Goal: Task Accomplishment & Management: Manage account settings

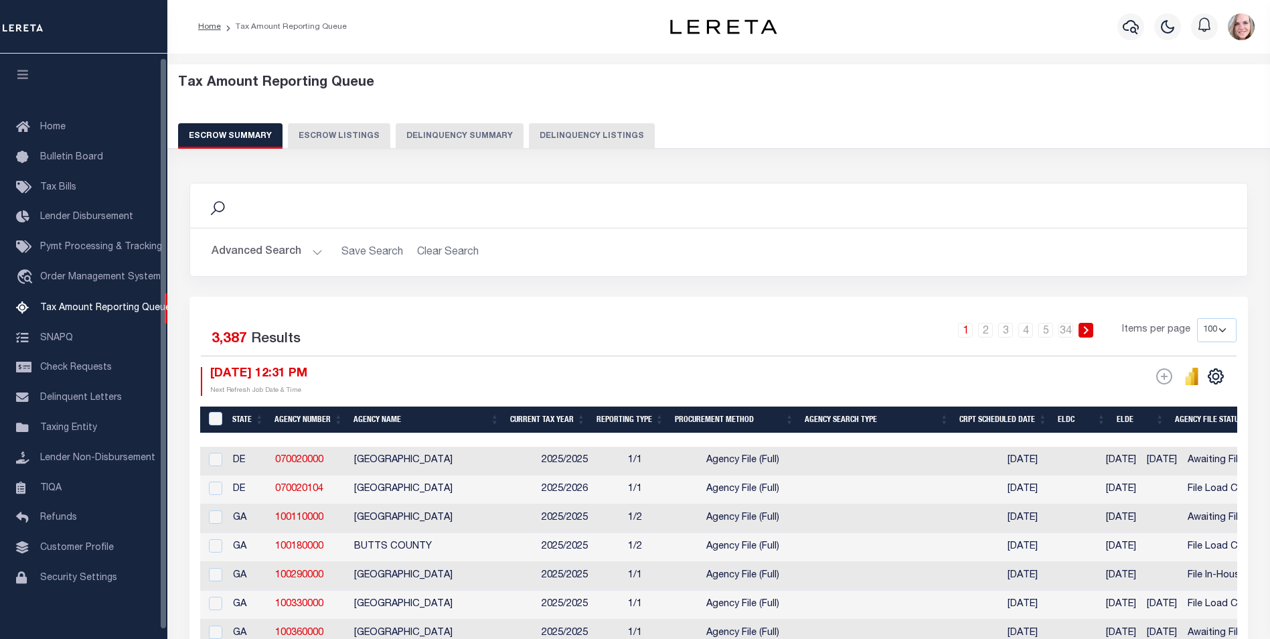
select select "100"
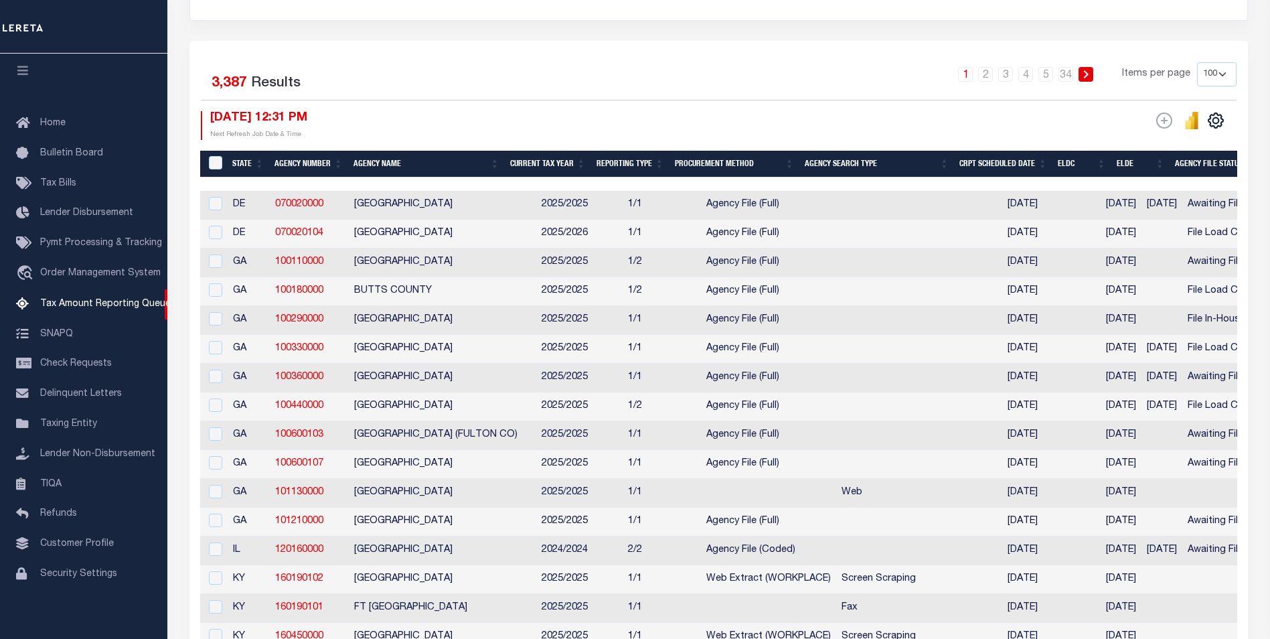
scroll to position [268, 0]
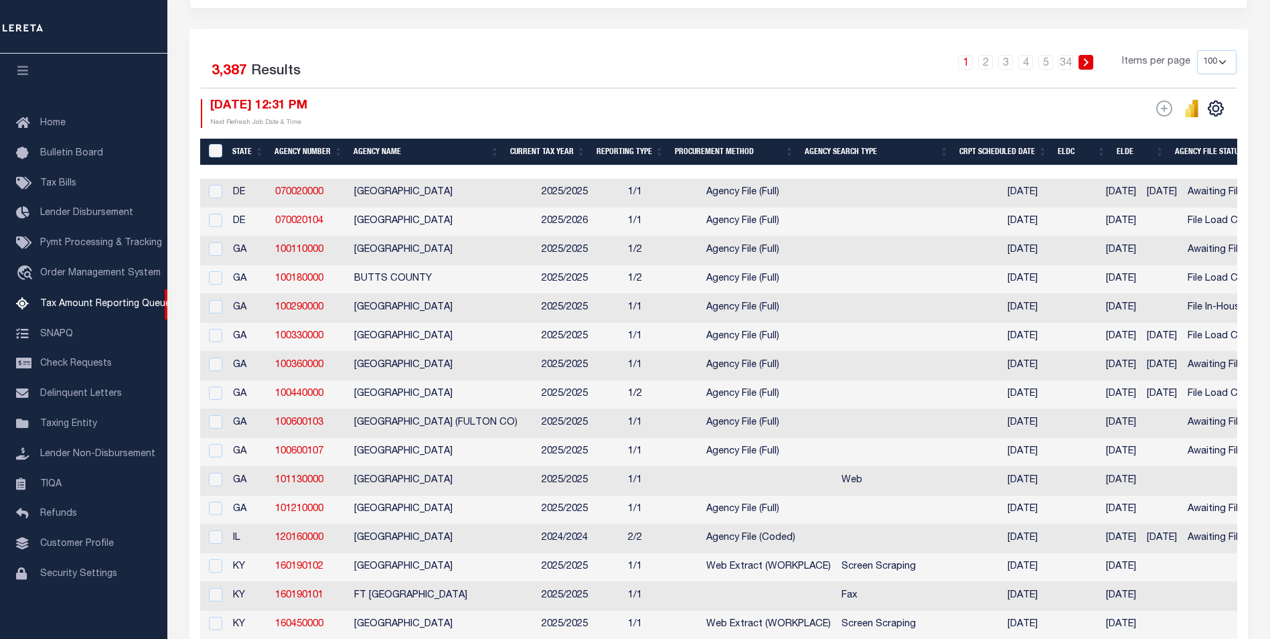
drag, startPoint x: 1250, startPoint y: 3, endPoint x: 841, endPoint y: 61, distance: 413.1
click at [841, 61] on div "1 2 3 4 5 … 34 Items per page 10 25 50 100 500" at bounding box center [851, 67] width 772 height 35
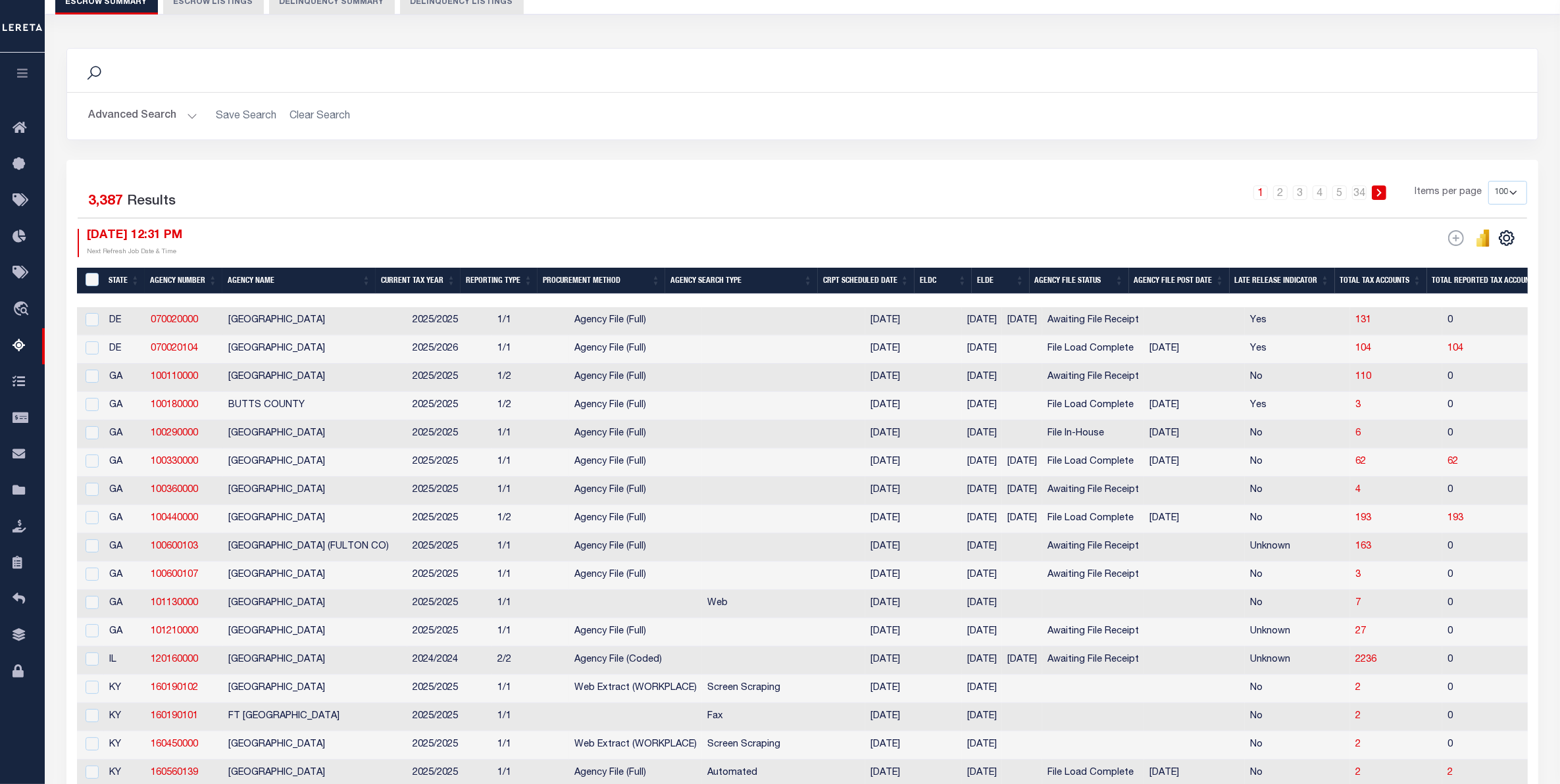
scroll to position [0, 0]
drag, startPoint x: 1215, startPoint y: 1, endPoint x: 1058, endPoint y: 127, distance: 201.3
click at [1058, 127] on h2 "Advanced Search Save Search Clear Search" at bounding box center [802, 116] width 1450 height 26
drag, startPoint x: 463, startPoint y: 300, endPoint x: 495, endPoint y: 302, distance: 32.1
click at [495, 302] on div at bounding box center [802, 300] width 1451 height 13
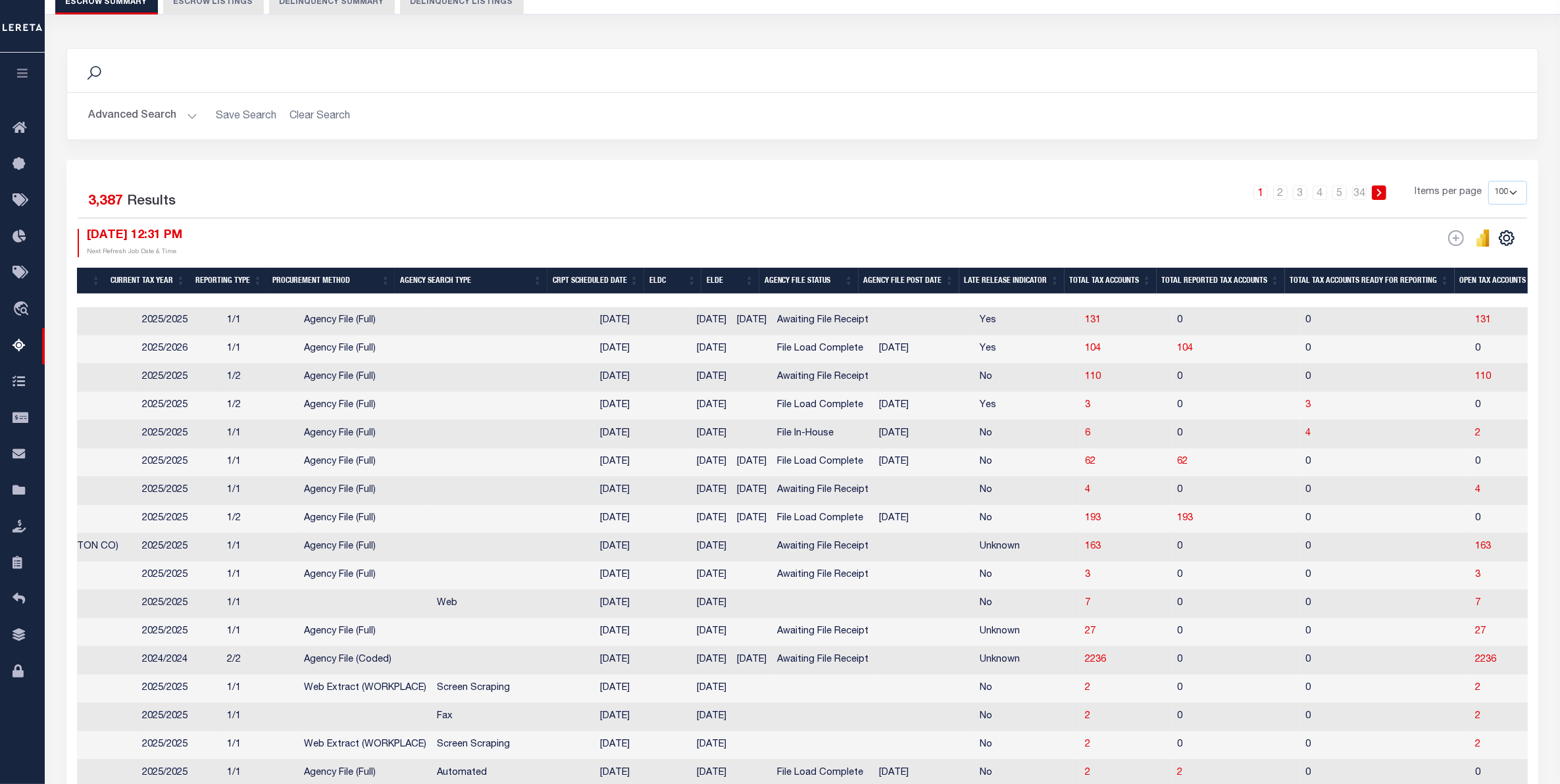
scroll to position [0, 155]
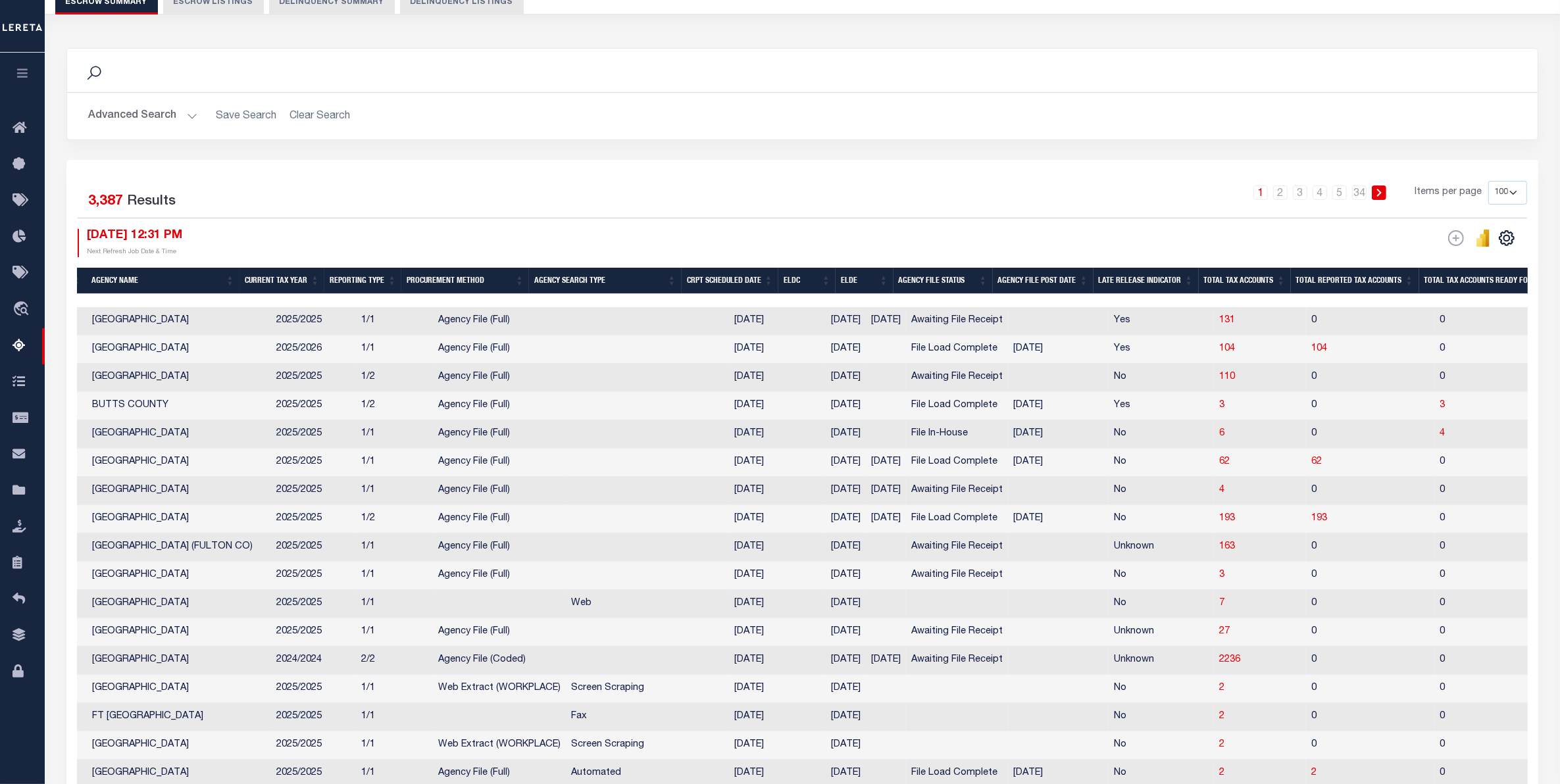
click at [471, 271] on th "Procurement Method" at bounding box center [465, 280] width 128 height 27
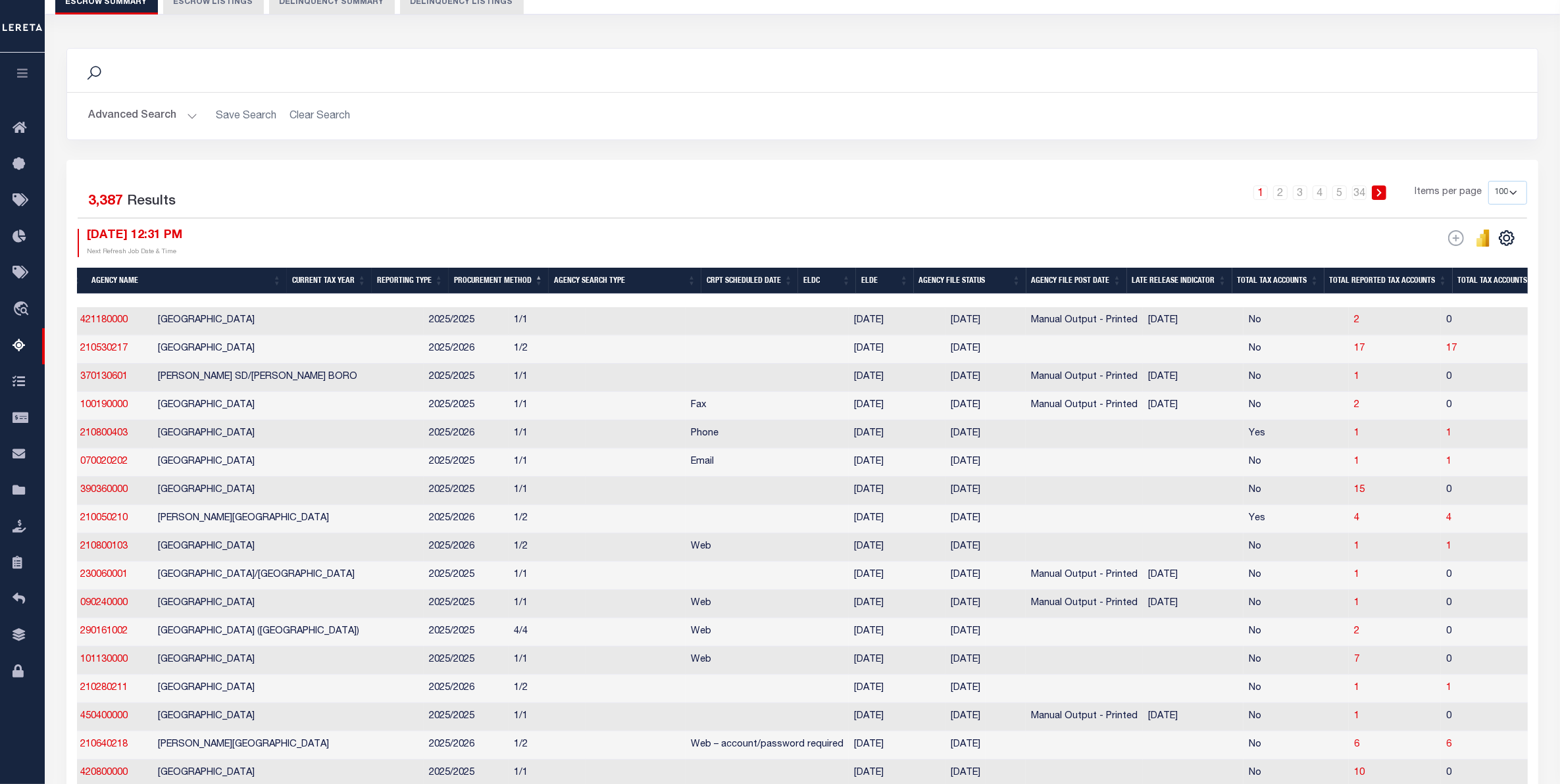
click at [488, 281] on th "Procurement Method" at bounding box center [499, 280] width 100 height 27
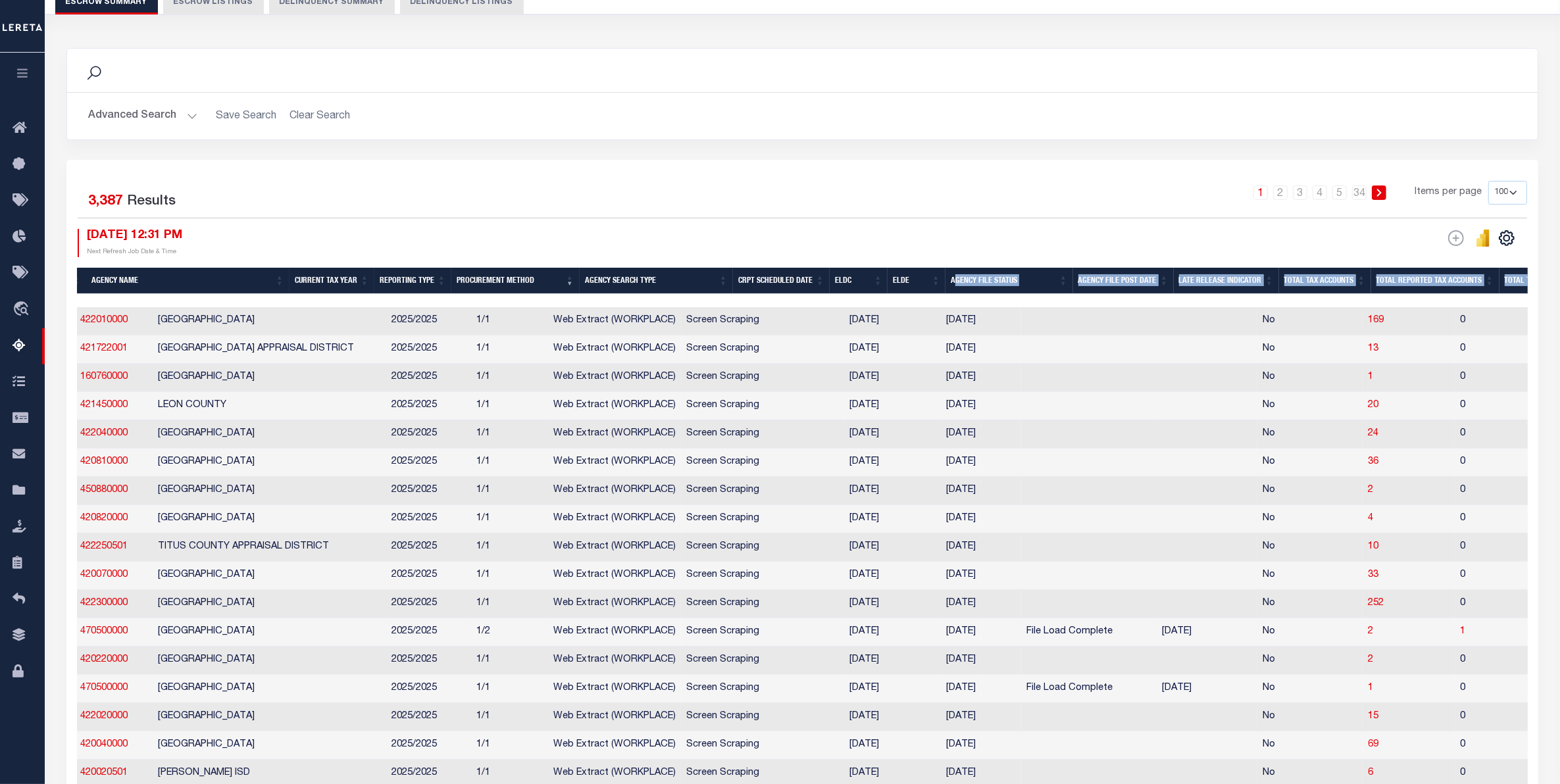
drag, startPoint x: 811, startPoint y: 300, endPoint x: 972, endPoint y: 292, distance: 161.2
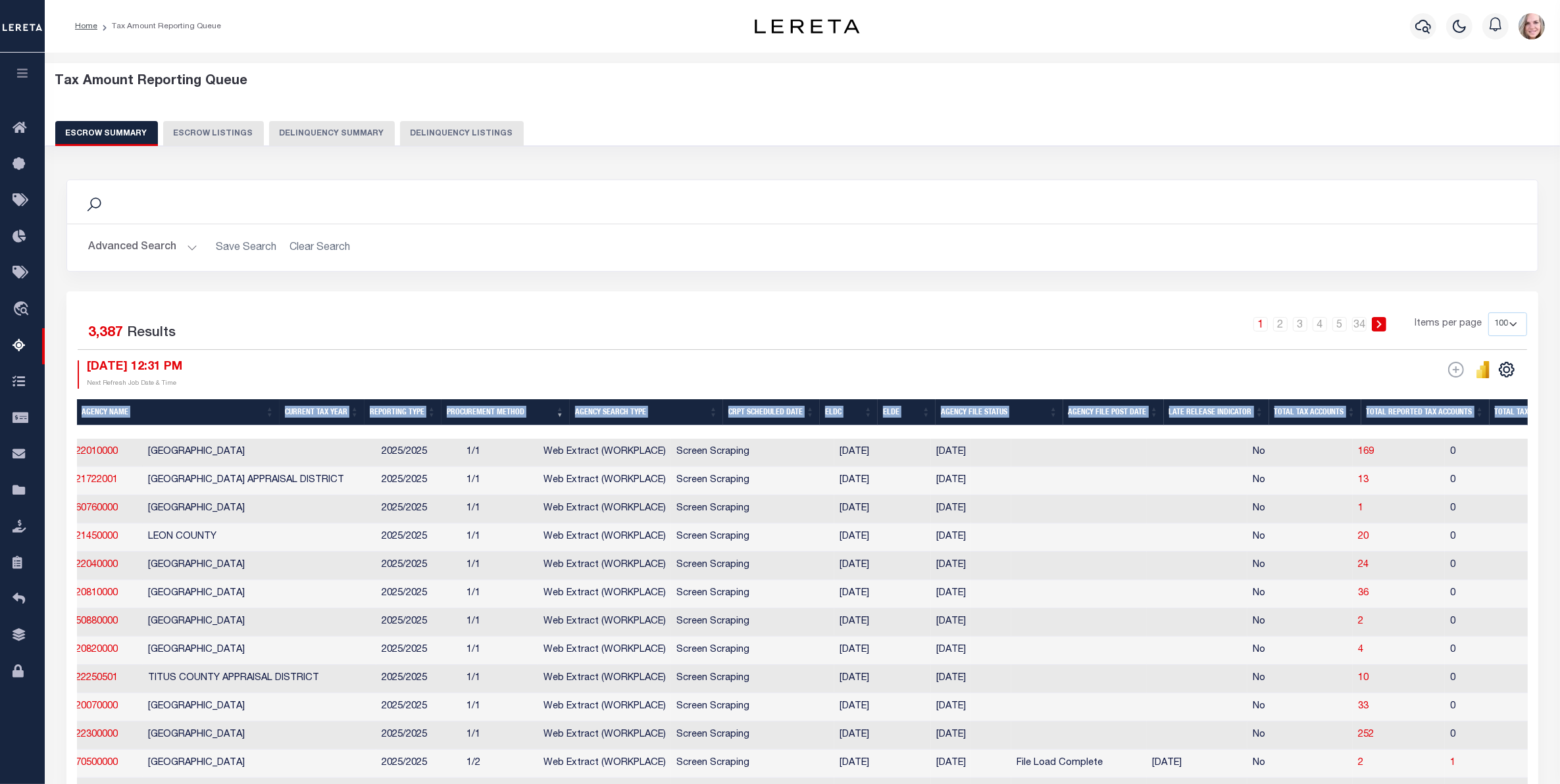
click at [123, 253] on button "Advanced Search" at bounding box center [143, 248] width 109 height 26
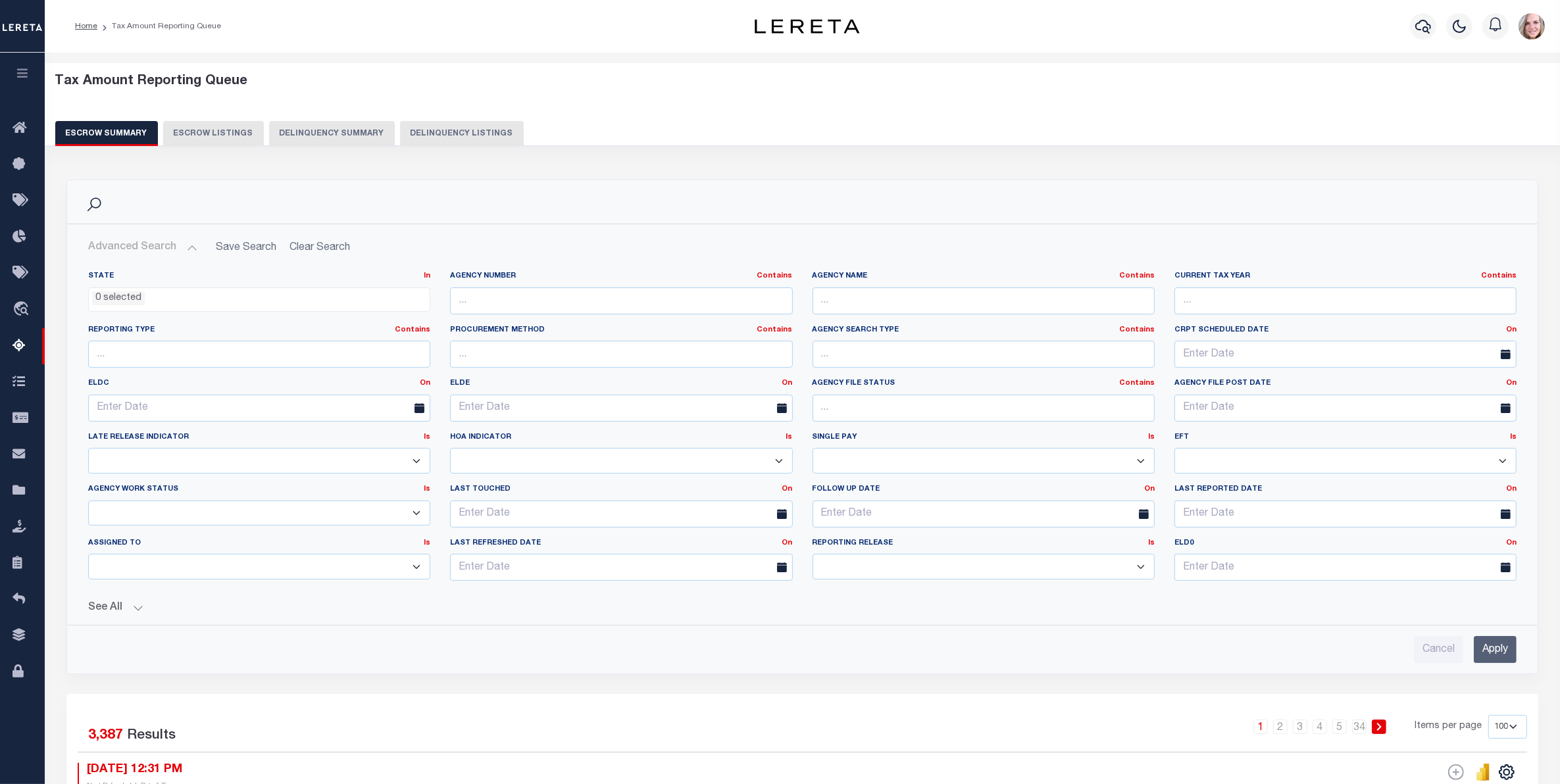
click at [323, 304] on ul "0 selected" at bounding box center [259, 297] width 341 height 18
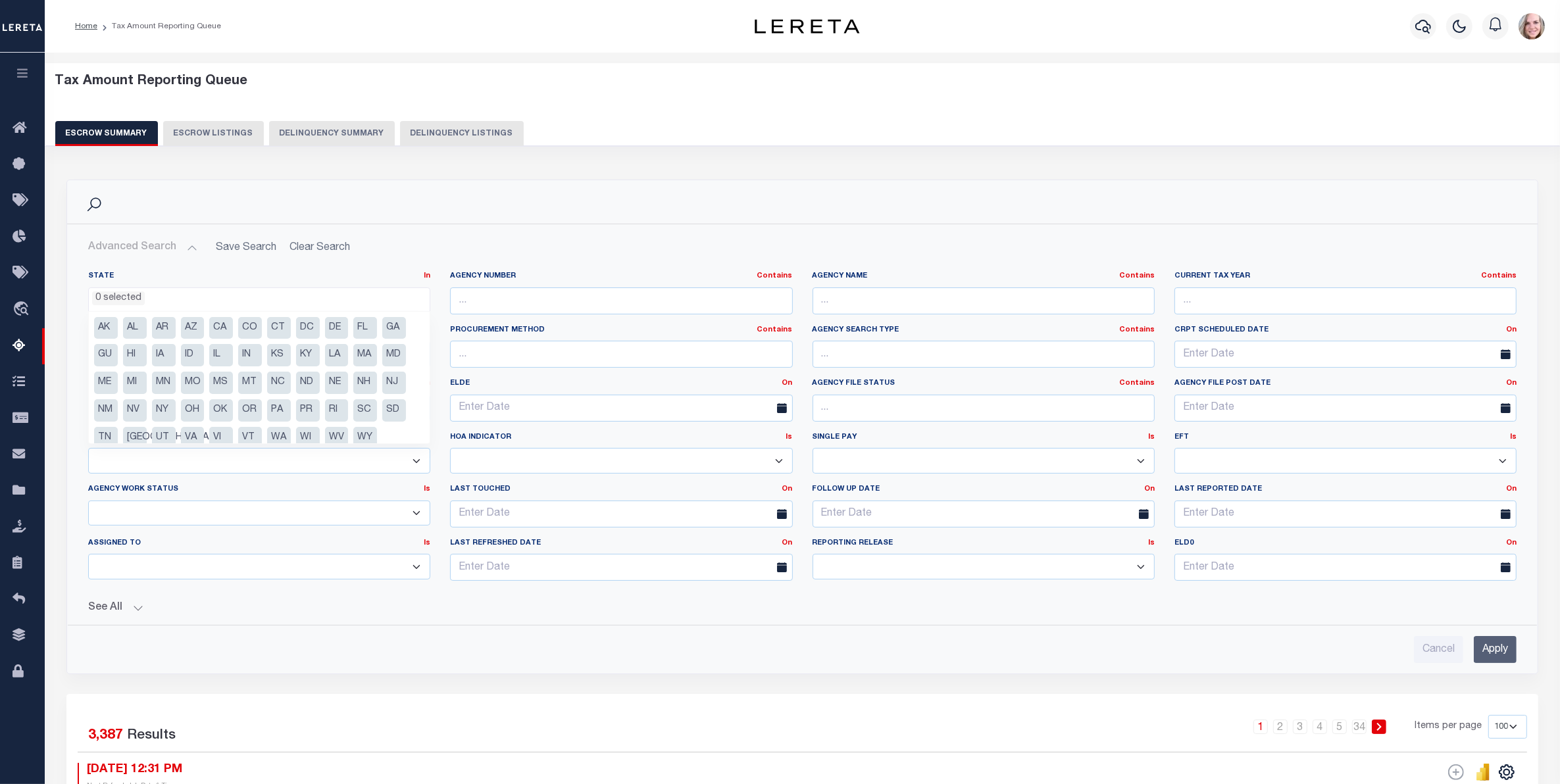
click at [282, 405] on li "PA" at bounding box center [279, 410] width 24 height 23
select select "PA"
click at [560, 244] on h2 "Advanced Search Save Search Clear Search" at bounding box center [802, 248] width 1450 height 26
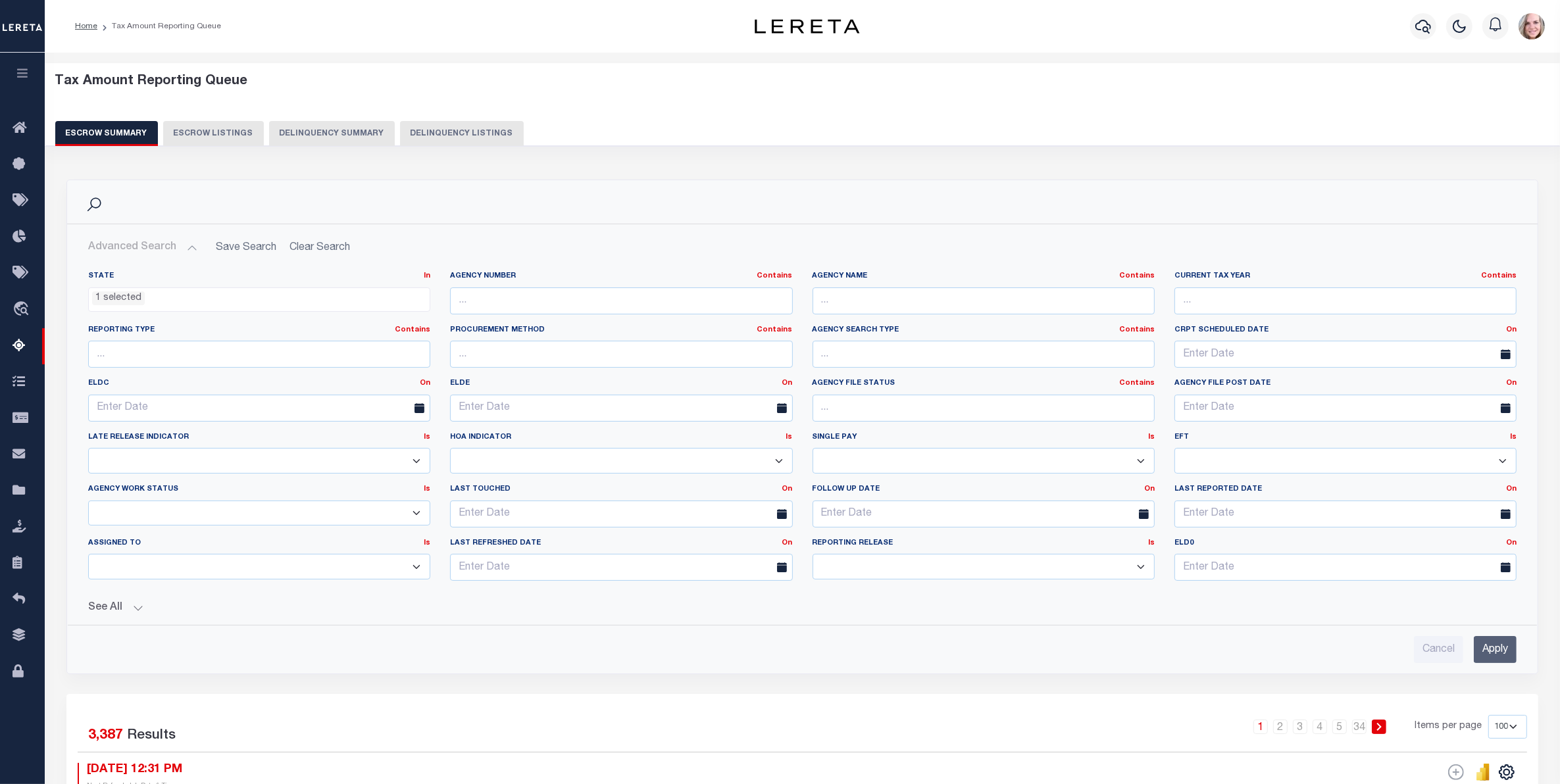
drag, startPoint x: 1508, startPoint y: 649, endPoint x: 789, endPoint y: 367, distance: 772.3
click at [1247, 627] on input "Apply" at bounding box center [1496, 648] width 43 height 27
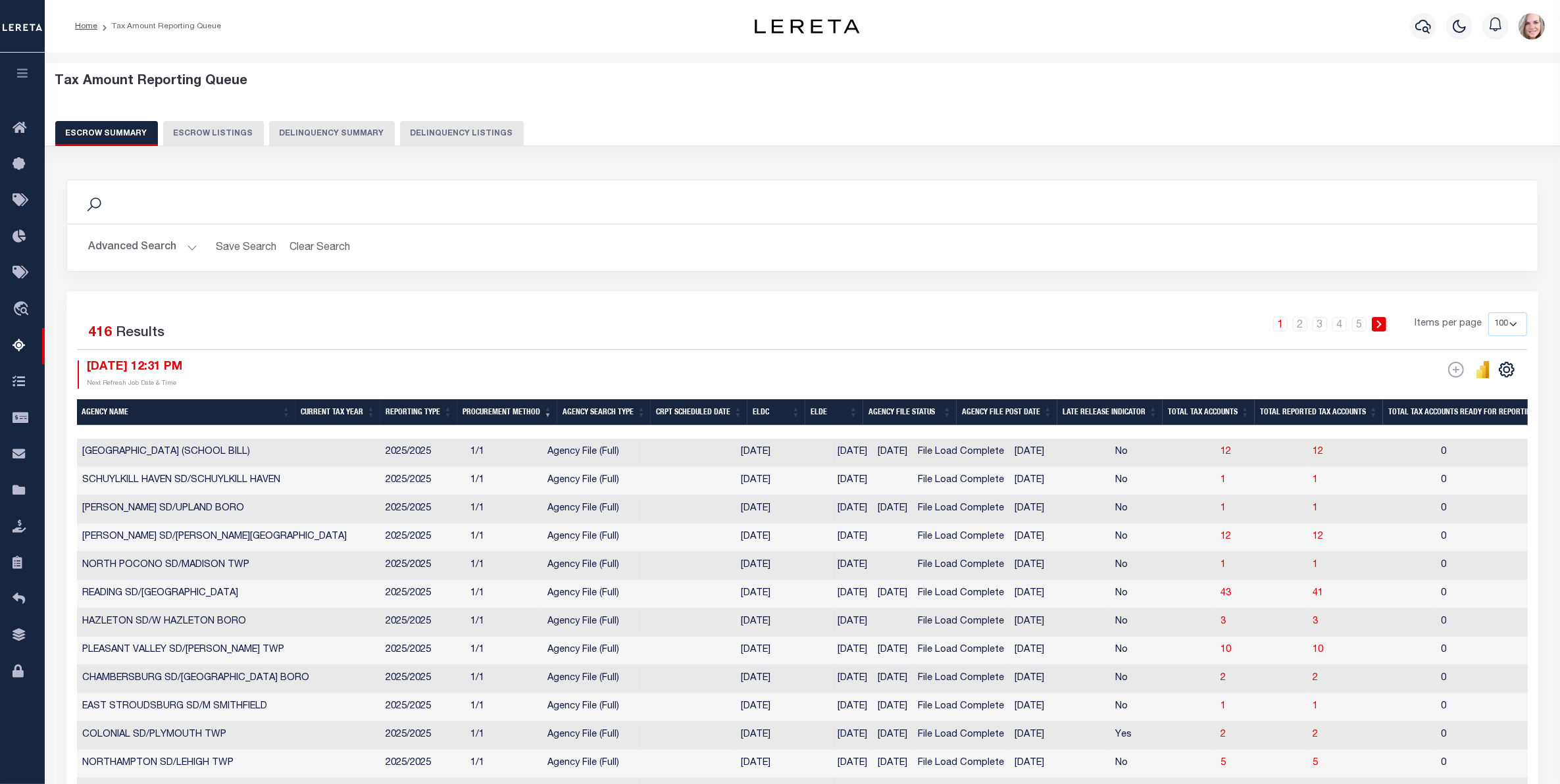
click at [143, 240] on button "Advanced Search" at bounding box center [143, 248] width 109 height 26
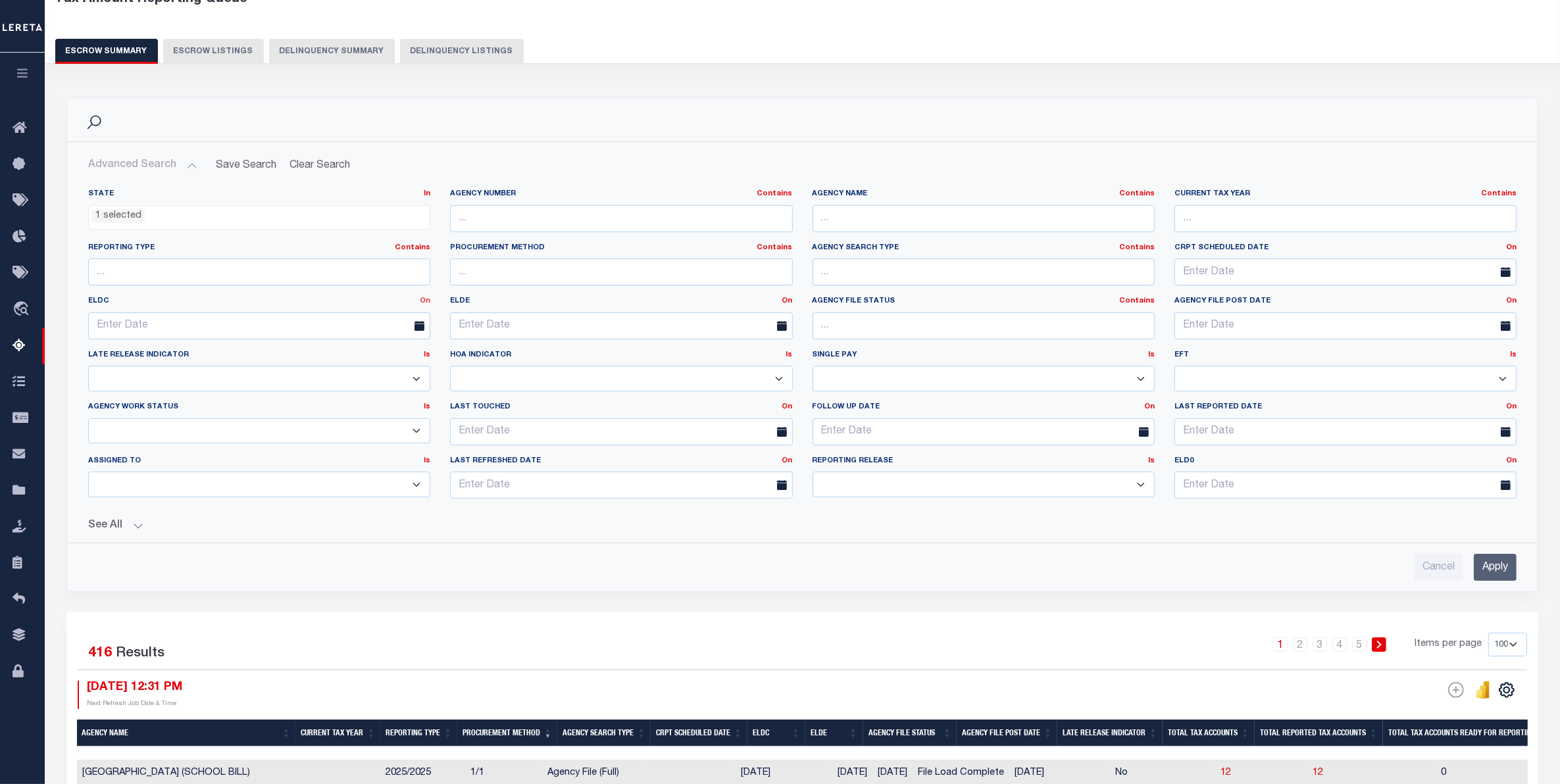
click at [427, 304] on link "On" at bounding box center [425, 301] width 11 height 7
click at [373, 375] on link "Between" at bounding box center [377, 372] width 104 height 19
click at [410, 298] on link "Between" at bounding box center [414, 301] width 33 height 7
click at [372, 376] on link "Between" at bounding box center [377, 372] width 104 height 19
click at [186, 324] on input "text" at bounding box center [169, 325] width 161 height 27
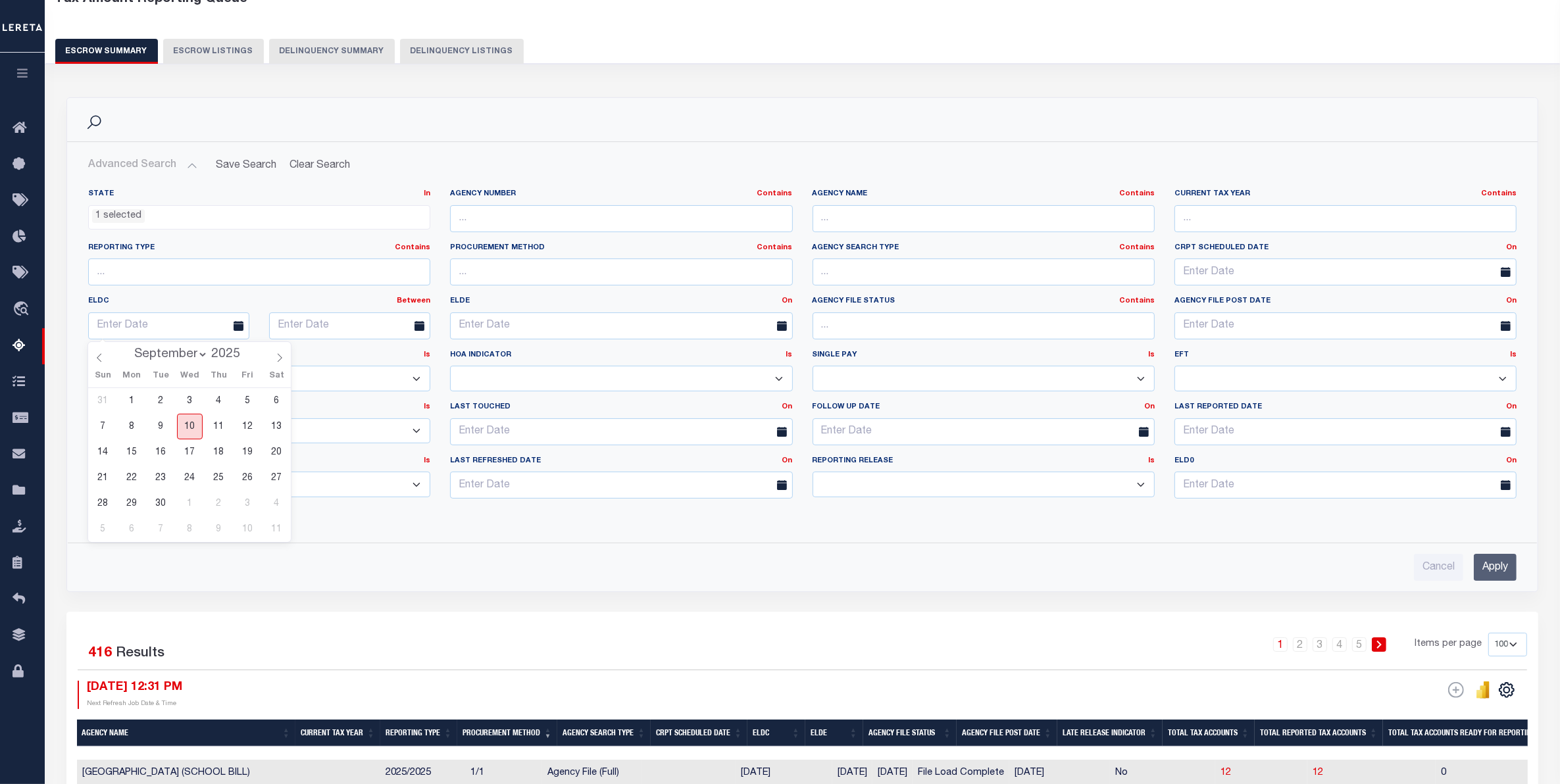
click at [190, 432] on span "10" at bounding box center [190, 426] width 26 height 26
type input "09-10-2025"
click at [356, 326] on input "text" at bounding box center [350, 325] width 161 height 27
click at [422, 506] on span "3" at bounding box center [429, 503] width 26 height 26
type input "10-03-2025"
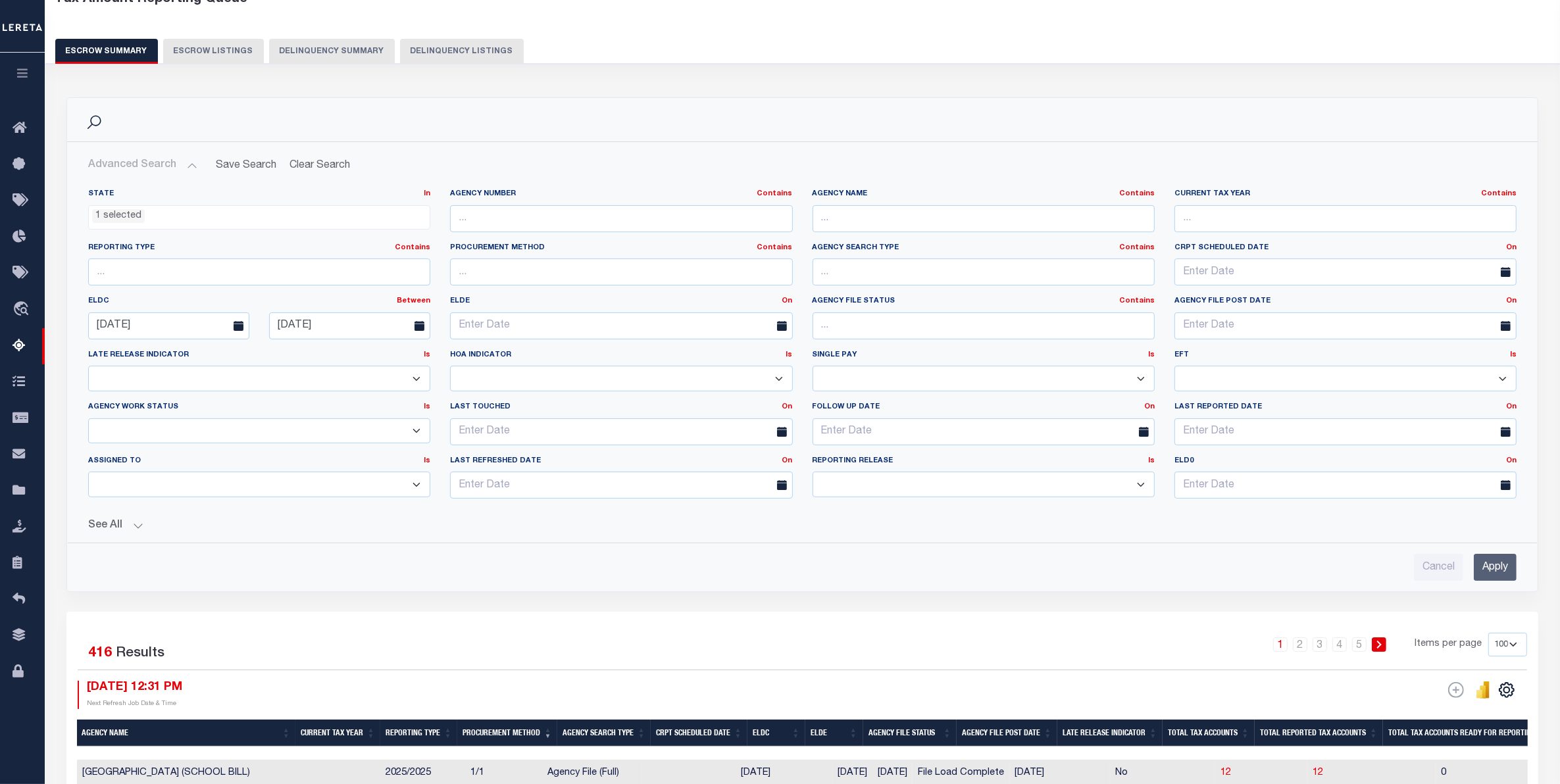
click at [504, 518] on div "See All Total Tax Accounts Equals Equals Is Not Equal To" at bounding box center [802, 520] width 1428 height 23
drag, startPoint x: 1505, startPoint y: 570, endPoint x: 497, endPoint y: 469, distance: 1013.0
click at [1247, 570] on input "Apply" at bounding box center [1496, 567] width 43 height 27
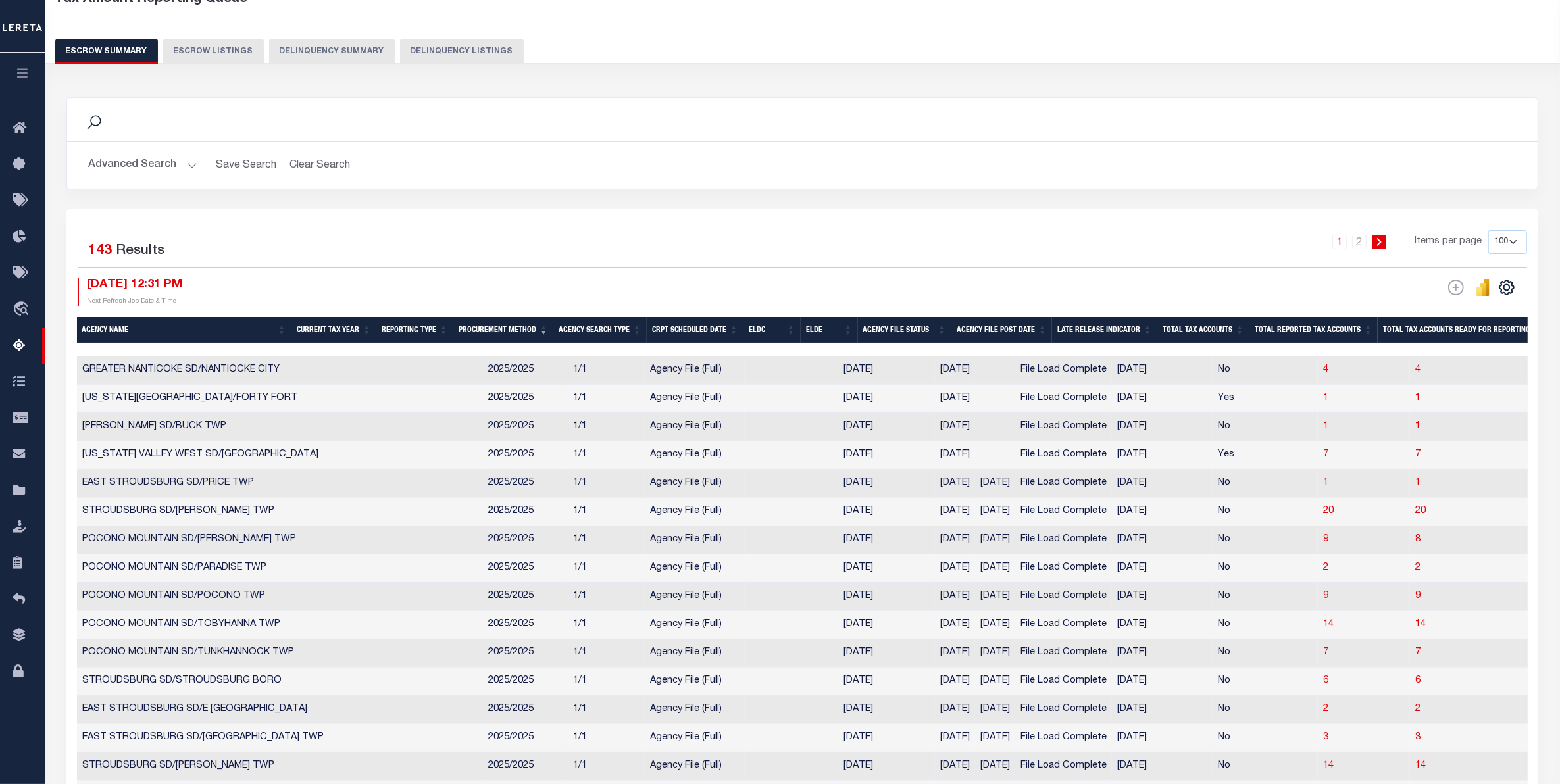
click at [124, 175] on button "Advanced Search" at bounding box center [143, 165] width 109 height 26
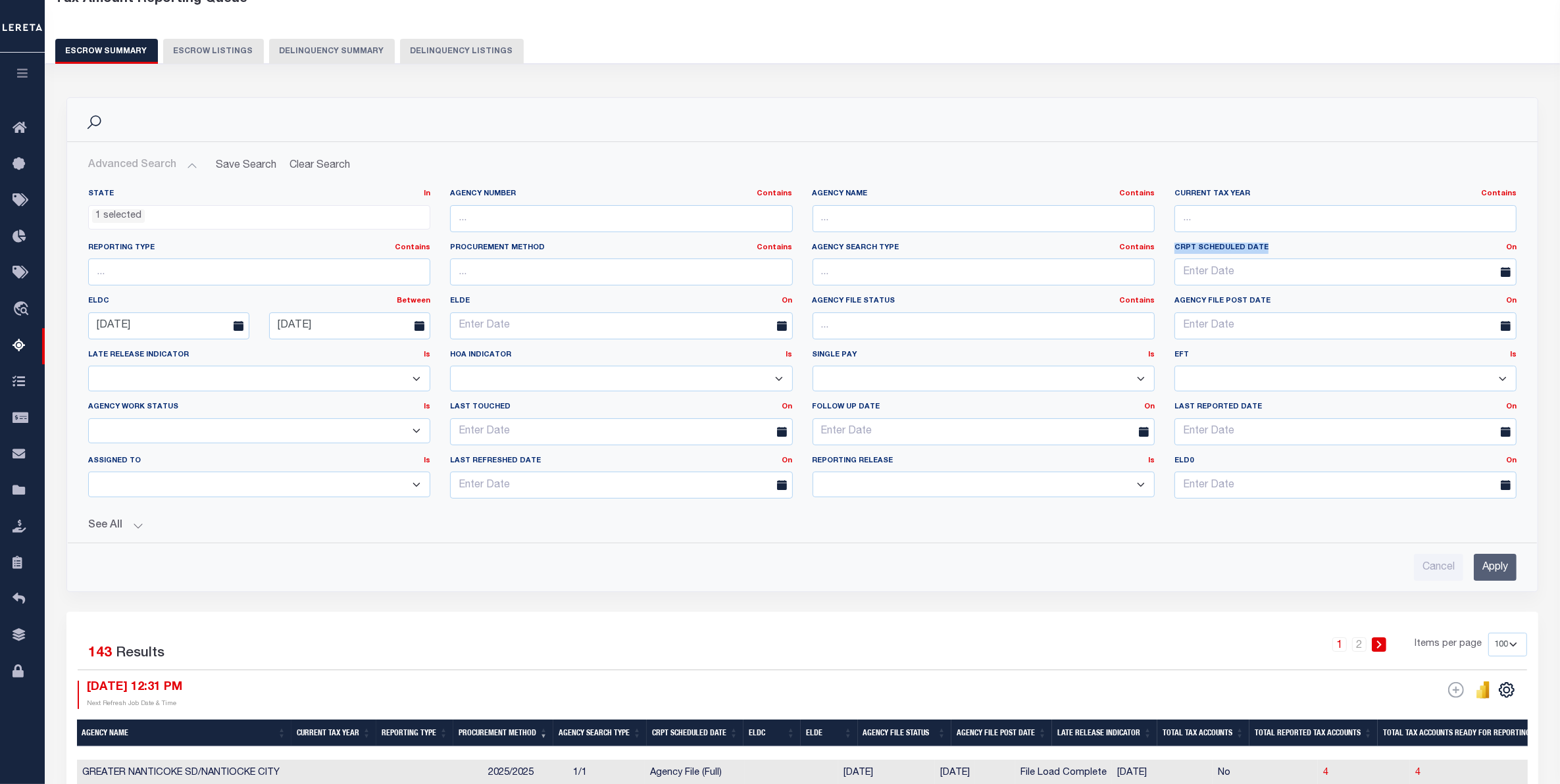
drag, startPoint x: 1170, startPoint y: 245, endPoint x: 1275, endPoint y: 247, distance: 105.0
click at [1247, 247] on label "CRPT Scheduled Date On On After Before Between" at bounding box center [1346, 248] width 362 height 11
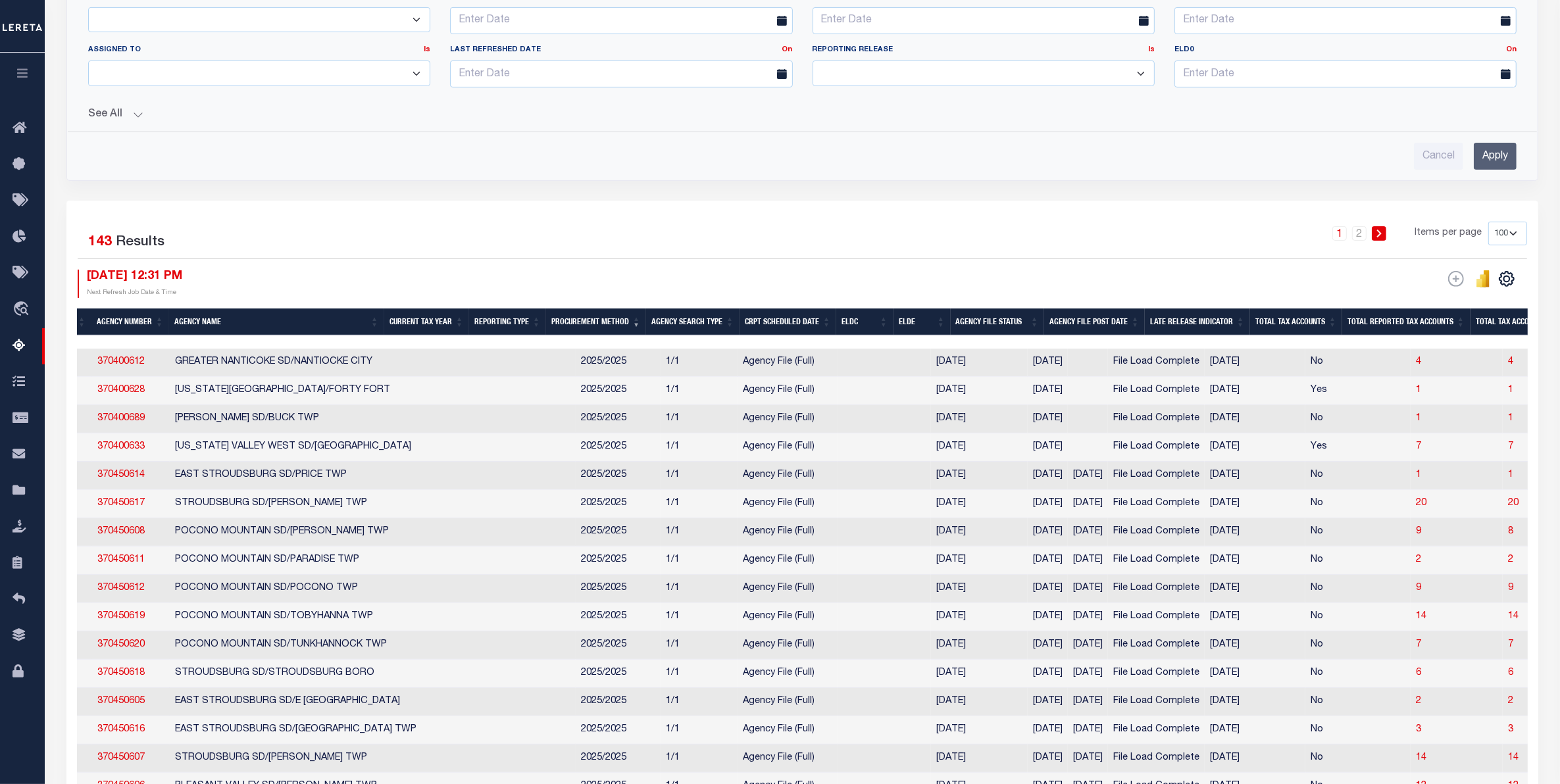
scroll to position [0, 54]
click at [801, 324] on th "CRPT Scheduled Date" at bounding box center [787, 321] width 96 height 27
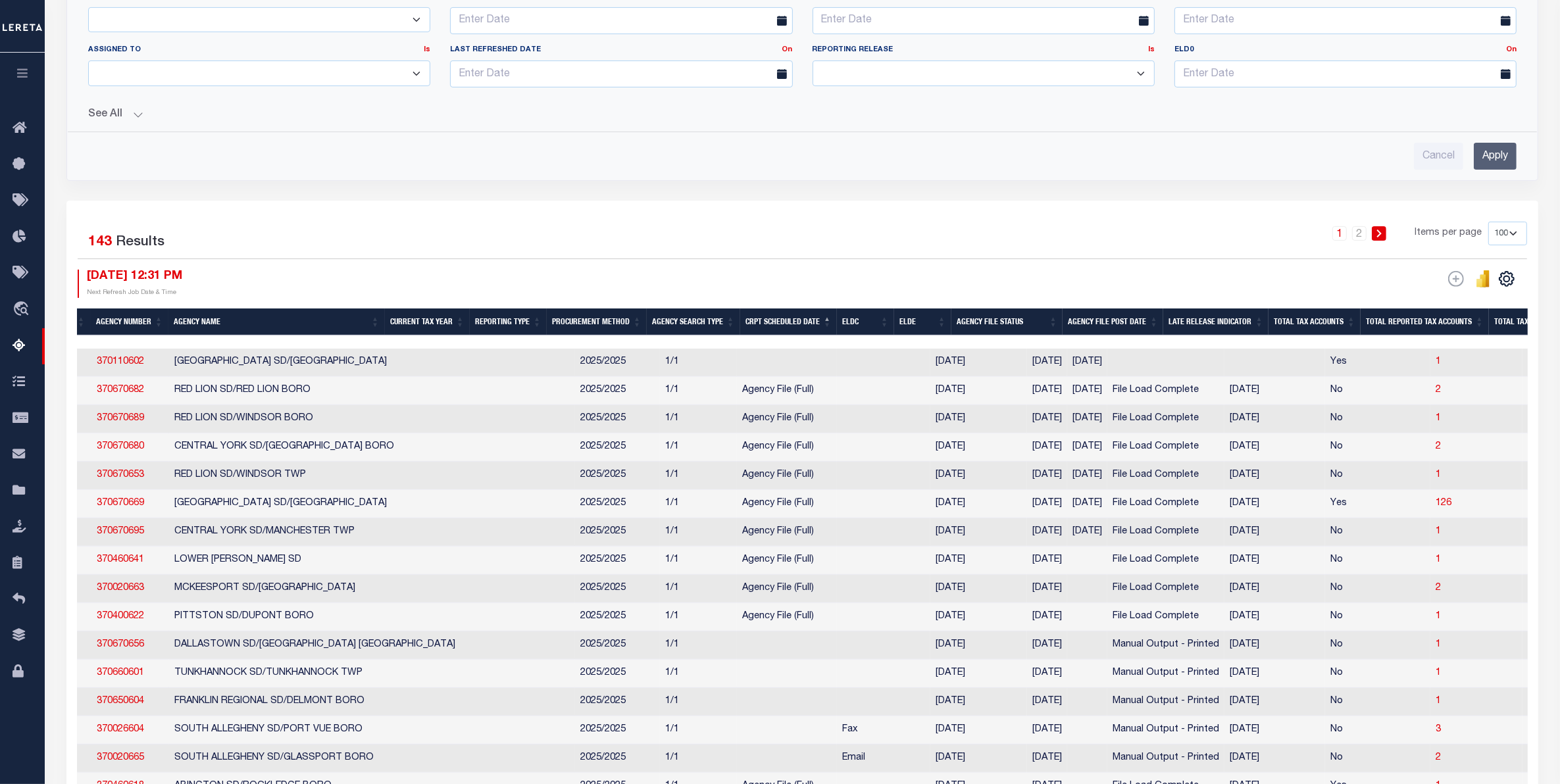
click at [867, 322] on th "ELDC" at bounding box center [866, 321] width 57 height 27
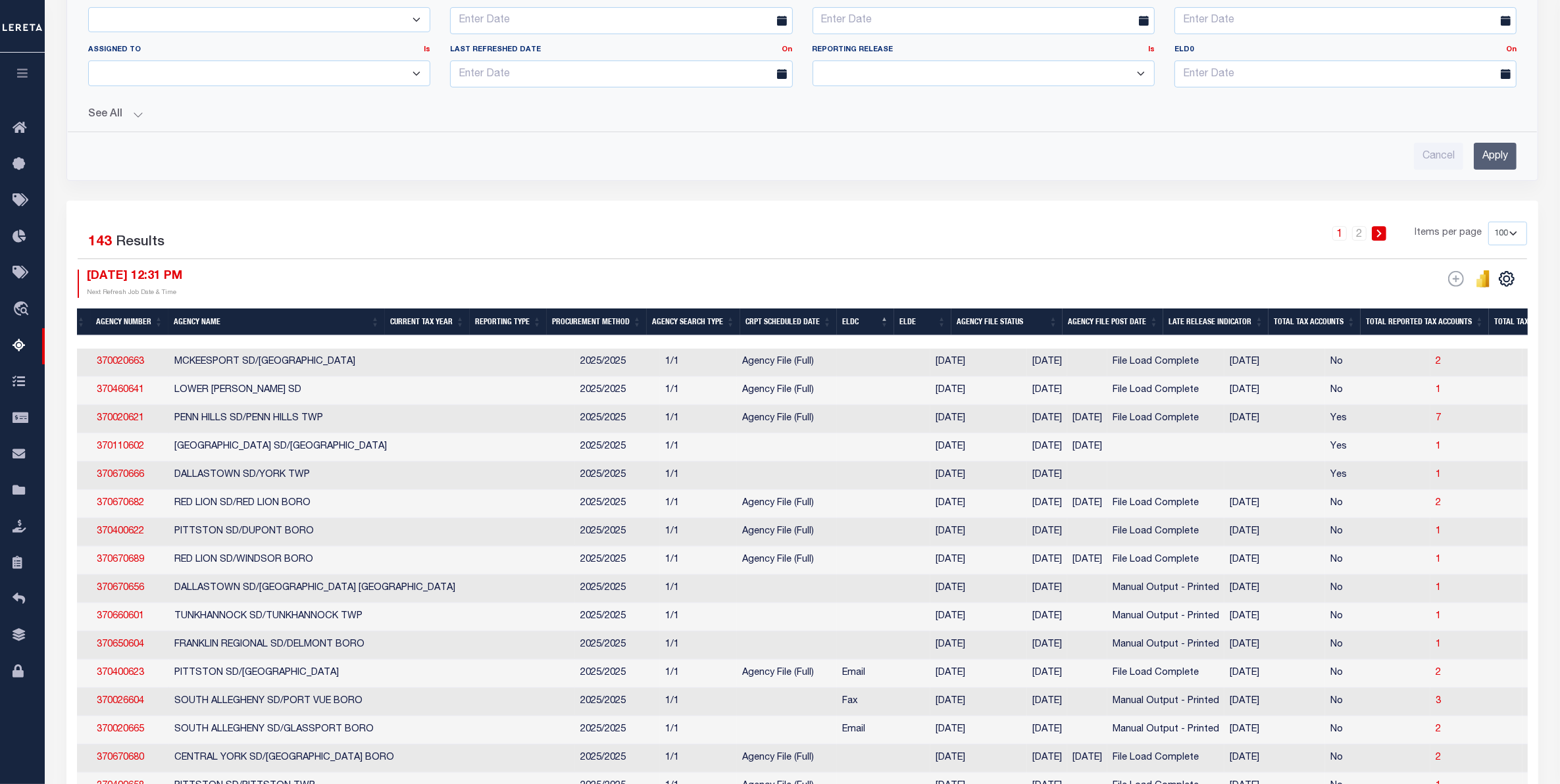
click at [855, 329] on th "ELDC" at bounding box center [866, 321] width 57 height 27
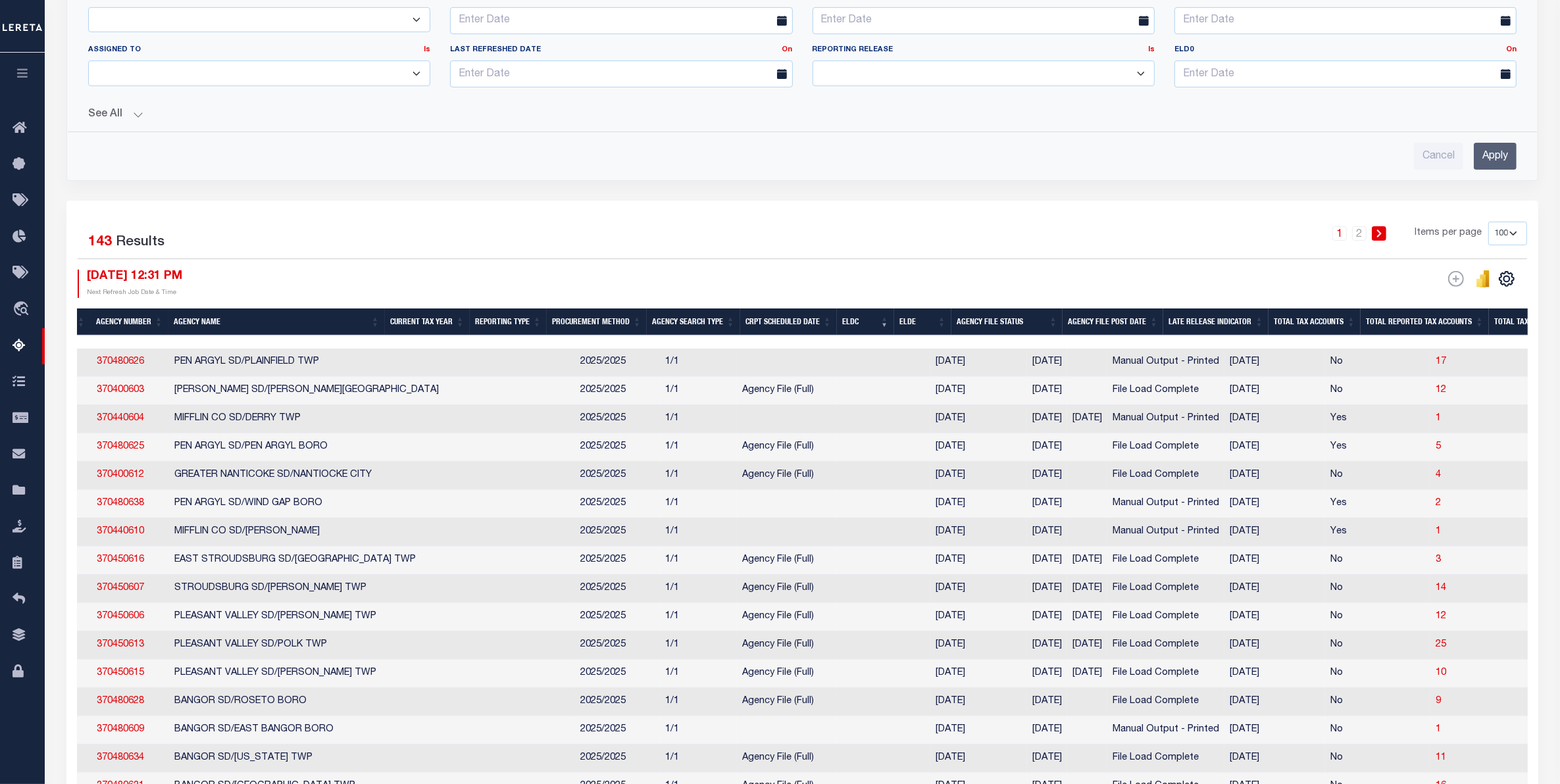
click at [864, 333] on th "ELDC" at bounding box center [866, 321] width 57 height 27
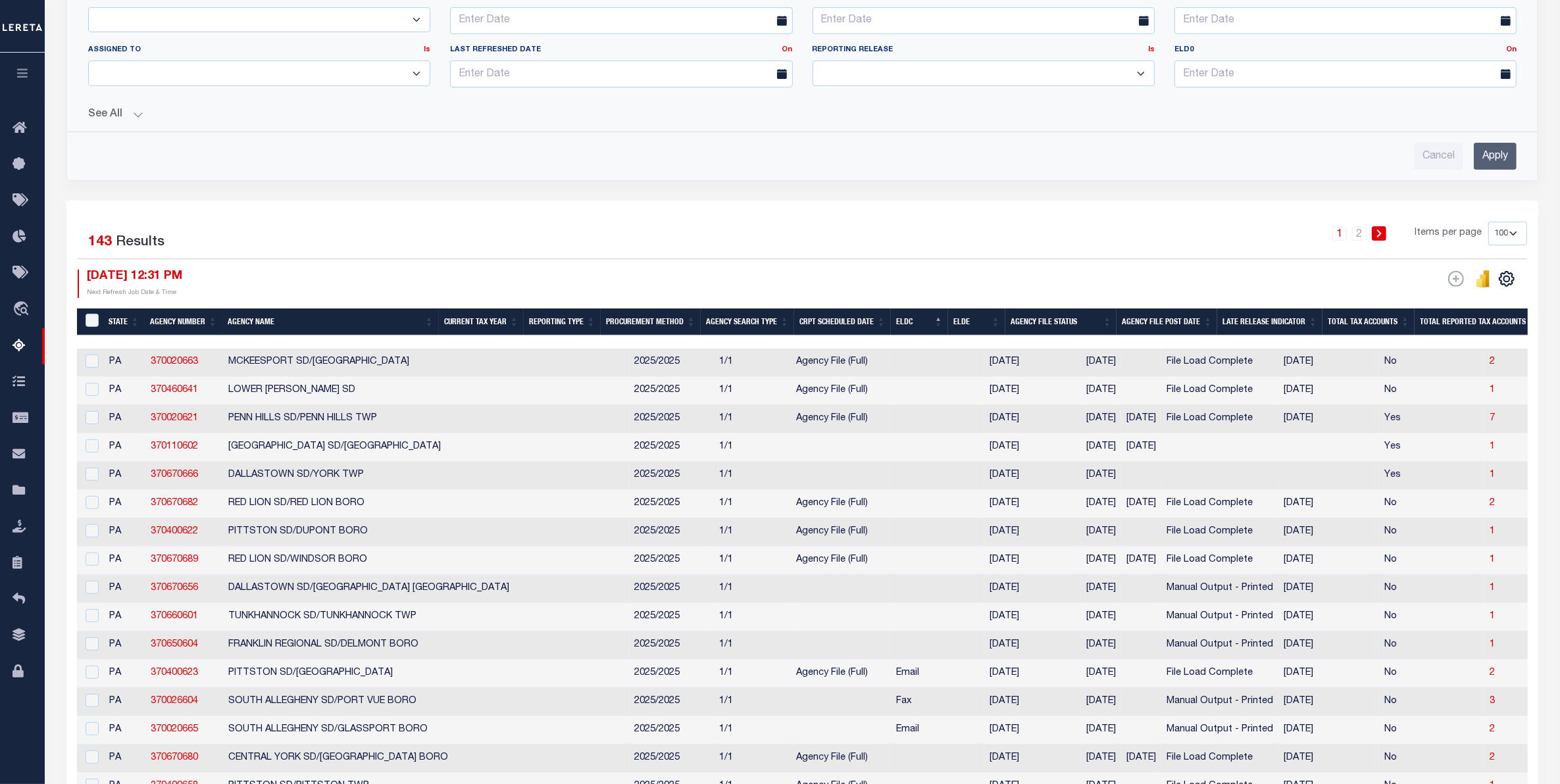
click at [125, 118] on button "See All" at bounding box center [802, 114] width 1428 height 13
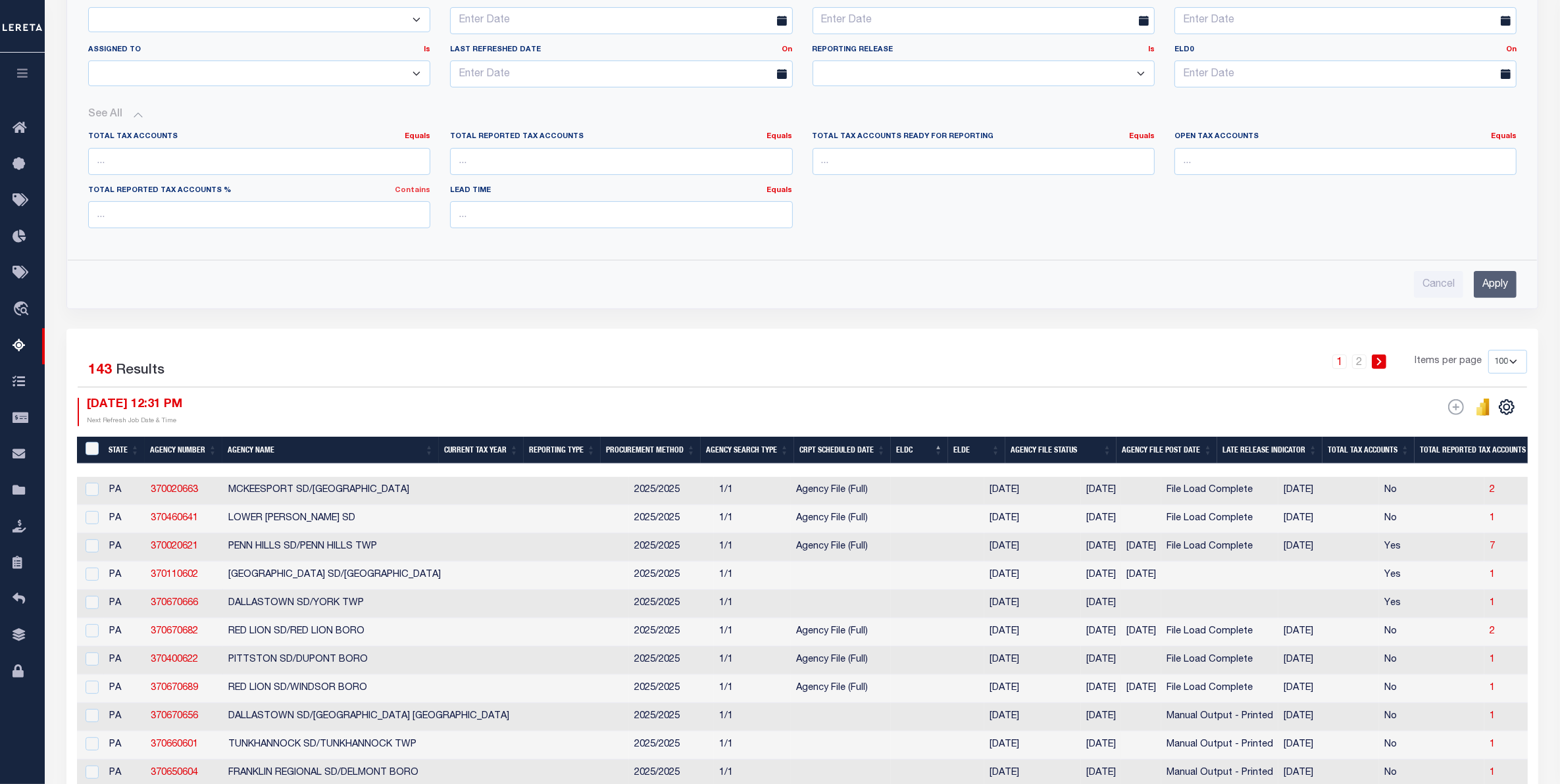
click at [411, 194] on link "Contains" at bounding box center [413, 190] width 35 height 7
click at [981, 285] on div "Cancel Apply" at bounding box center [802, 284] width 1428 height 27
click at [1247, 169] on input "number" at bounding box center [1346, 161] width 342 height 27
click at [1247, 140] on link "Equals" at bounding box center [1504, 136] width 26 height 7
click at [1247, 175] on link "Is Not Equal To" at bounding box center [1444, 171] width 144 height 19
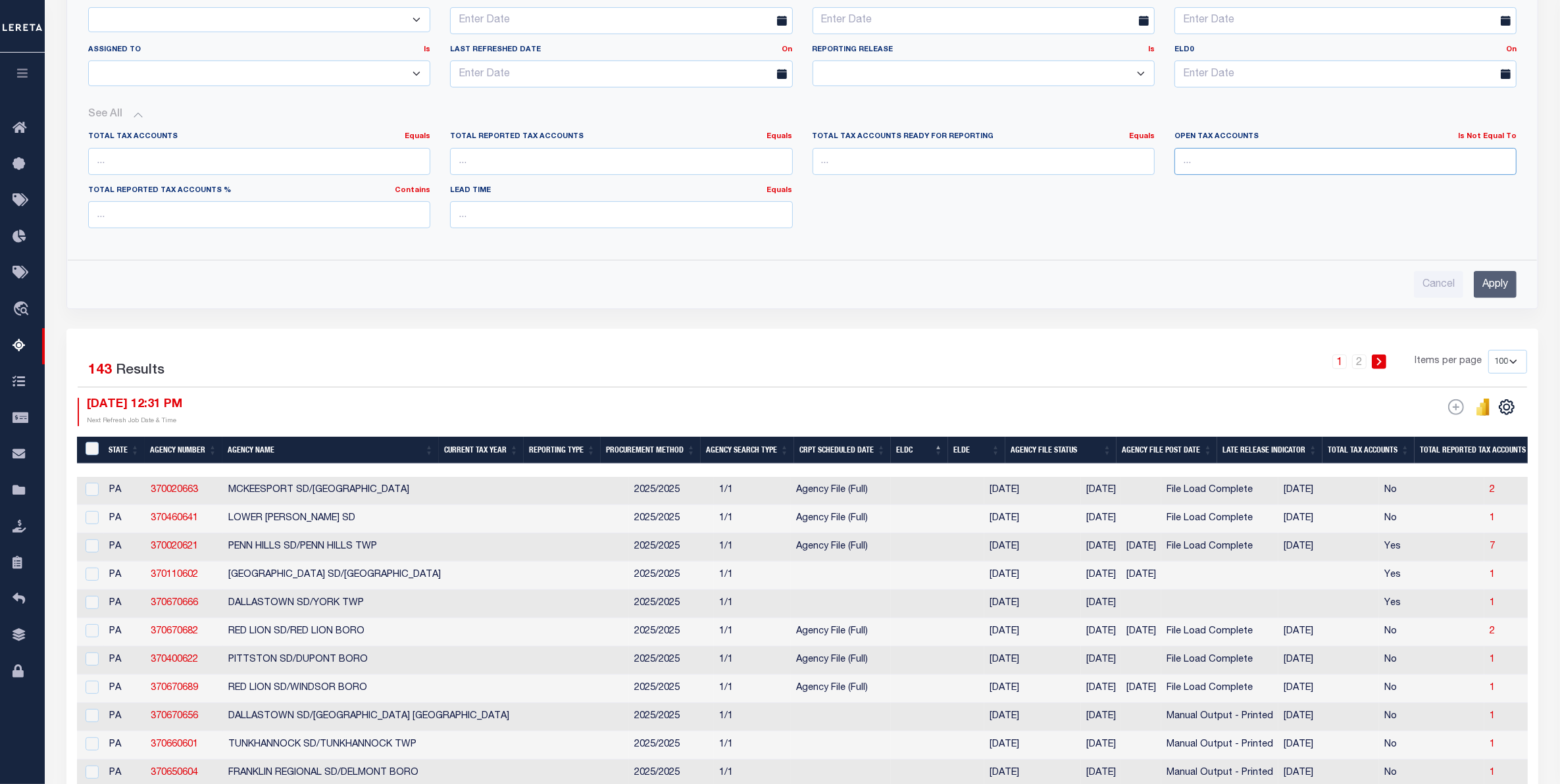
click at [1225, 171] on input "number" at bounding box center [1346, 161] width 342 height 27
click at [1247, 136] on link "Is Not Equal To" at bounding box center [1487, 136] width 59 height 7
click at [1197, 171] on input "number" at bounding box center [1346, 161] width 342 height 27
type input "0"
click at [1247, 282] on input "Apply" at bounding box center [1496, 284] width 43 height 27
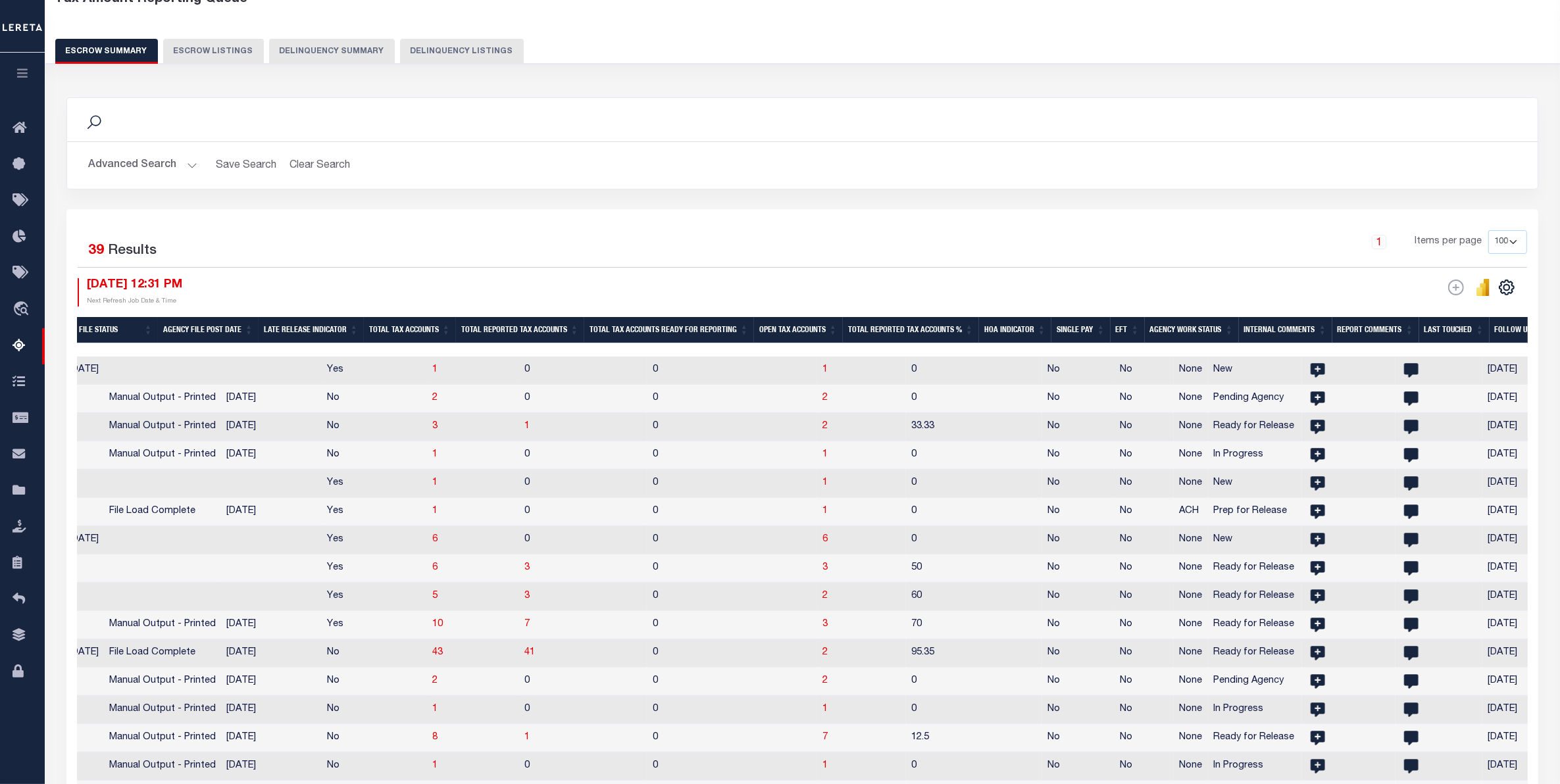
drag, startPoint x: 766, startPoint y: 349, endPoint x: 591, endPoint y: 351, distance: 175.0
click at [591, 351] on div at bounding box center [802, 349] width 1451 height 13
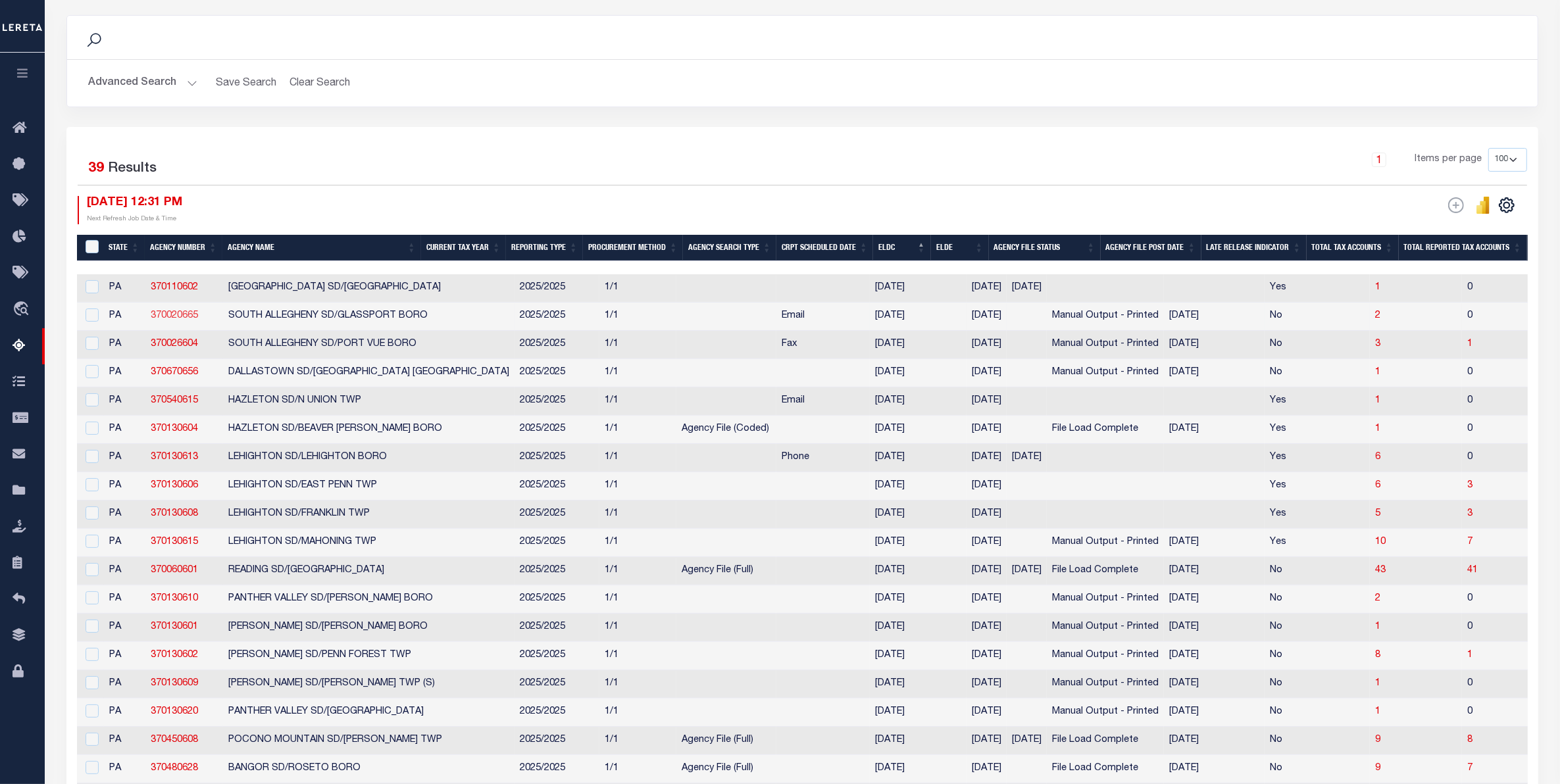
click at [166, 319] on link "370020665" at bounding box center [174, 315] width 47 height 9
checkbox input "true"
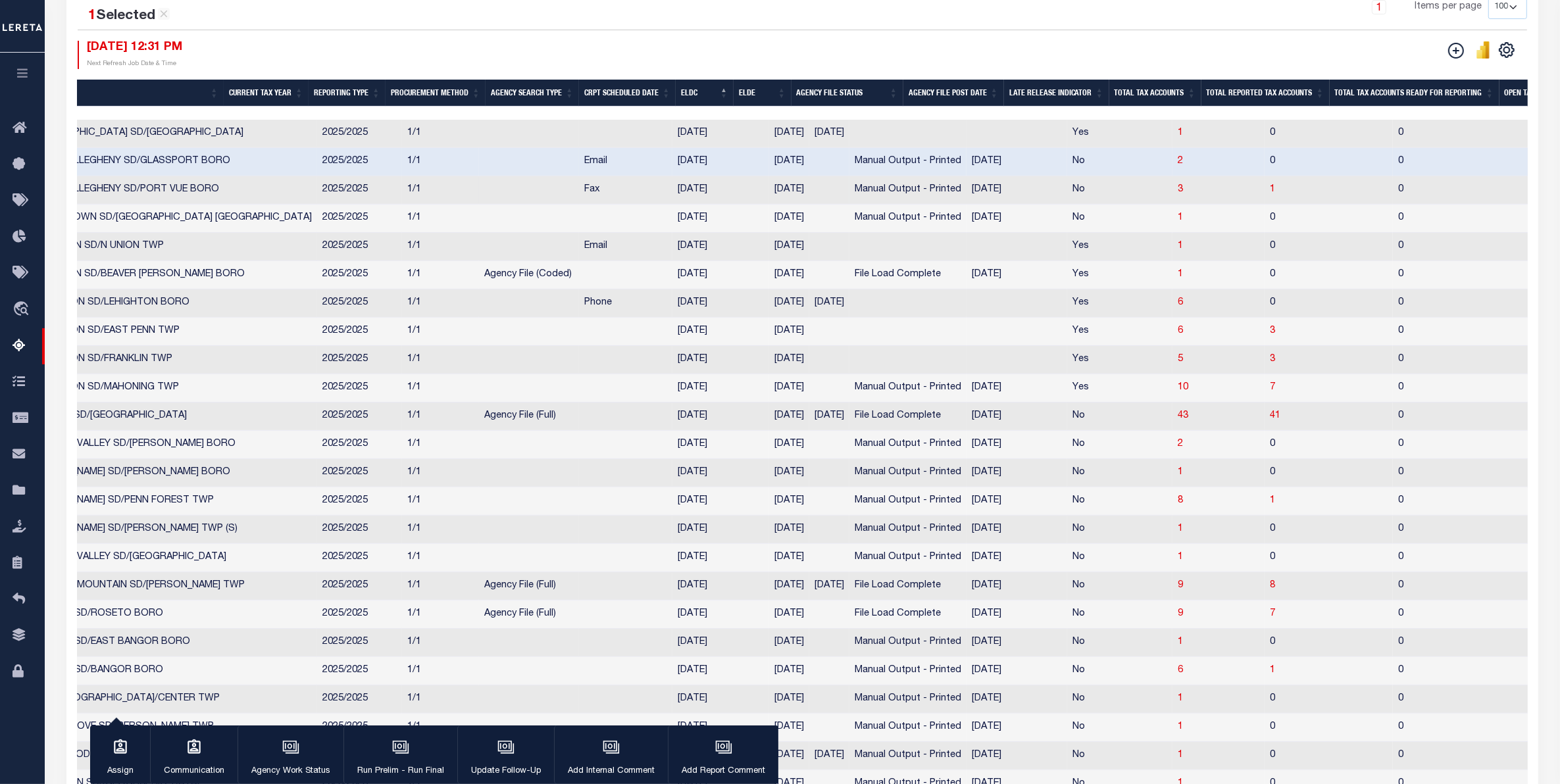
scroll to position [329, 0]
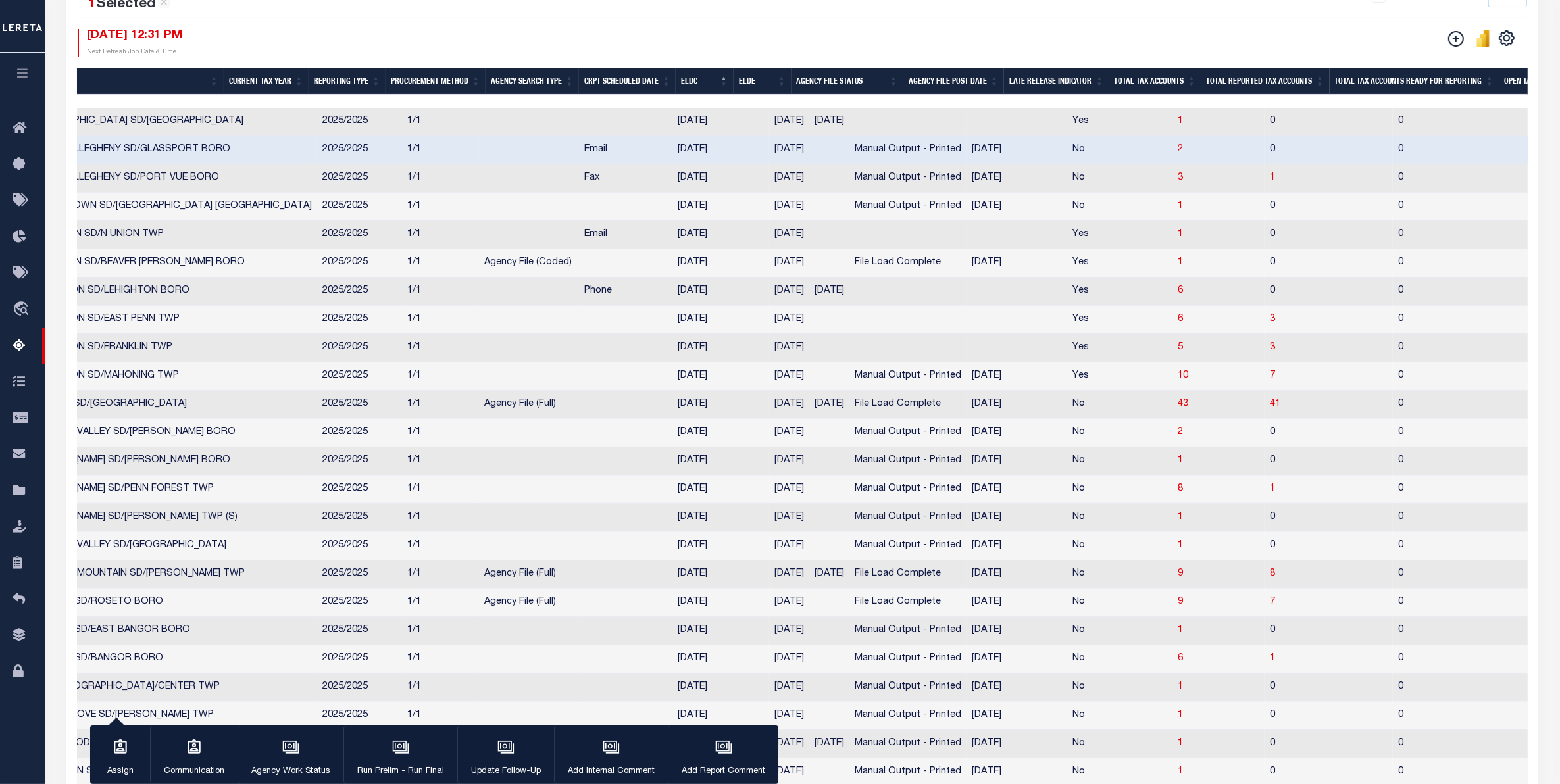
click at [20, 73] on icon "button" at bounding box center [22, 73] width 15 height 12
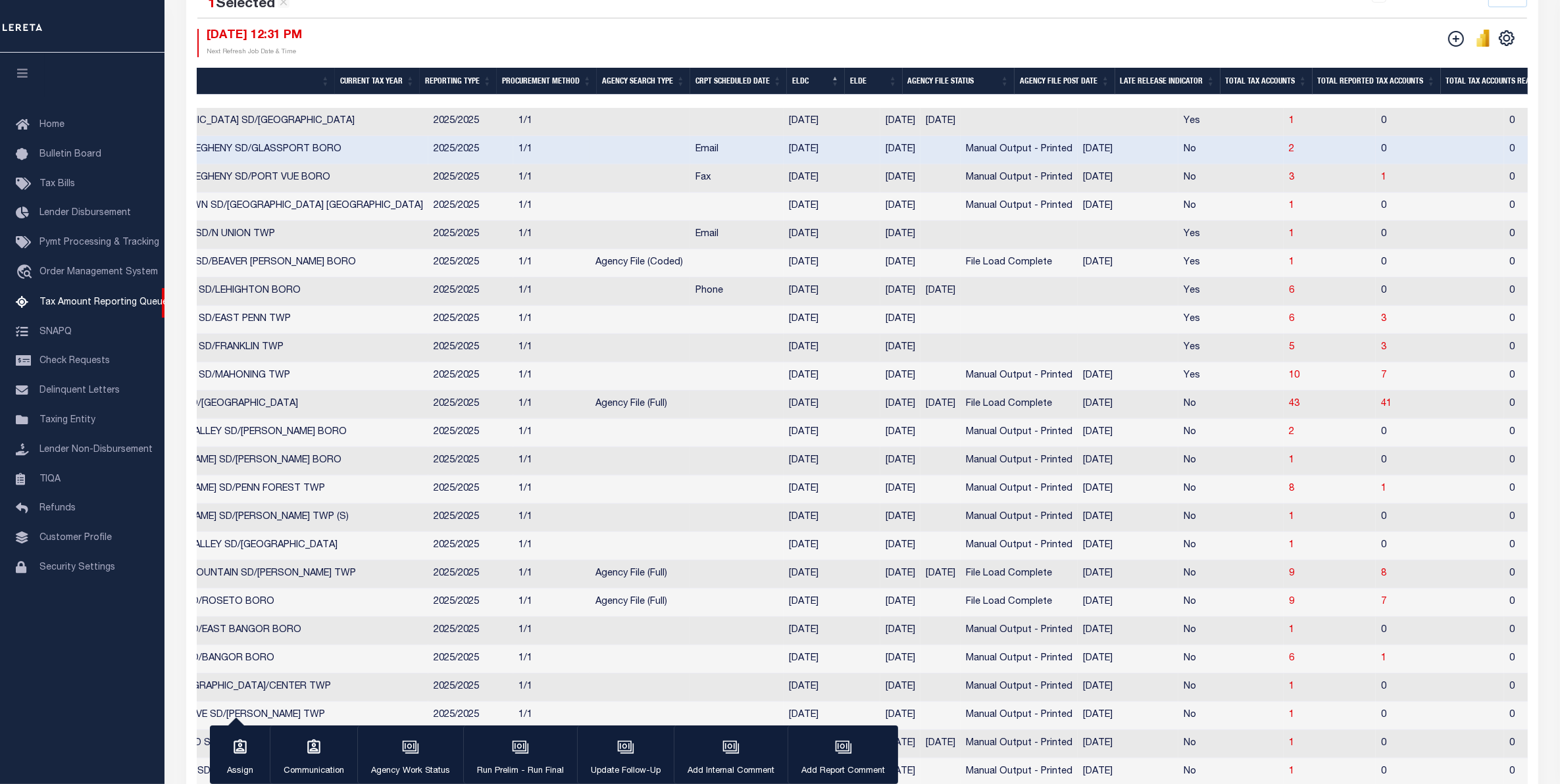
scroll to position [0, 226]
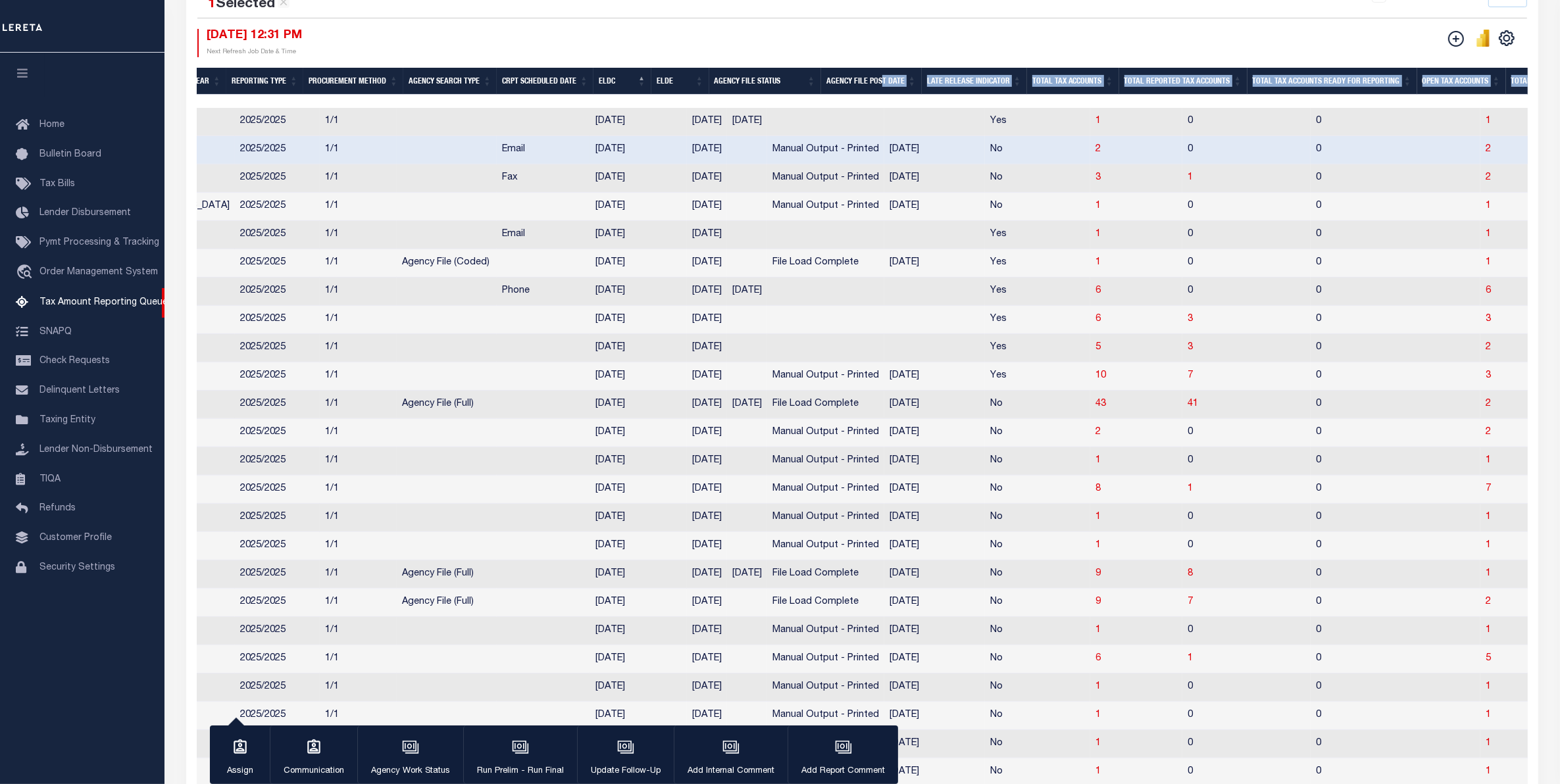
drag, startPoint x: 788, startPoint y: 99, endPoint x: 896, endPoint y: 93, distance: 108.2
click at [896, 93] on div "State Agency Number Agency Name Current Tax Year Reporting Type Procurement Met…" at bounding box center [862, 639] width 1331 height 1143
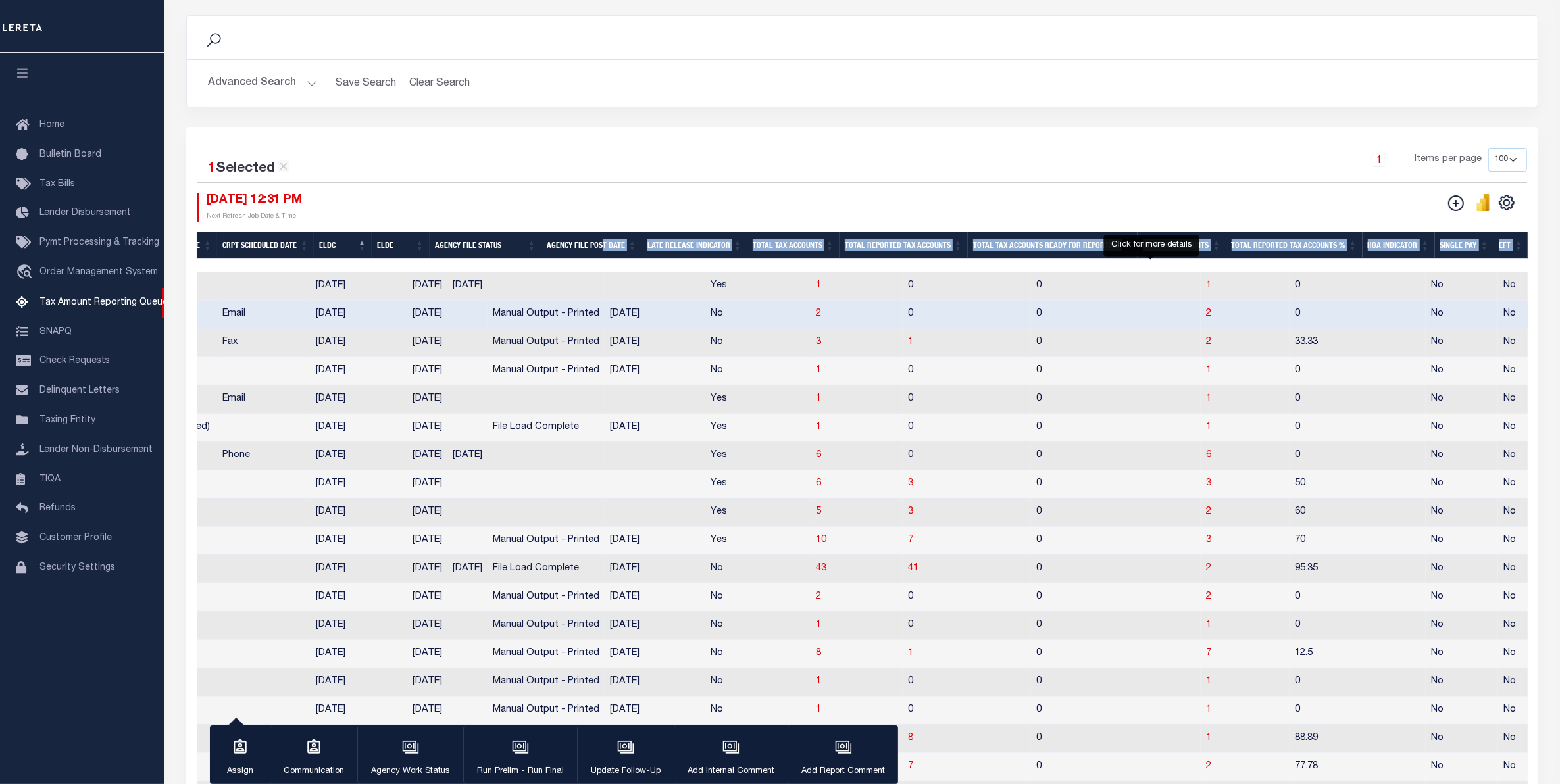
click at [1206, 314] on span "2" at bounding box center [1208, 313] width 5 height 9
select select "100"
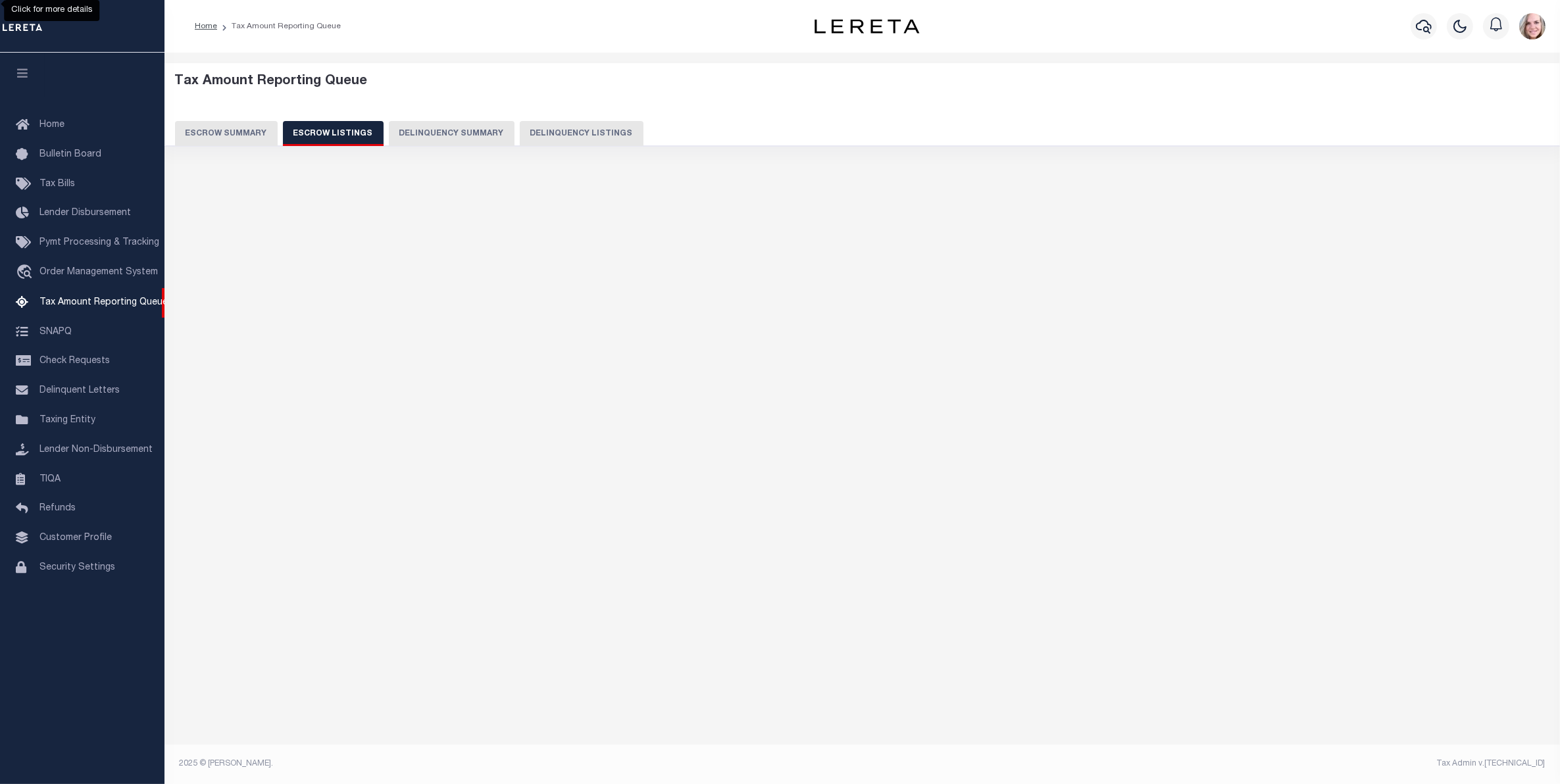
select select "100"
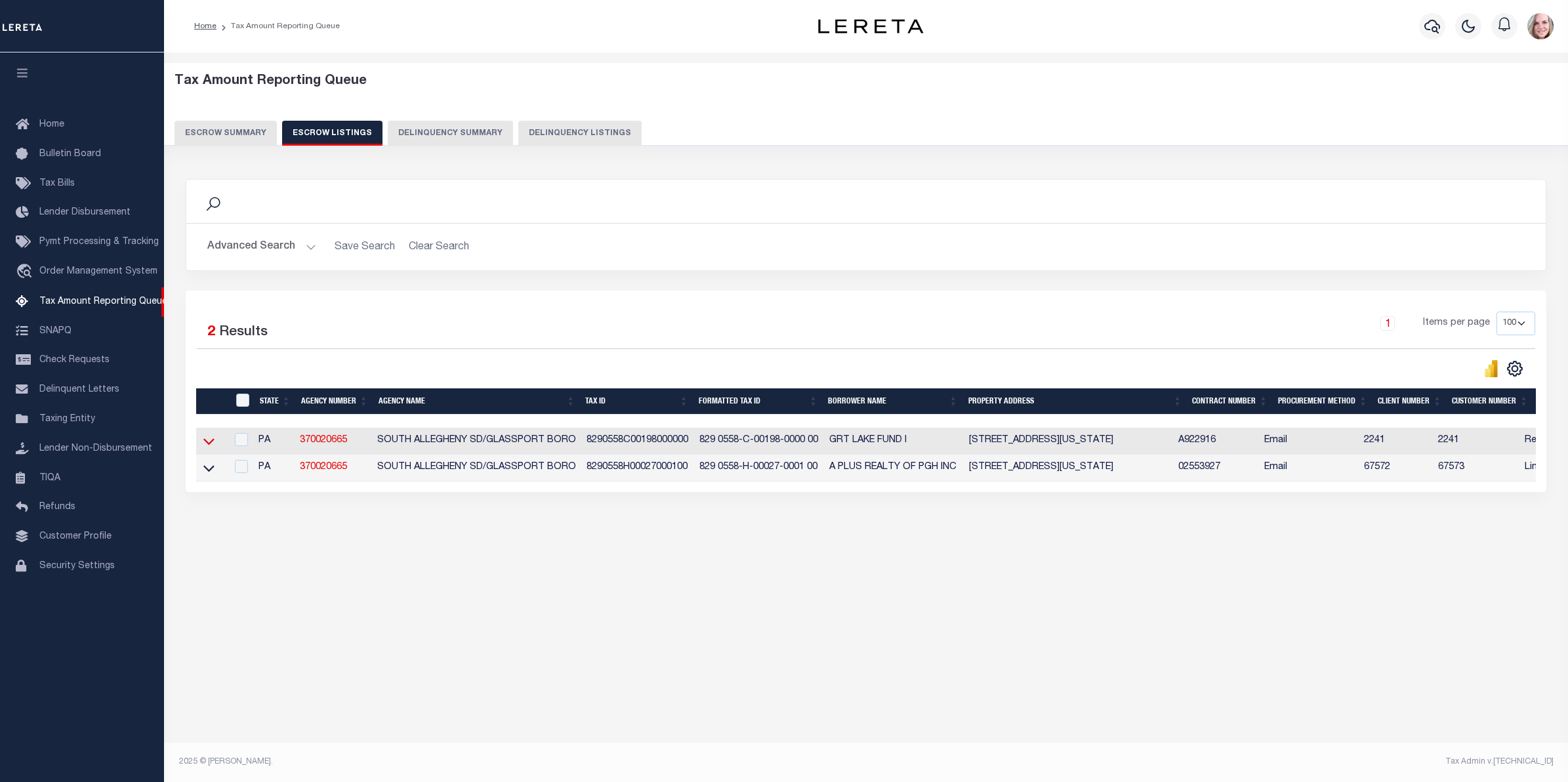
click at [212, 440] on icon at bounding box center [209, 441] width 11 height 14
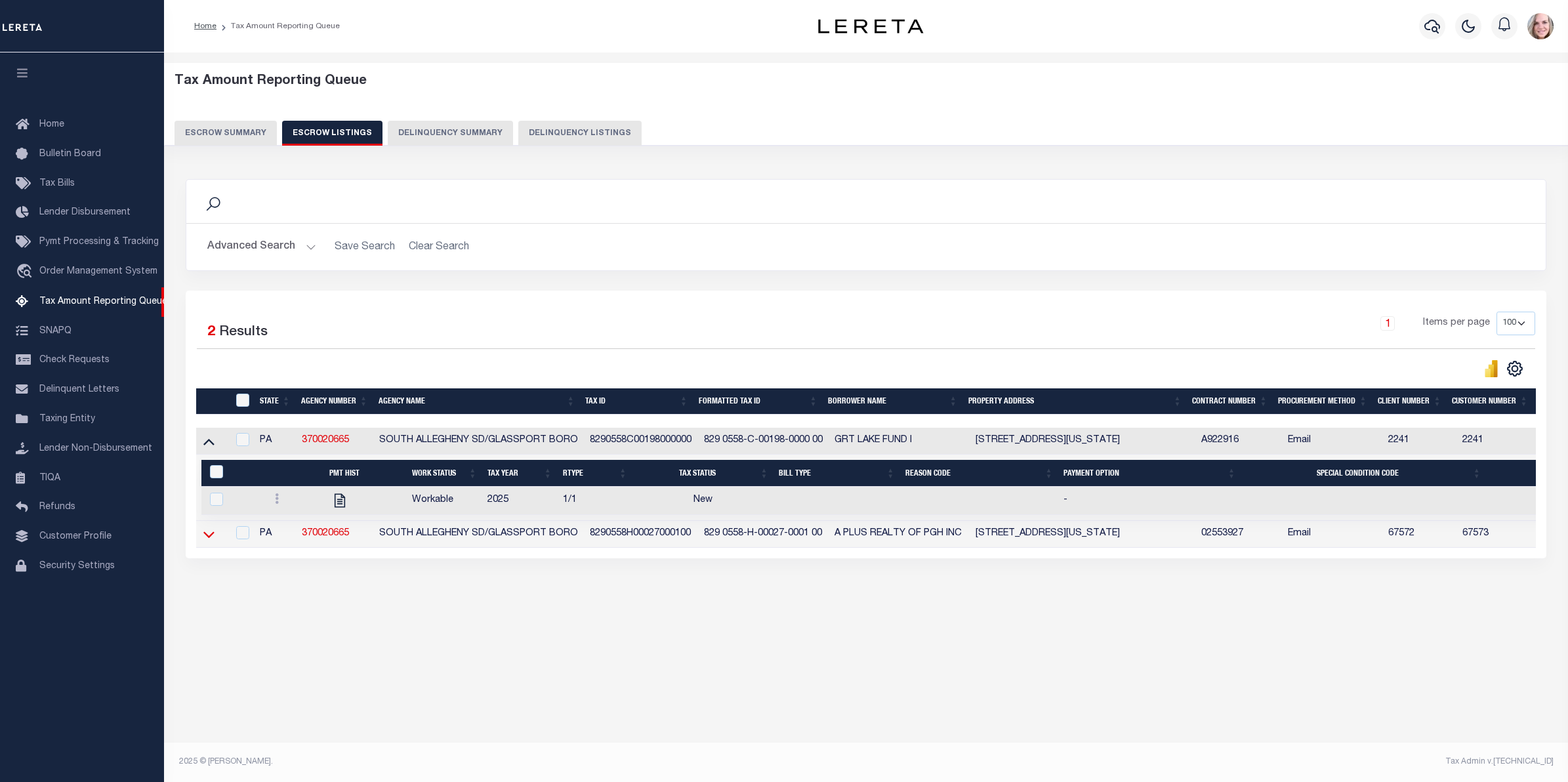
click at [204, 541] on icon at bounding box center [209, 534] width 11 height 14
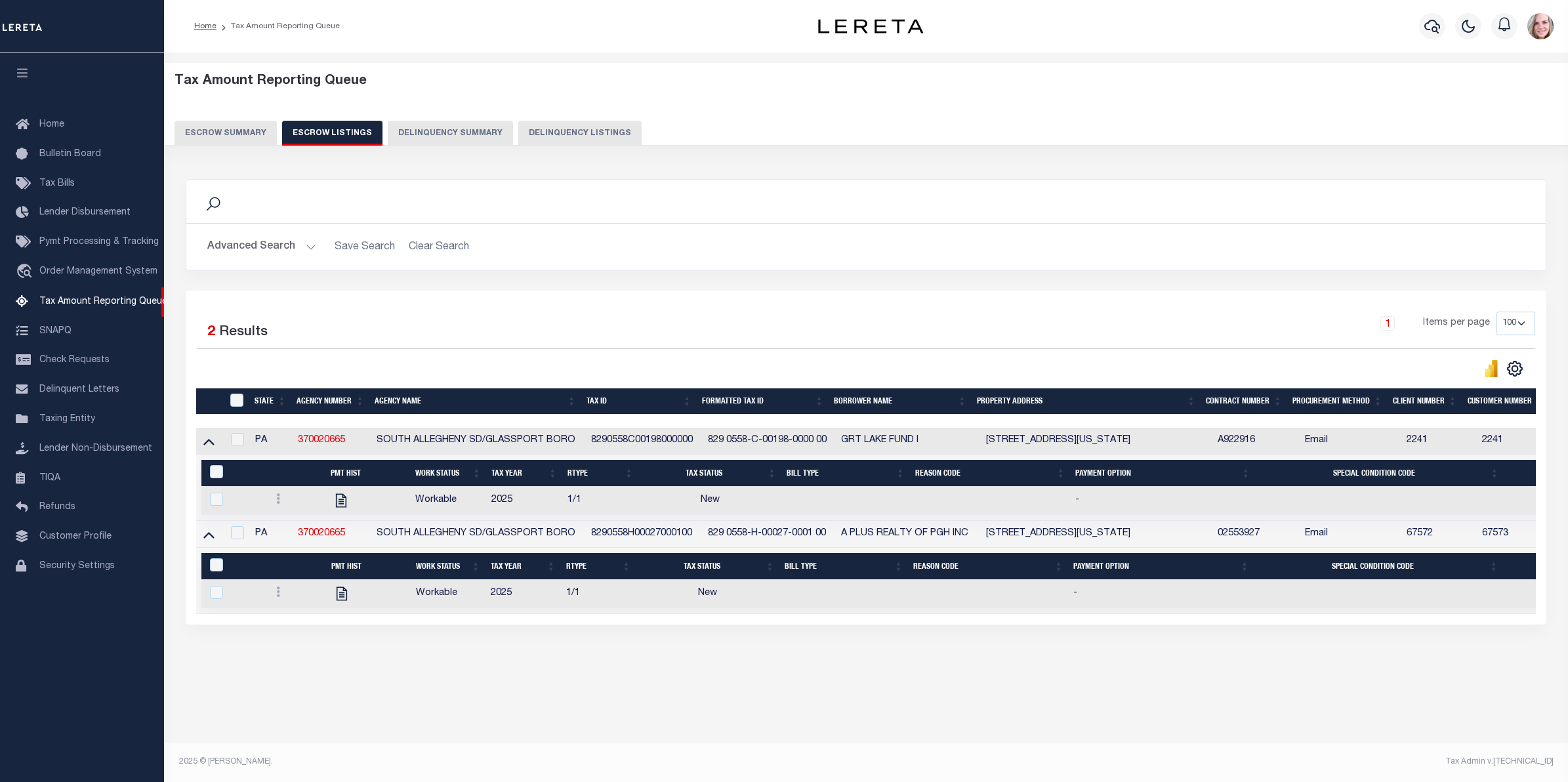
click at [243, 126] on button "Escrow Summary" at bounding box center [225, 132] width 102 height 24
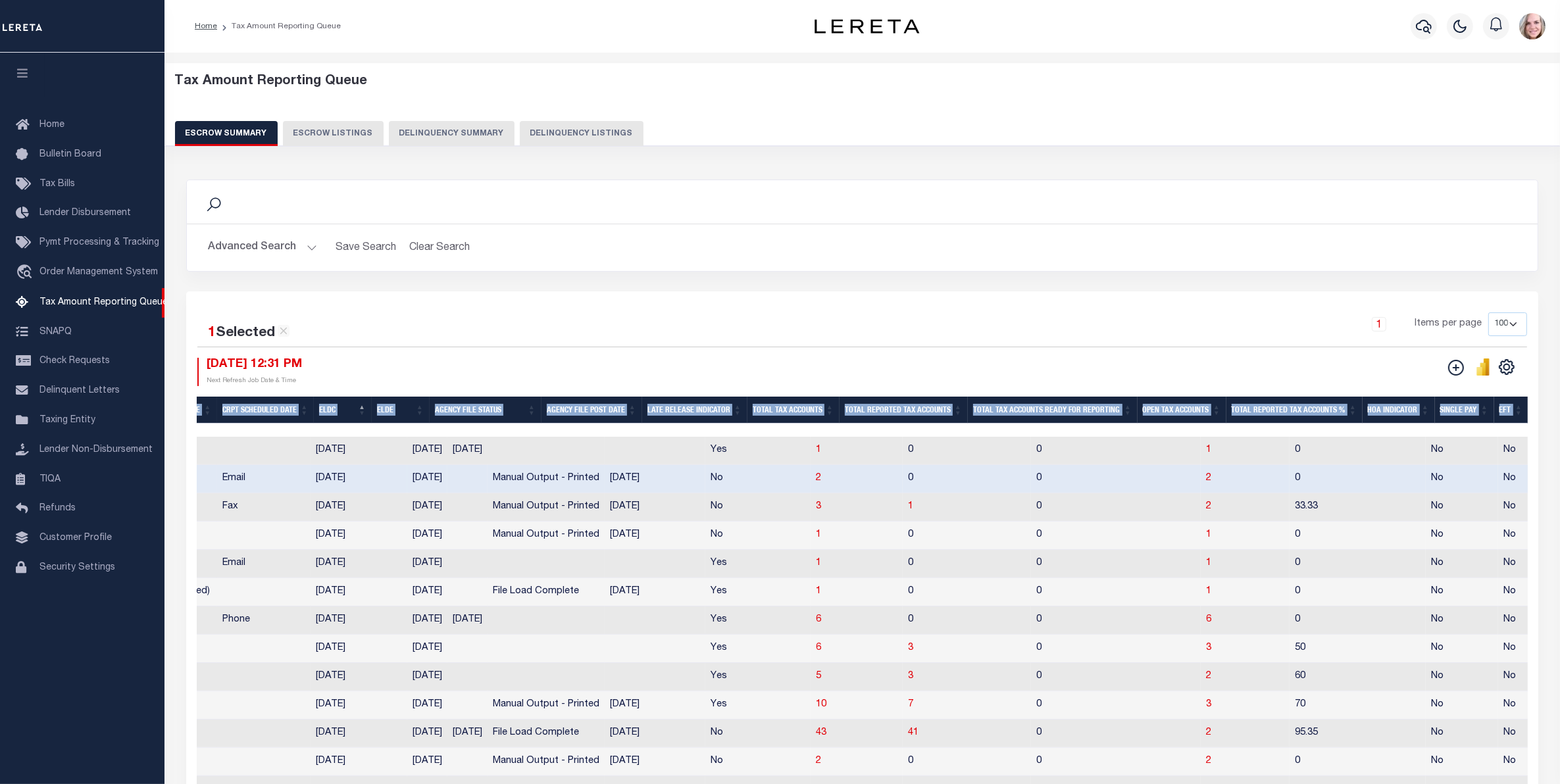
click at [323, 135] on button "Escrow Listings" at bounding box center [333, 133] width 100 height 25
select select "100"
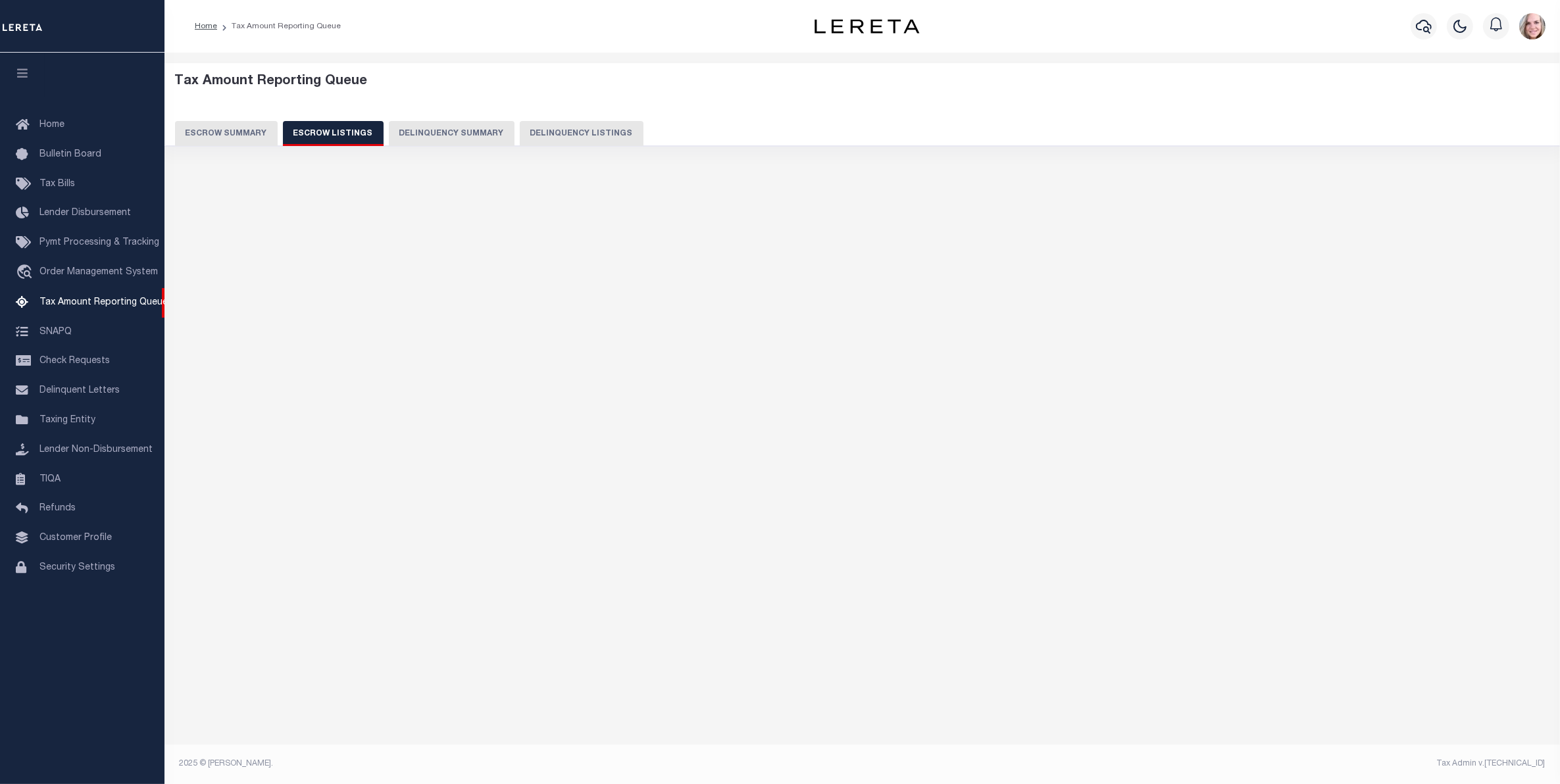
select select "100"
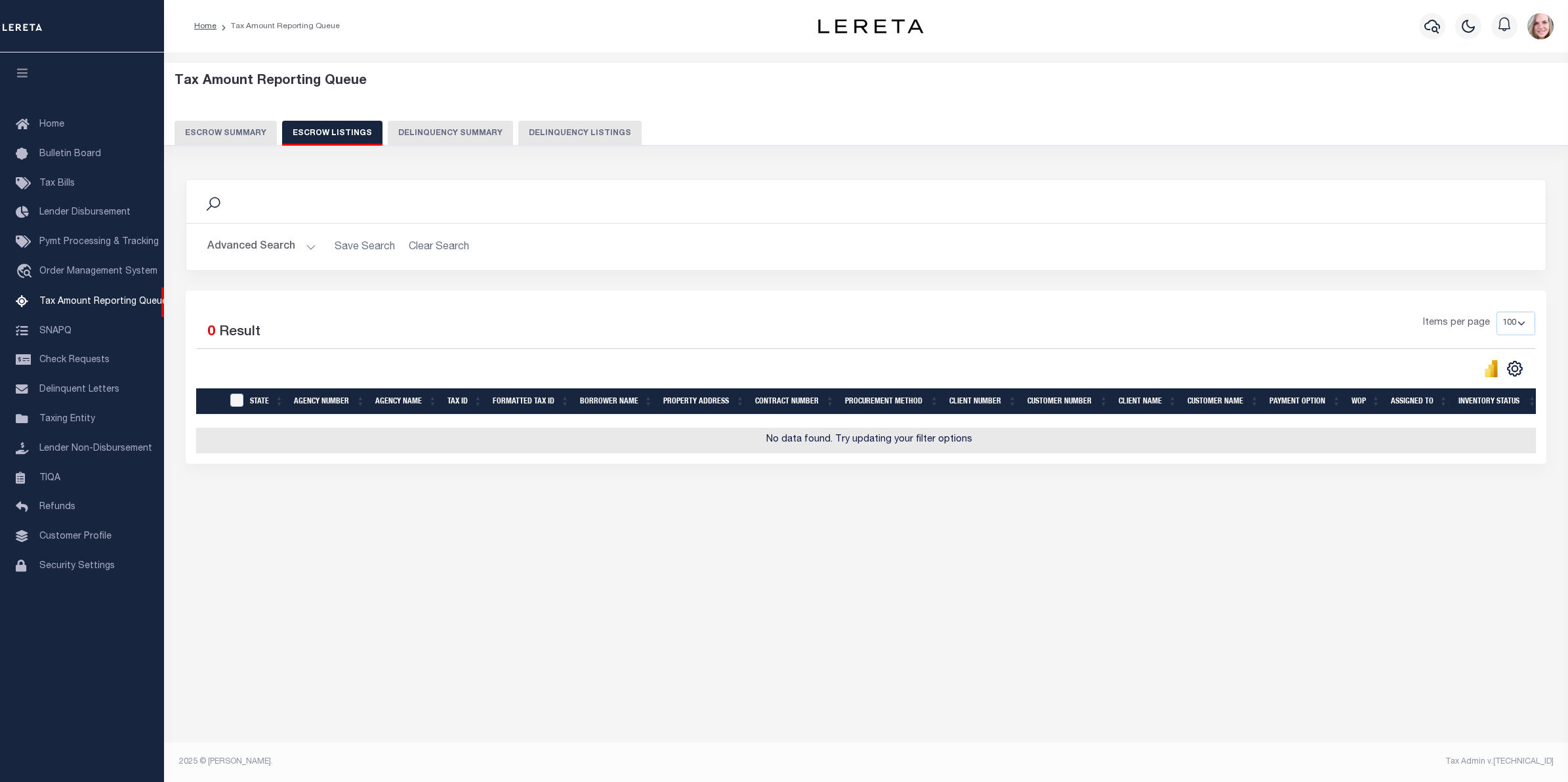
click at [219, 131] on button "Escrow Summary" at bounding box center [225, 132] width 102 height 24
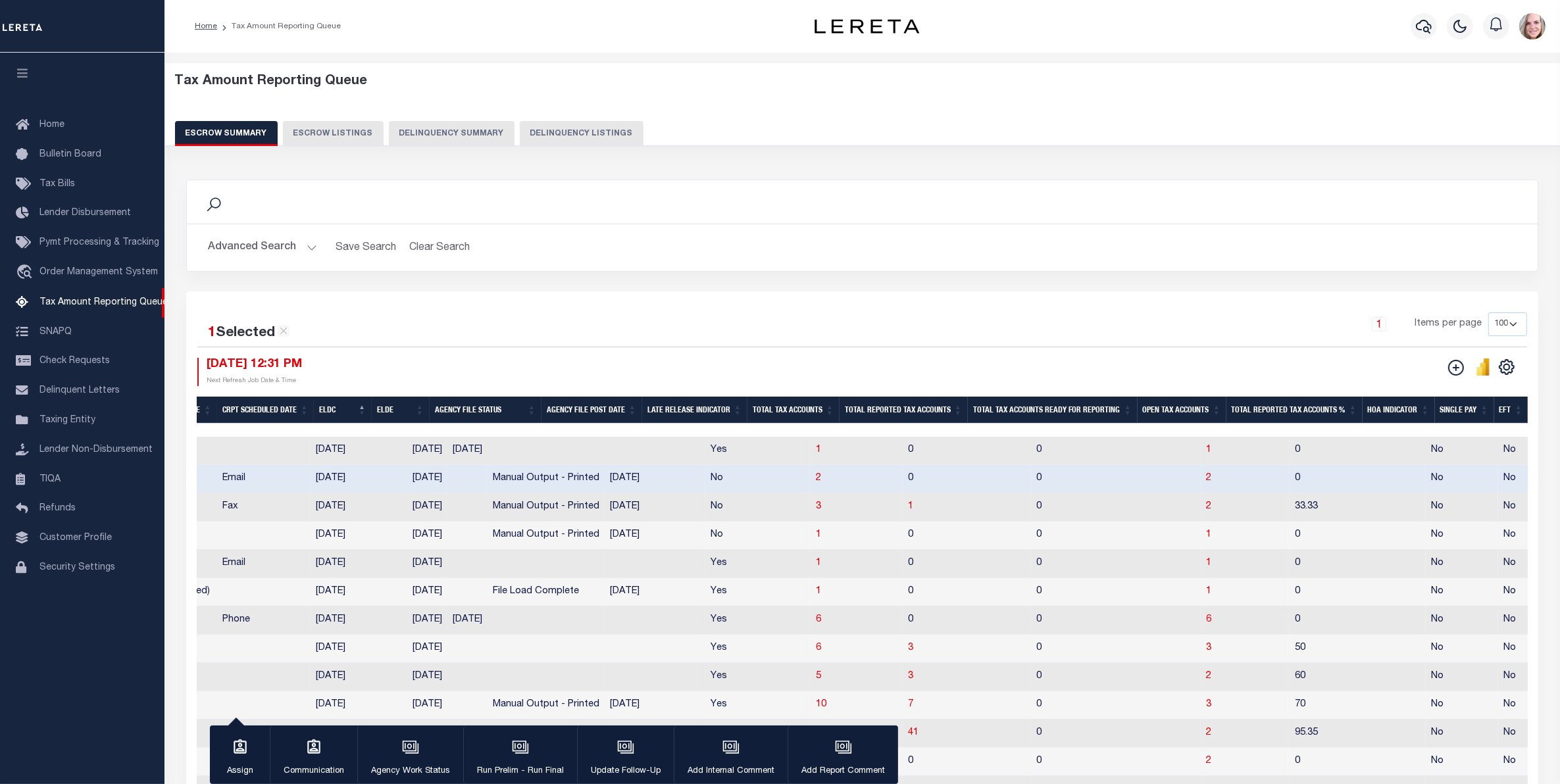
click at [1201, 437] on td "1" at bounding box center [1245, 451] width 88 height 28
checkbox input "true"
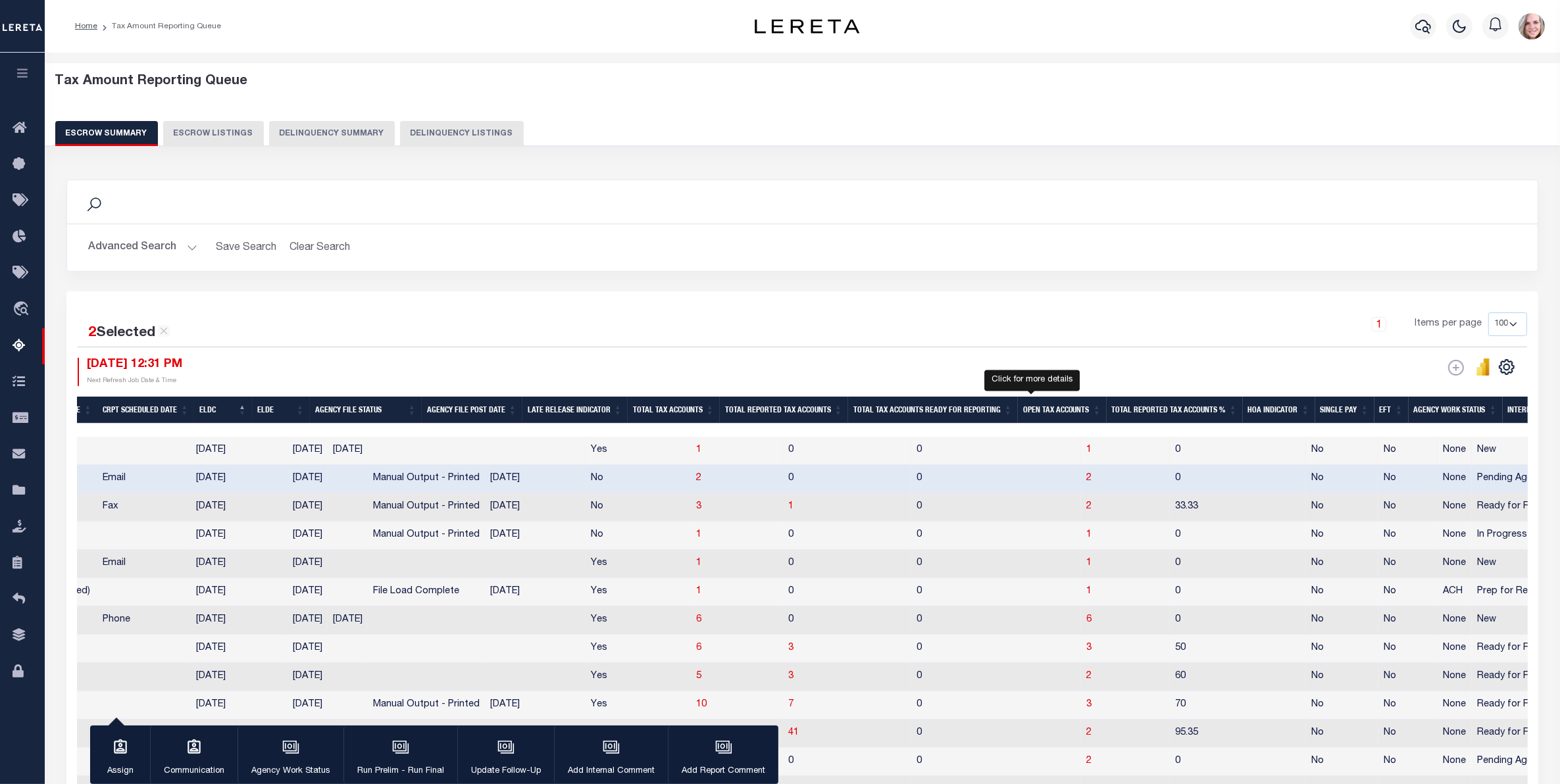
click at [1086, 454] on span "1" at bounding box center [1088, 449] width 5 height 9
select select "100"
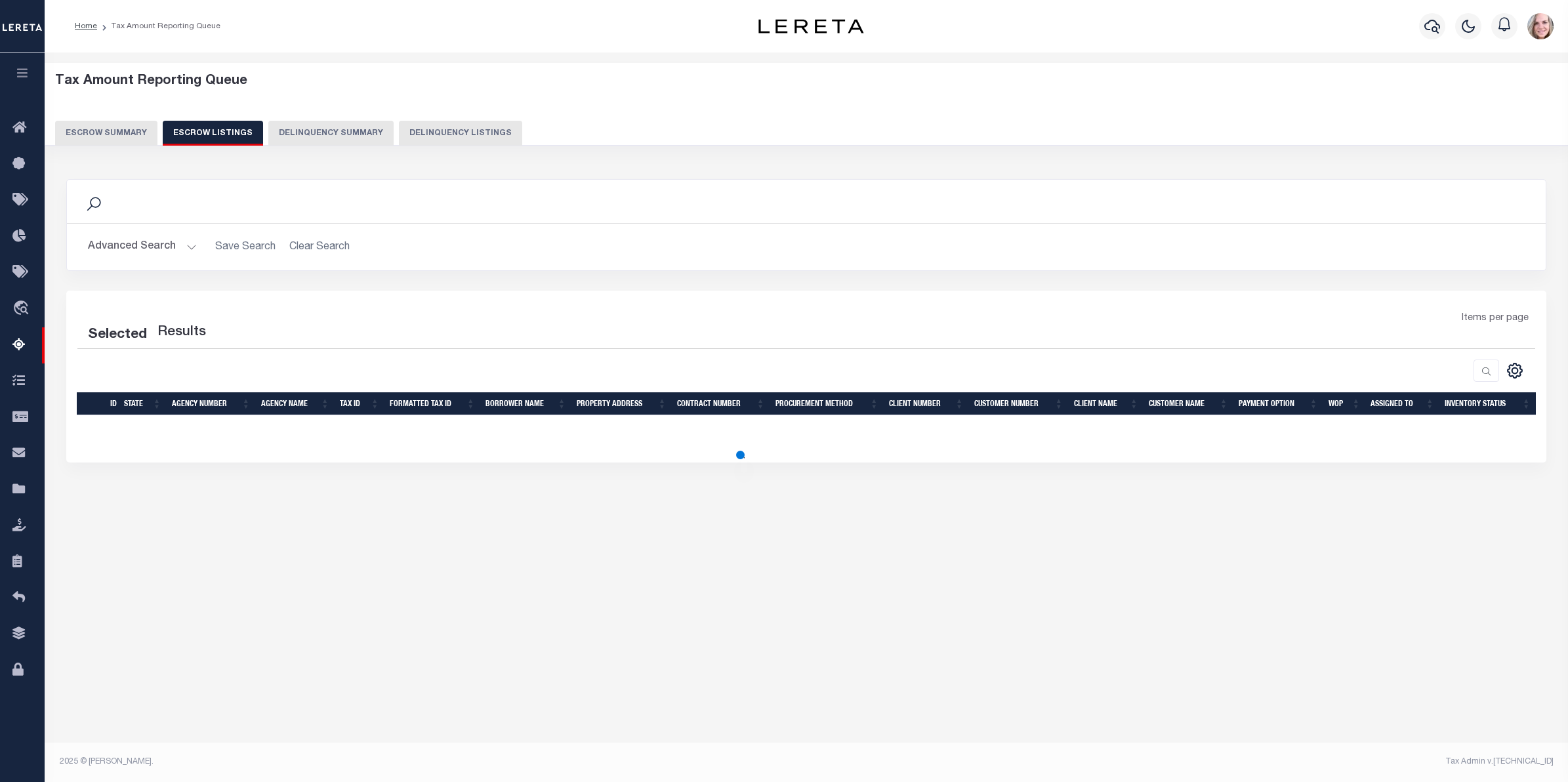
select select "100"
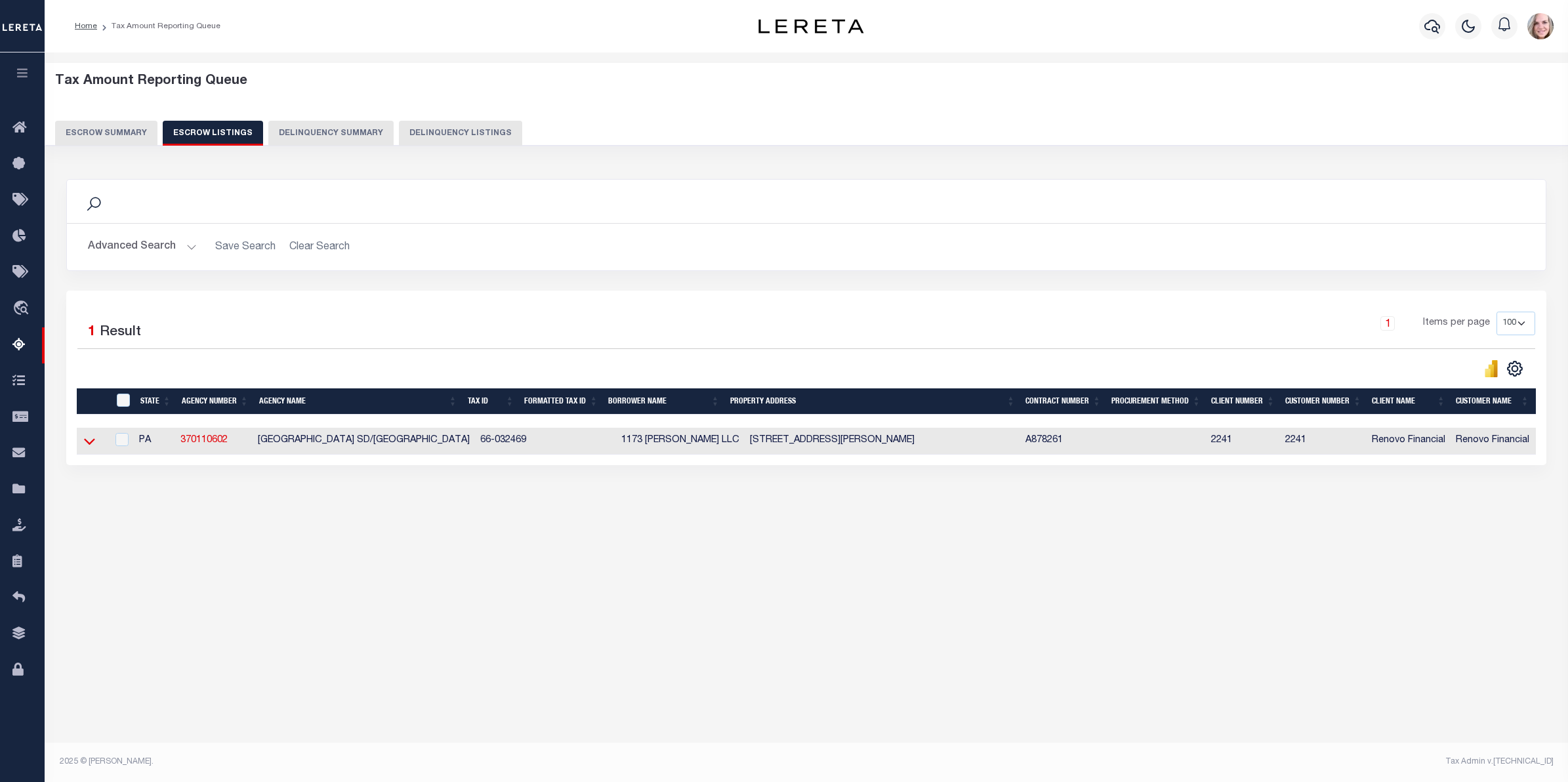
click at [85, 446] on icon at bounding box center [89, 441] width 11 height 14
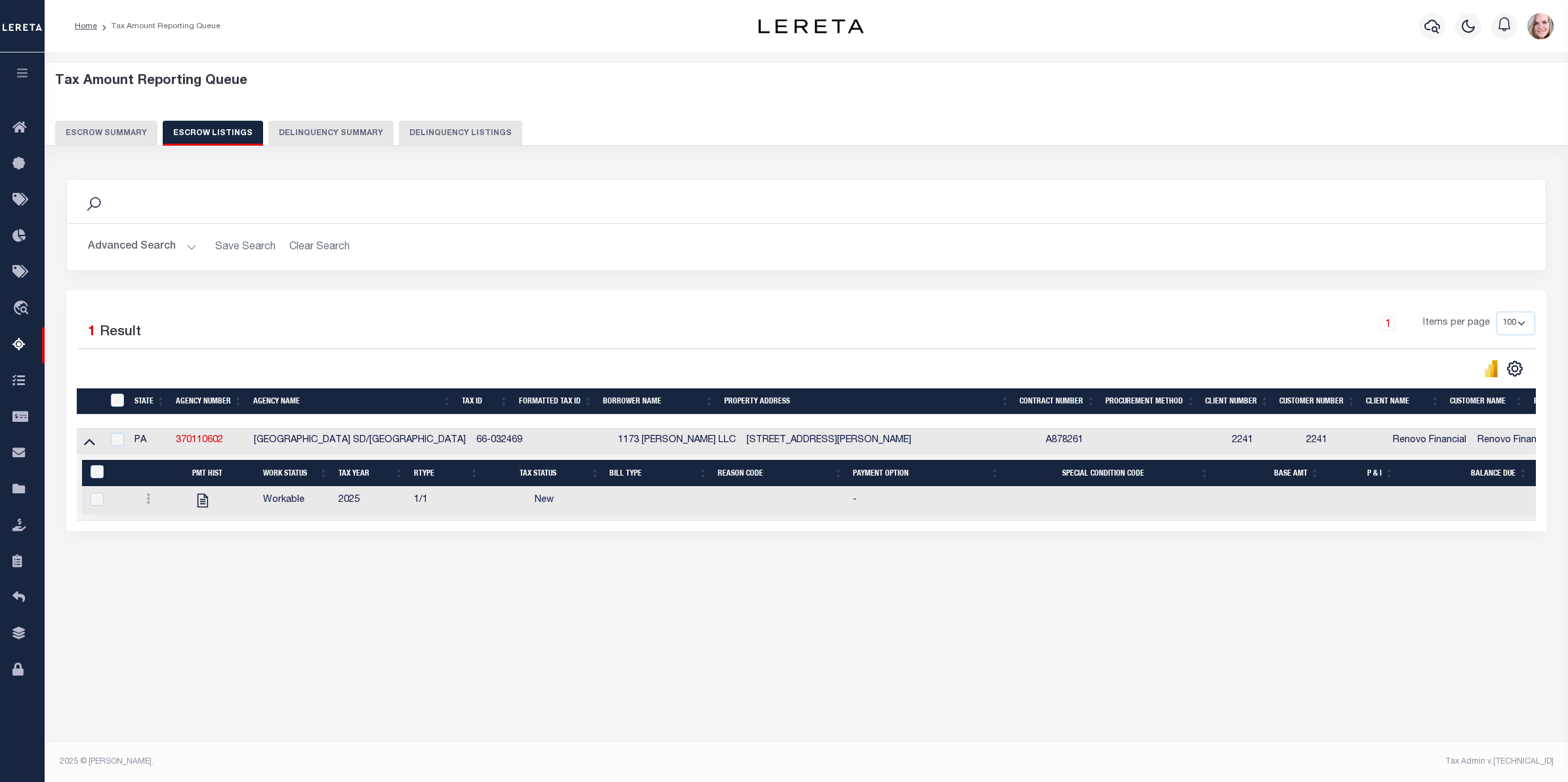
click at [97, 131] on button "Escrow Summary" at bounding box center [106, 132] width 102 height 24
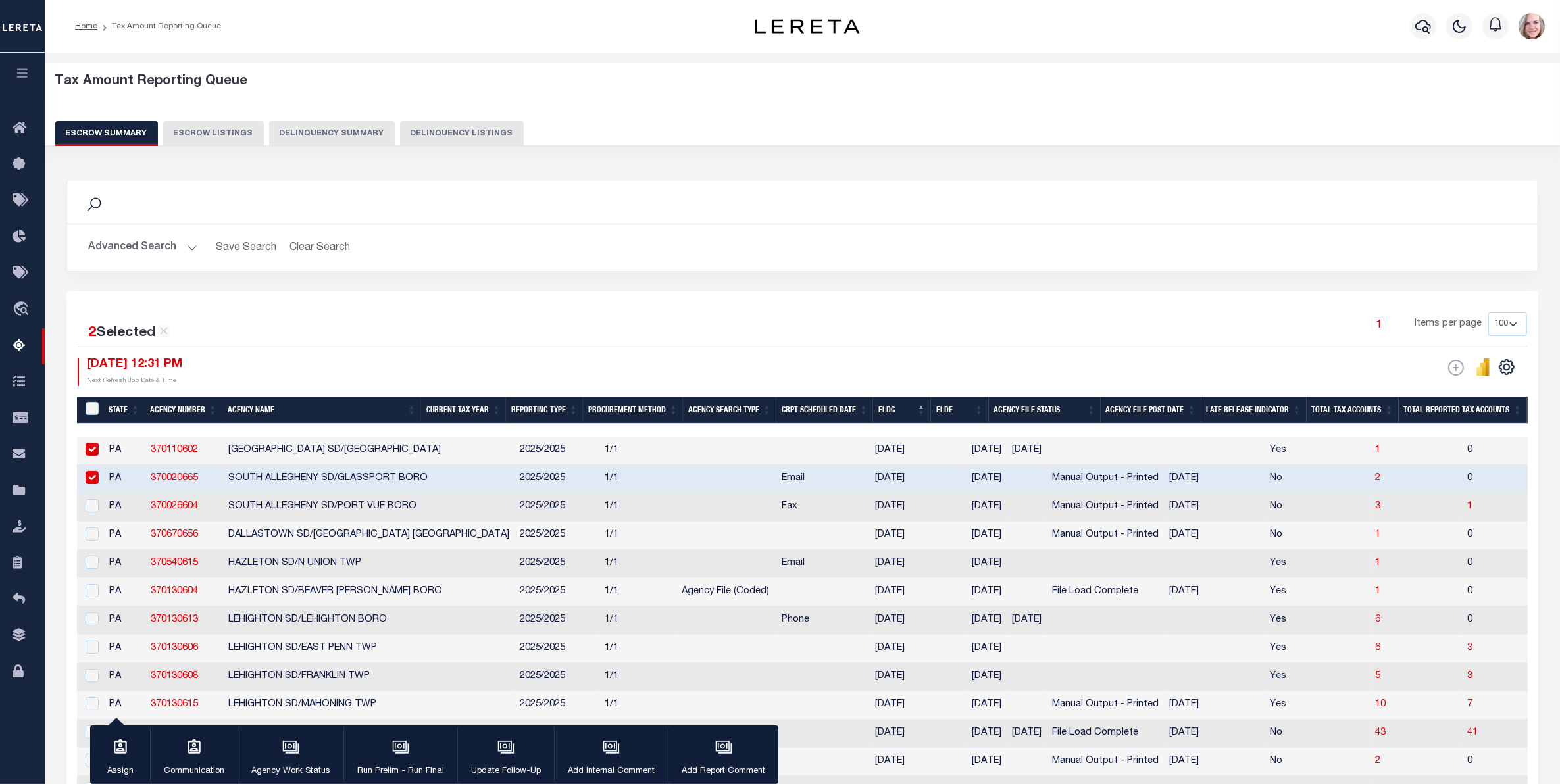
click at [87, 447] on input "checkbox" at bounding box center [91, 449] width 13 height 13
checkbox input "false"
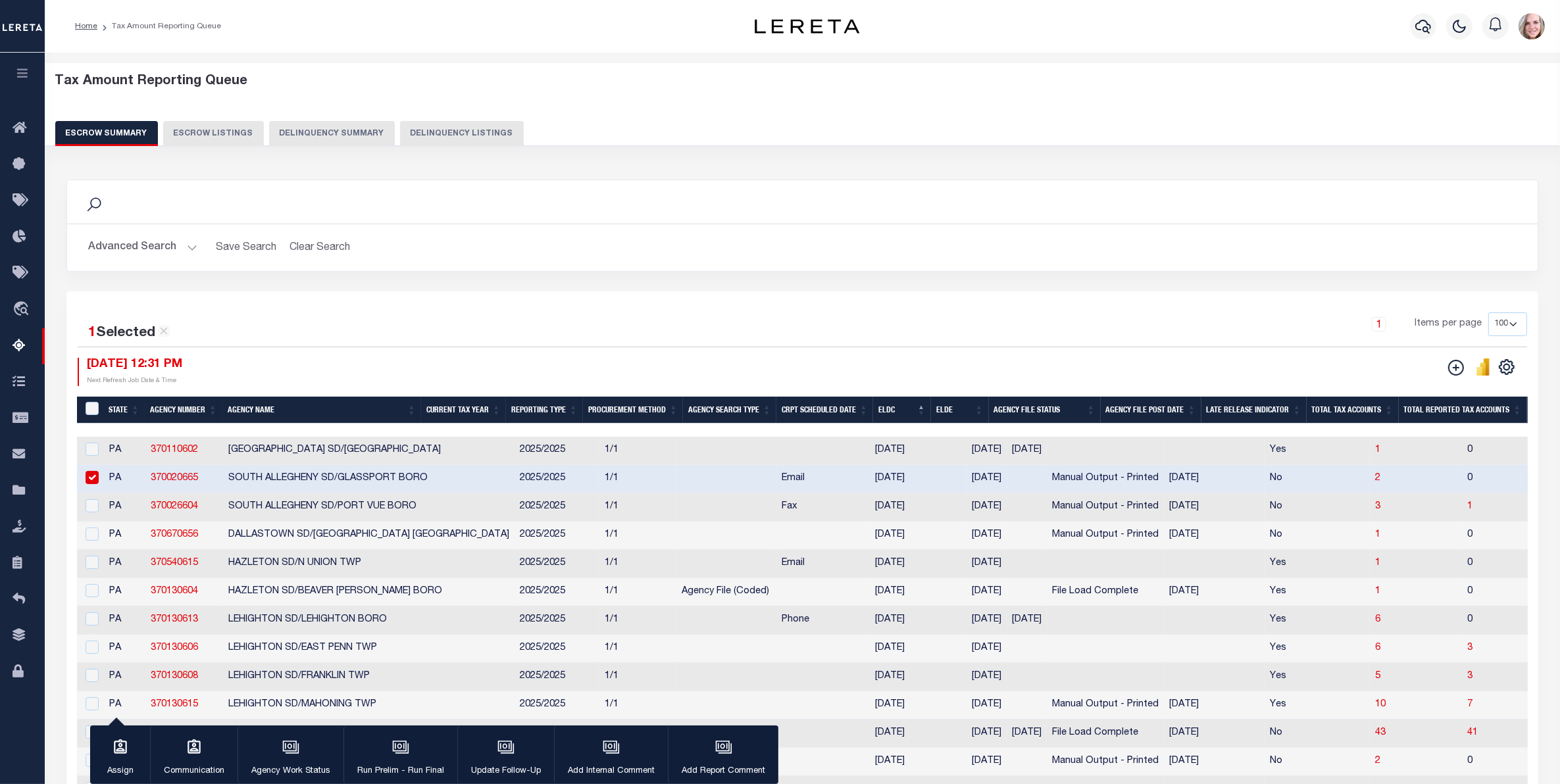
click at [90, 475] on input "checkbox" at bounding box center [91, 476] width 13 height 13
checkbox input "false"
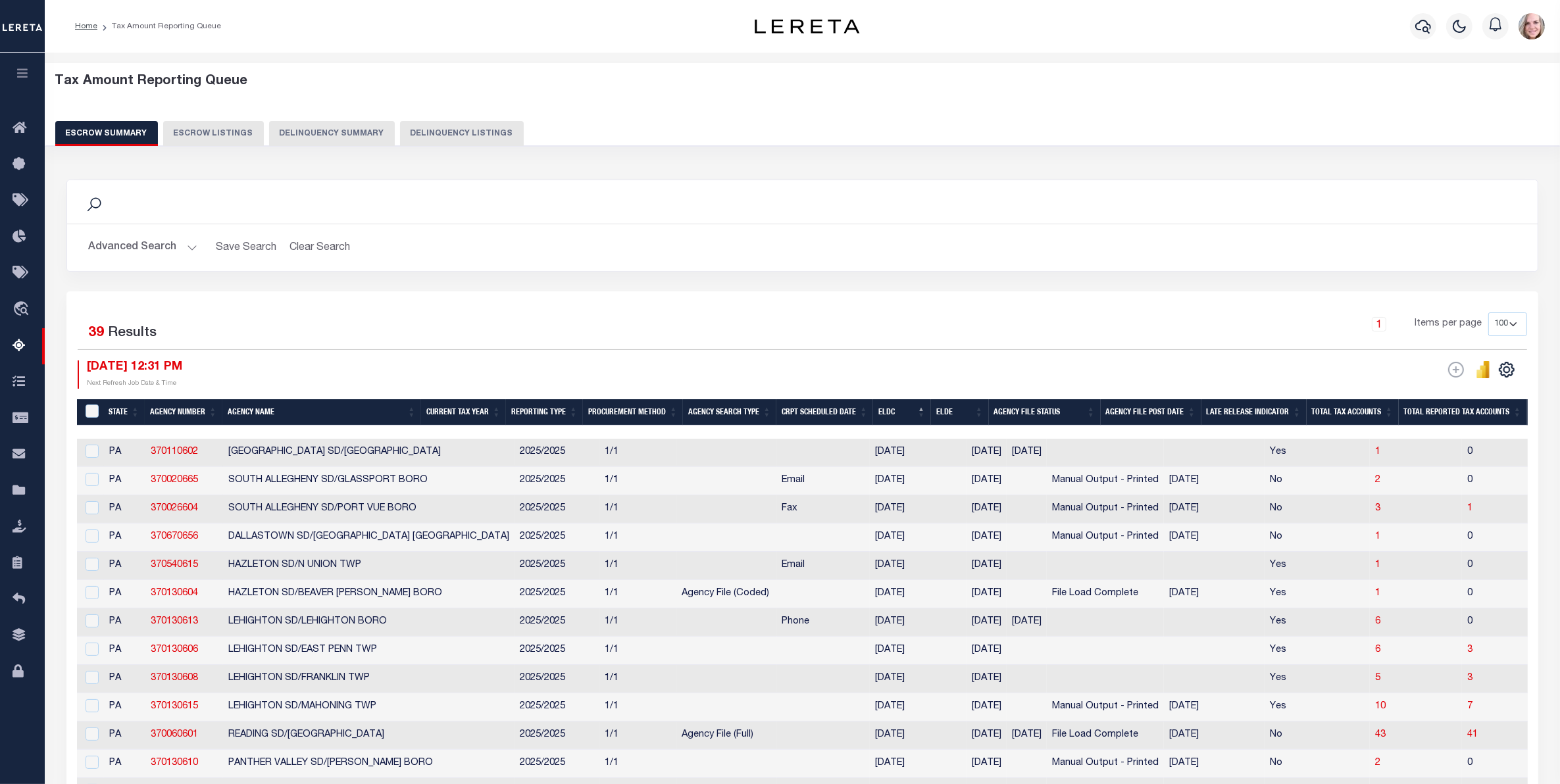
click at [146, 258] on button "Advanced Search" at bounding box center [143, 248] width 109 height 26
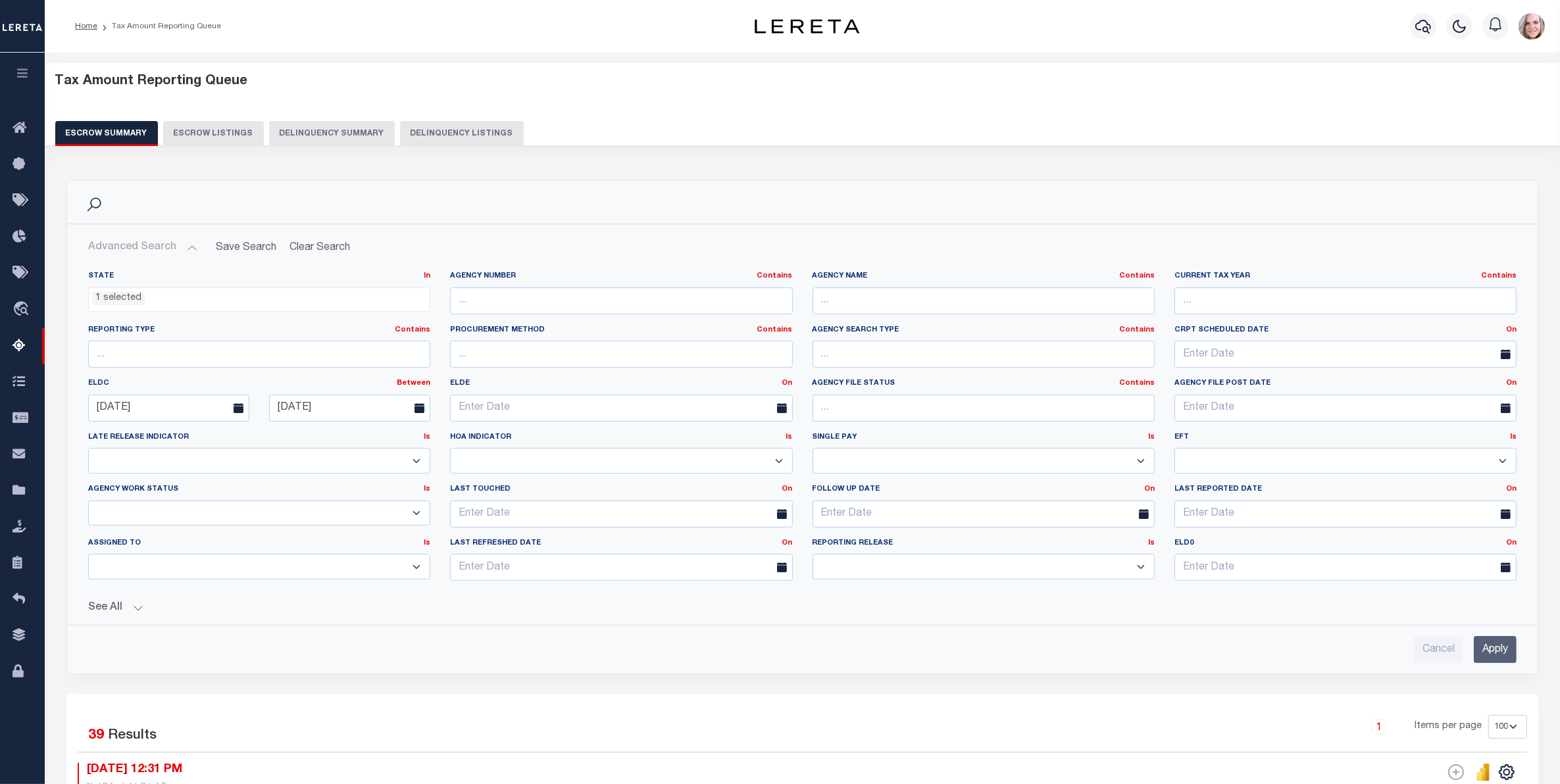
scroll to position [83, 0]
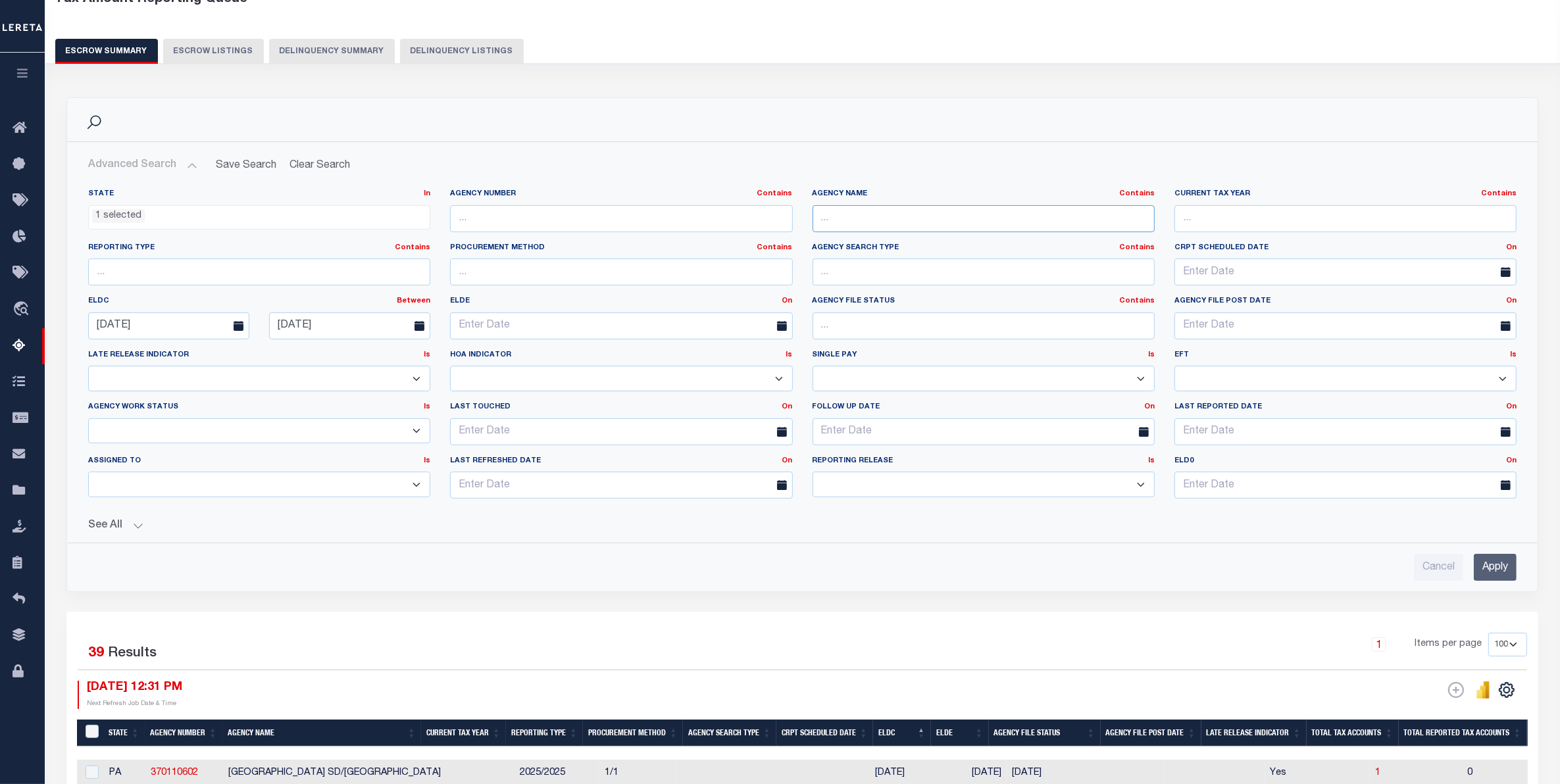
click at [859, 208] on input "text" at bounding box center [984, 218] width 342 height 27
click at [857, 225] on input "text" at bounding box center [984, 218] width 342 height 27
type input "cornell"
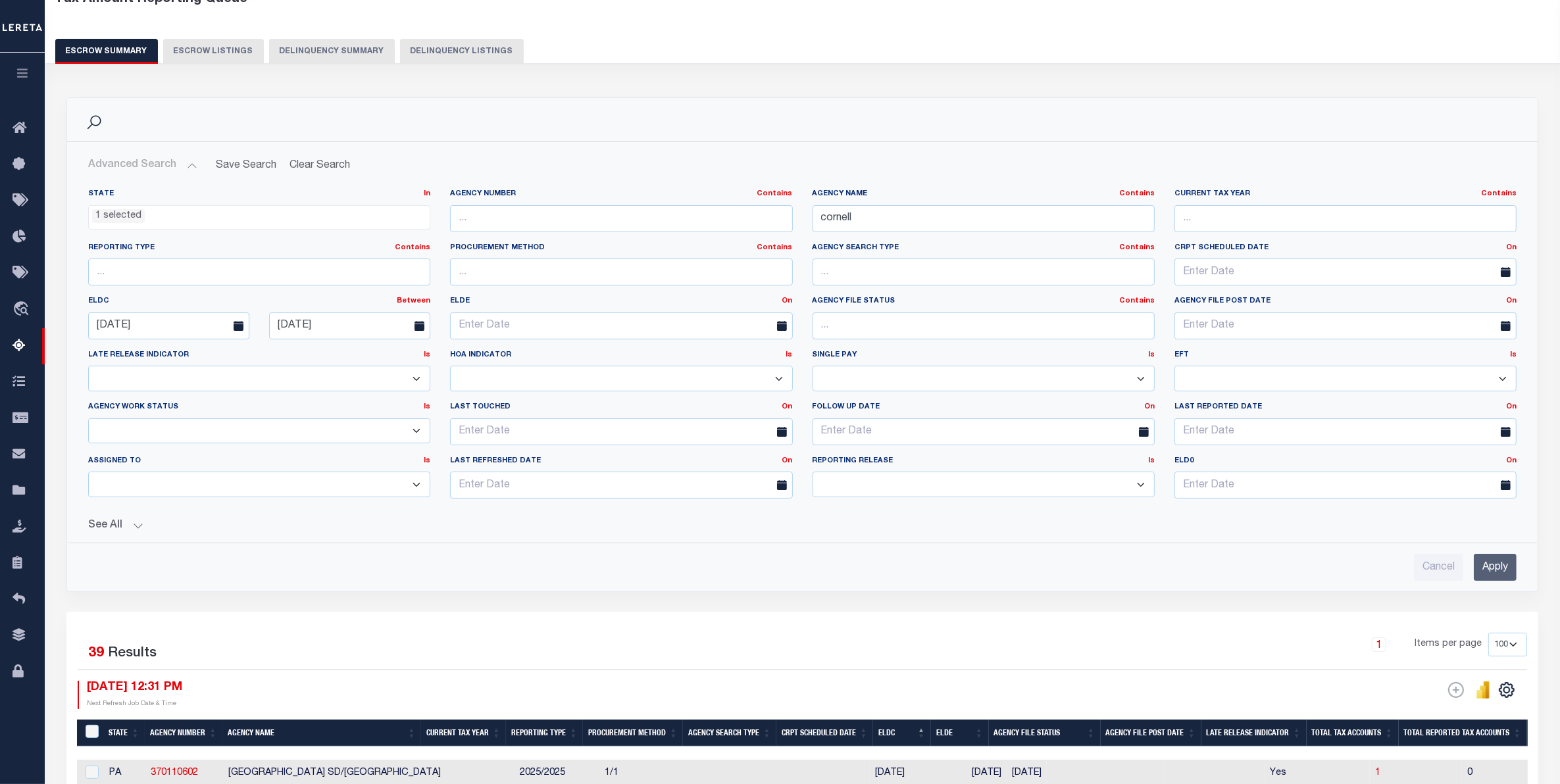
click at [1247, 571] on input "Apply" at bounding box center [1496, 567] width 43 height 27
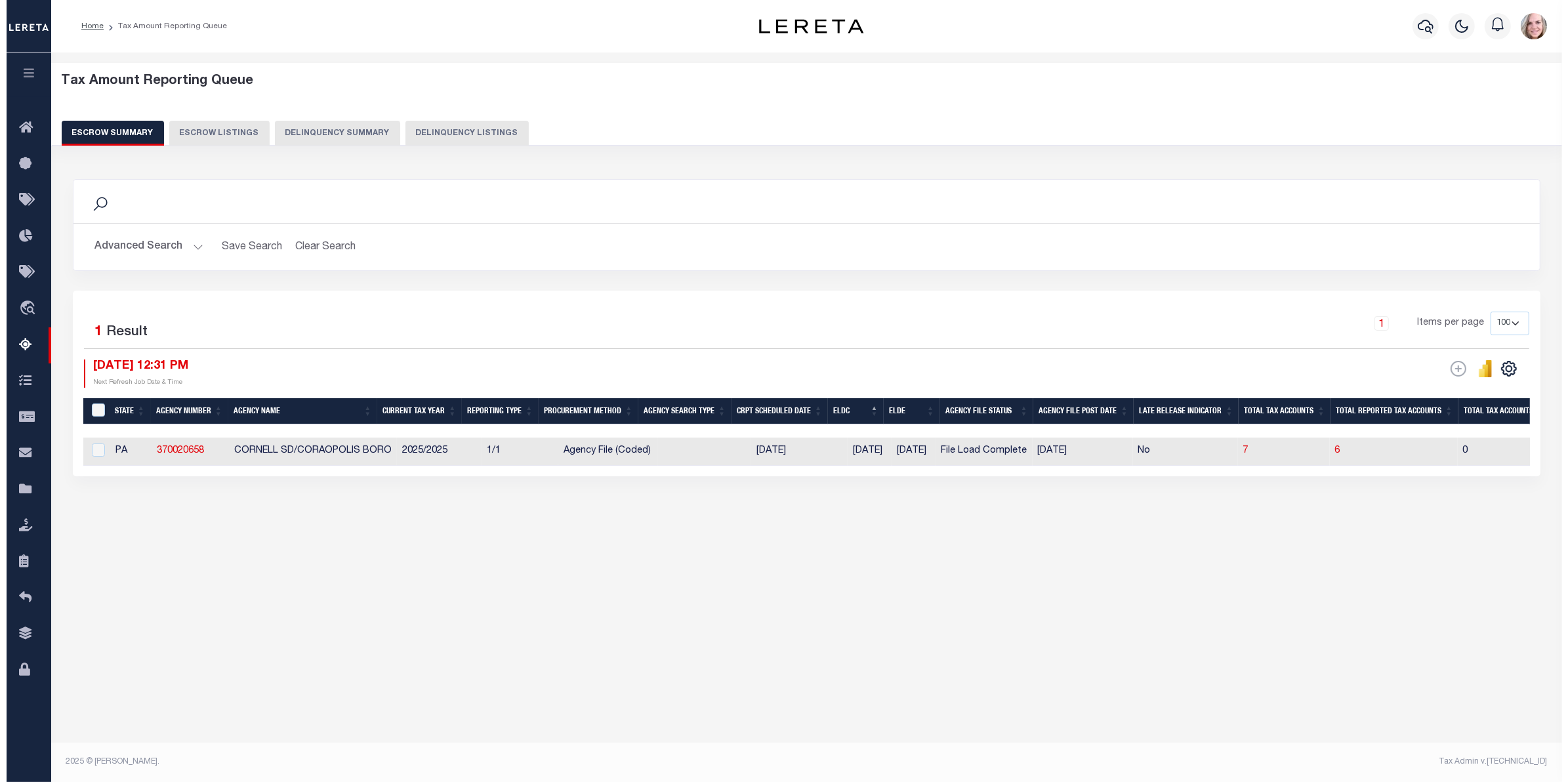
scroll to position [0, 0]
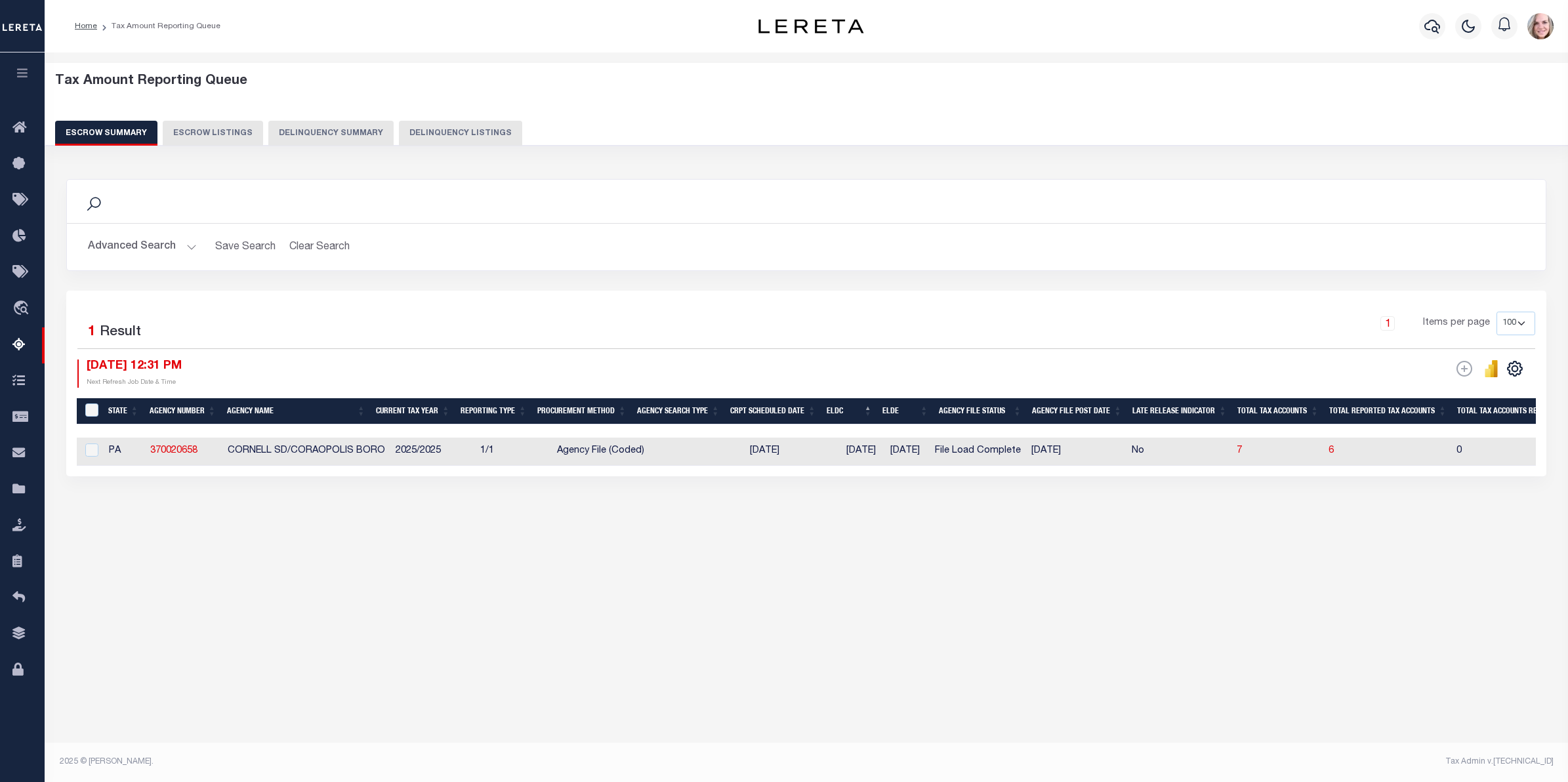
drag, startPoint x: 1362, startPoint y: 571, endPoint x: 1353, endPoint y: 568, distance: 9.5
click at [1244, 571] on div "Tax Amount Reporting Queue Escrow Summary Escrow Listings" at bounding box center [807, 323] width 1523 height 542
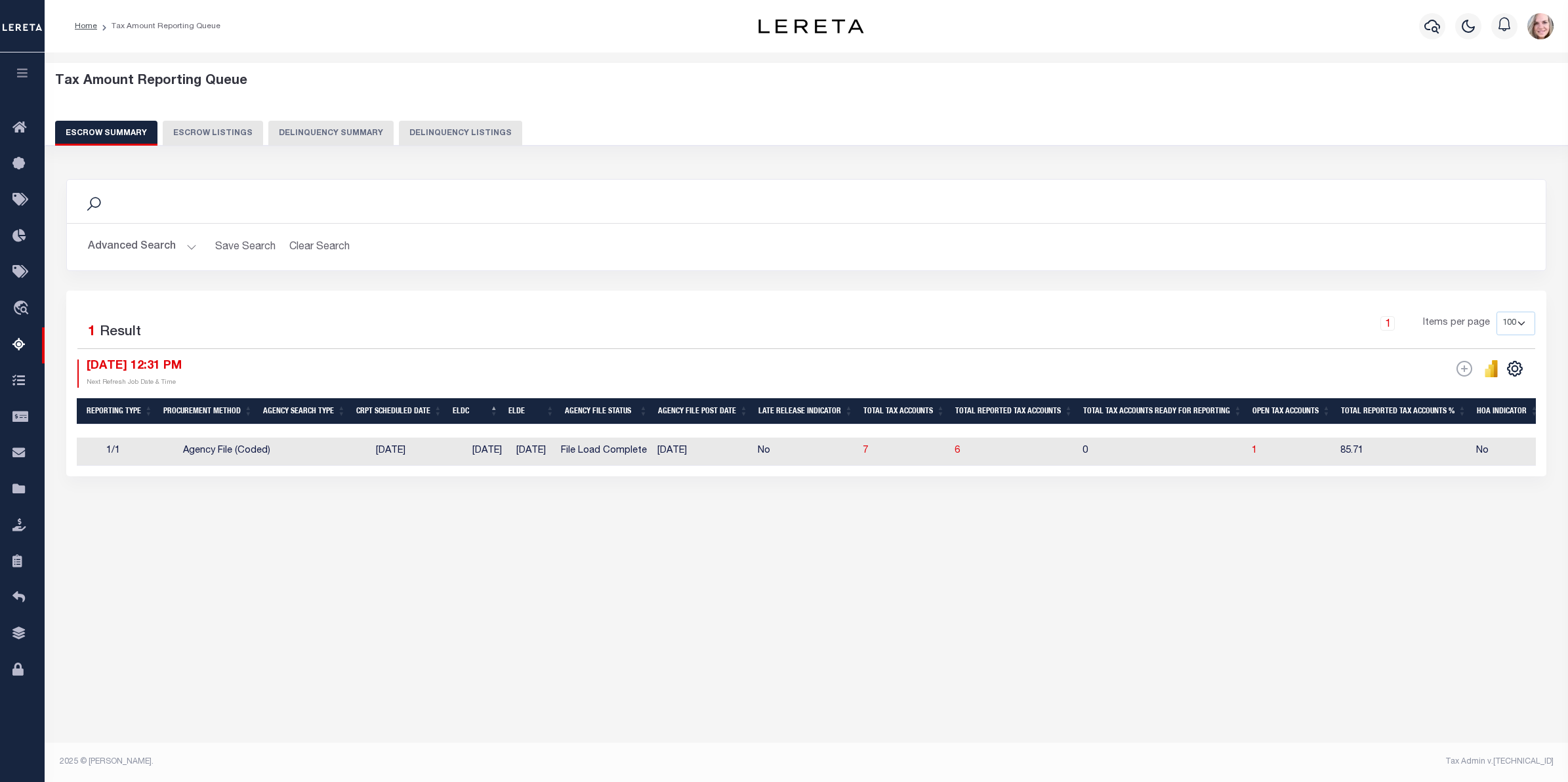
scroll to position [0, 637]
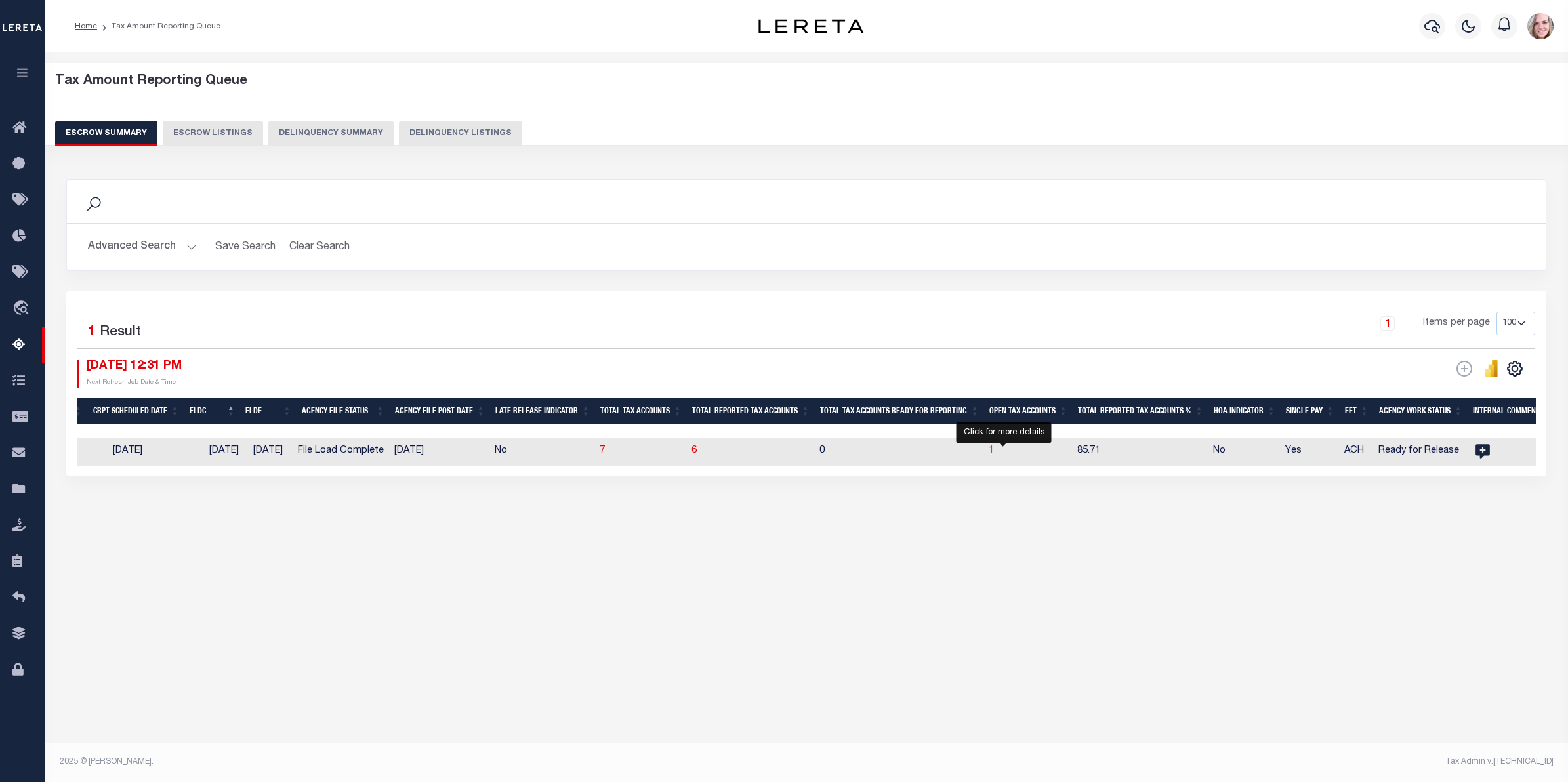
click at [994, 456] on span "1" at bounding box center [991, 450] width 5 height 9
select select "100"
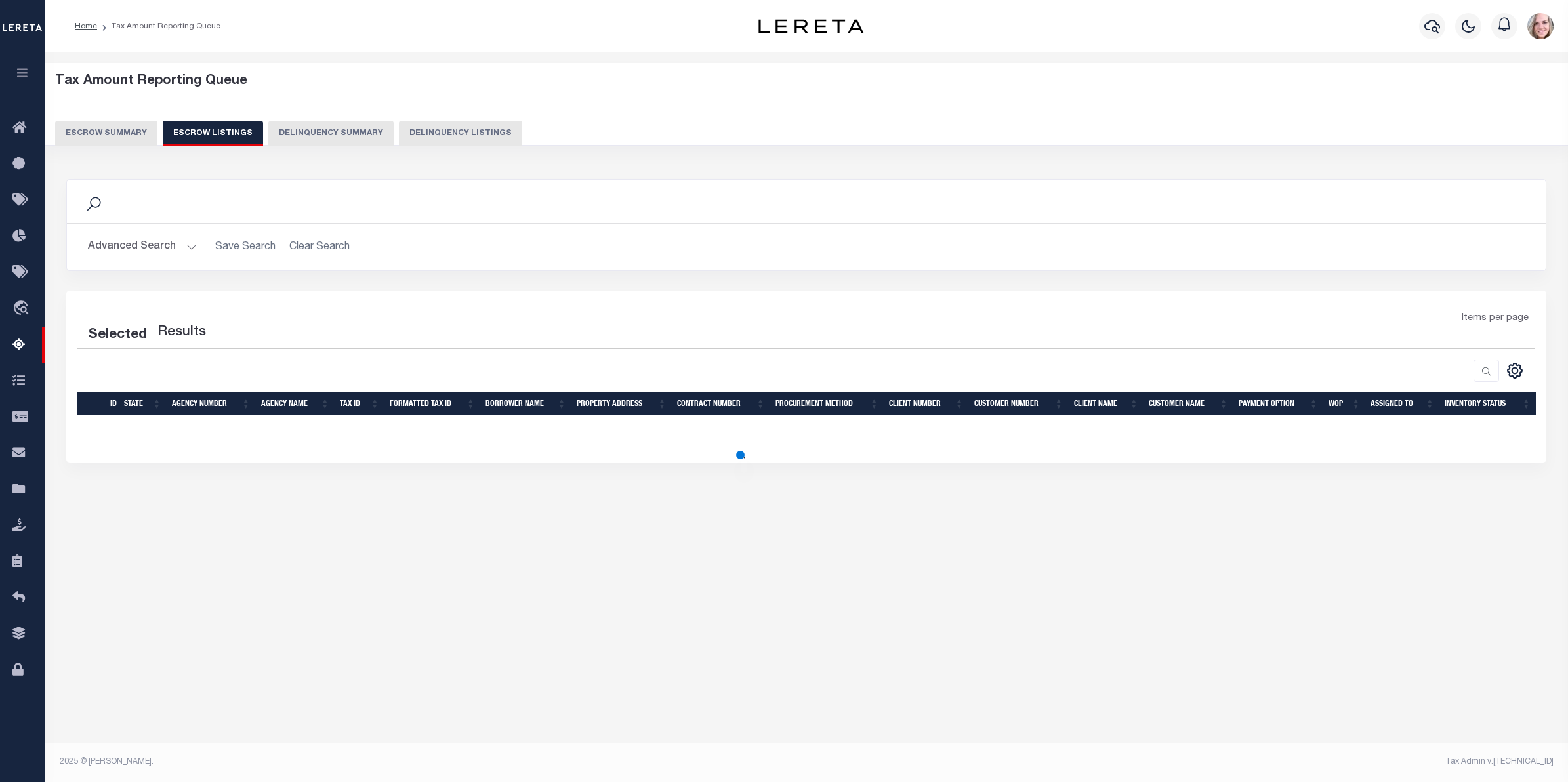
select select "100"
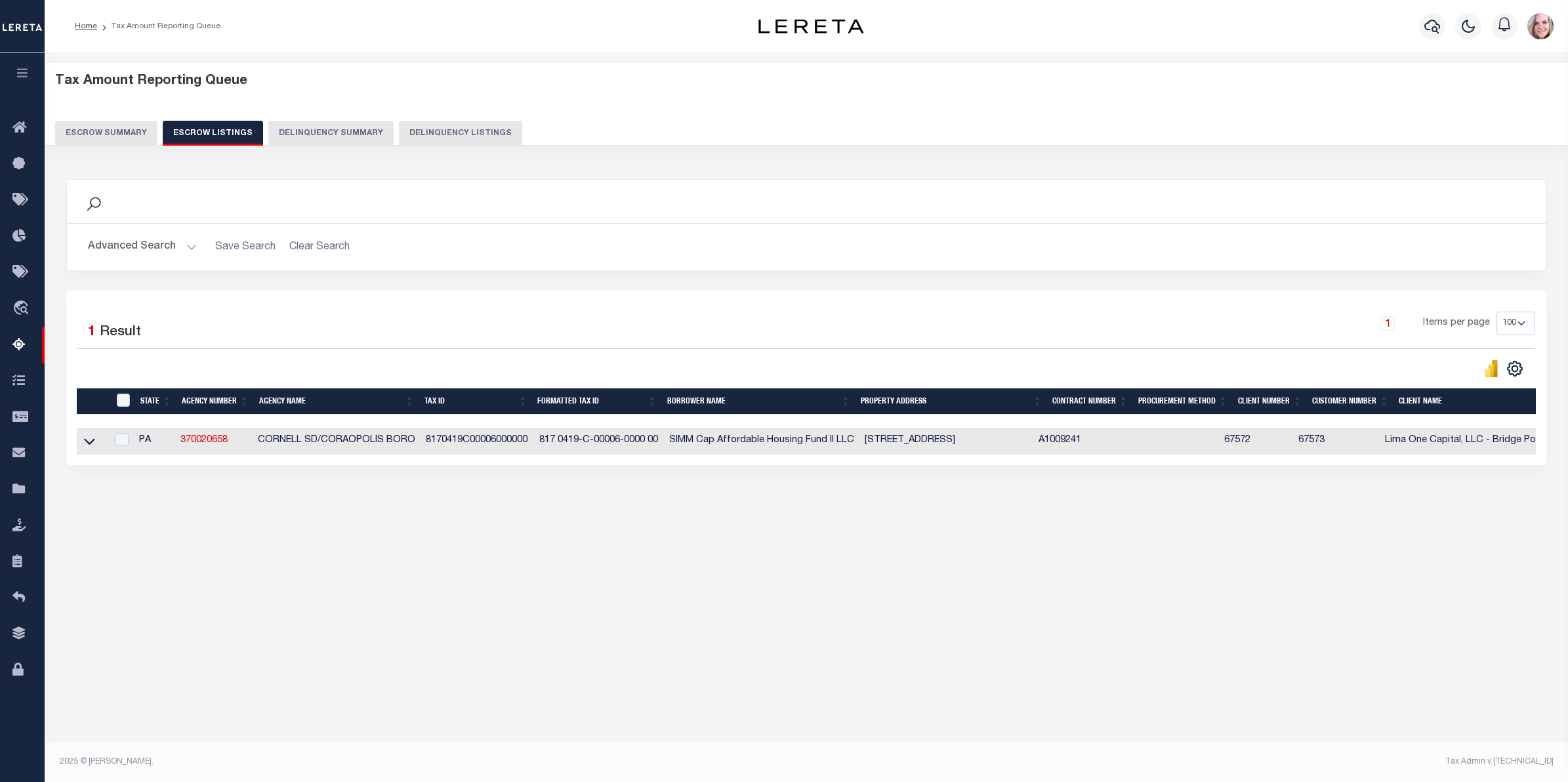
drag, startPoint x: 255, startPoint y: 542, endPoint x: 184, endPoint y: 344, distance: 210.3
click at [253, 542] on div "Tax Amount Reporting Queue Escrow Summary Escrow Listings In" at bounding box center [807, 305] width 1515 height 478
click at [123, 128] on button "Escrow Summary" at bounding box center [106, 132] width 102 height 24
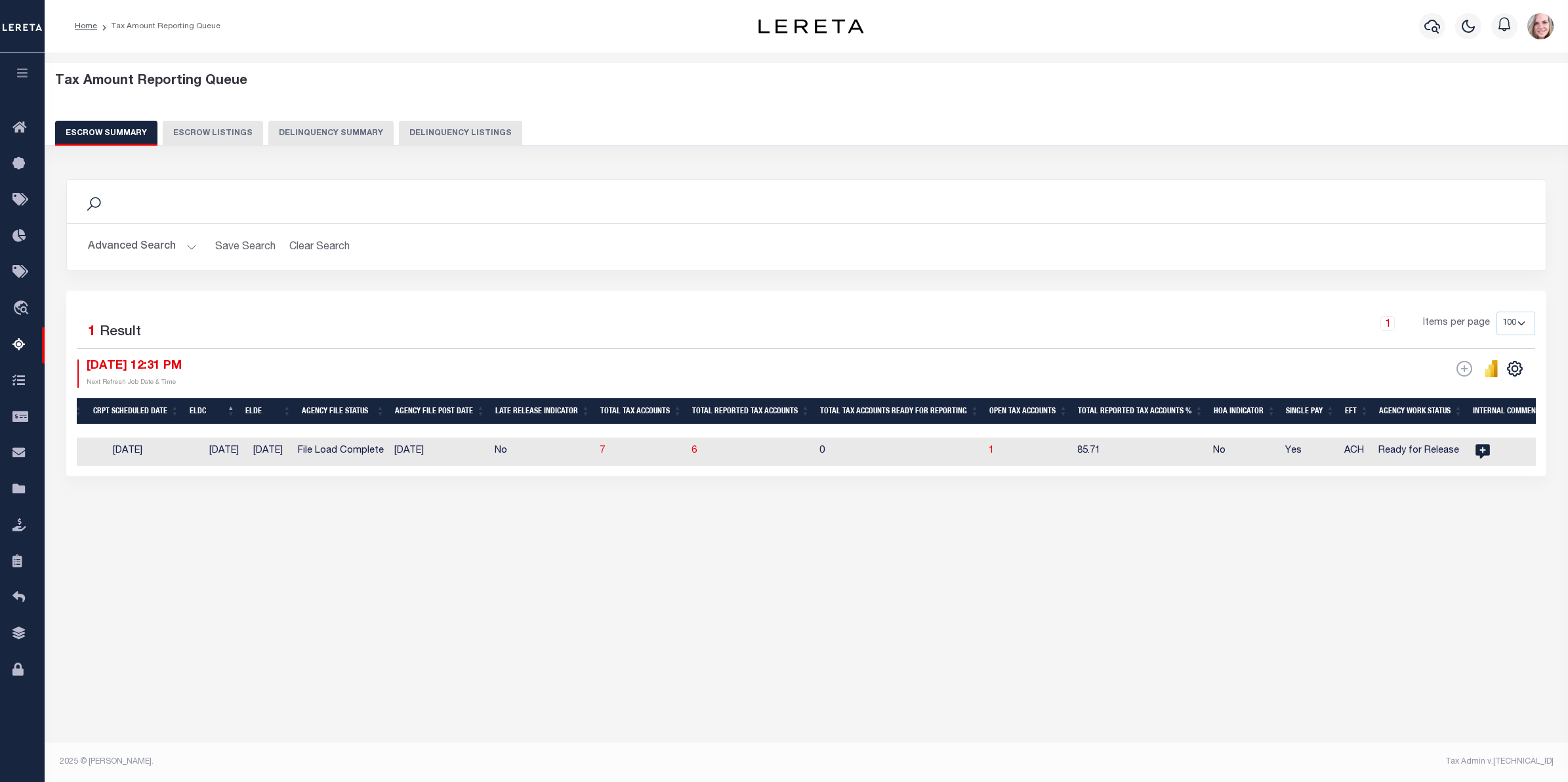
click at [158, 254] on button "Advanced Search" at bounding box center [142, 247] width 109 height 25
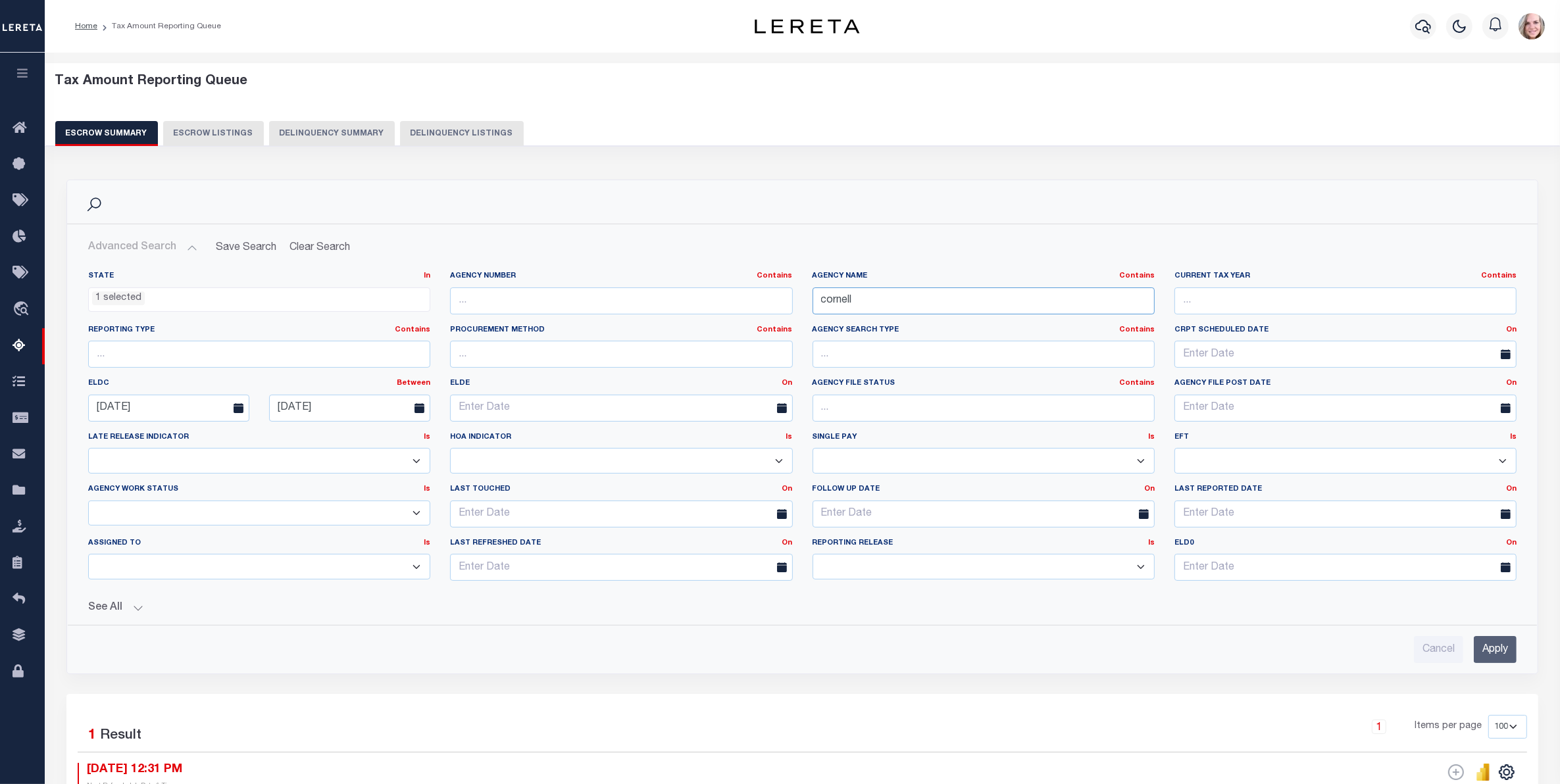
click at [893, 301] on input "cornell" at bounding box center [984, 301] width 342 height 27
drag, startPoint x: 933, startPoint y: 312, endPoint x: 925, endPoint y: 312, distance: 8.0
click at [925, 312] on input "text" at bounding box center [984, 301] width 342 height 27
type input "south alle"
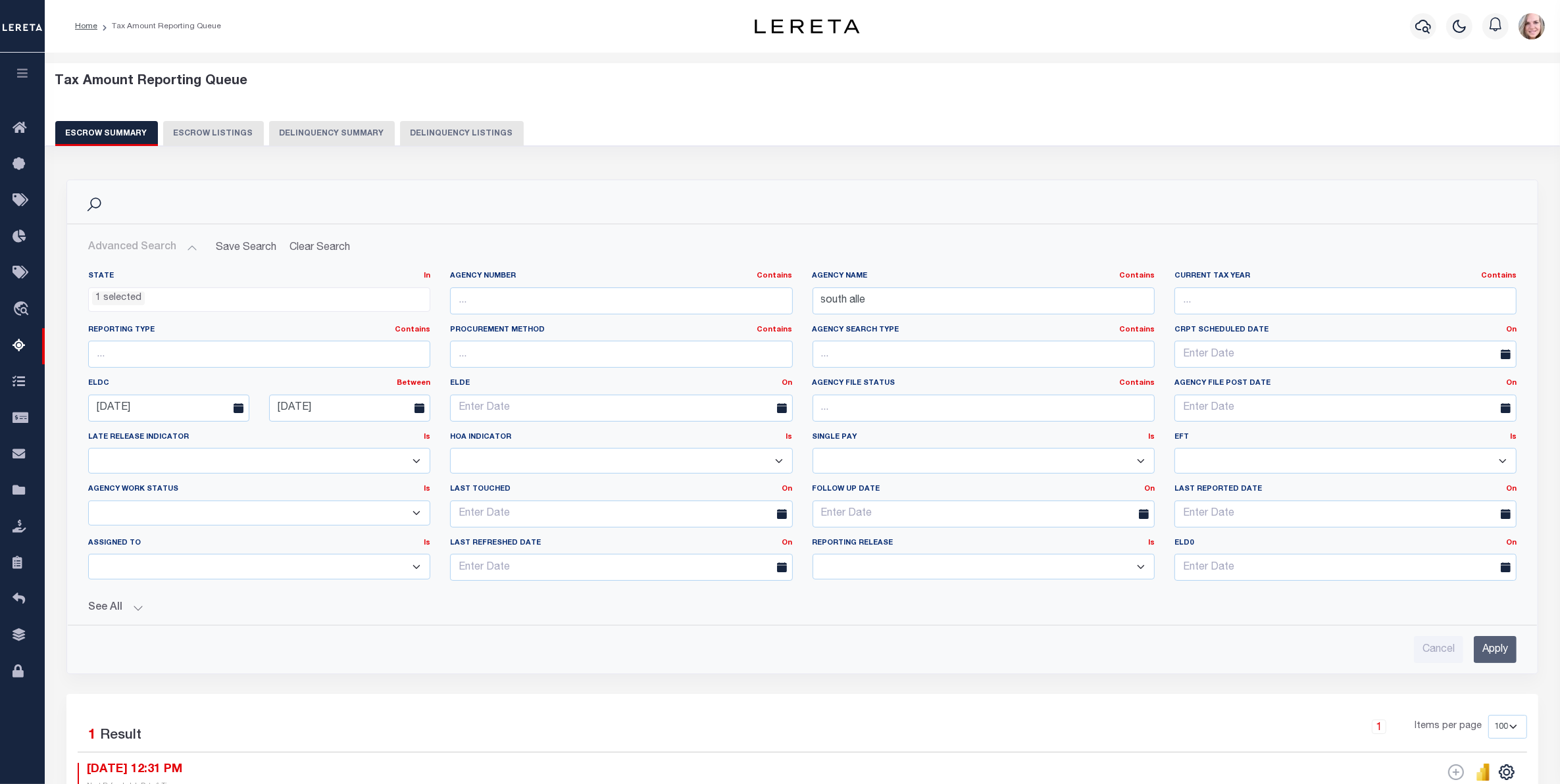
click at [1247, 627] on input "Apply" at bounding box center [1496, 648] width 43 height 27
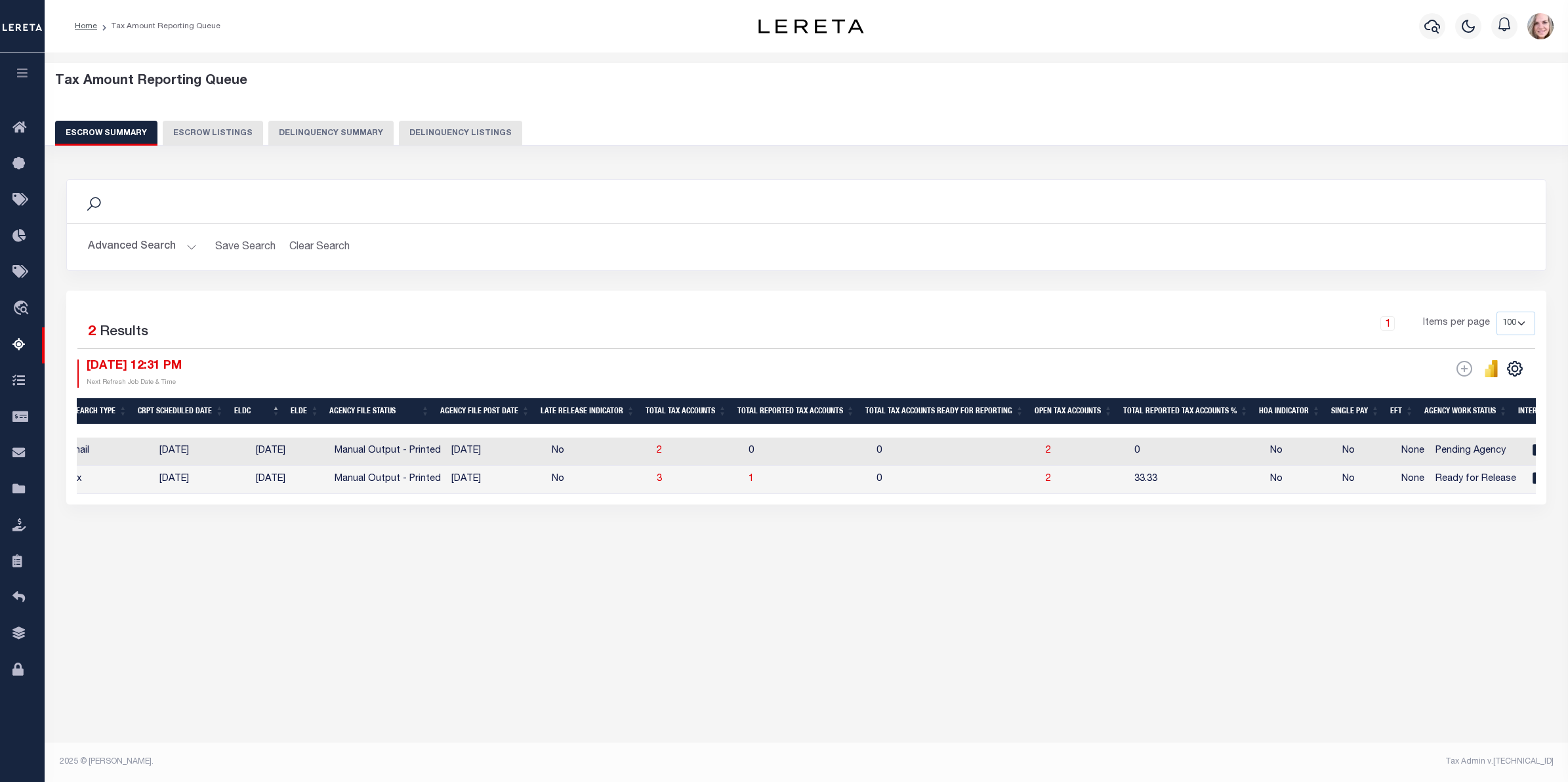
scroll to position [0, 727]
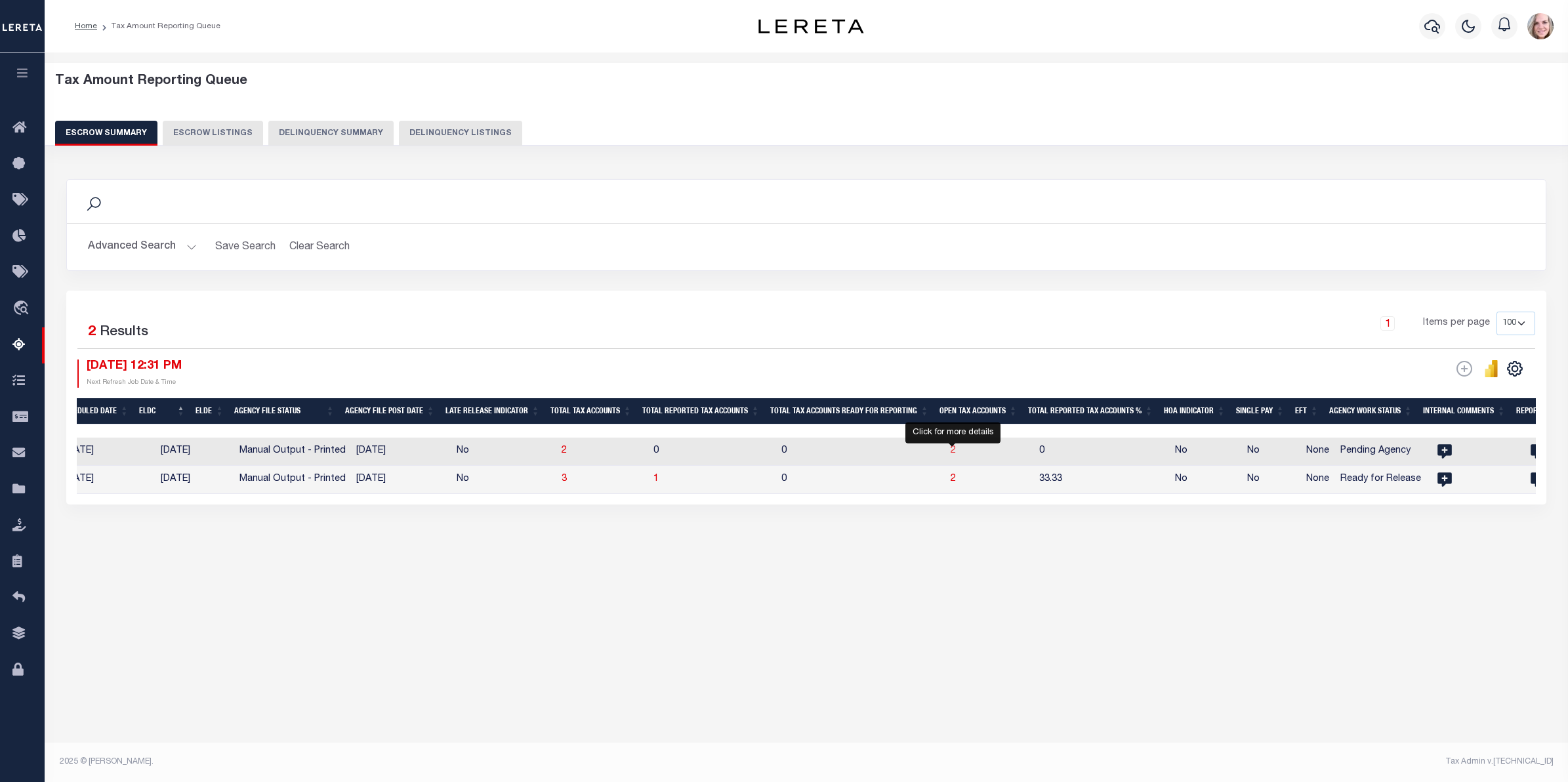
click at [952, 452] on span "2" at bounding box center [953, 450] width 5 height 9
select select "100"
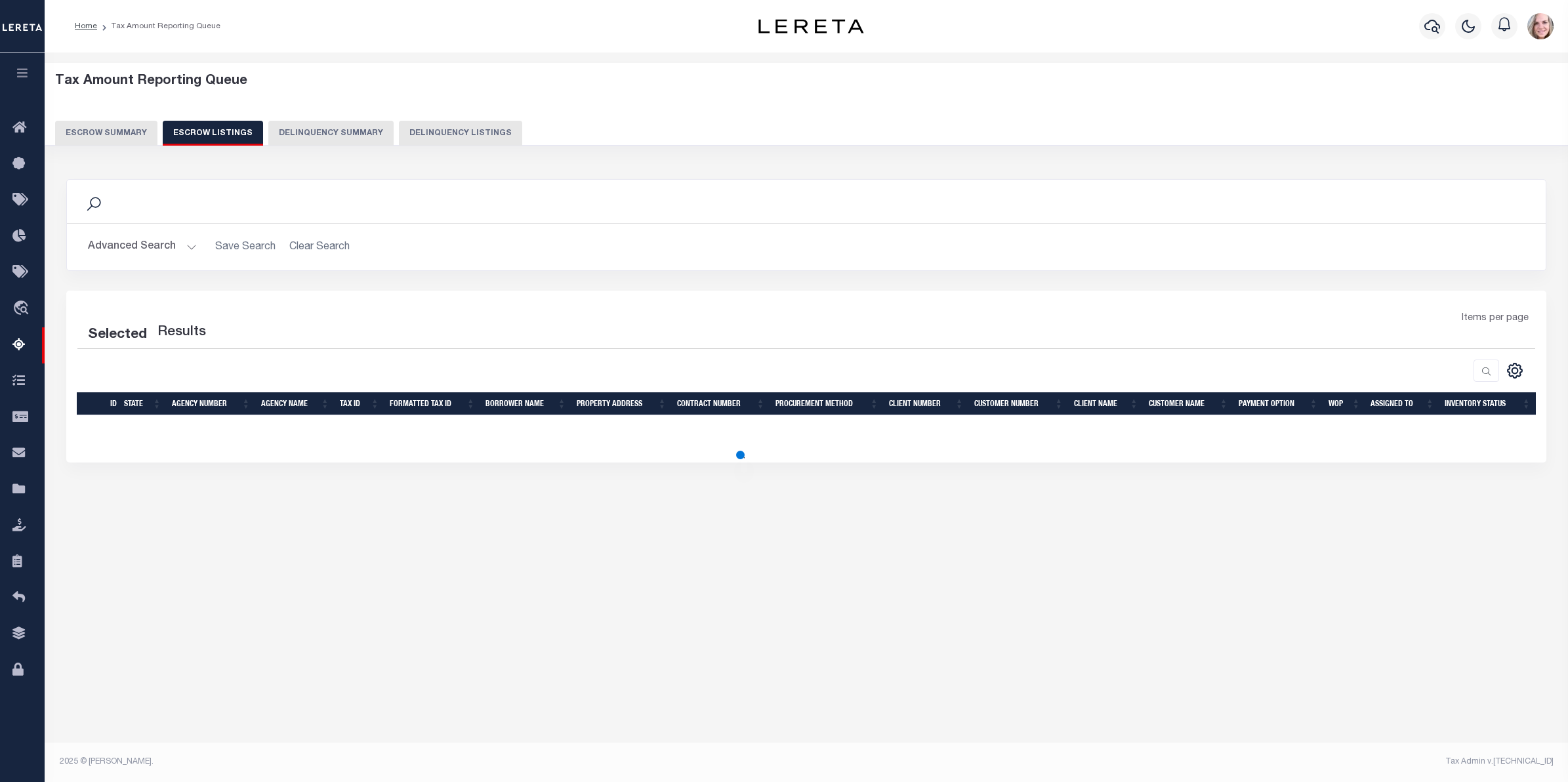
select select "100"
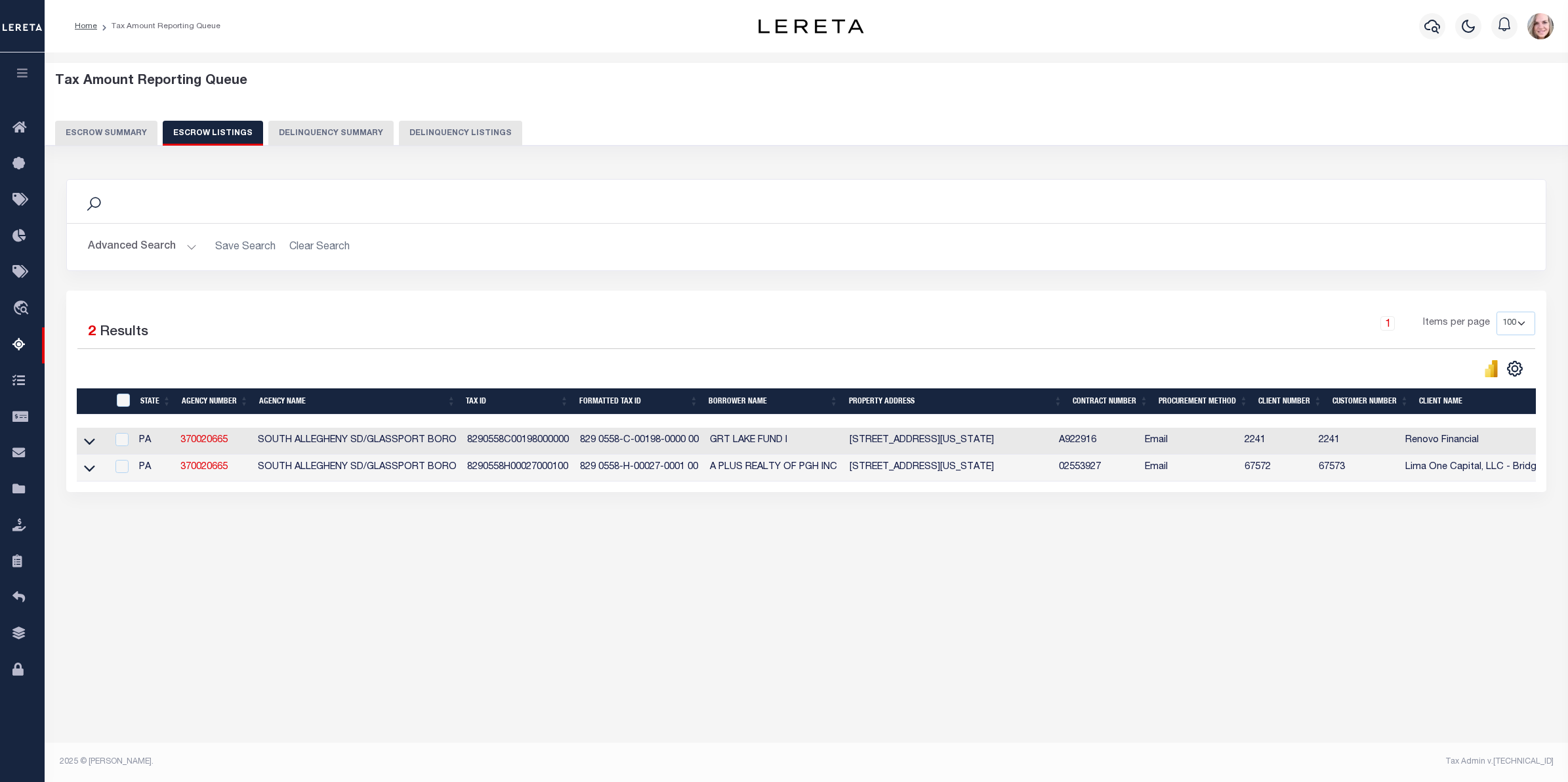
drag, startPoint x: 173, startPoint y: 624, endPoint x: 181, endPoint y: 602, distance: 23.4
click at [172, 624] on div "Tax Amount Reporting Queue Escrow Summary Escrow Listings In" at bounding box center [807, 405] width 1523 height 704
click at [82, 471] on link at bounding box center [89, 466] width 15 height 9
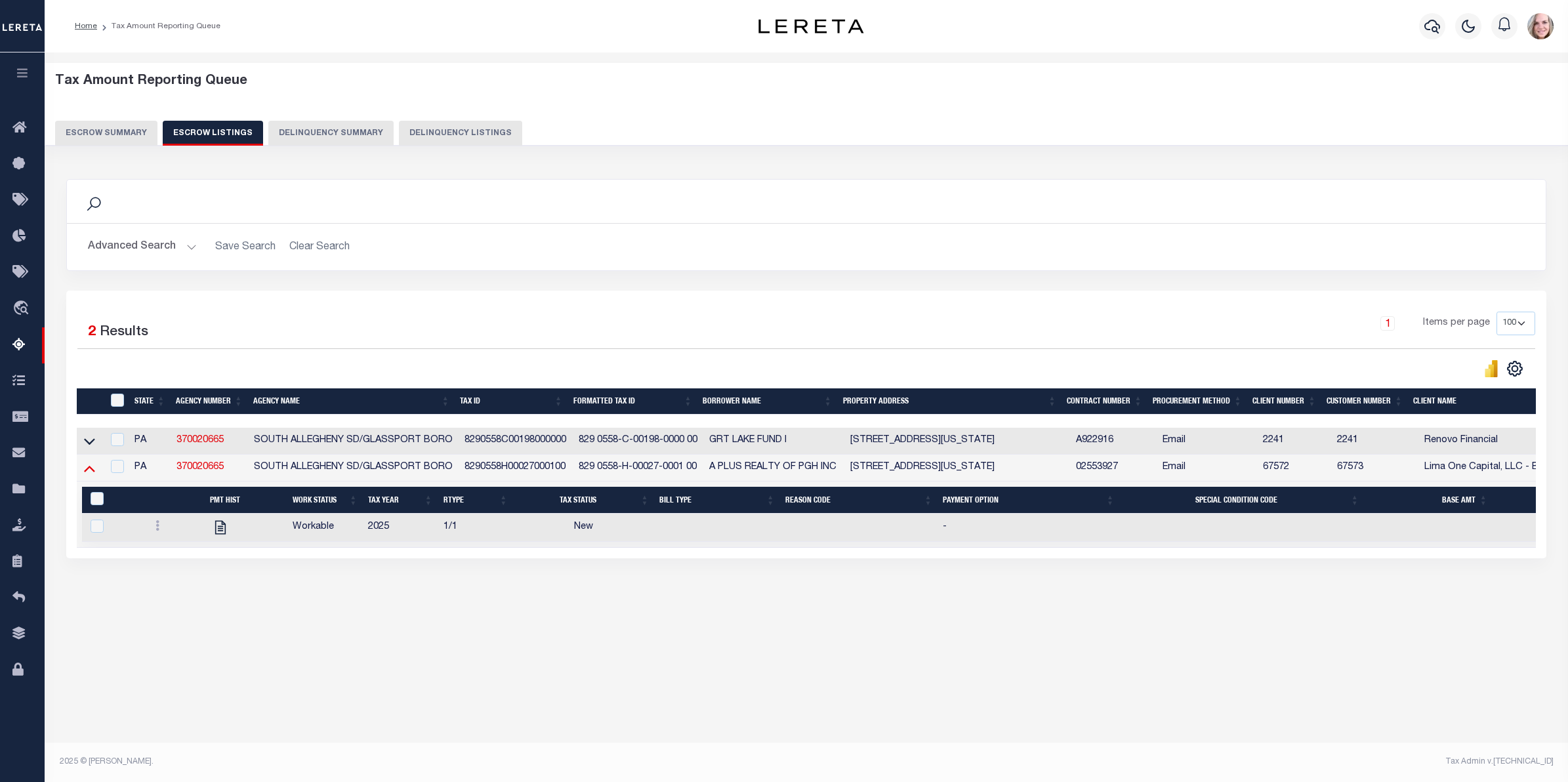
click at [88, 473] on icon at bounding box center [89, 468] width 11 height 14
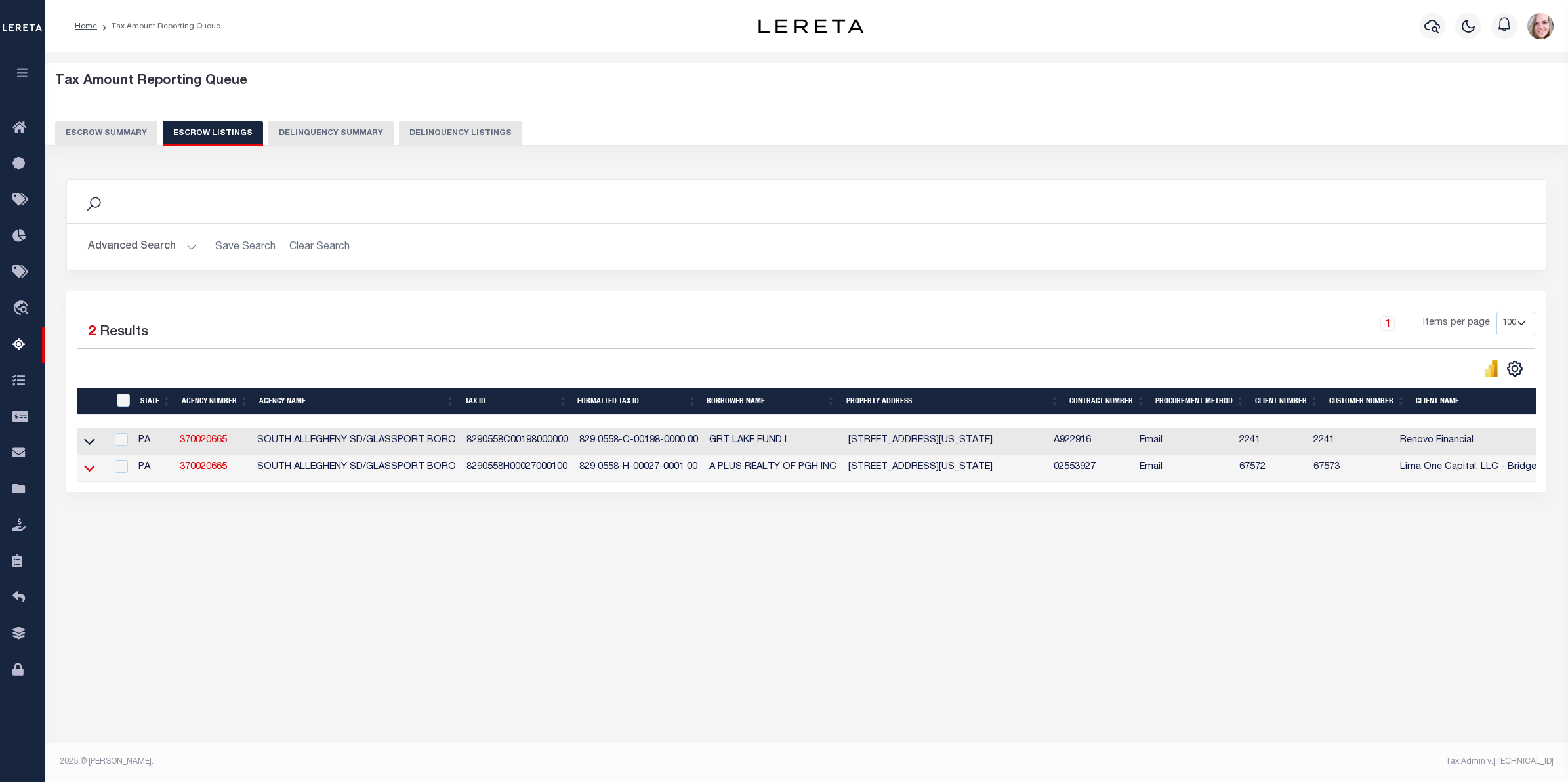
click at [86, 471] on icon at bounding box center [89, 468] width 11 height 7
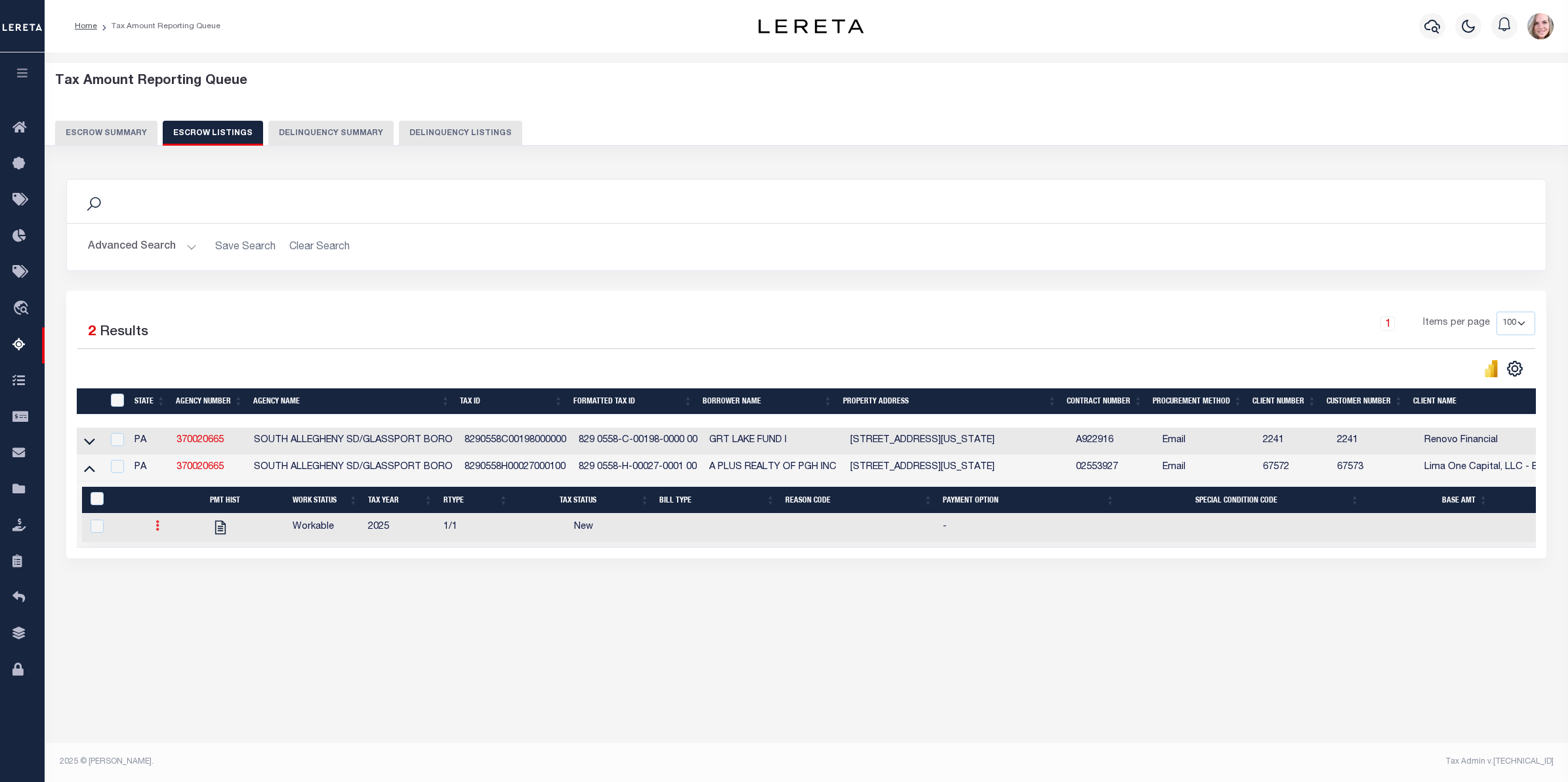
click at [156, 531] on icon at bounding box center [158, 525] width 4 height 11
click at [175, 576] on img "" at bounding box center [172, 569] width 13 height 14
checkbox input "true"
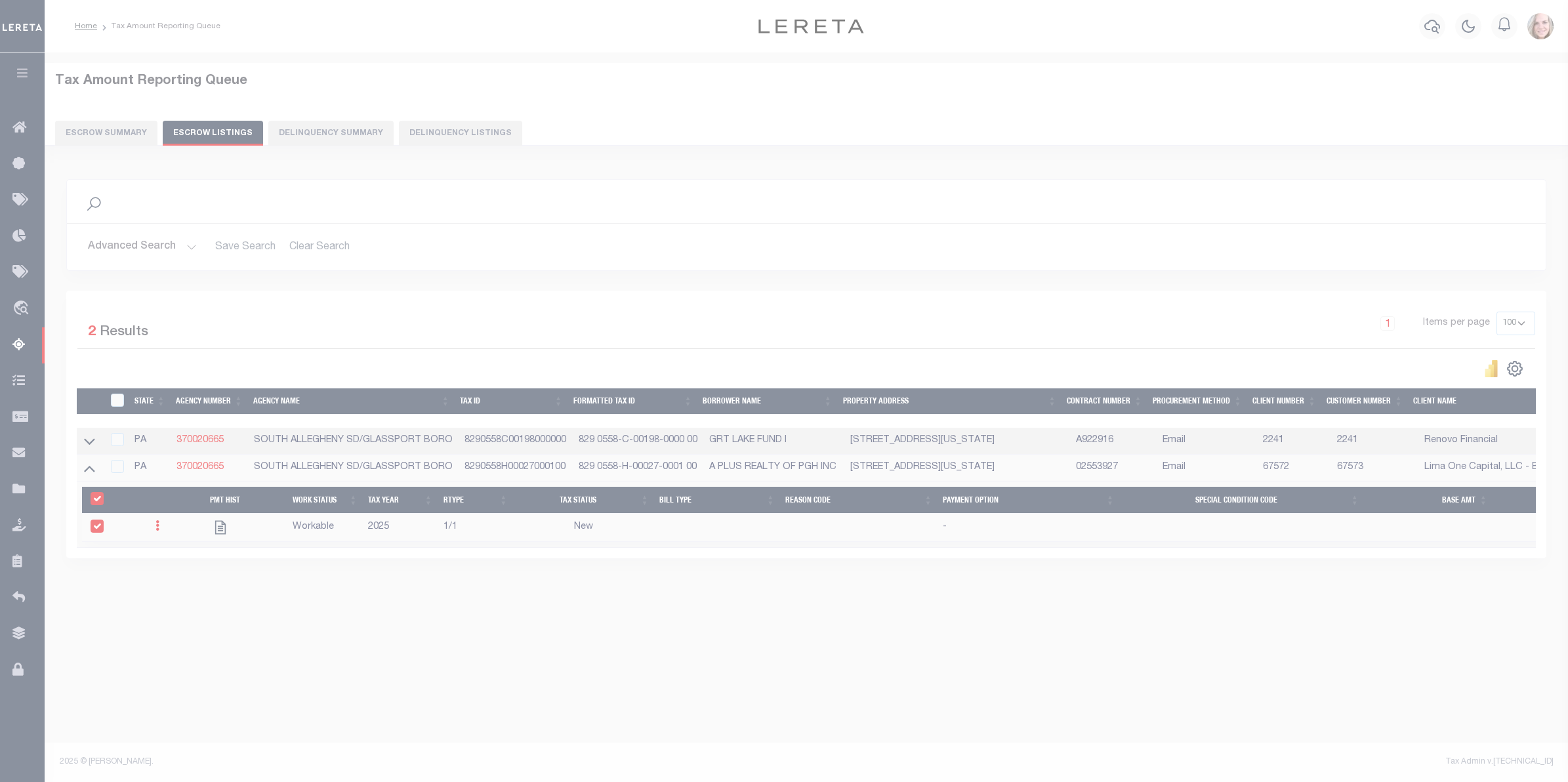
select select "NW2"
select select
type input "[DATE]"
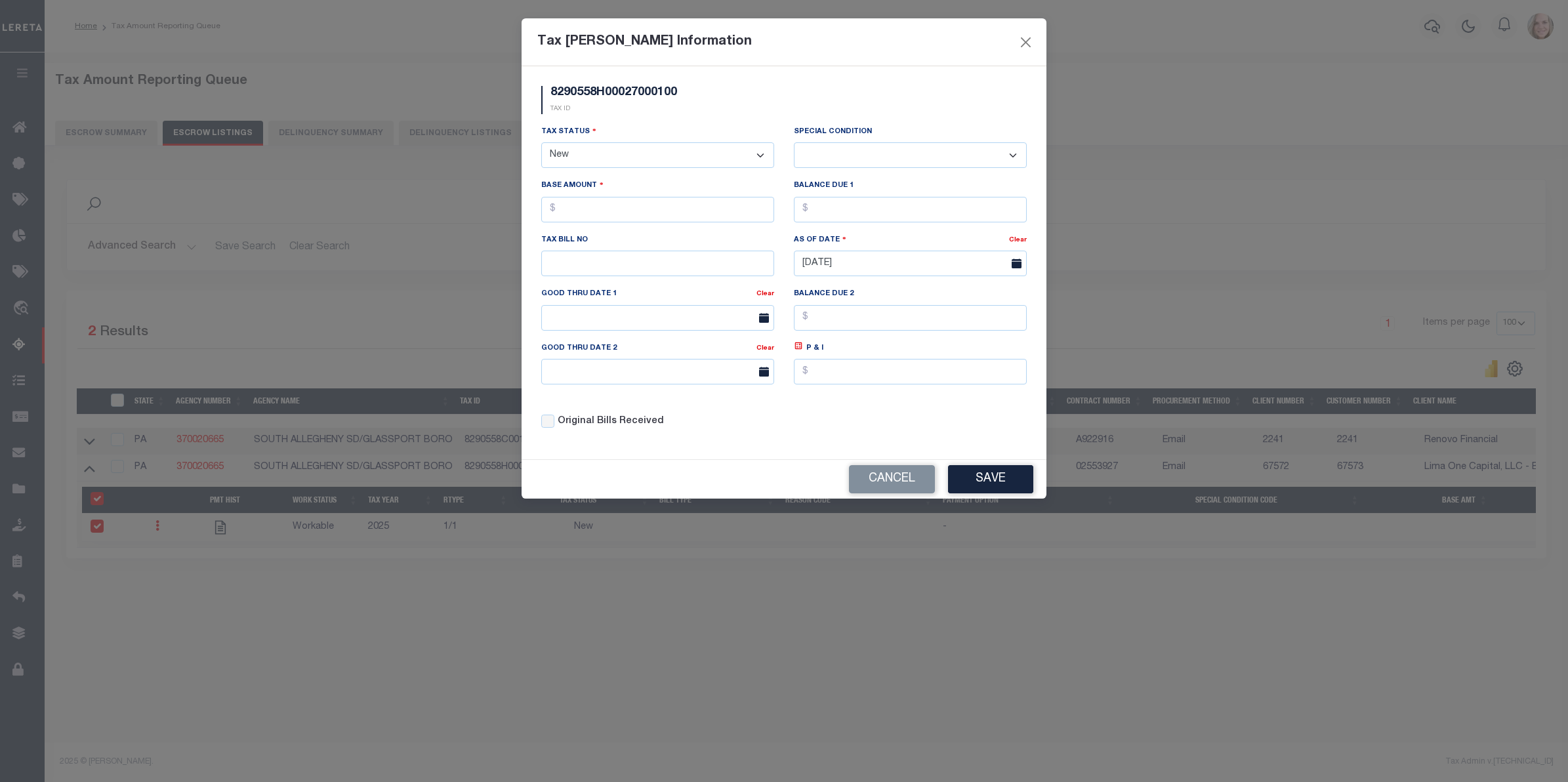
click at [609, 156] on select "- Select Status - Open Due/Unpaid Paid Incomplete No Tax Due Internal Refund Pr…" at bounding box center [658, 155] width 233 height 25
select select "DUE"
click at [541, 144] on select "- Select Status - Open Due/Unpaid Paid Incomplete No Tax Due Internal Refund Pr…" at bounding box center [658, 155] width 233 height 25
select select "0"
click at [612, 216] on input "text" at bounding box center [658, 210] width 233 height 25
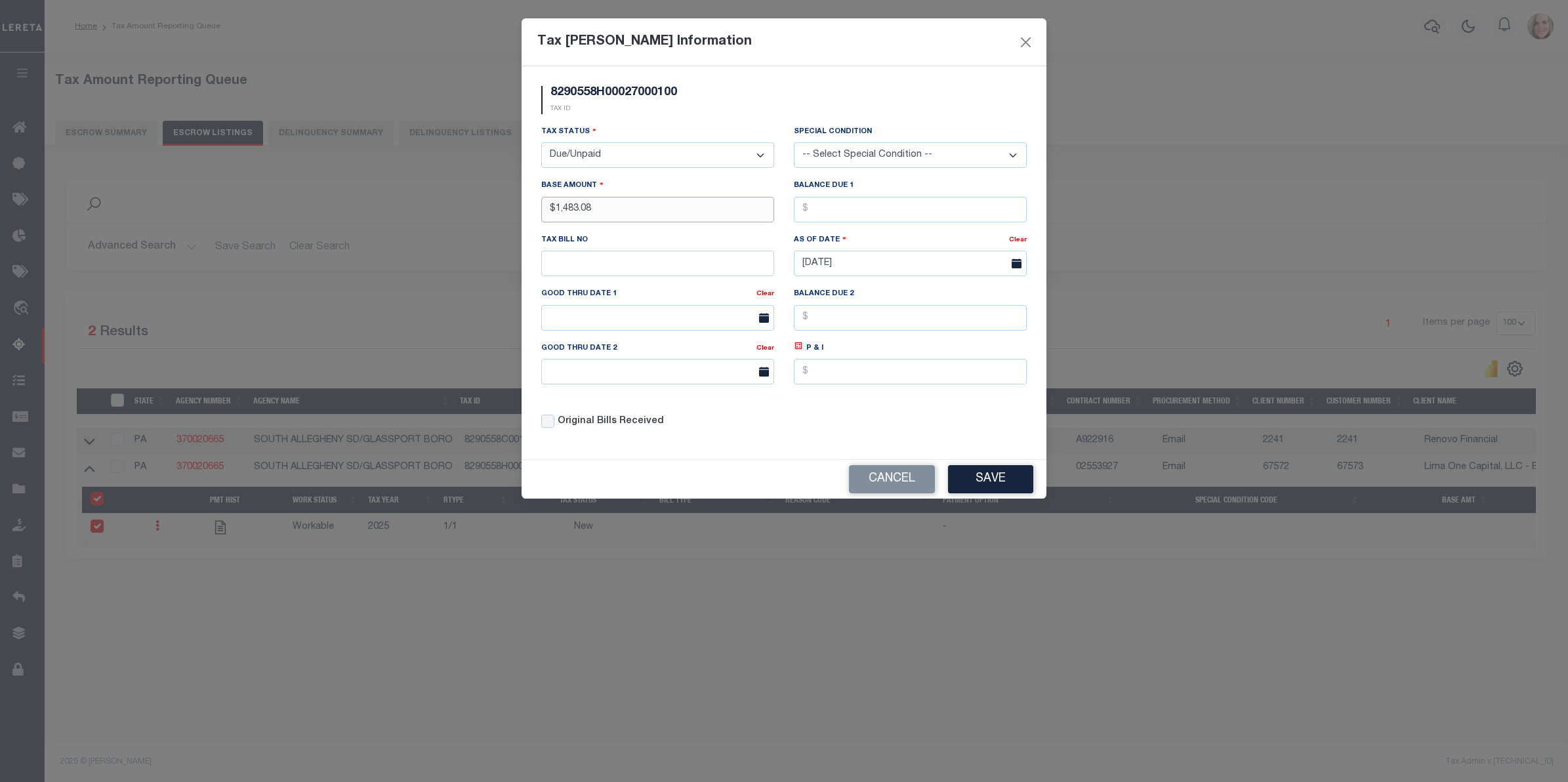
type input "$1,483.08"
click at [620, 317] on input "text" at bounding box center [658, 318] width 233 height 25
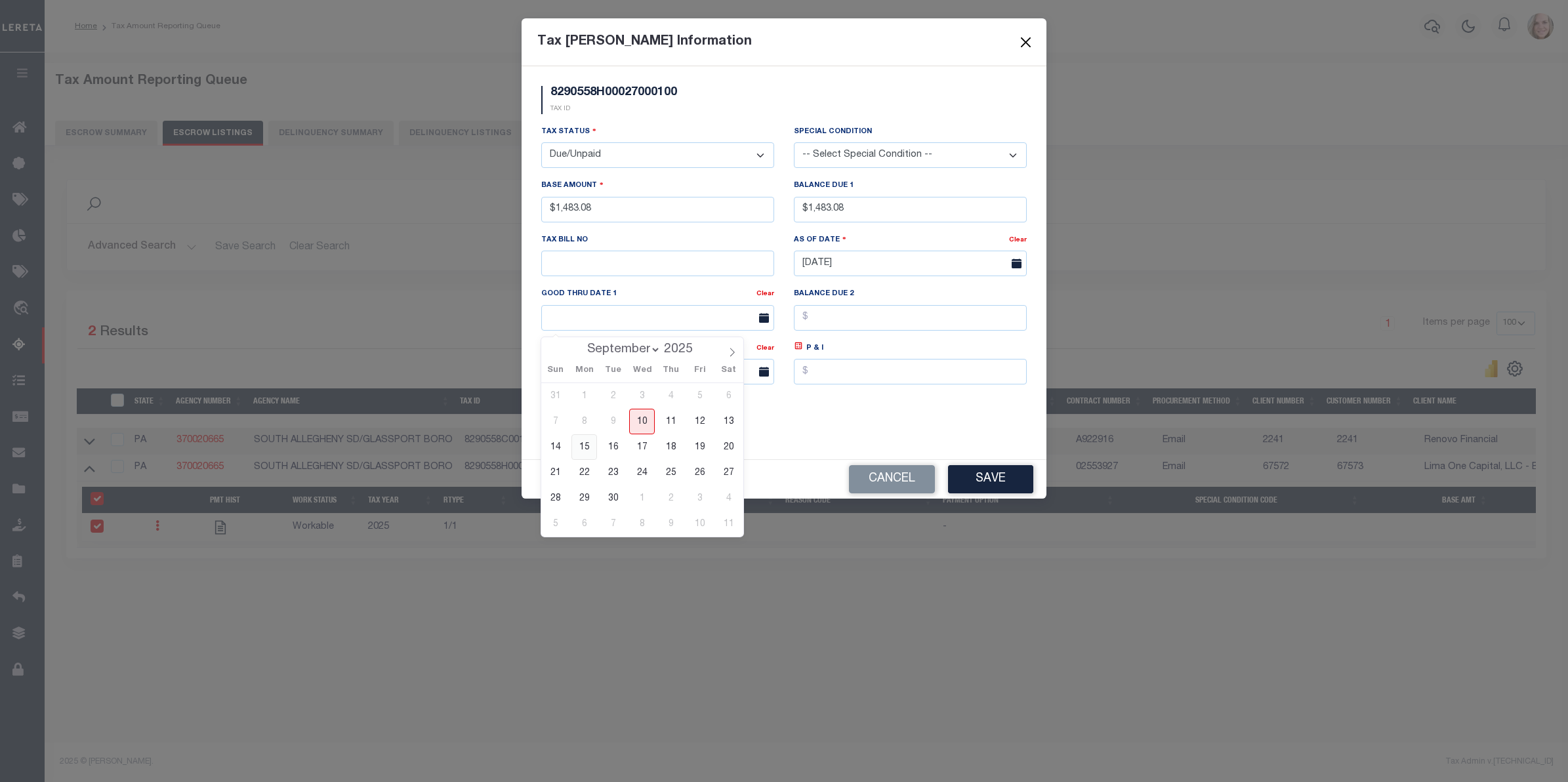
click at [584, 450] on span "15" at bounding box center [584, 447] width 25 height 25
type input "[DATE]"
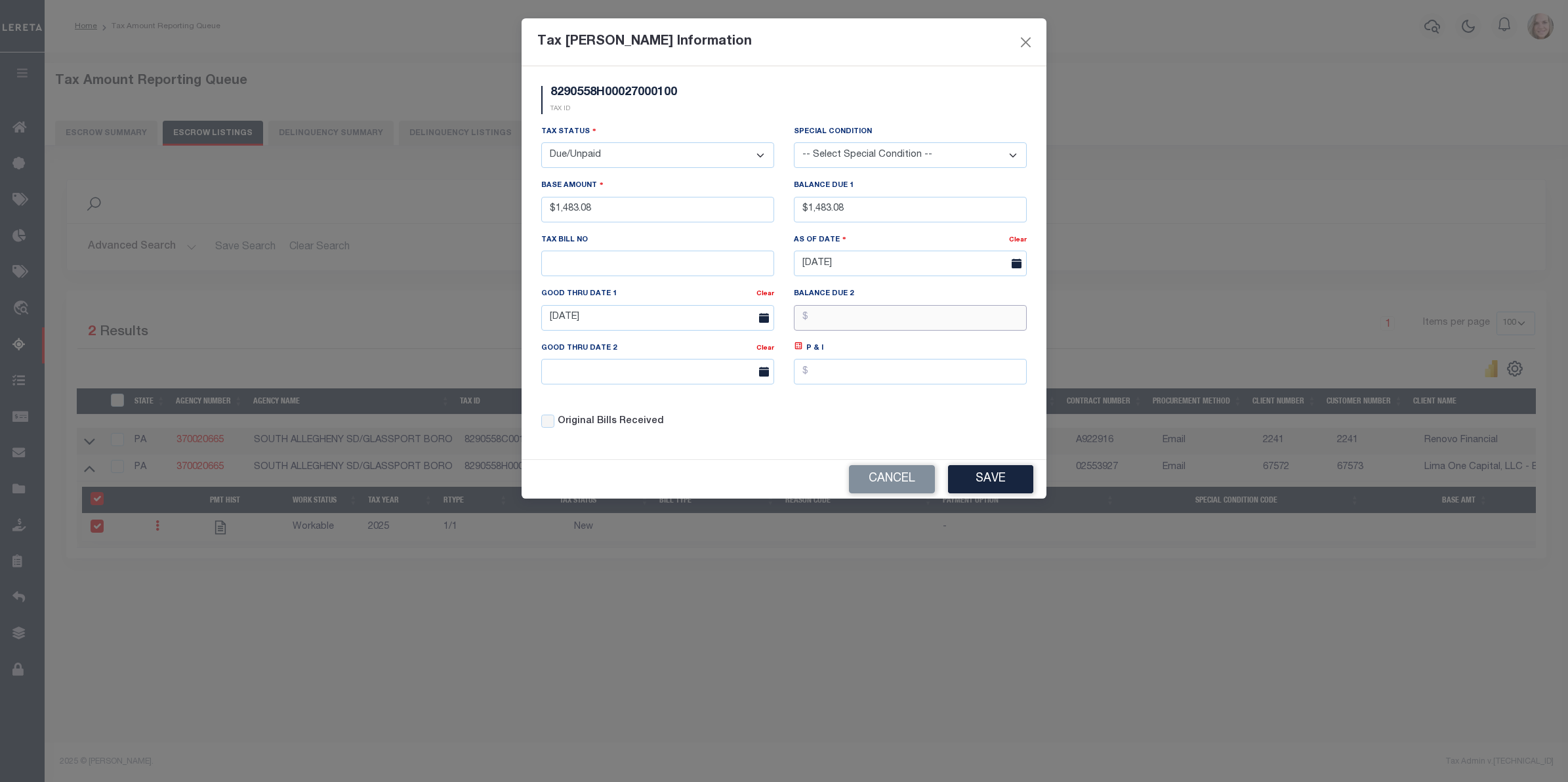
click at [881, 322] on input "text" at bounding box center [910, 318] width 233 height 25
drag, startPoint x: 660, startPoint y: 376, endPoint x: 773, endPoint y: 345, distance: 117.2
click at [660, 376] on input "text" at bounding box center [658, 371] width 233 height 25
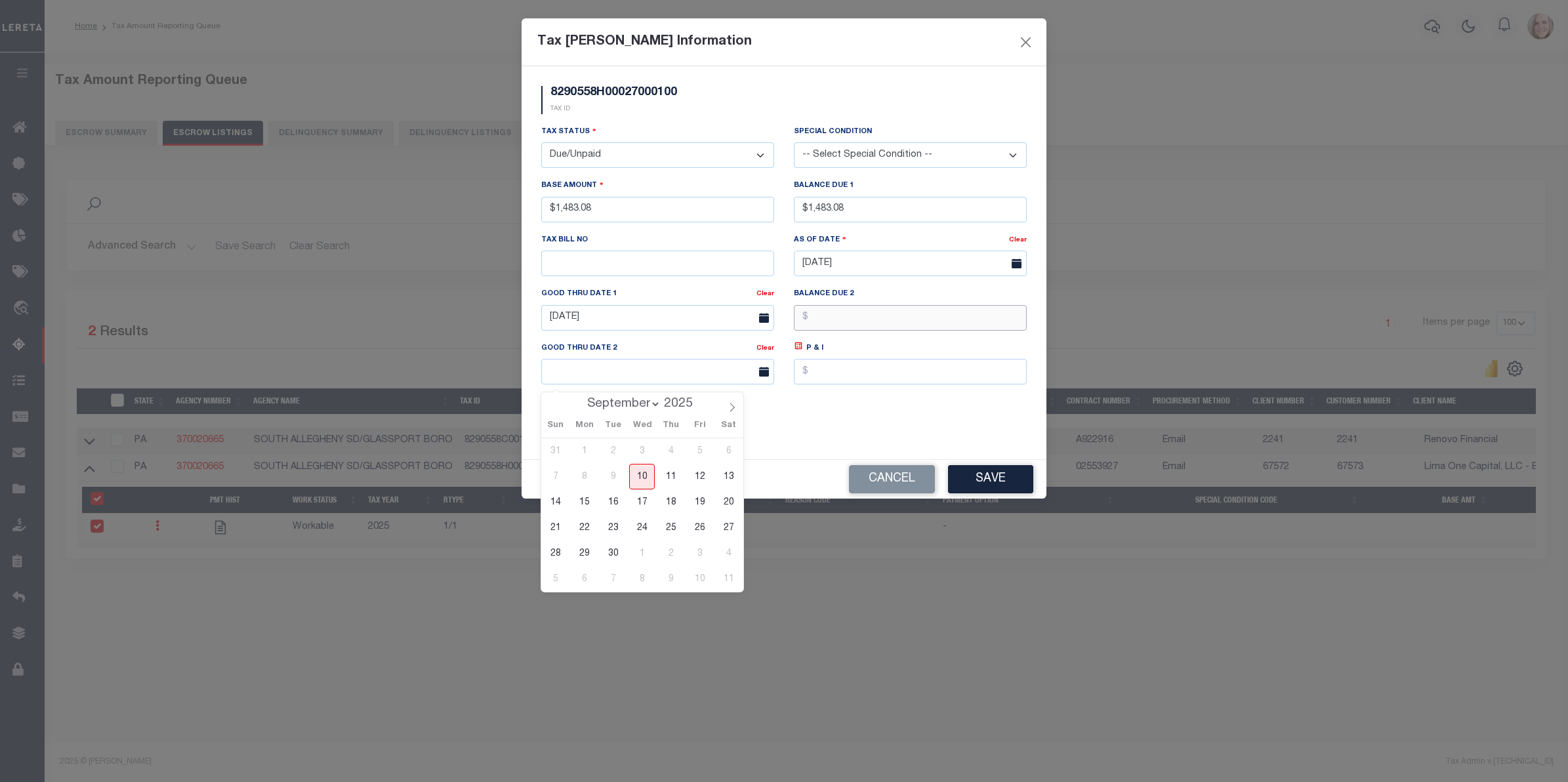
click at [835, 328] on input "text" at bounding box center [910, 318] width 233 height 25
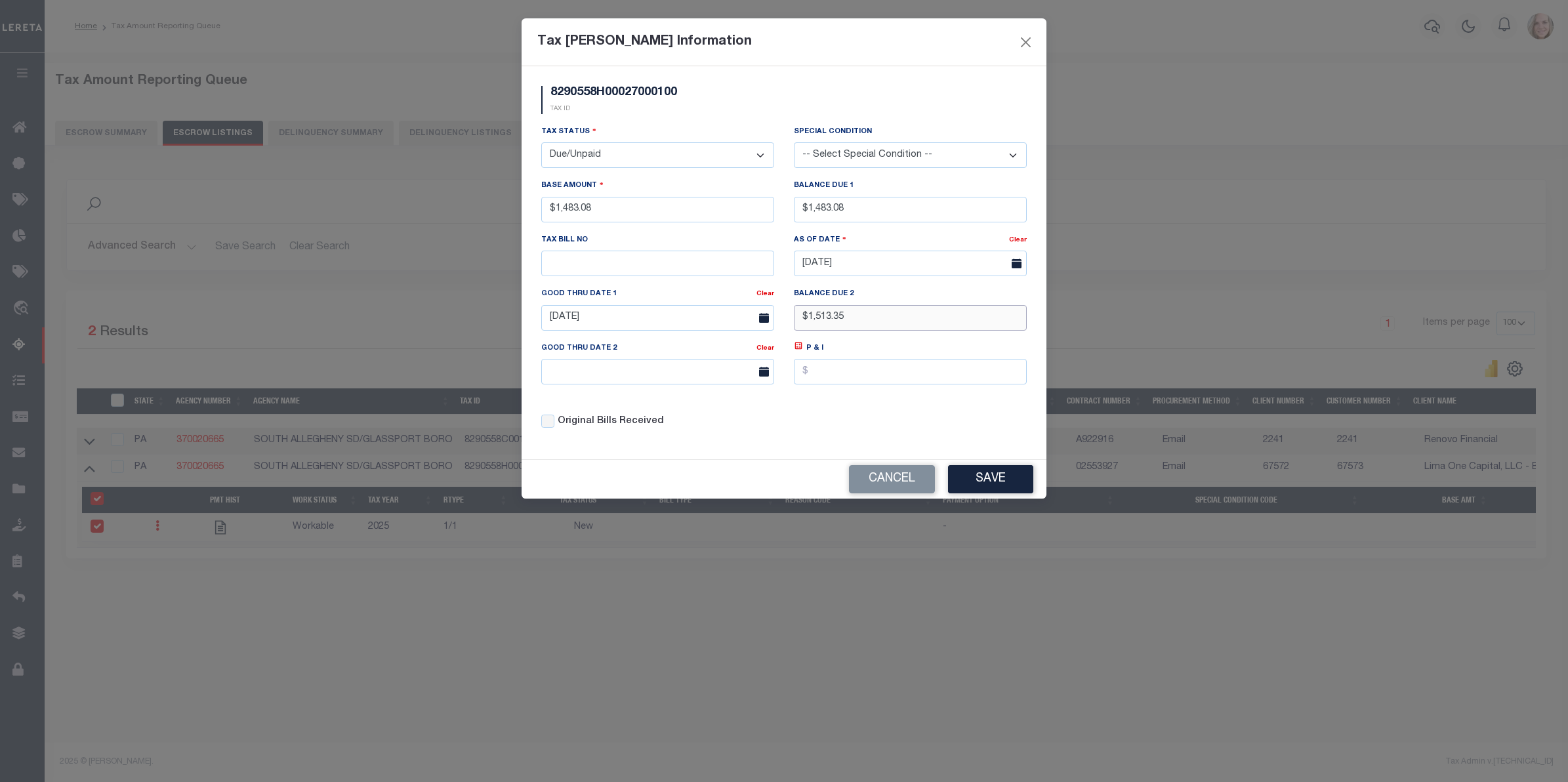
type input "$1,513.35"
click at [631, 388] on body "Home Tax Amount Reporting Queue Profile" at bounding box center [784, 378] width 1568 height 757
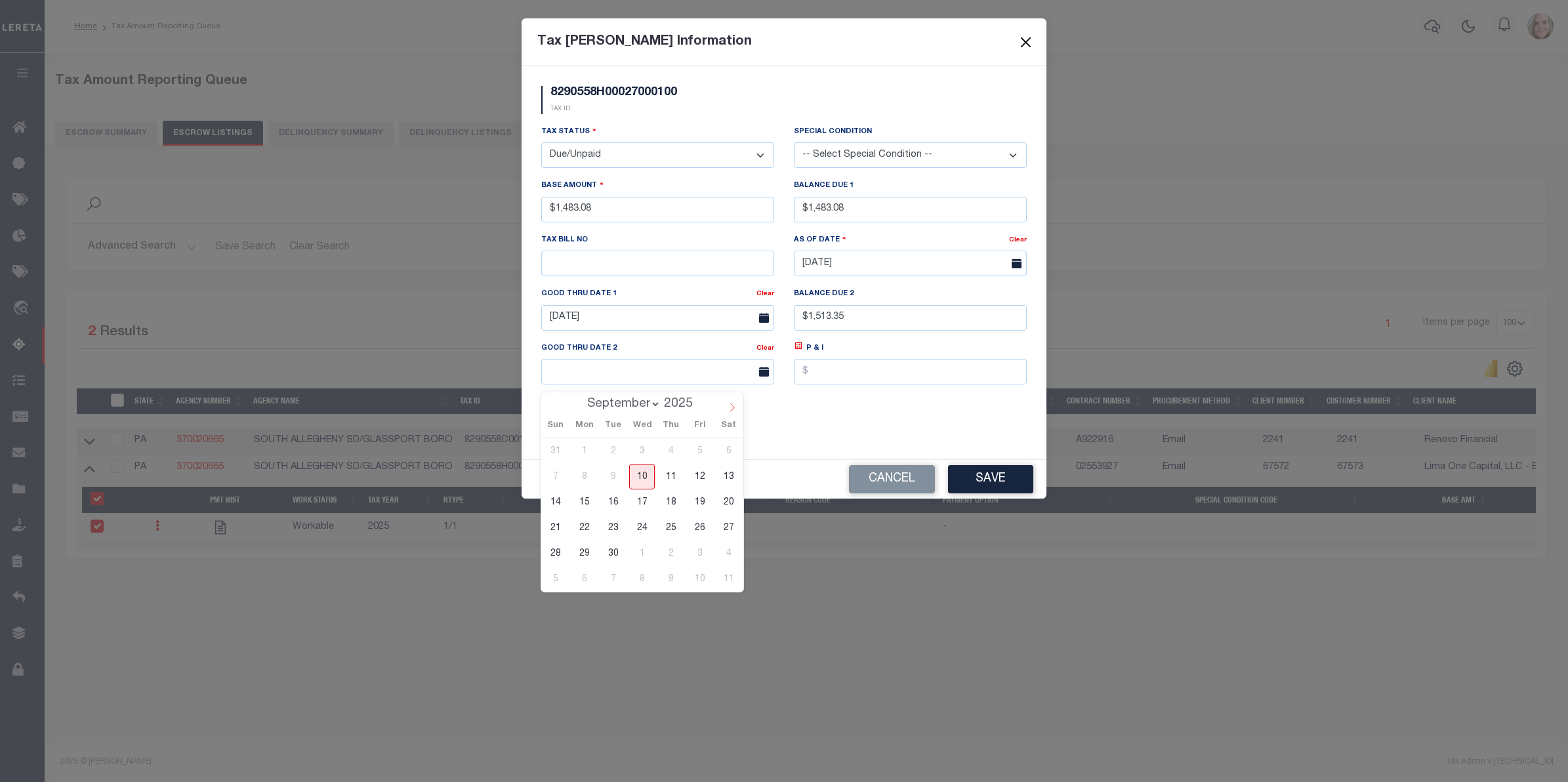
click at [729, 404] on icon at bounding box center [731, 407] width 9 height 9
select select "10"
click at [700, 503] on span "14" at bounding box center [700, 502] width 25 height 25
type input "[DATE]"
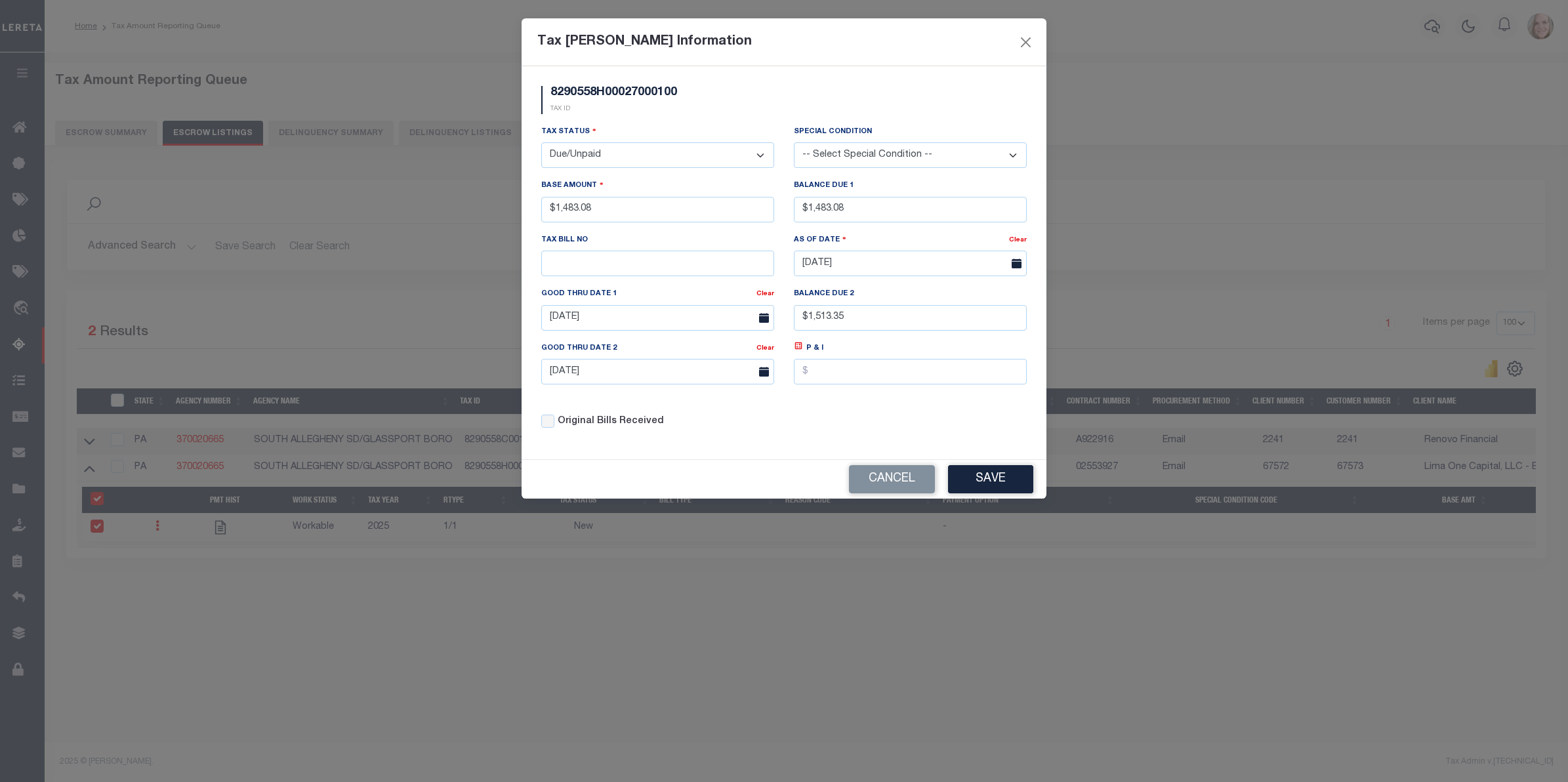
click at [737, 440] on div "Original Bills Received" at bounding box center [658, 417] width 253 height 45
click at [1004, 484] on button "Save" at bounding box center [990, 479] width 85 height 28
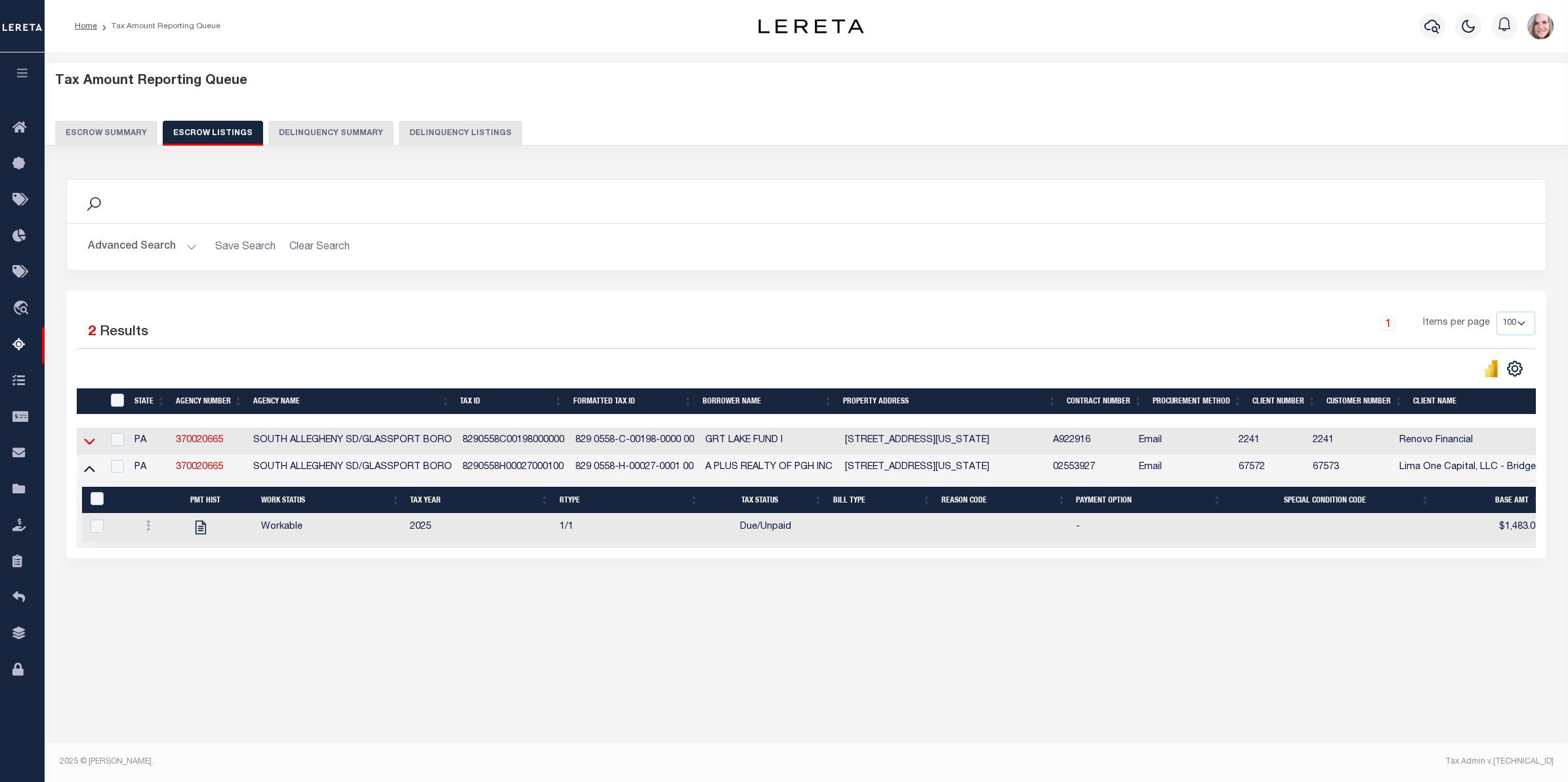
click at [92, 444] on icon at bounding box center [89, 442] width 11 height 7
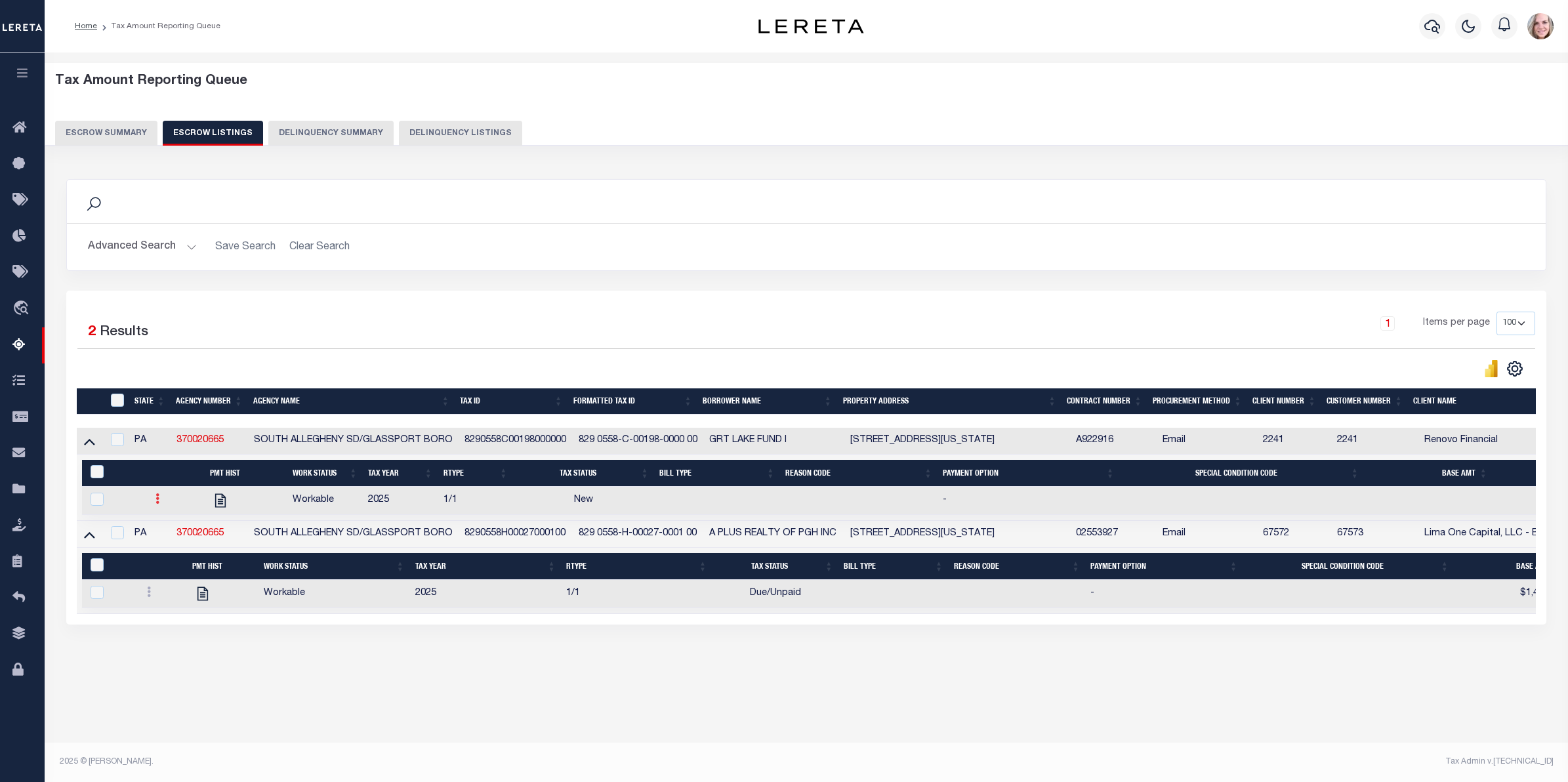
click at [153, 506] on link at bounding box center [157, 500] width 15 height 11
click at [168, 549] on img "" at bounding box center [172, 542] width 13 height 14
checkbox input "true"
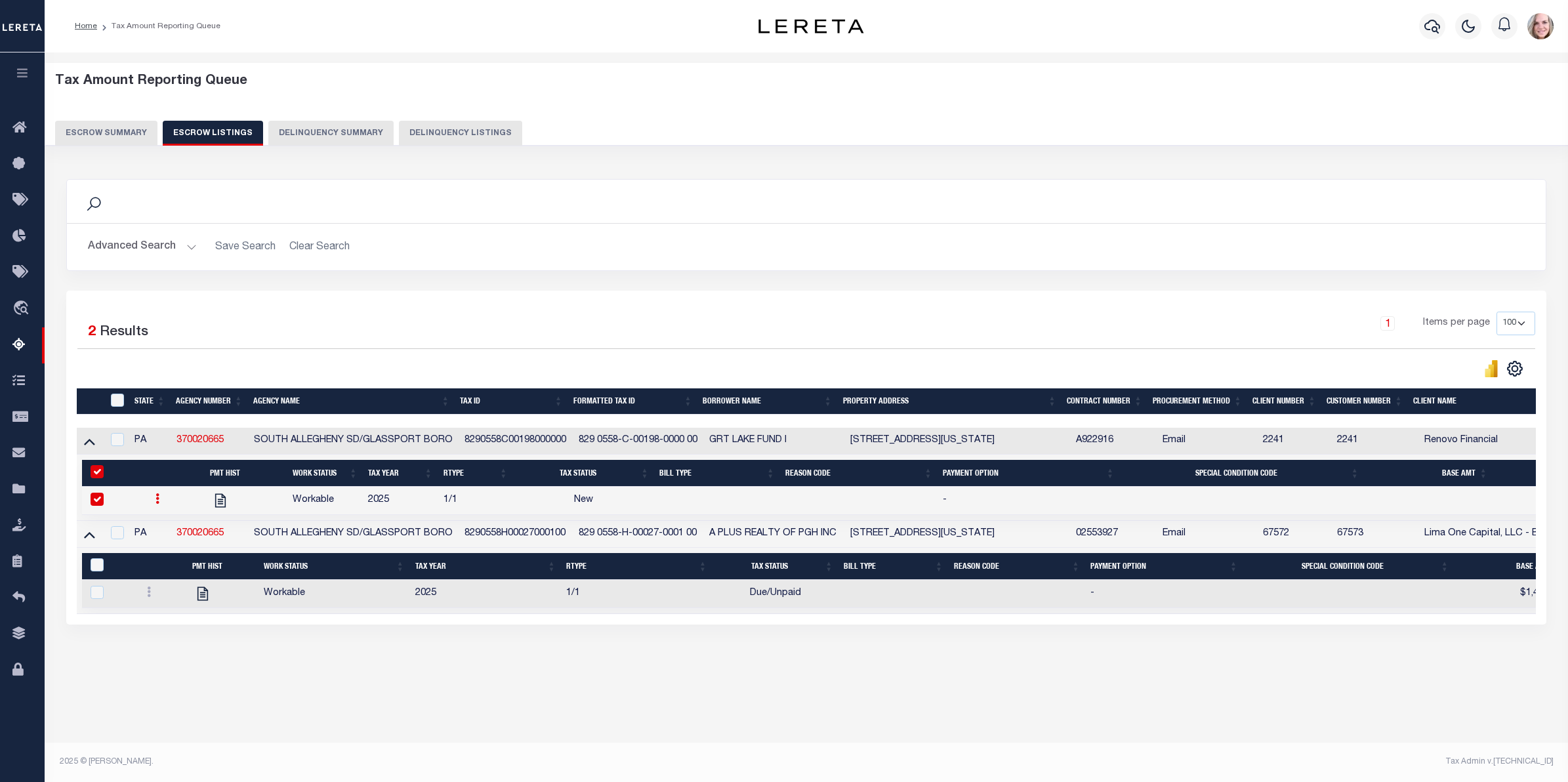
select select
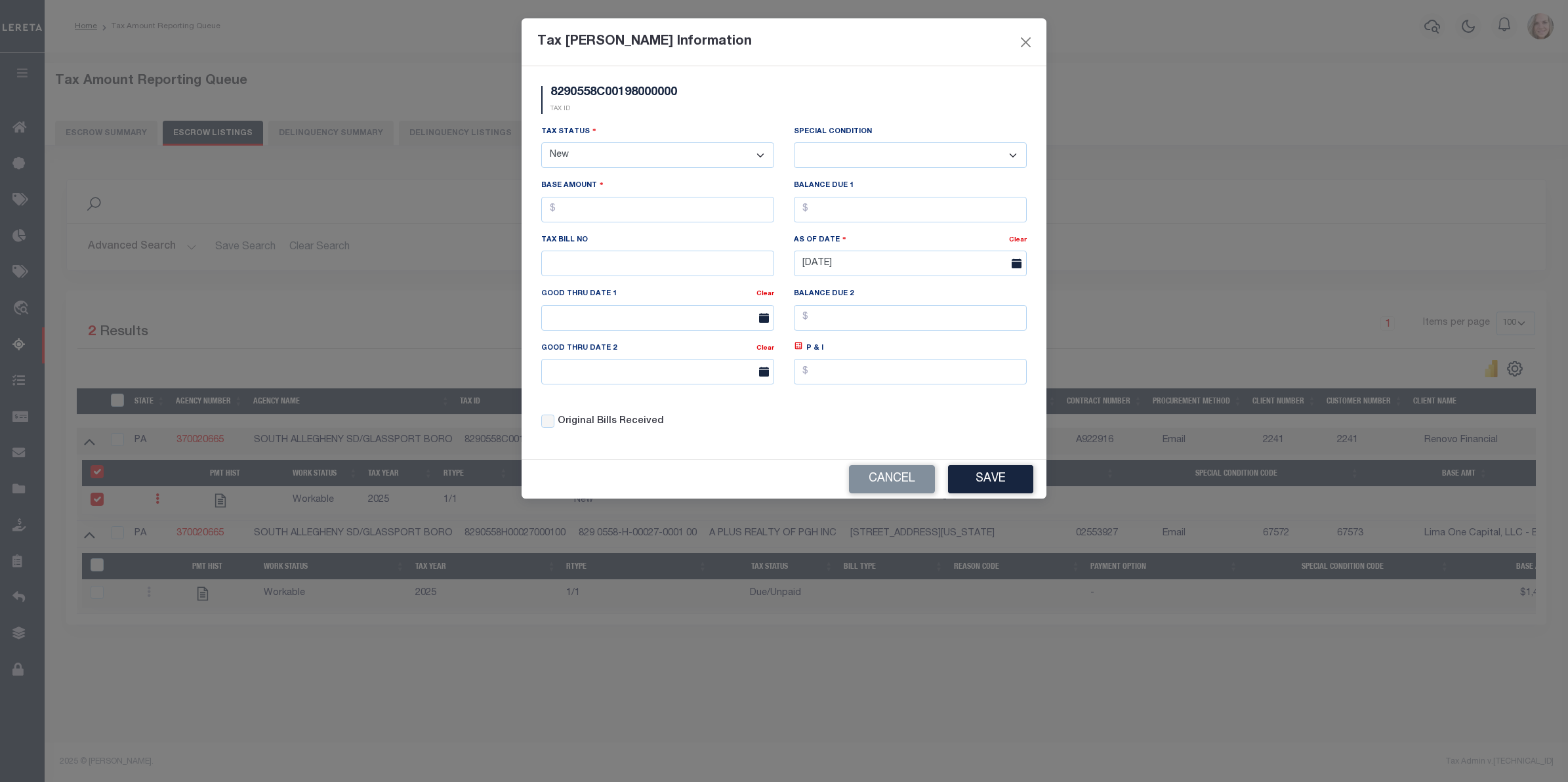
click at [616, 148] on select "- Select Status - Open Due/Unpaid Paid Incomplete No Tax Due Internal Refund Pr…" at bounding box center [658, 155] width 233 height 25
select select "DUE"
click at [541, 144] on select "- Select Status - Open Due/Unpaid Paid Incomplete No Tax Due Internal Refund Pr…" at bounding box center [658, 155] width 233 height 25
select select "0"
click at [611, 214] on input "text" at bounding box center [658, 210] width 233 height 25
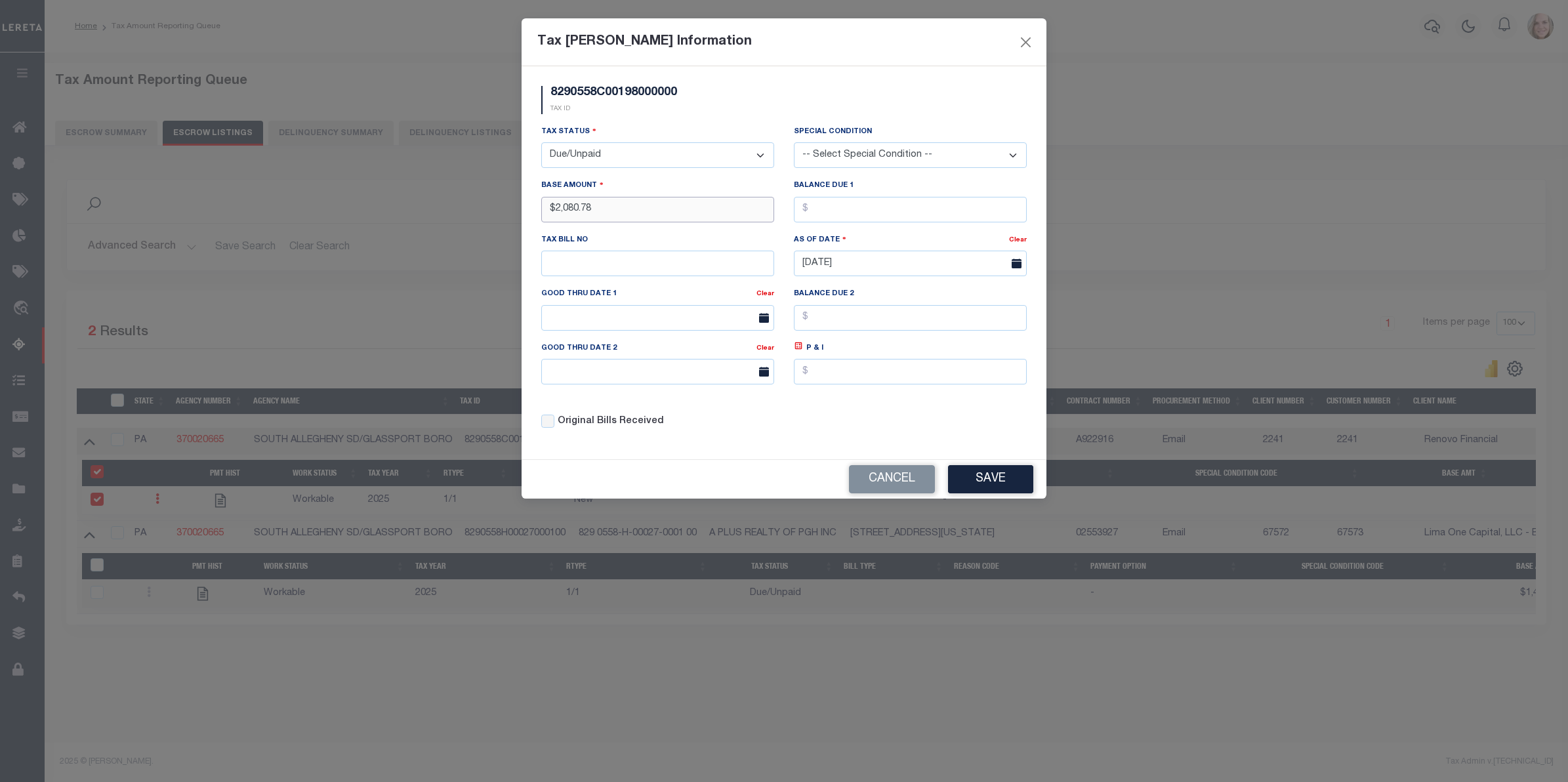
type input "$2,080.78"
click at [660, 324] on input "text" at bounding box center [658, 318] width 233 height 25
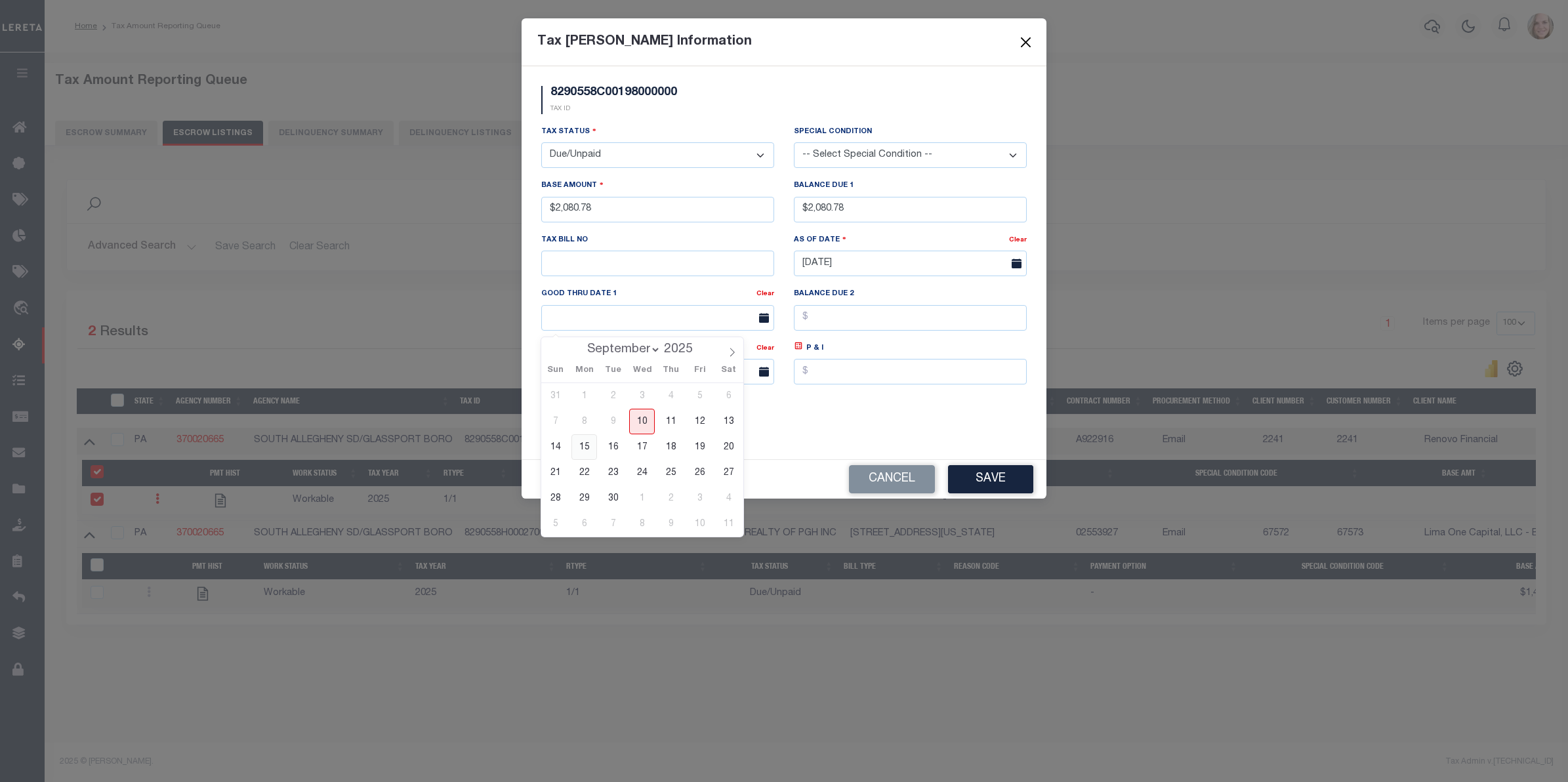
click at [589, 444] on span "15" at bounding box center [584, 447] width 25 height 25
type input "[DATE]"
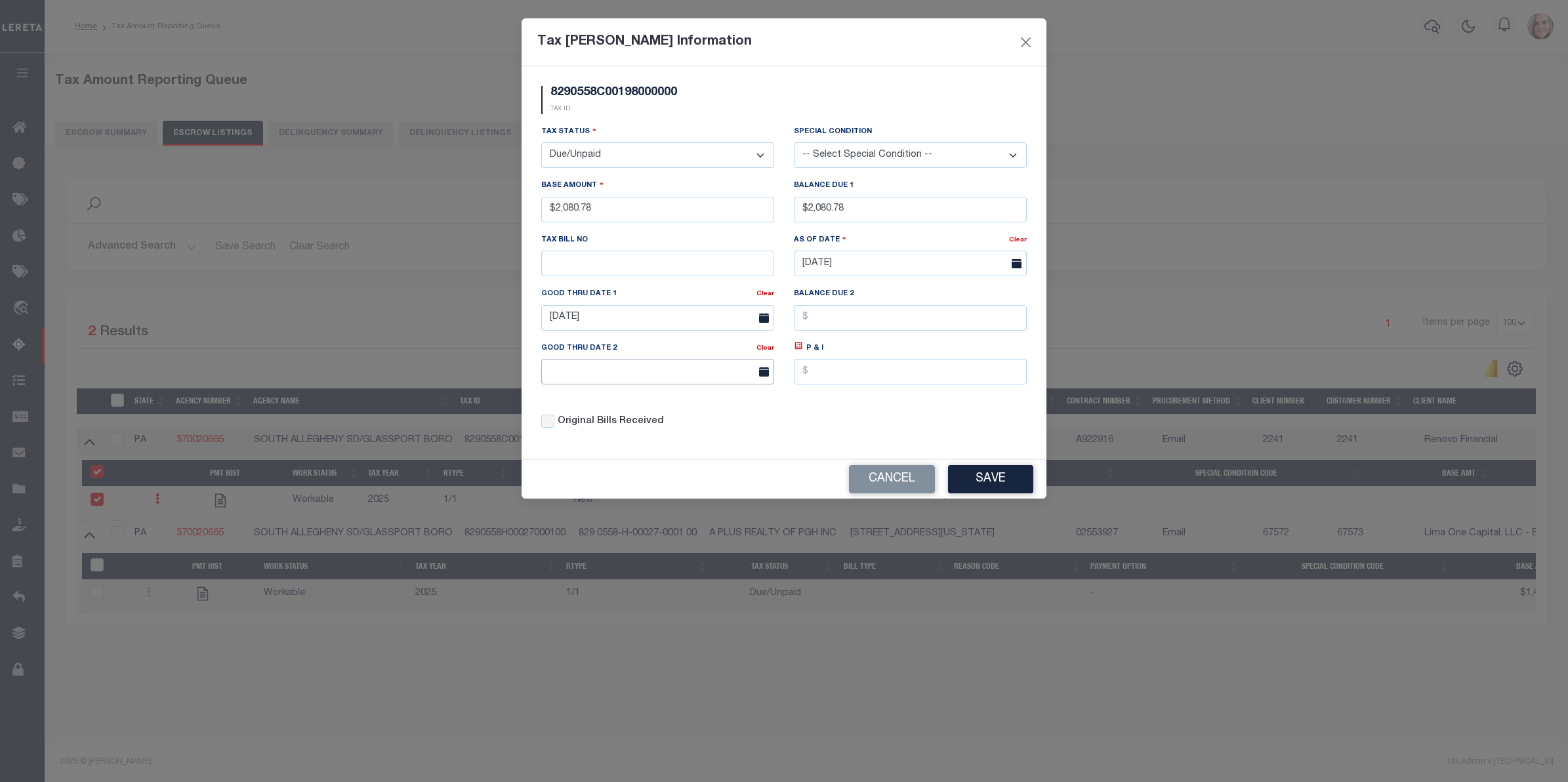
click at [620, 377] on input "text" at bounding box center [658, 371] width 233 height 25
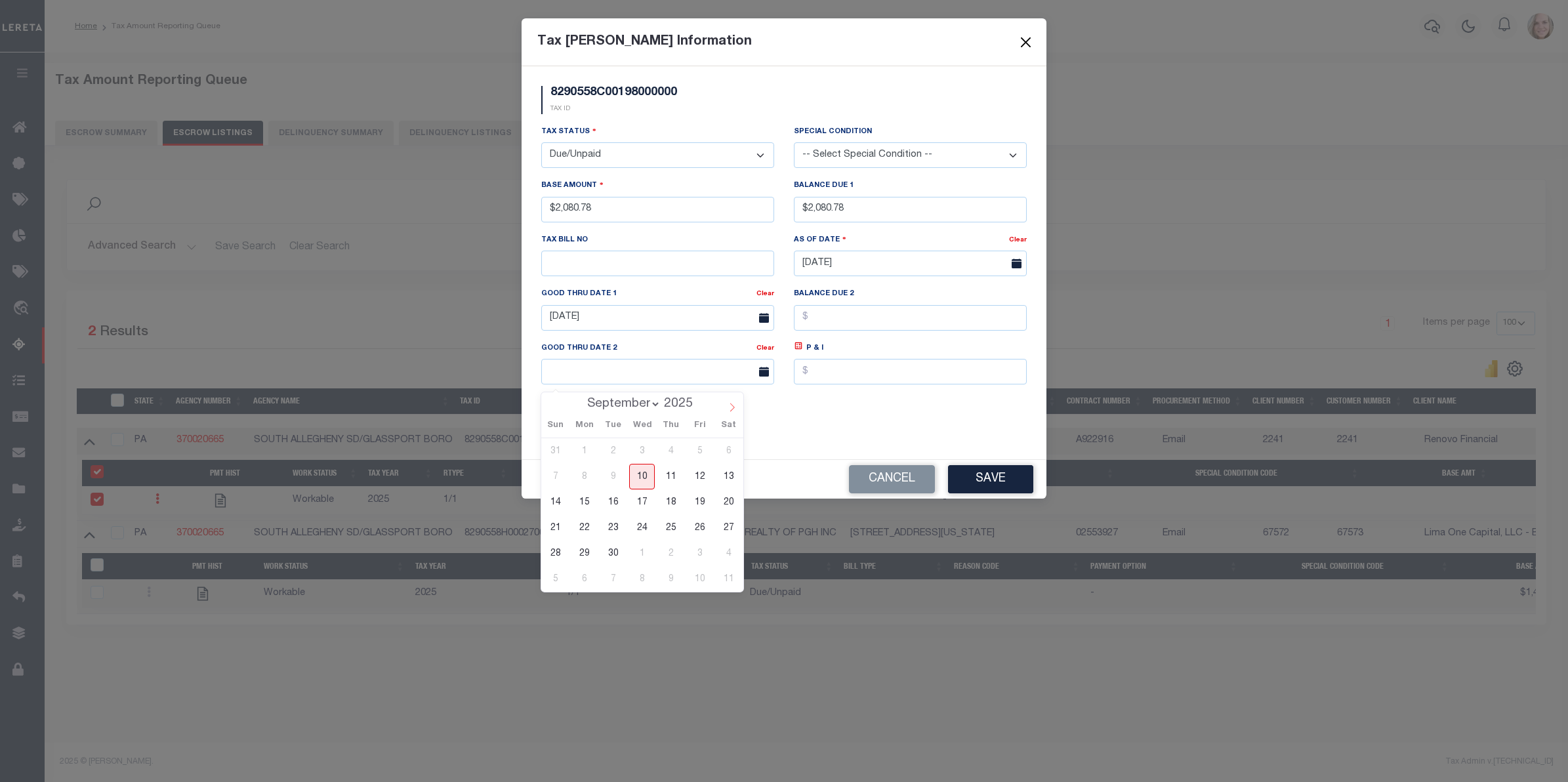
click at [723, 404] on span at bounding box center [732, 403] width 23 height 23
click at [729, 404] on icon at bounding box center [731, 407] width 9 height 9
select select "10"
click at [618, 507] on span "11" at bounding box center [613, 502] width 25 height 25
type input "11/11/2025"
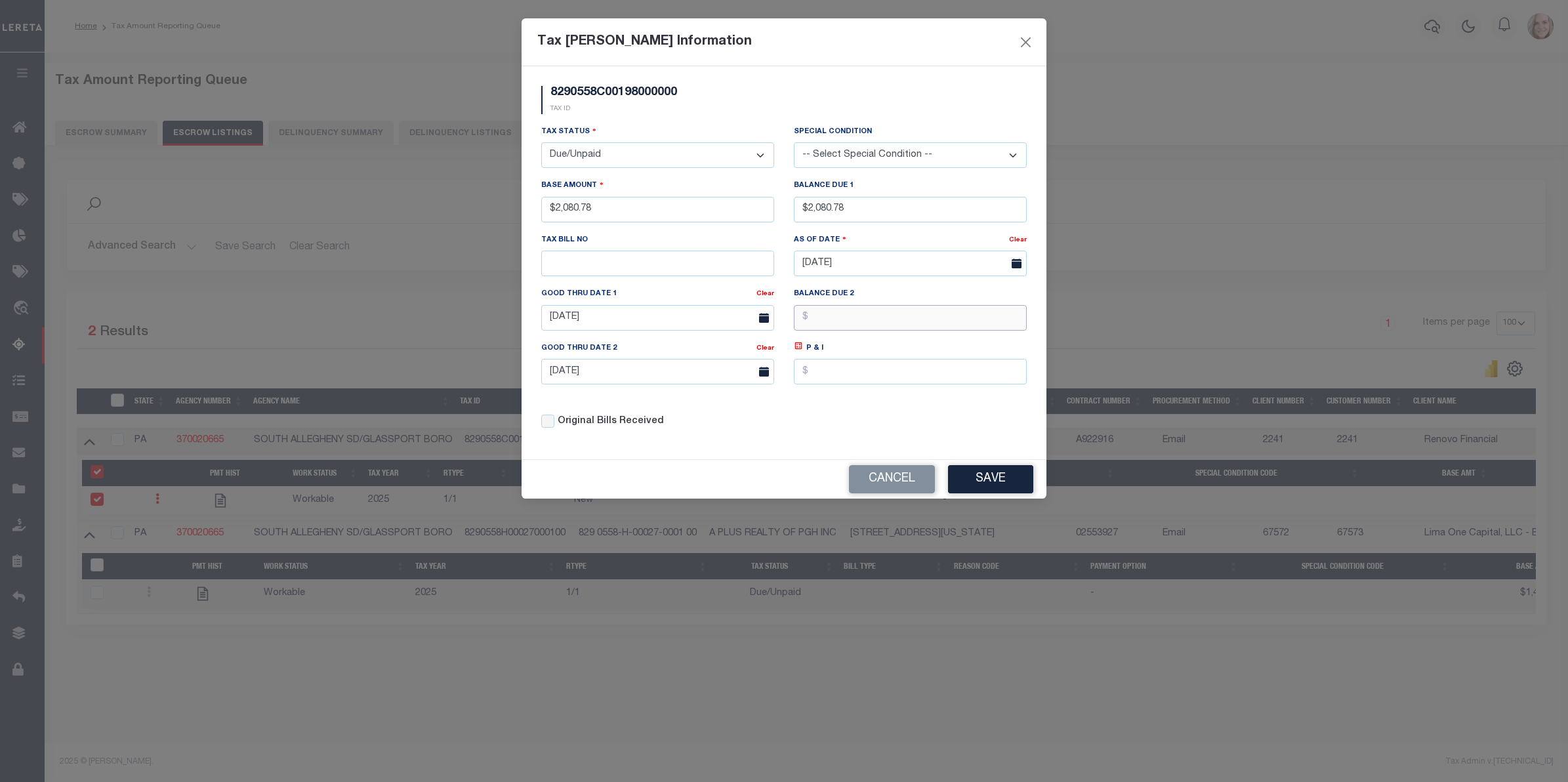
click at [870, 317] on input "text" at bounding box center [910, 318] width 233 height 25
type input "$2,123.25"
click at [881, 426] on div "Tax Status - Select Status - Open Due/Unpaid Paid Incomplete No Tax Due Interna…" at bounding box center [783, 281] width 505 height 315
click at [799, 350] on icon at bounding box center [798, 345] width 7 height 7
type input "$0.00"
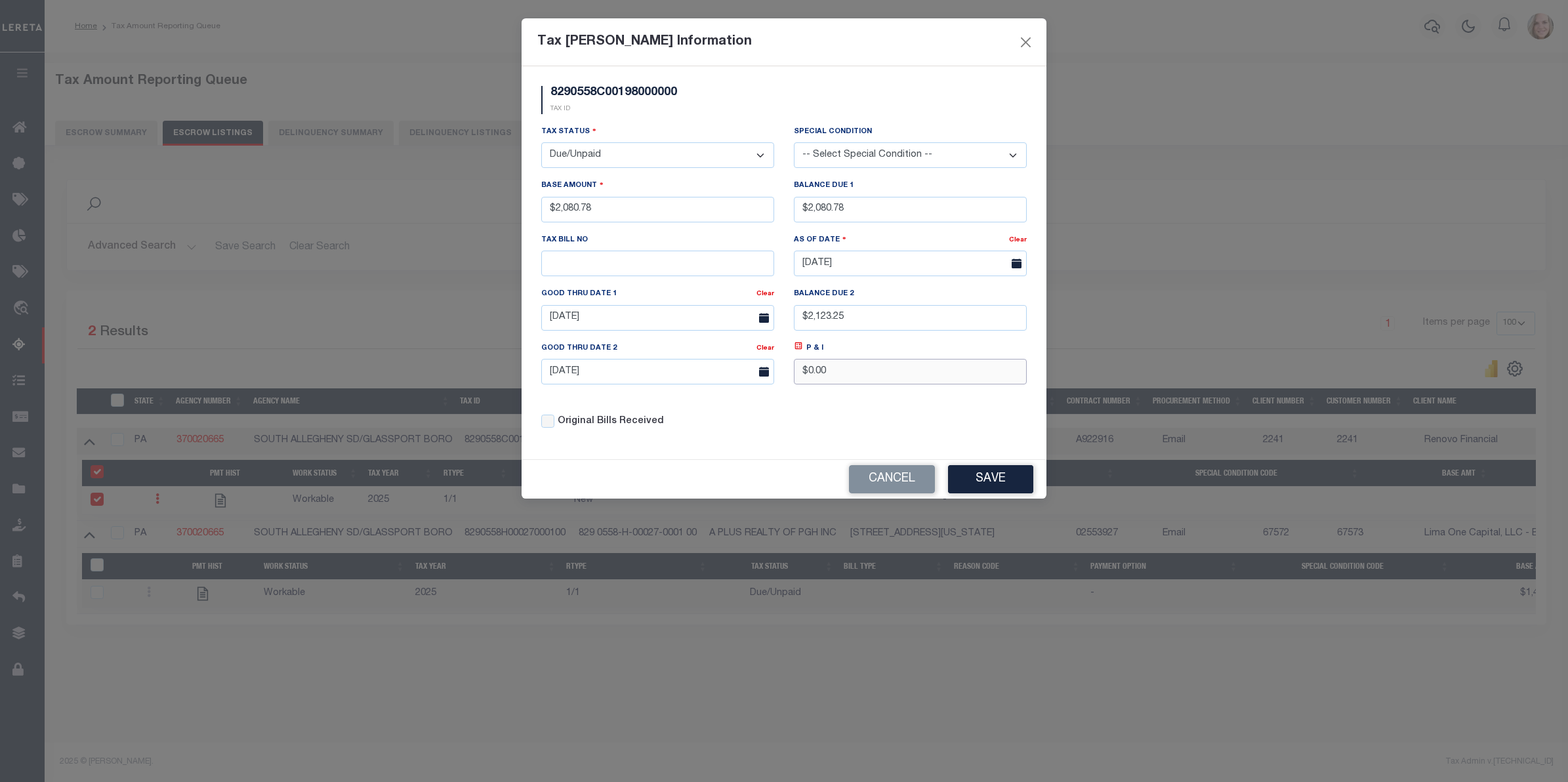
click at [845, 384] on input "$0.00" at bounding box center [910, 371] width 233 height 25
click at [987, 475] on button "Save" at bounding box center [990, 479] width 85 height 28
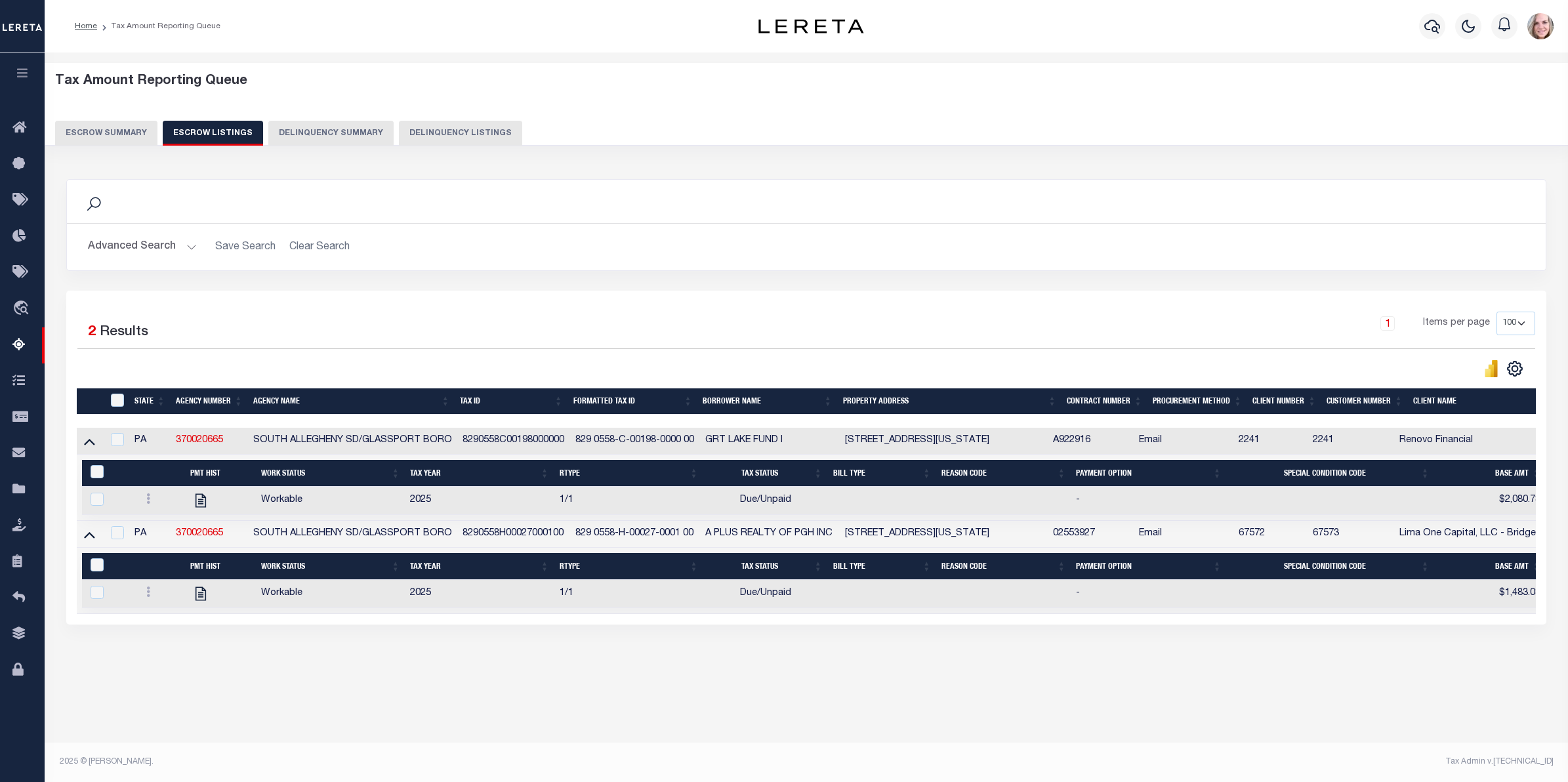
select select "NW2"
click at [148, 504] on icon at bounding box center [148, 498] width 4 height 11
click at [172, 551] on link at bounding box center [165, 542] width 45 height 22
checkbox input "true"
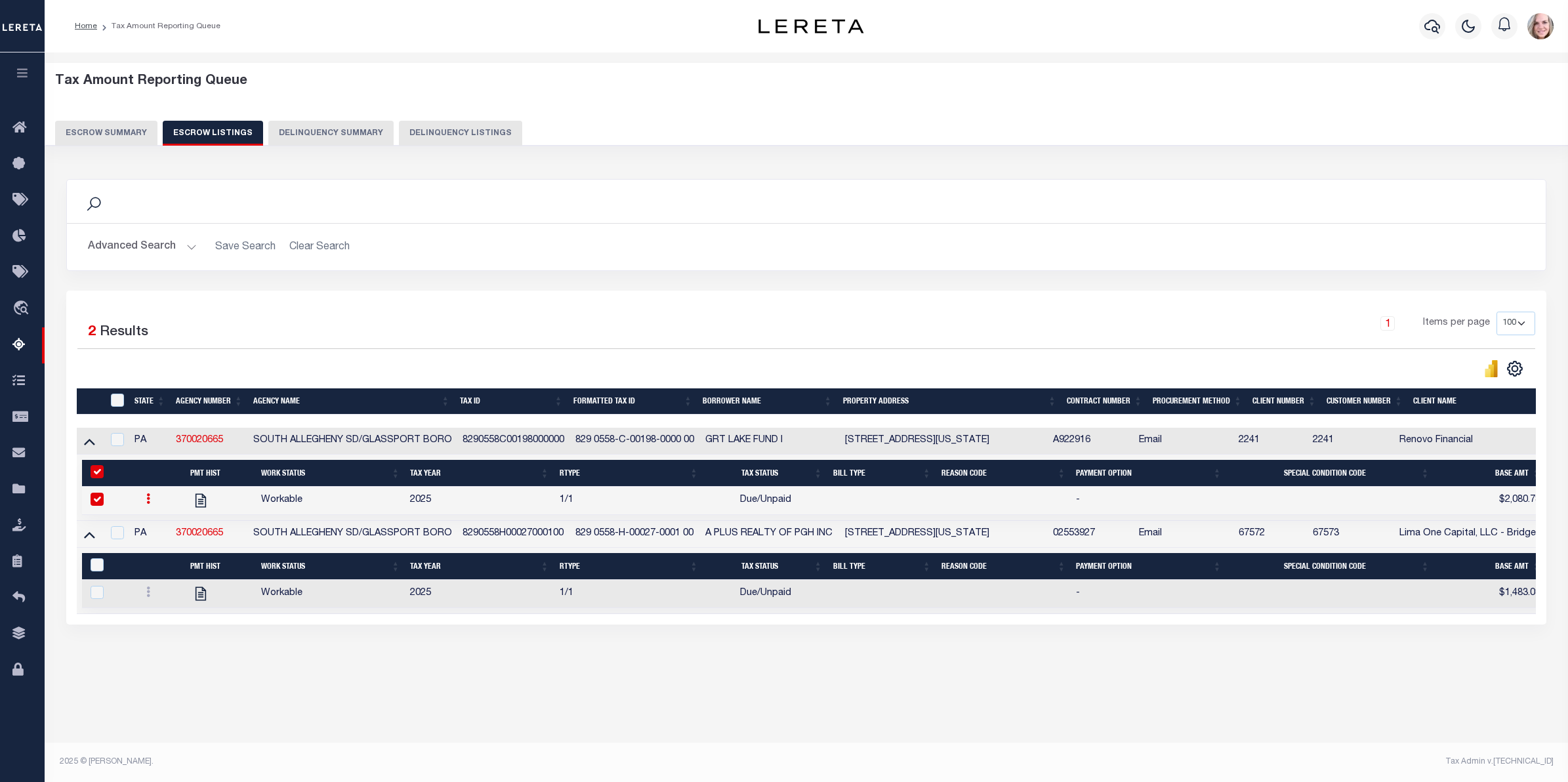
select select "DUE"
type input "$2,080.78"
type input "09/14/2025"
type input "$2,123.25"
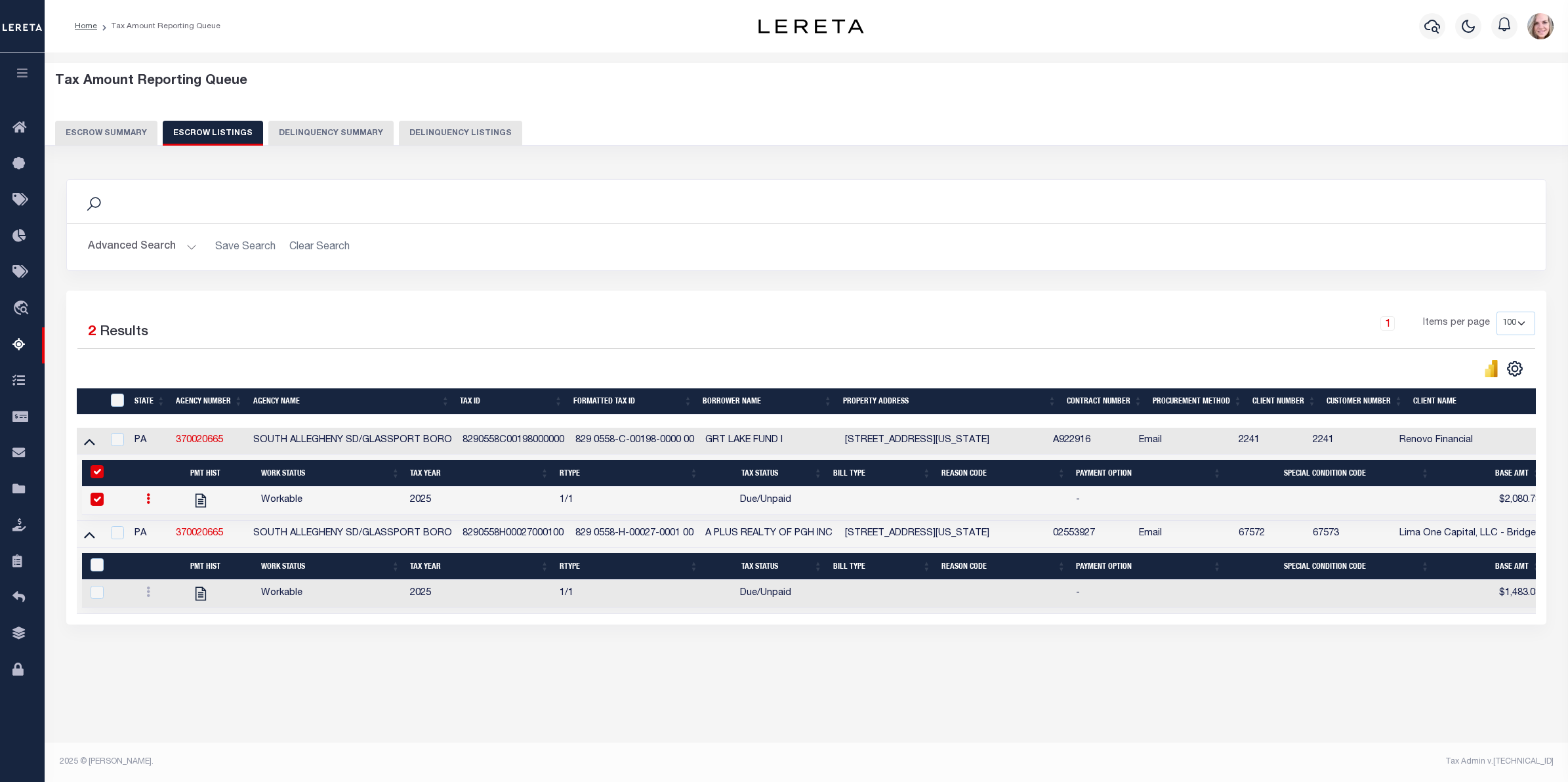
type input "11/10/2025"
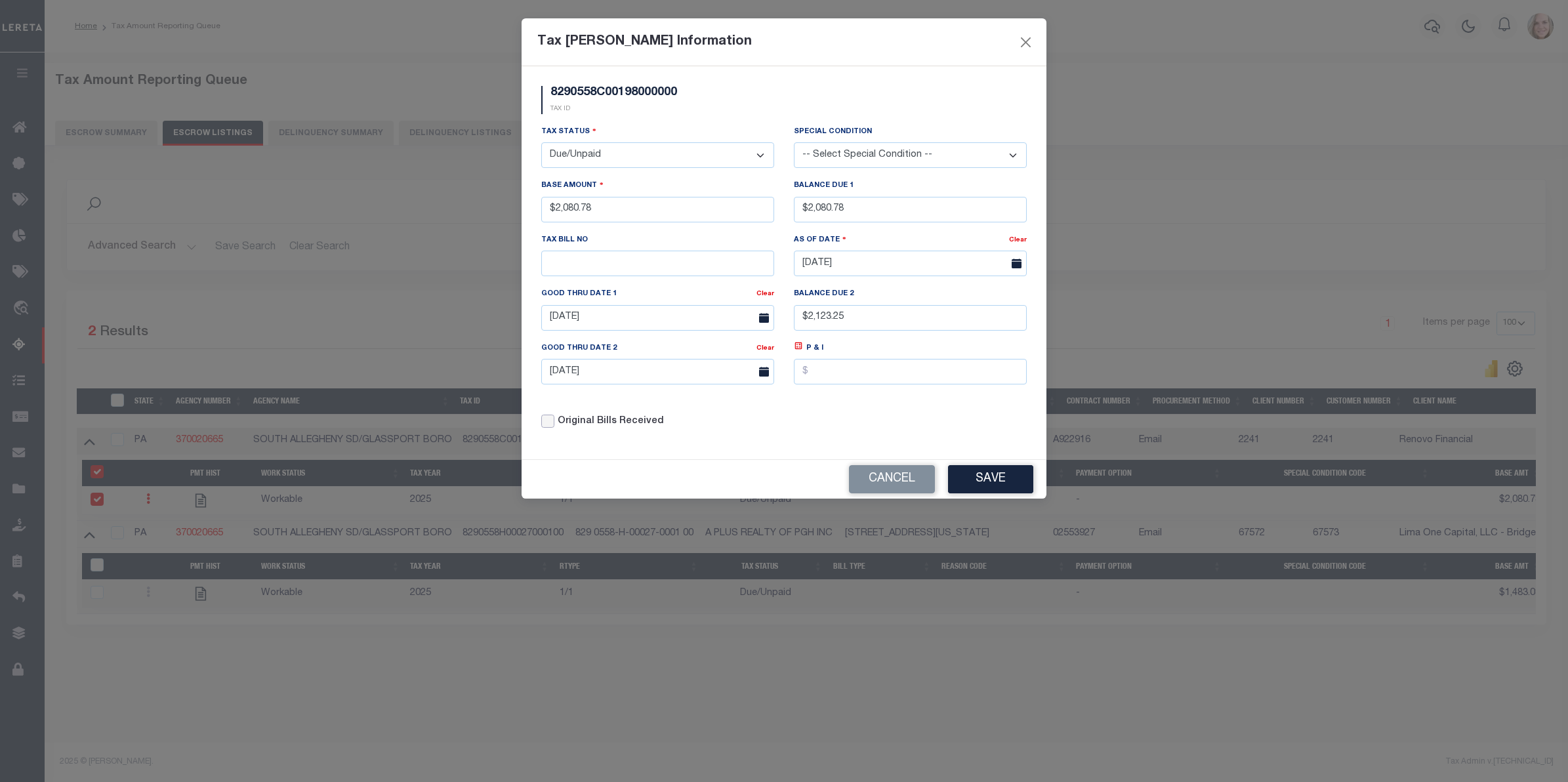
click at [546, 426] on input "Original Bills Received" at bounding box center [547, 420] width 13 height 13
drag, startPoint x: 550, startPoint y: 426, endPoint x: 582, endPoint y: 489, distance: 70.7
click at [549, 426] on input "Original Bills Received" at bounding box center [547, 420] width 13 height 13
click at [555, 425] on div "Original Bills Received" at bounding box center [658, 421] width 233 height 15
click at [553, 427] on input "Original Bills Received" at bounding box center [547, 420] width 13 height 13
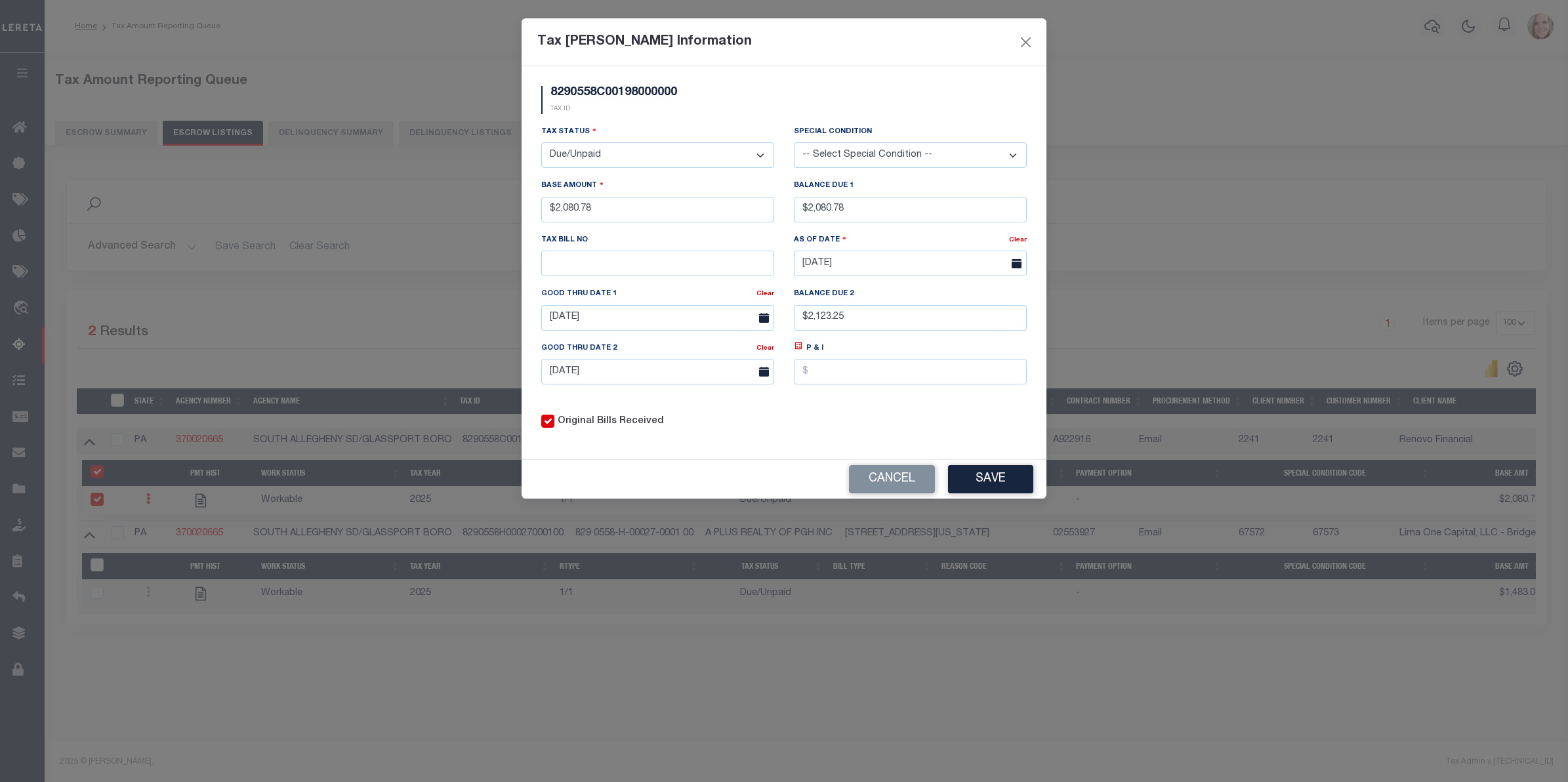
click at [547, 427] on input "Original Bills Received" at bounding box center [547, 420] width 13 height 13
checkbox input "false"
click at [884, 481] on button "Cancel" at bounding box center [892, 479] width 86 height 28
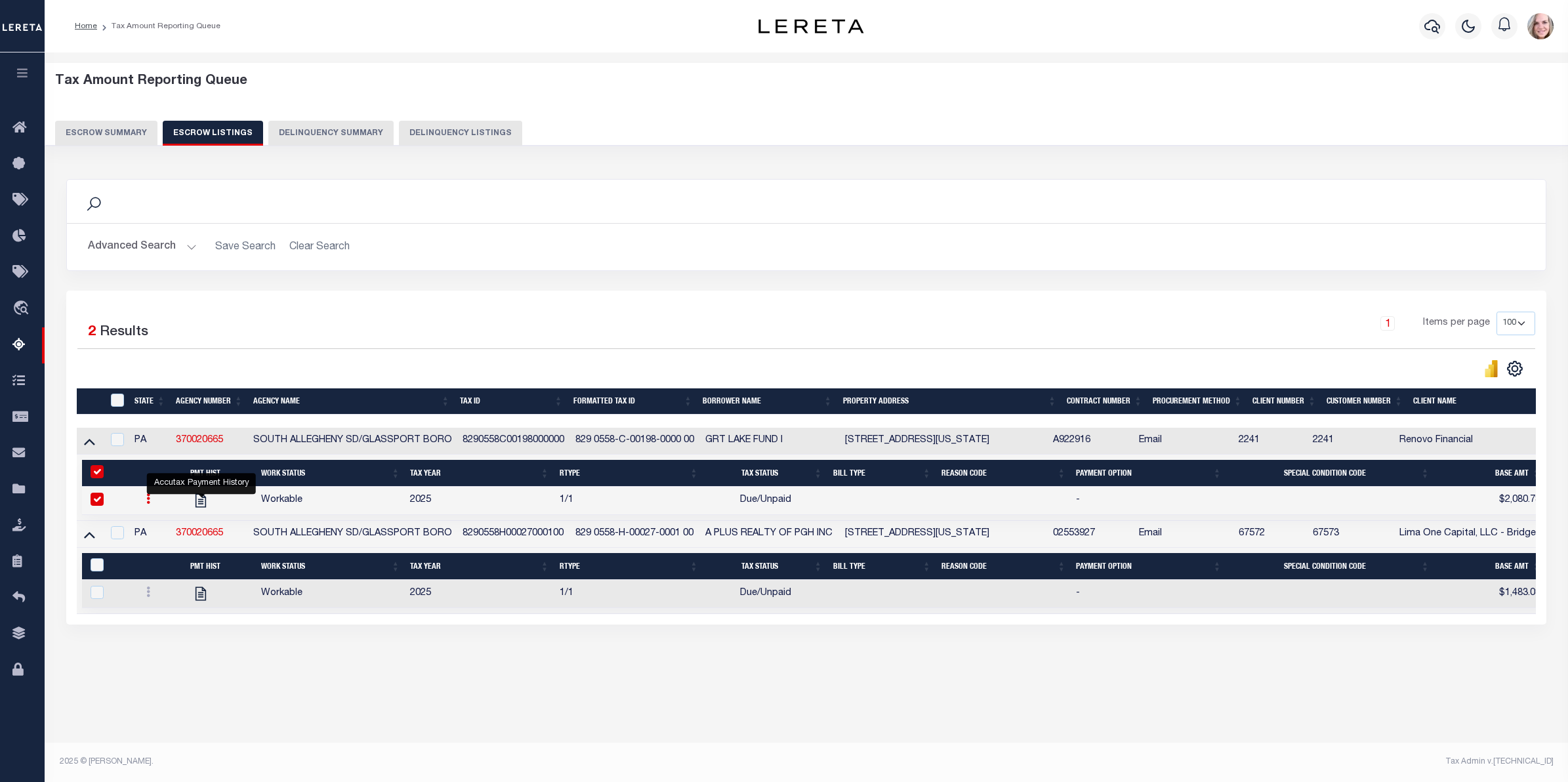
drag, startPoint x: 202, startPoint y: 505, endPoint x: 218, endPoint y: 518, distance: 20.6
click at [218, 515] on td at bounding box center [220, 501] width 71 height 28
checkbox input "false"
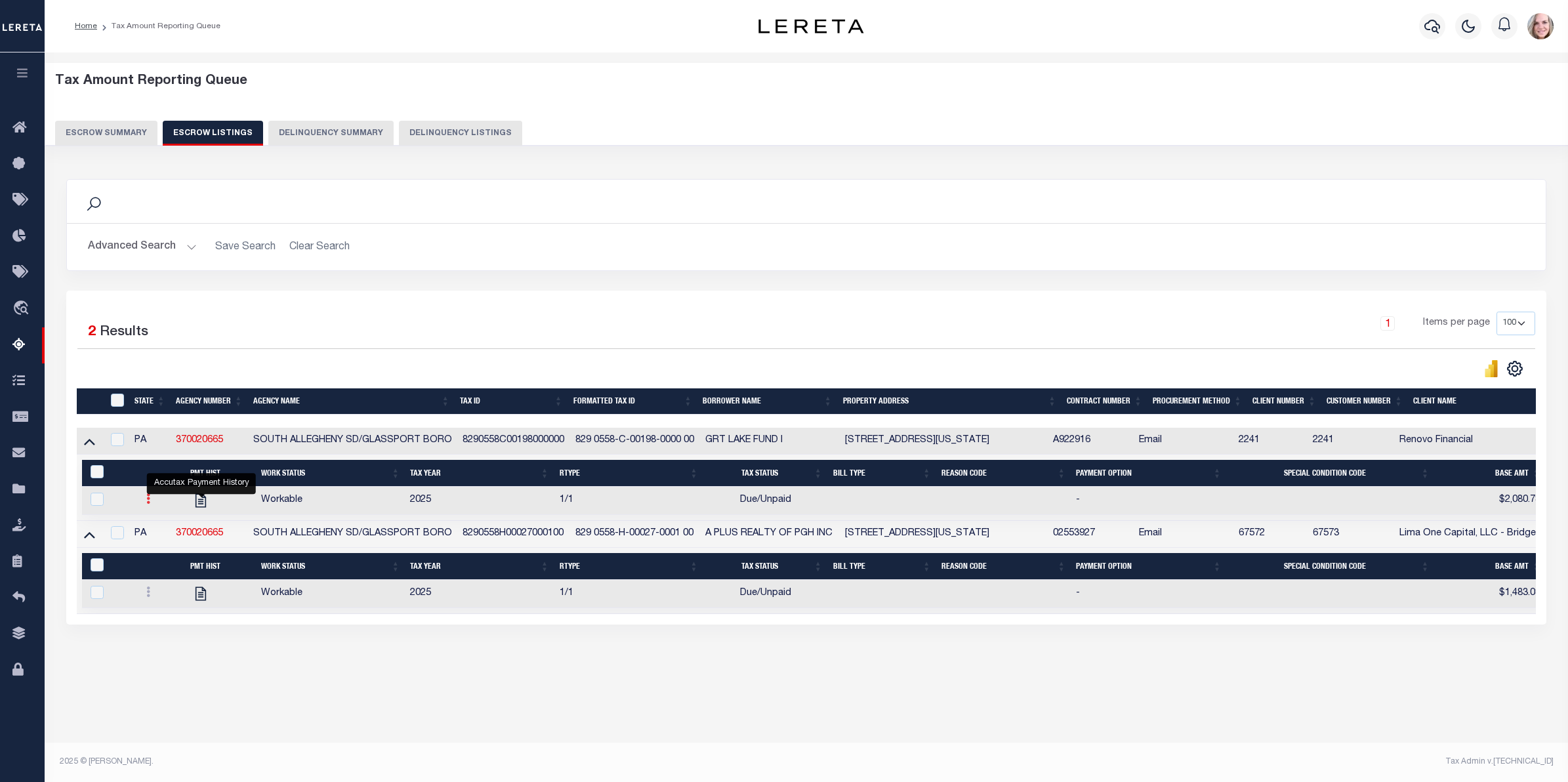
click at [153, 506] on link at bounding box center [148, 500] width 15 height 11
click at [170, 549] on img at bounding box center [164, 542] width 13 height 14
checkbox input "true"
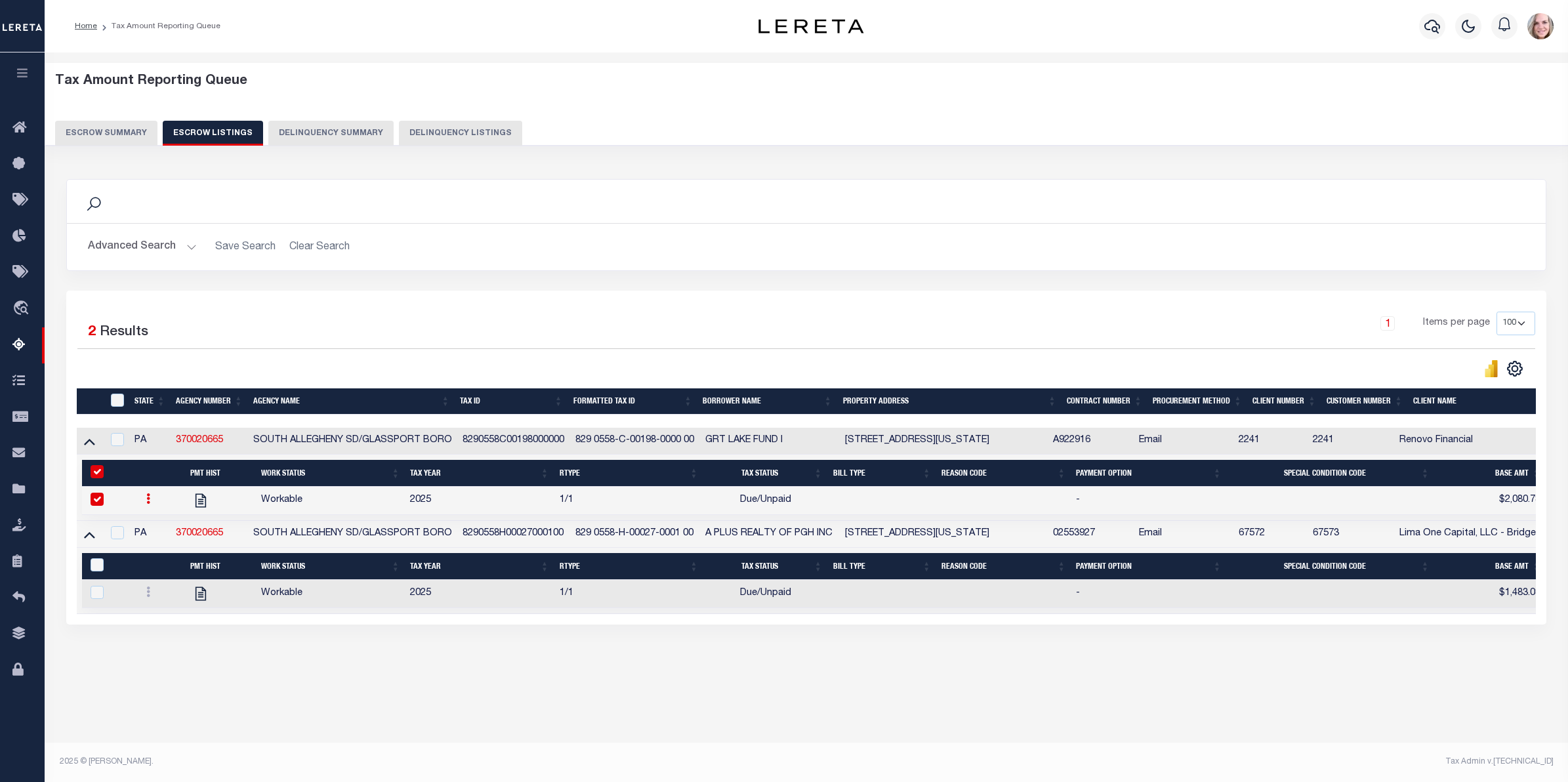
type input "$2,080.78"
type input "$2,123.25"
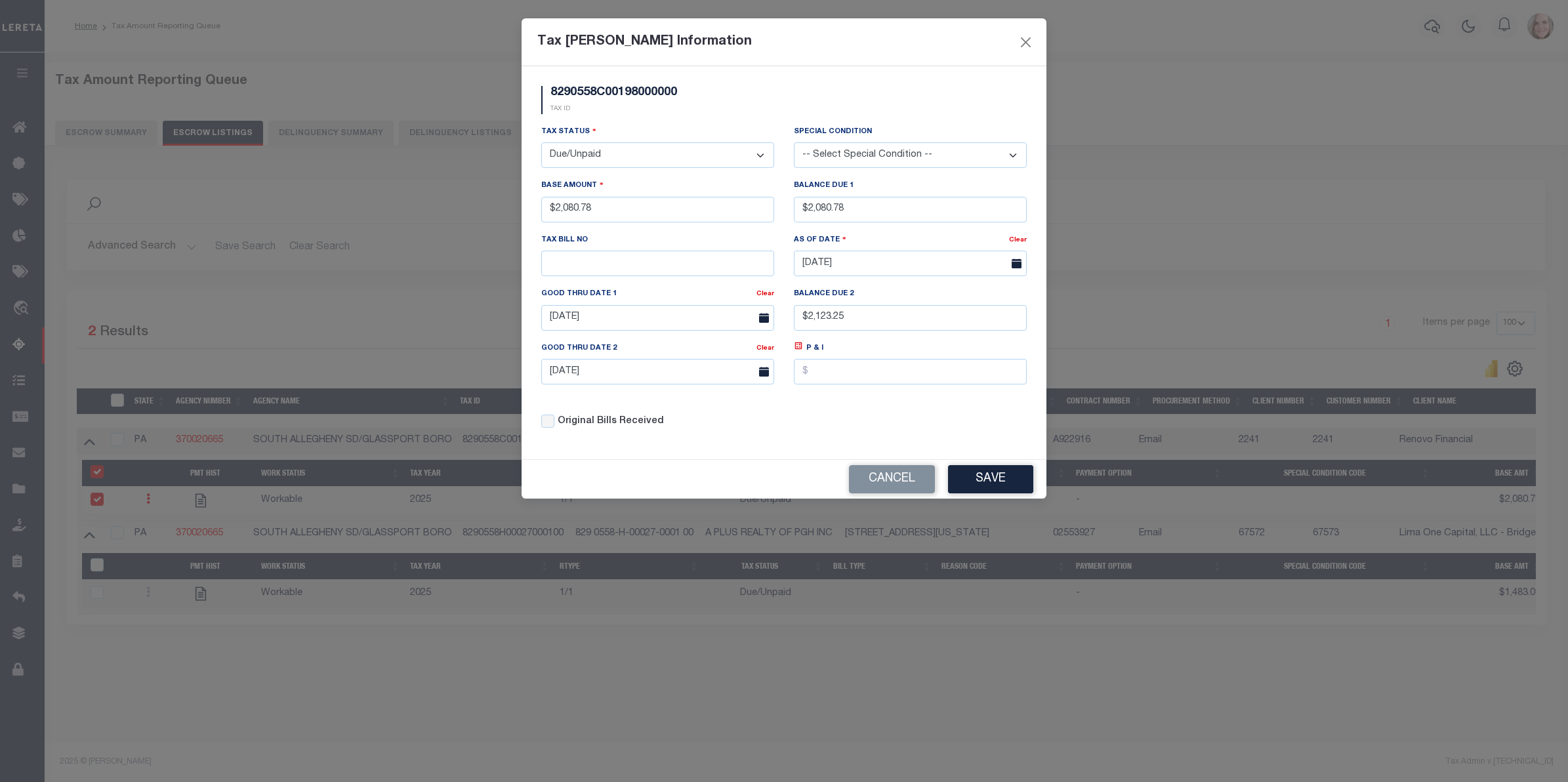
click at [624, 161] on select "- Select Status - Open Due/Unpaid Paid Incomplete No Tax Due Internal Refund Pr…" at bounding box center [658, 155] width 233 height 25
click at [541, 144] on select "- Select Status - Open Due/Unpaid Paid Incomplete No Tax Due Internal Refund Pr…" at bounding box center [658, 155] width 233 height 25
click at [868, 155] on select "-- Select Special Condition -- 3RD PARTY TAX LIEN AGENCY TAX LIEN (A.K.A Inside…" at bounding box center [910, 155] width 233 height 25
click at [794, 143] on select "-- Select Special Condition -- 3RD PARTY TAX LIEN AGENCY TAX LIEN (A.K.A Inside…" at bounding box center [910, 155] width 233 height 25
click at [897, 166] on select "-- Select Special Condition -- 3RD PARTY TAX LIEN AGENCY TAX LIEN (A.K.A Inside…" at bounding box center [910, 155] width 233 height 25
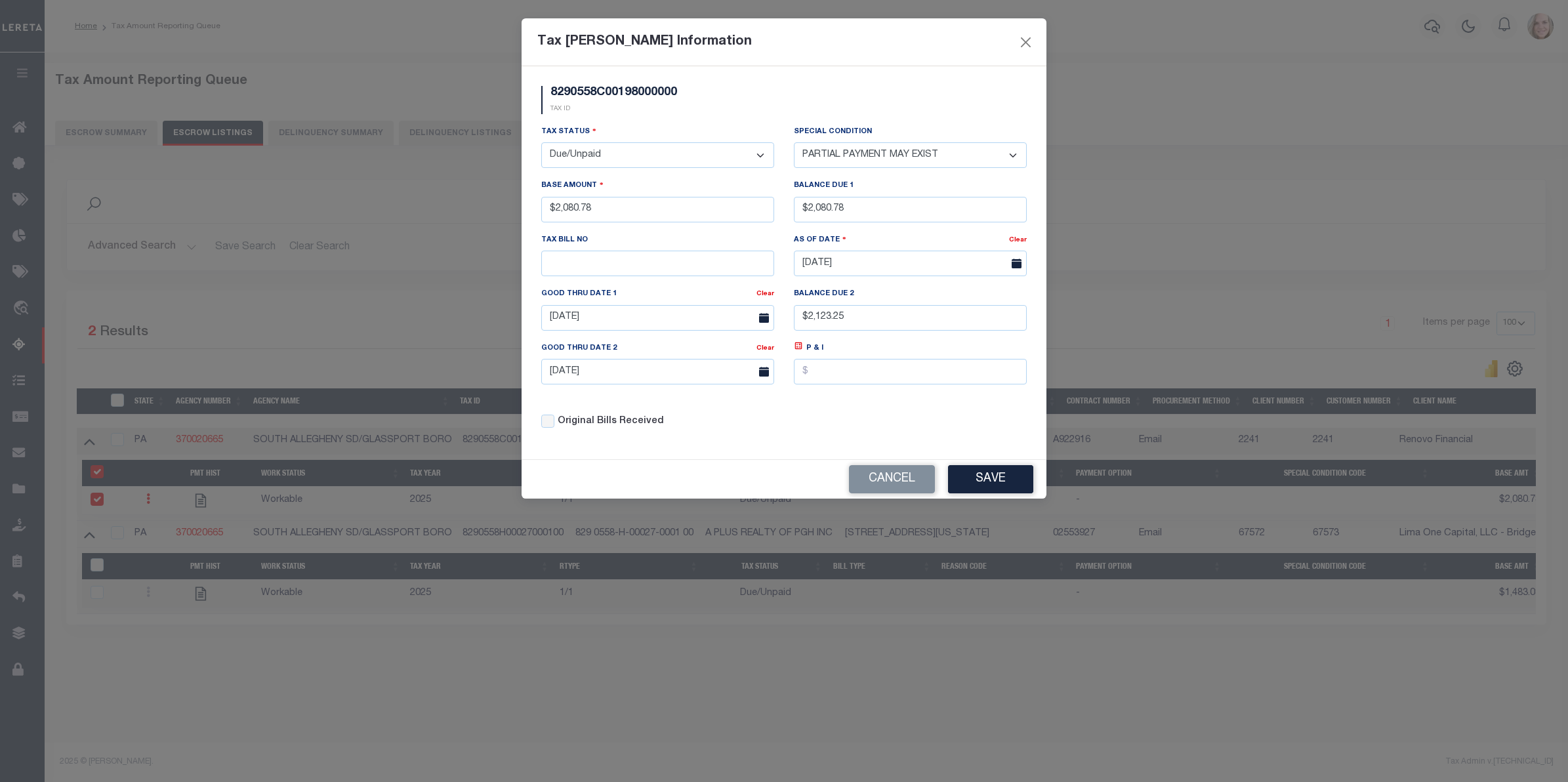
select select "0"
click at [794, 143] on select "-- Select Special Condition -- 3RD PARTY TAX LIEN AGENCY TAX LIEN (A.K.A Inside…" at bounding box center [910, 155] width 233 height 25
click at [704, 165] on select "- Select Status - Open Due/Unpaid Paid Incomplete No Tax Due Internal Refund Pr…" at bounding box center [658, 155] width 233 height 25
click at [541, 144] on select "- Select Status - Open Due/Unpaid Paid Incomplete No Tax Due Internal Refund Pr…" at bounding box center [658, 155] width 233 height 25
click at [642, 160] on select "- Select Status - Open Due/Unpaid Paid Incomplete No Tax Due Internal Refund Pr…" at bounding box center [658, 155] width 233 height 25
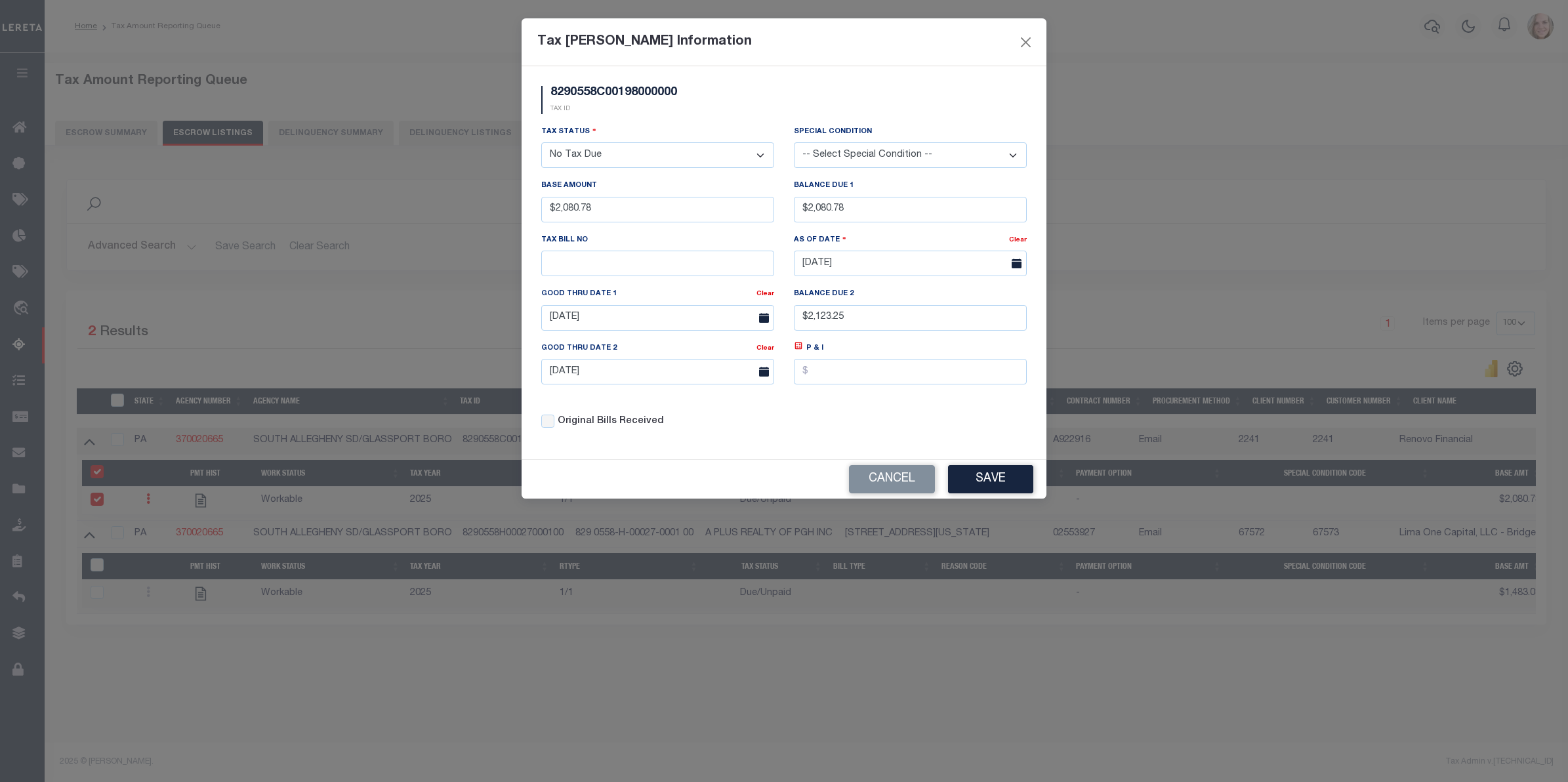
click at [541, 144] on select "- Select Status - Open Due/Unpaid Paid Incomplete No Tax Due Internal Refund Pr…" at bounding box center [658, 155] width 233 height 25
click at [806, 155] on select "-- Select Special Condition -- 3RD PARTY TAX LIEN AGENCY TAX LIEN (A.K.A Inside…" at bounding box center [910, 155] width 233 height 25
click at [794, 143] on select "-- Select Special Condition -- 3RD PARTY TAX LIEN AGENCY TAX LIEN (A.K.A Inside…" at bounding box center [910, 155] width 233 height 25
click at [683, 159] on select "- Select Status - Open Due/Unpaid Paid Incomplete No Tax Due Internal Refund Pr…" at bounding box center [658, 155] width 233 height 25
click at [674, 415] on div "Original Bills Received" at bounding box center [658, 417] width 253 height 45
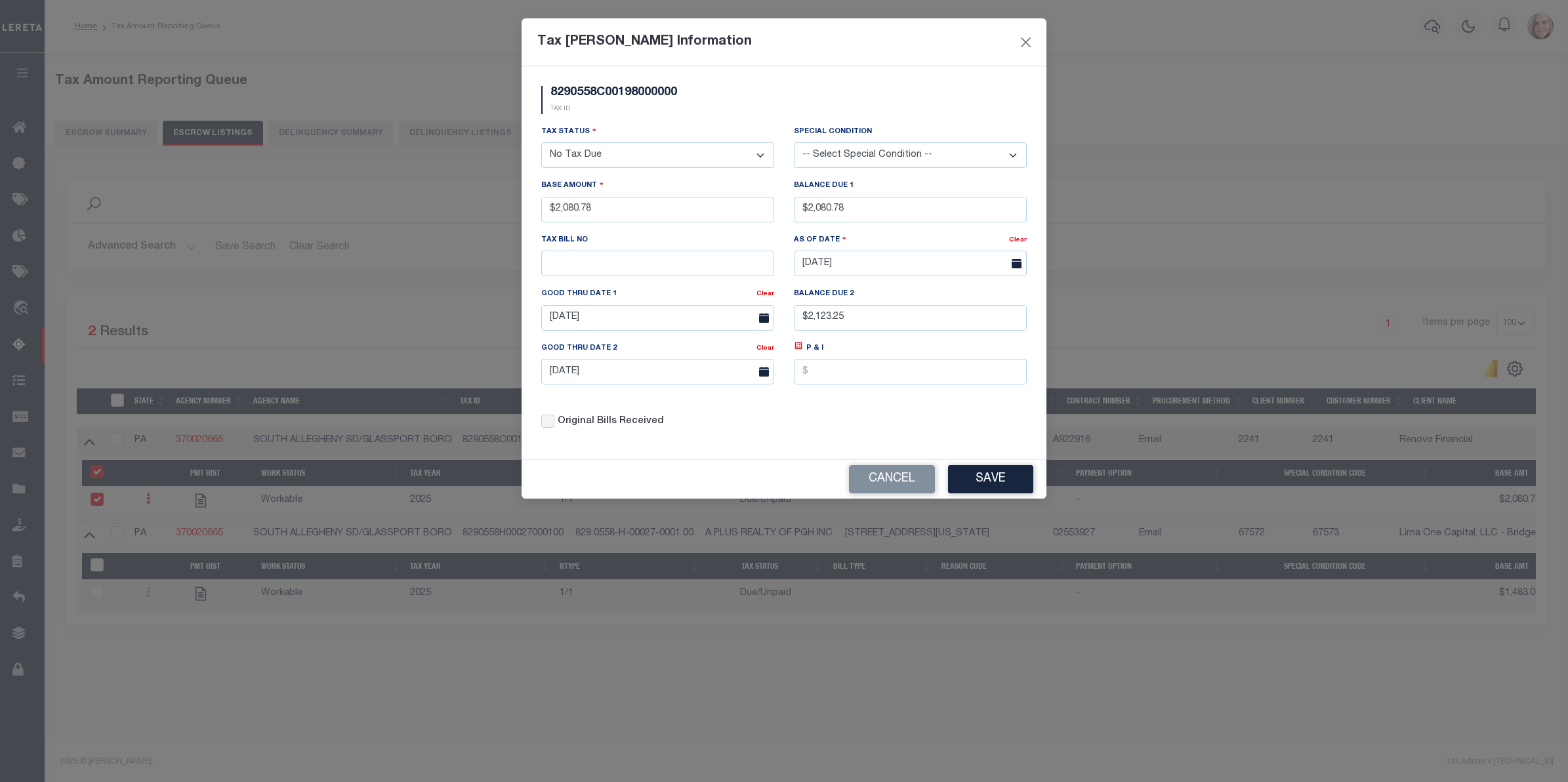
click at [690, 148] on select "- Select Status - Open Due/Unpaid Paid Incomplete No Tax Due Internal Refund Pr…" at bounding box center [658, 155] width 233 height 25
select select "DUE"
click at [541, 144] on select "- Select Status - Open Due/Unpaid Paid Incomplete No Tax Due Internal Refund Pr…" at bounding box center [658, 155] width 233 height 25
click at [999, 476] on button "Save" at bounding box center [990, 479] width 85 height 28
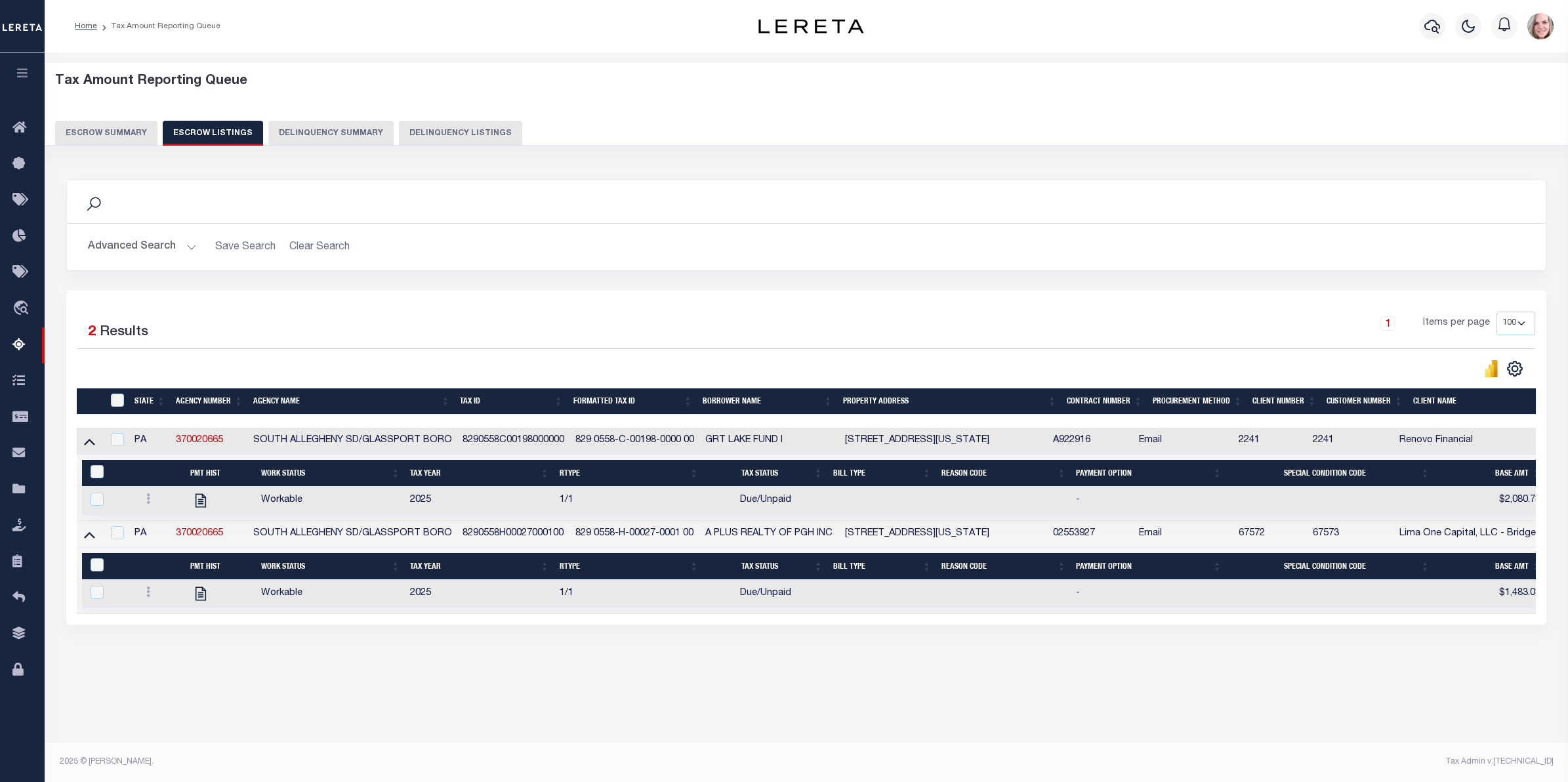
click at [156, 509] on div at bounding box center [161, 501] width 39 height 16
checkbox input "true"
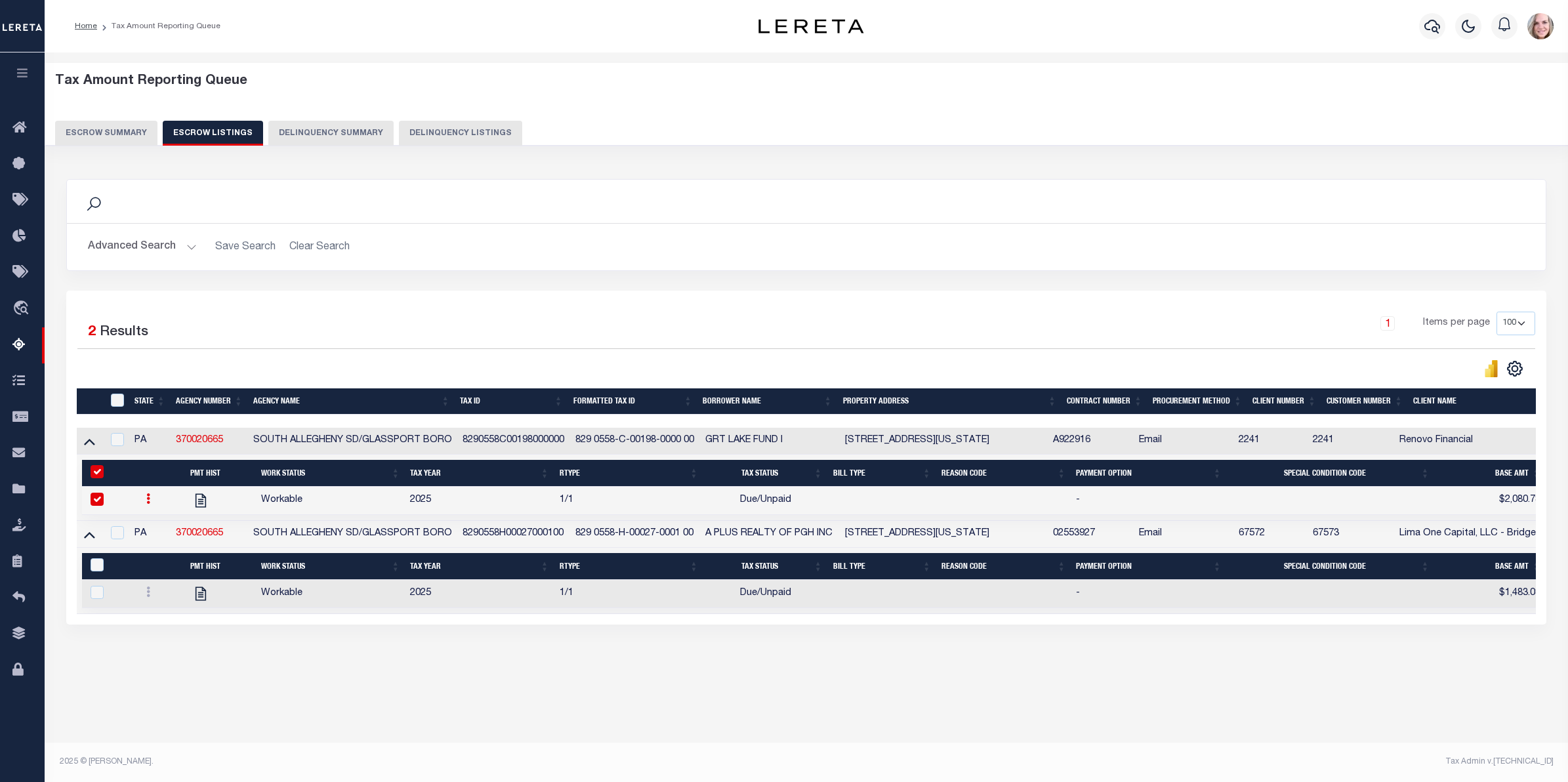
click at [145, 506] on link at bounding box center [148, 500] width 15 height 11
click at [172, 552] on link at bounding box center [165, 542] width 45 height 22
checkbox input "false"
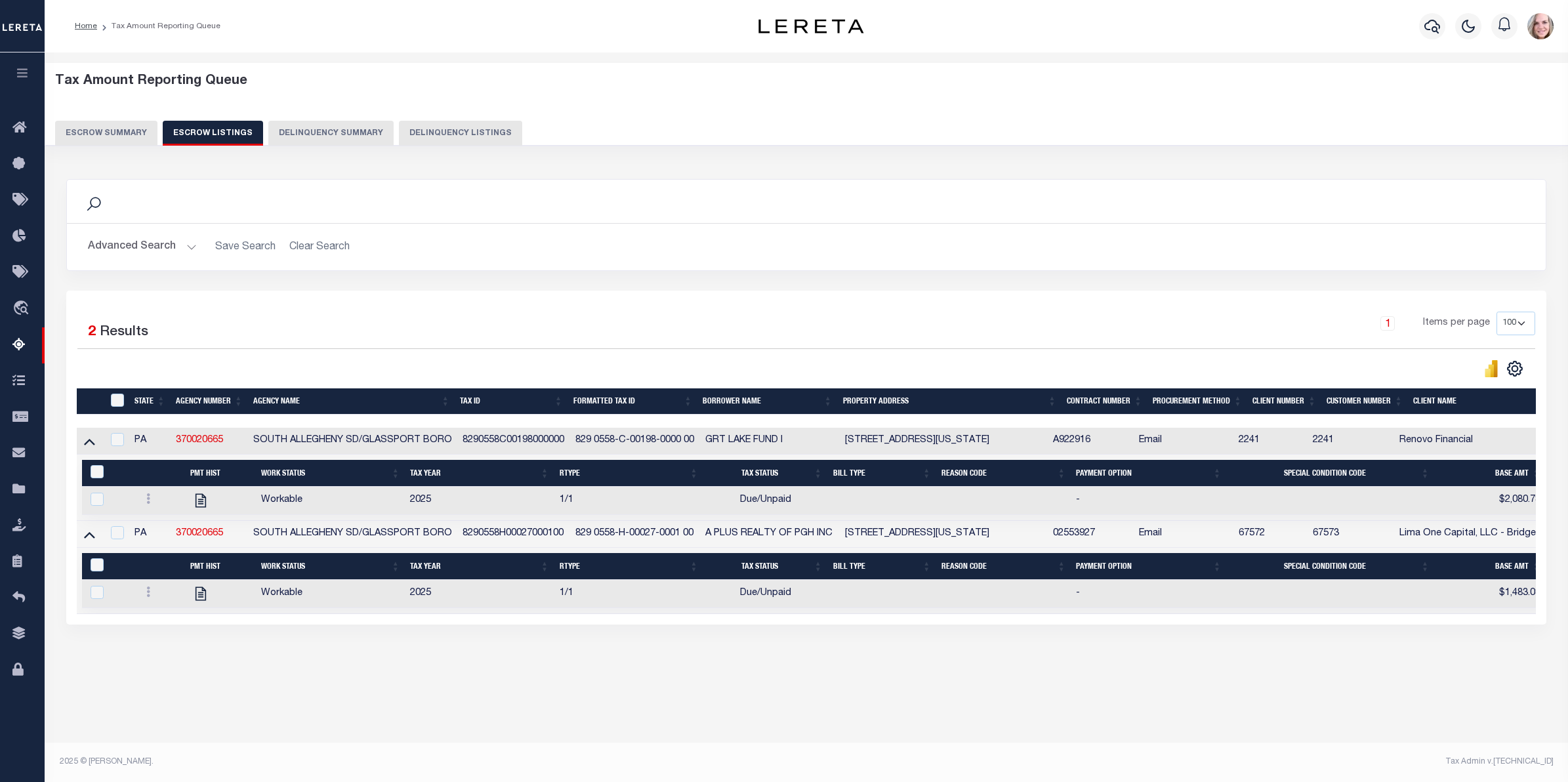
type input "$2,080.78"
type input "09/13/2025"
type input "$2,123.25"
type input "11/09/2025"
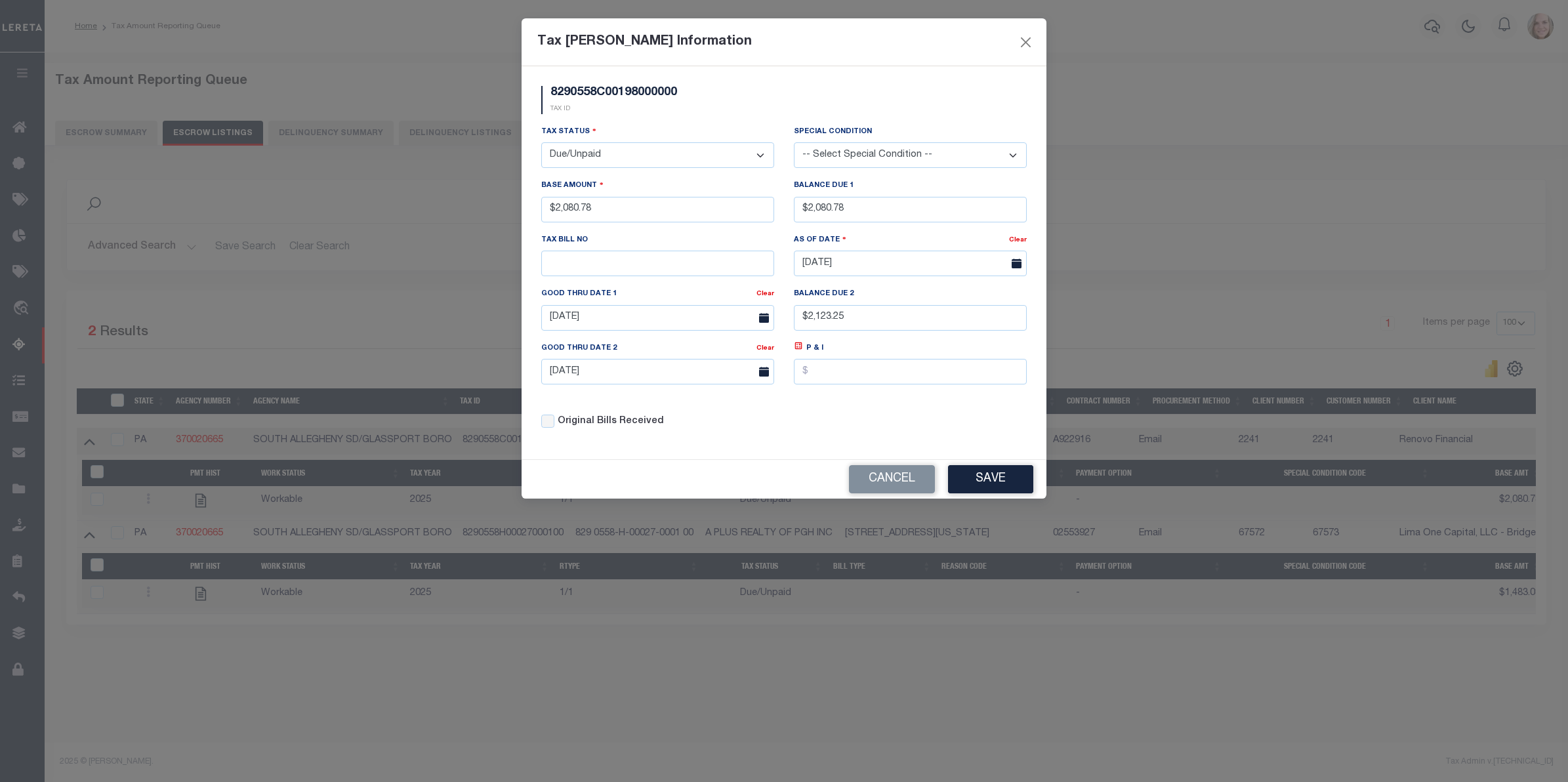
click at [948, 153] on select "-- Select Special Condition -- 3RD PARTY TAX LIEN AGENCY TAX LIEN (A.K.A Inside…" at bounding box center [910, 155] width 233 height 25
click at [794, 143] on select "-- Select Special Condition -- 3RD PARTY TAX LIEN AGENCY TAX LIEN (A.K.A Inside…" at bounding box center [910, 155] width 233 height 25
click at [858, 152] on select "-- Select Special Condition -- 3RD PARTY TAX LIEN AGENCY TAX LIEN (A.K.A Inside…" at bounding box center [910, 155] width 233 height 25
select select "0"
click at [794, 143] on select "-- Select Special Condition -- 3RD PARTY TAX LIEN AGENCY TAX LIEN (A.K.A Inside…" at bounding box center [910, 155] width 233 height 25
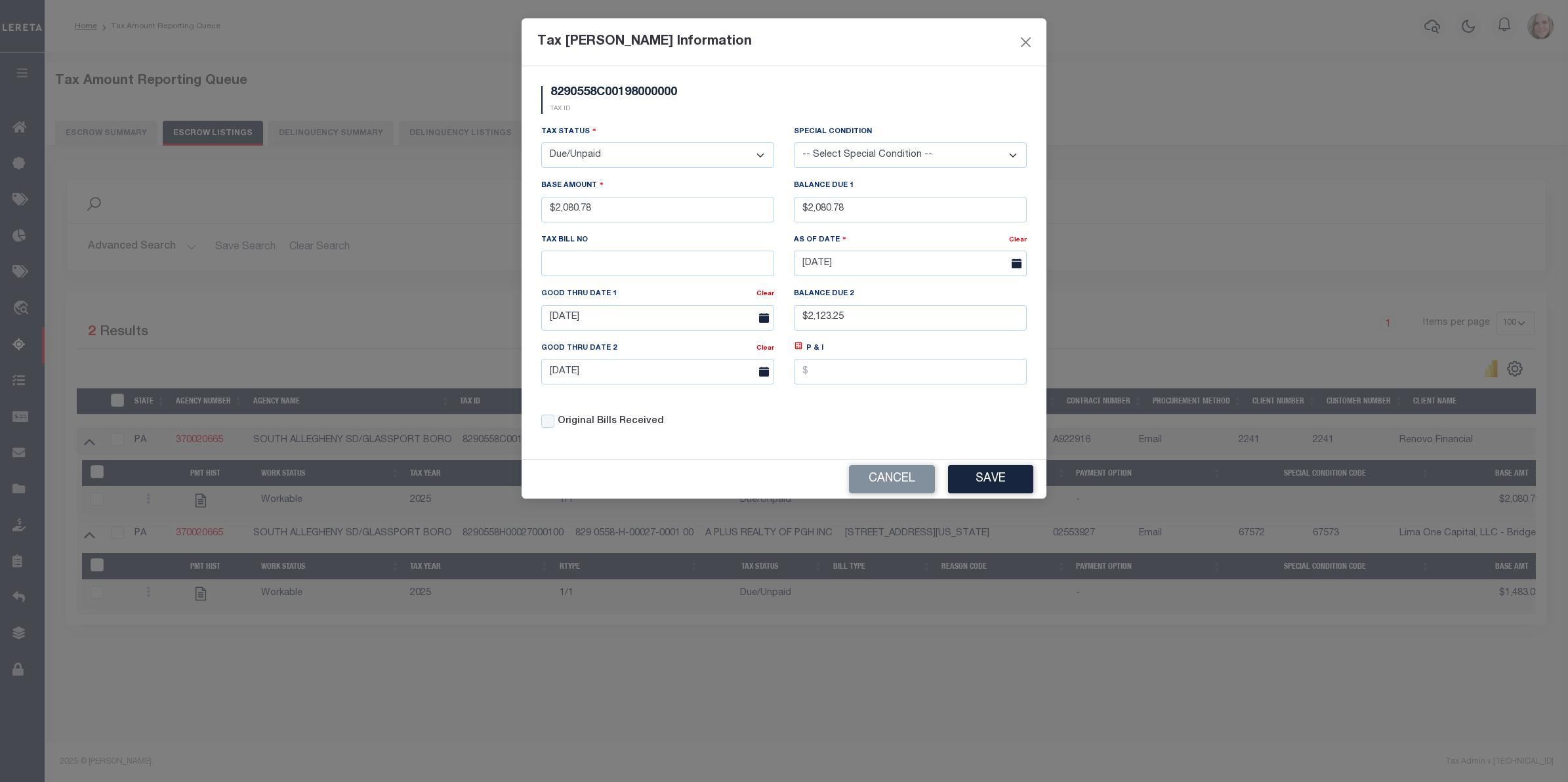
click at [807, 162] on select "-- Select Special Condition -- 3RD PARTY TAX LIEN AGENCY TAX LIEN (A.K.A Inside…" at bounding box center [910, 155] width 233 height 25
click at [794, 96] on div "8290558C00198000000 TAX ID" at bounding box center [783, 105] width 505 height 38
click at [609, 156] on select "- Select Status - Open Due/Unpaid Paid Incomplete No Tax Due Internal Refund Pr…" at bounding box center [658, 155] width 233 height 25
click at [678, 122] on div "8290558C00198000000 TAX ID" at bounding box center [783, 105] width 505 height 38
click at [860, 152] on select "-- Select Special Condition -- 3RD PARTY TAX LIEN AGENCY TAX LIEN (A.K.A Inside…" at bounding box center [910, 155] width 233 height 25
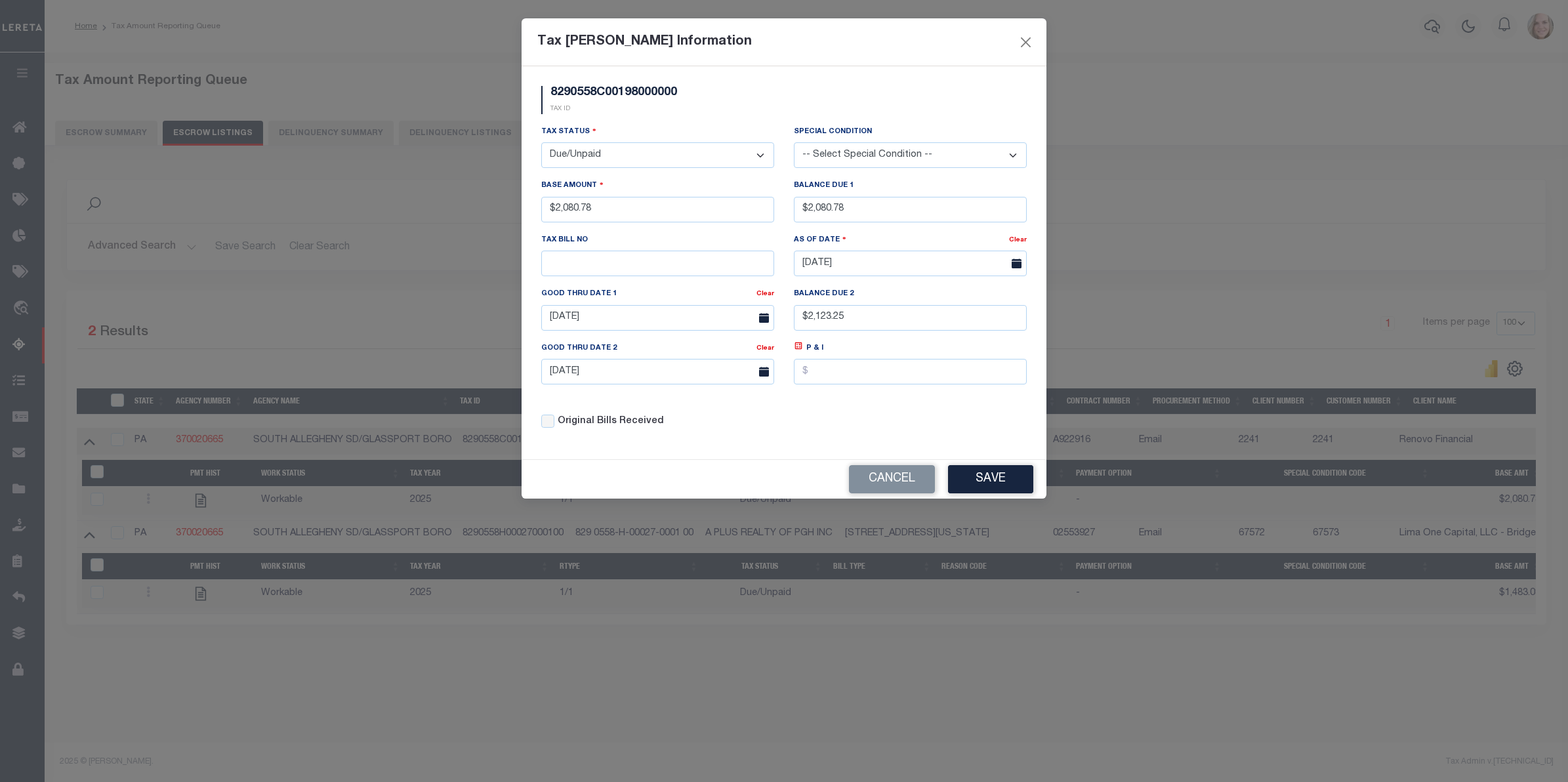
click at [952, 80] on div "8290558C00198000000 TAX ID Installment: TaxID: 8290558C00198000000 Tax Status -…" at bounding box center [784, 263] width 525 height 393
click at [859, 484] on button "Cancel" at bounding box center [892, 479] width 86 height 28
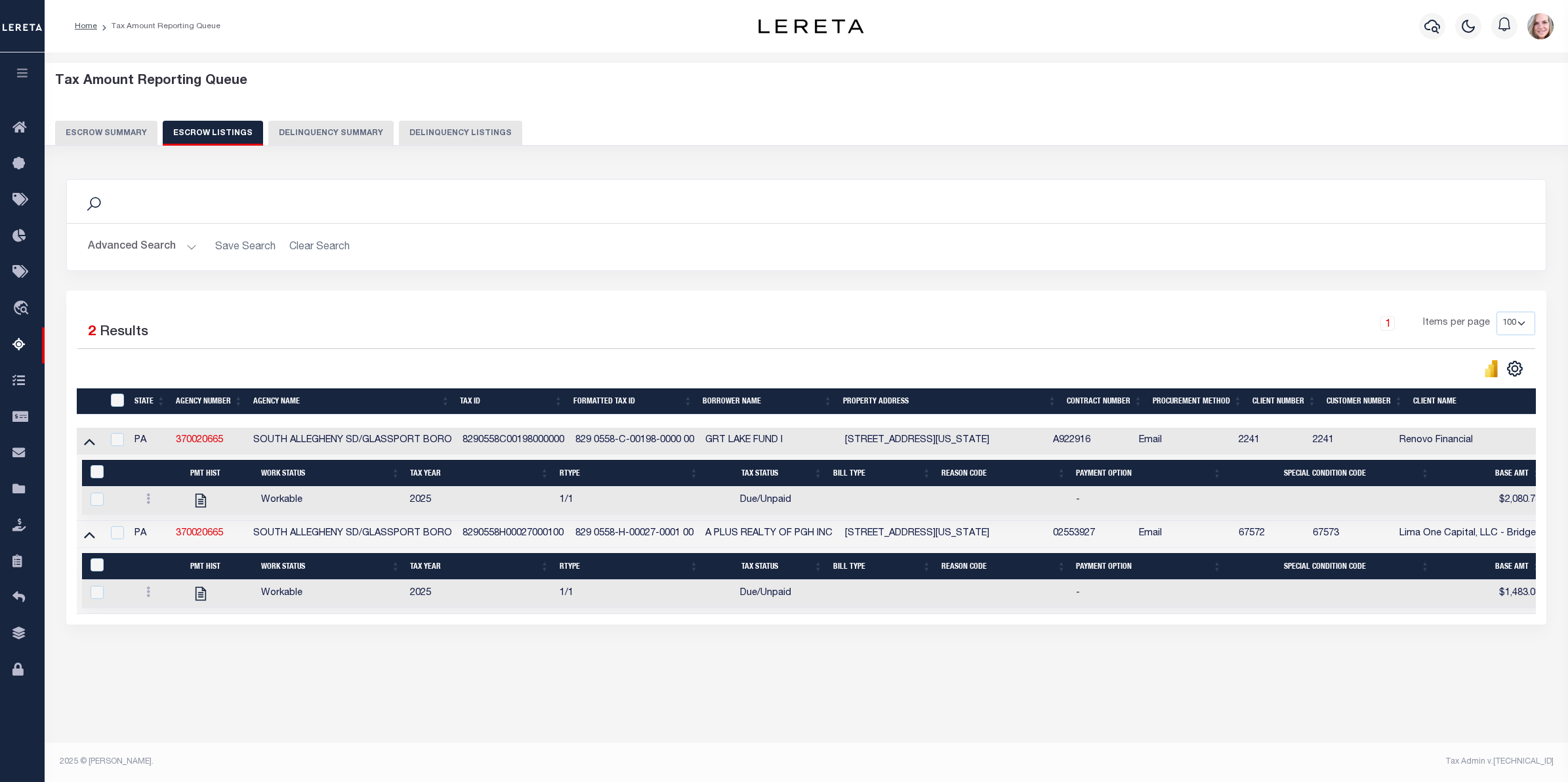
click at [382, 299] on div "Selected 2 Results 1 Items per page 10 25 50 100 500" at bounding box center [807, 458] width 1480 height 334
click at [116, 402] on input "ID" at bounding box center [117, 400] width 13 height 13
checkbox input "true"
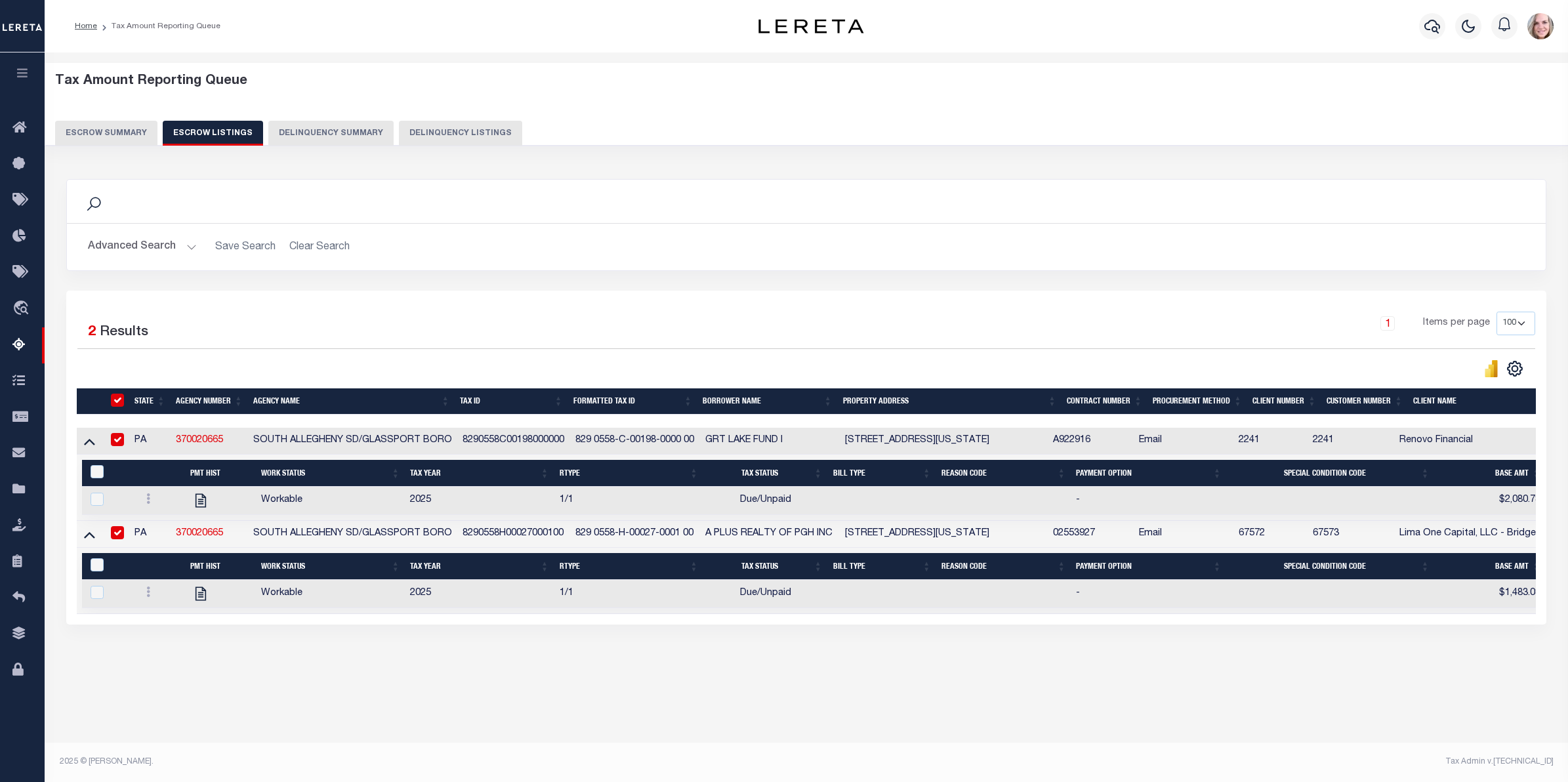
checkbox input "true"
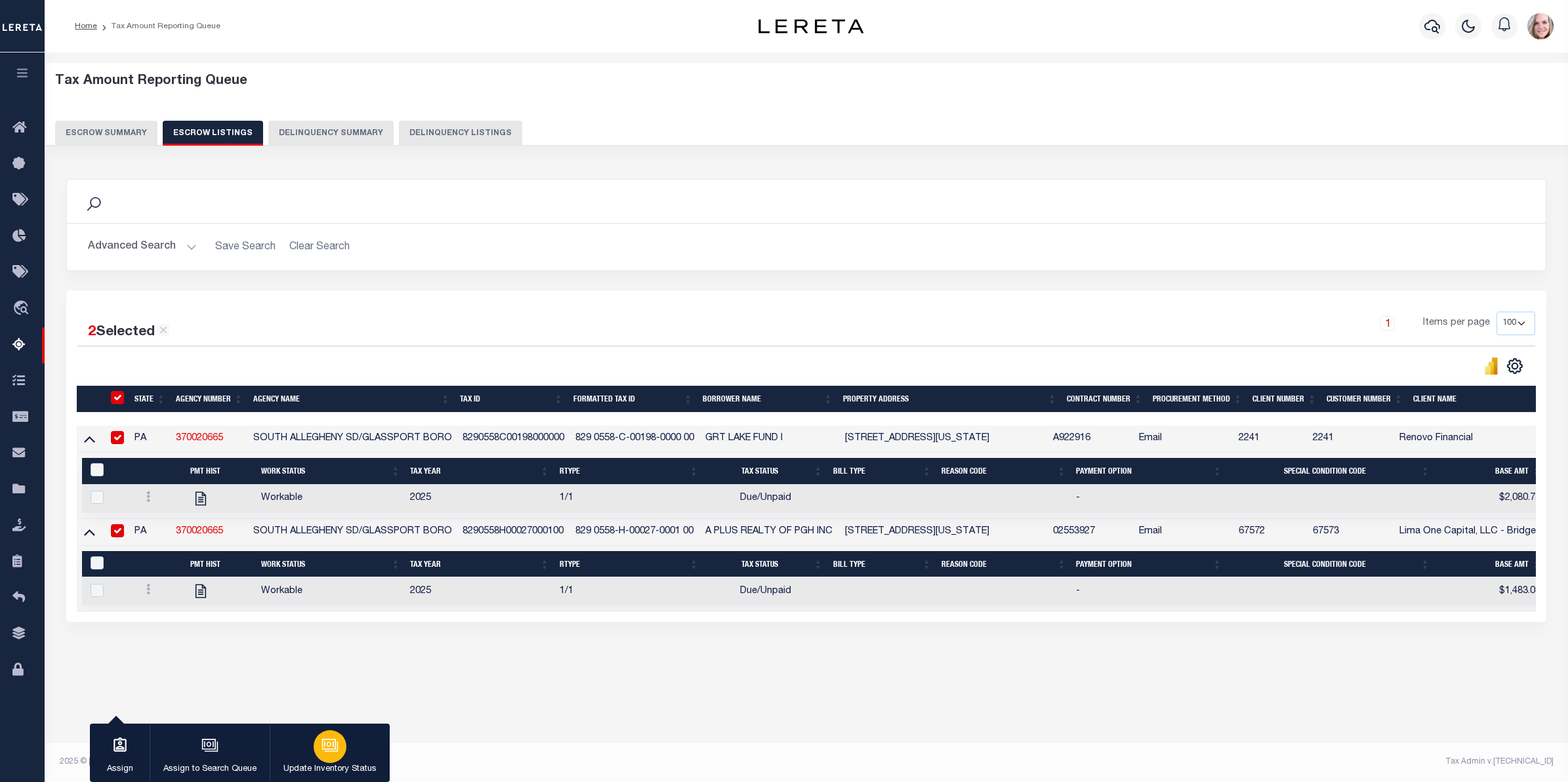
click at [331, 625] on icon "button" at bounding box center [329, 745] width 17 height 17
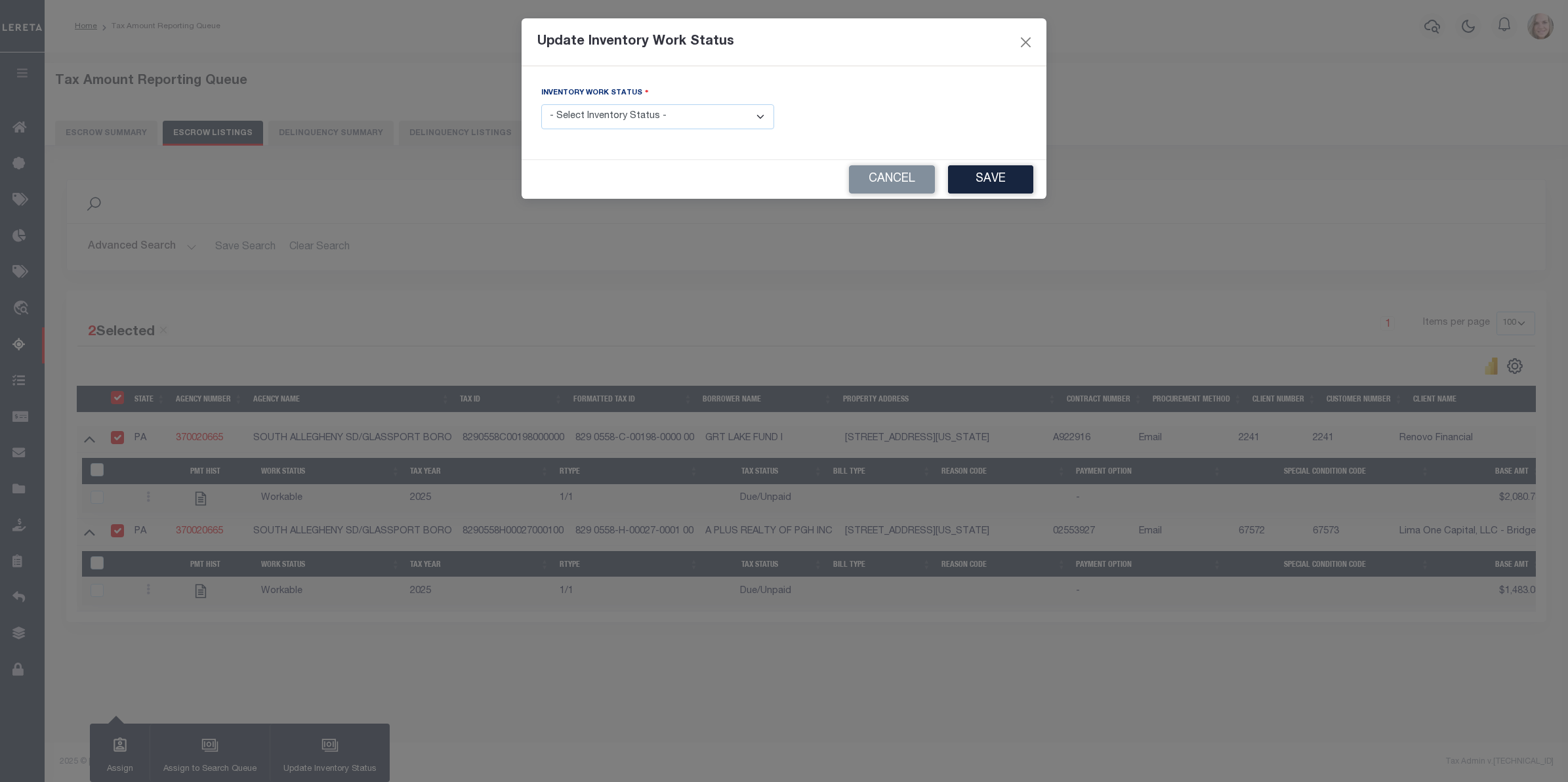
click at [671, 120] on select "- Select Inventory Status - Manual - Exception Pended - Awaiting Search Late Ad…" at bounding box center [658, 117] width 233 height 25
select select "4"
click at [541, 105] on select "- Select Inventory Status - Manual - Exception Pended - Awaiting Search Late Ad…" at bounding box center [658, 117] width 233 height 25
click at [1002, 168] on button "Save" at bounding box center [990, 179] width 85 height 28
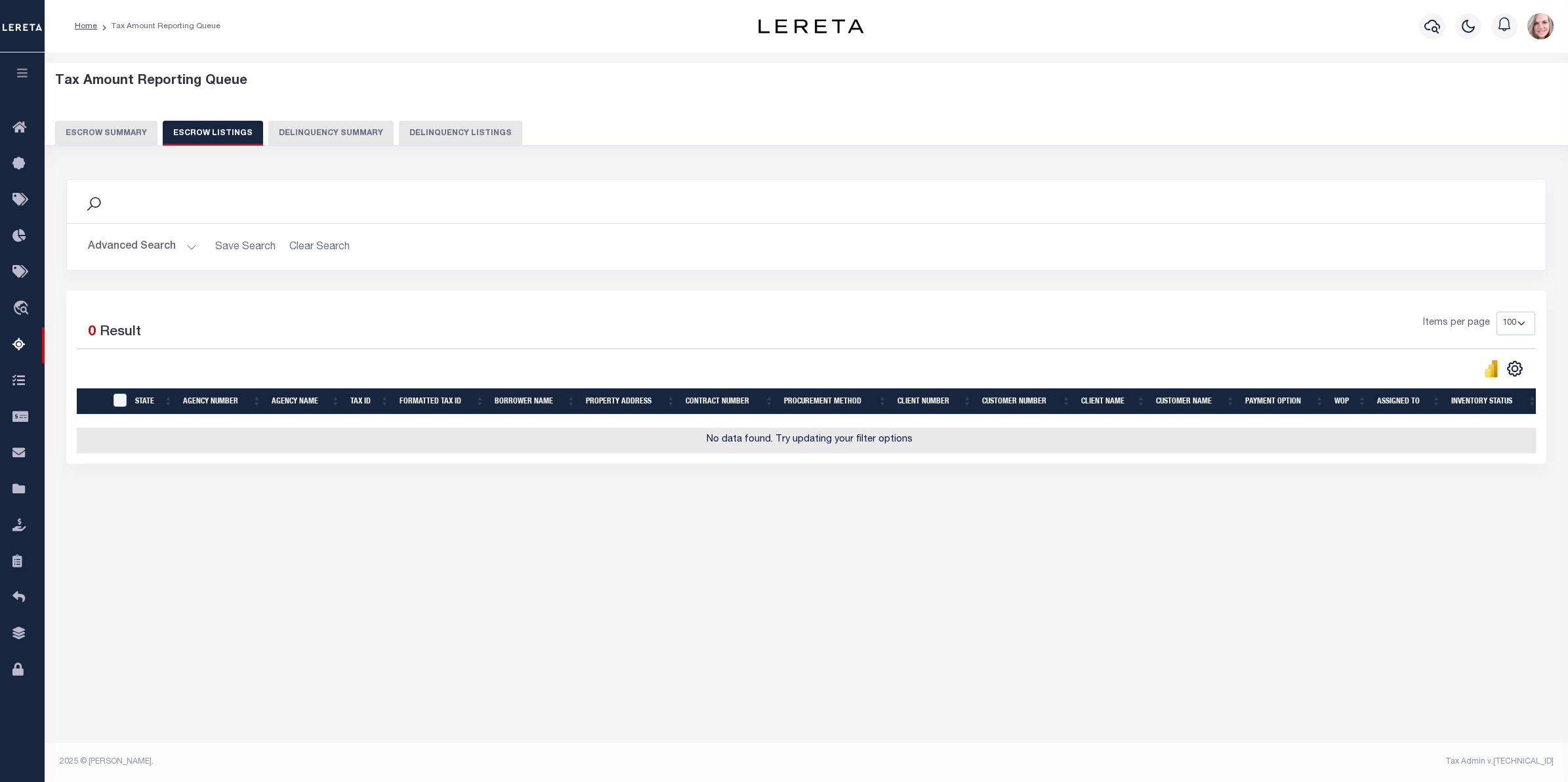
click at [128, 132] on button "Escrow Summary" at bounding box center [106, 132] width 102 height 24
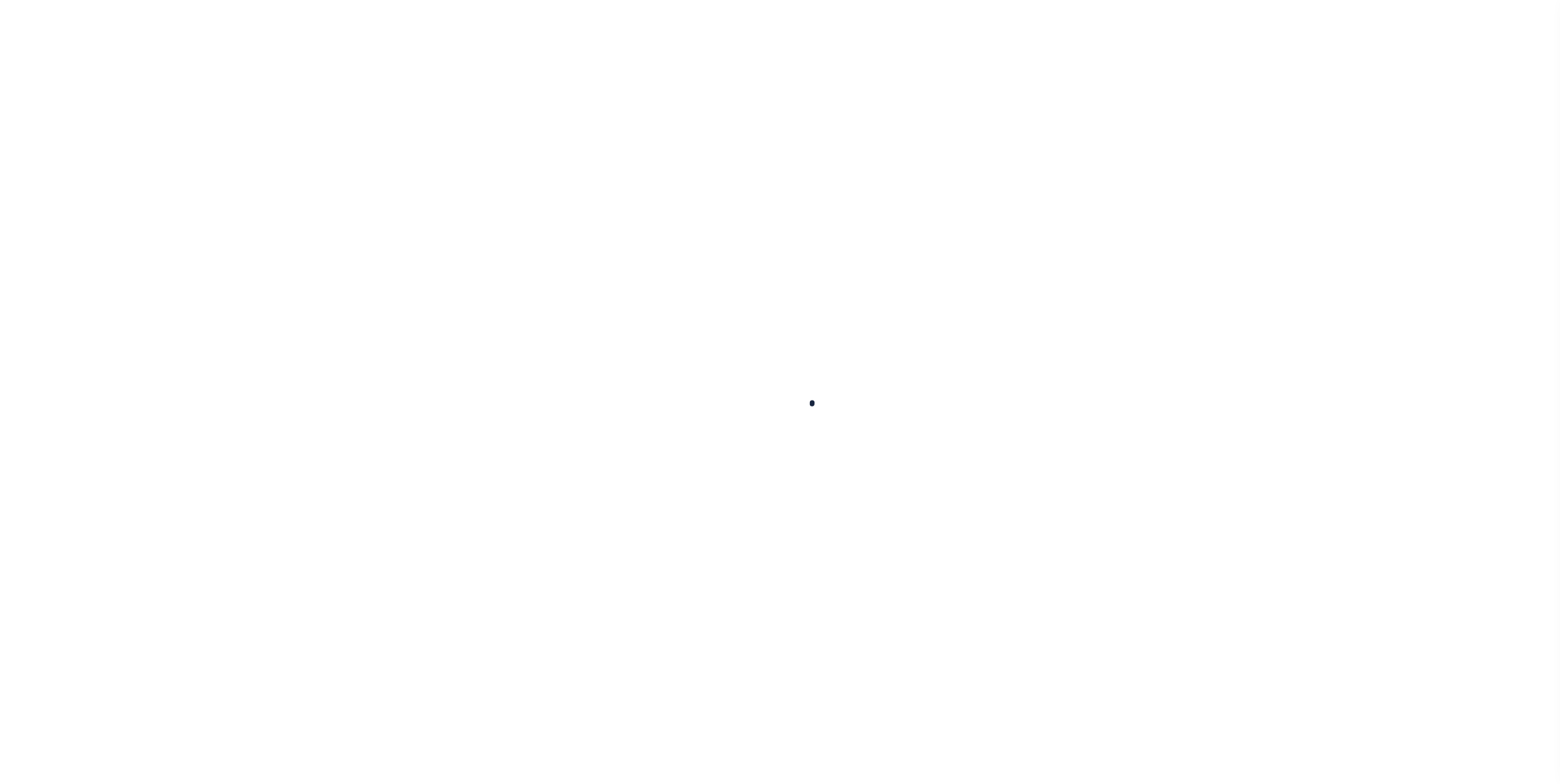
select select
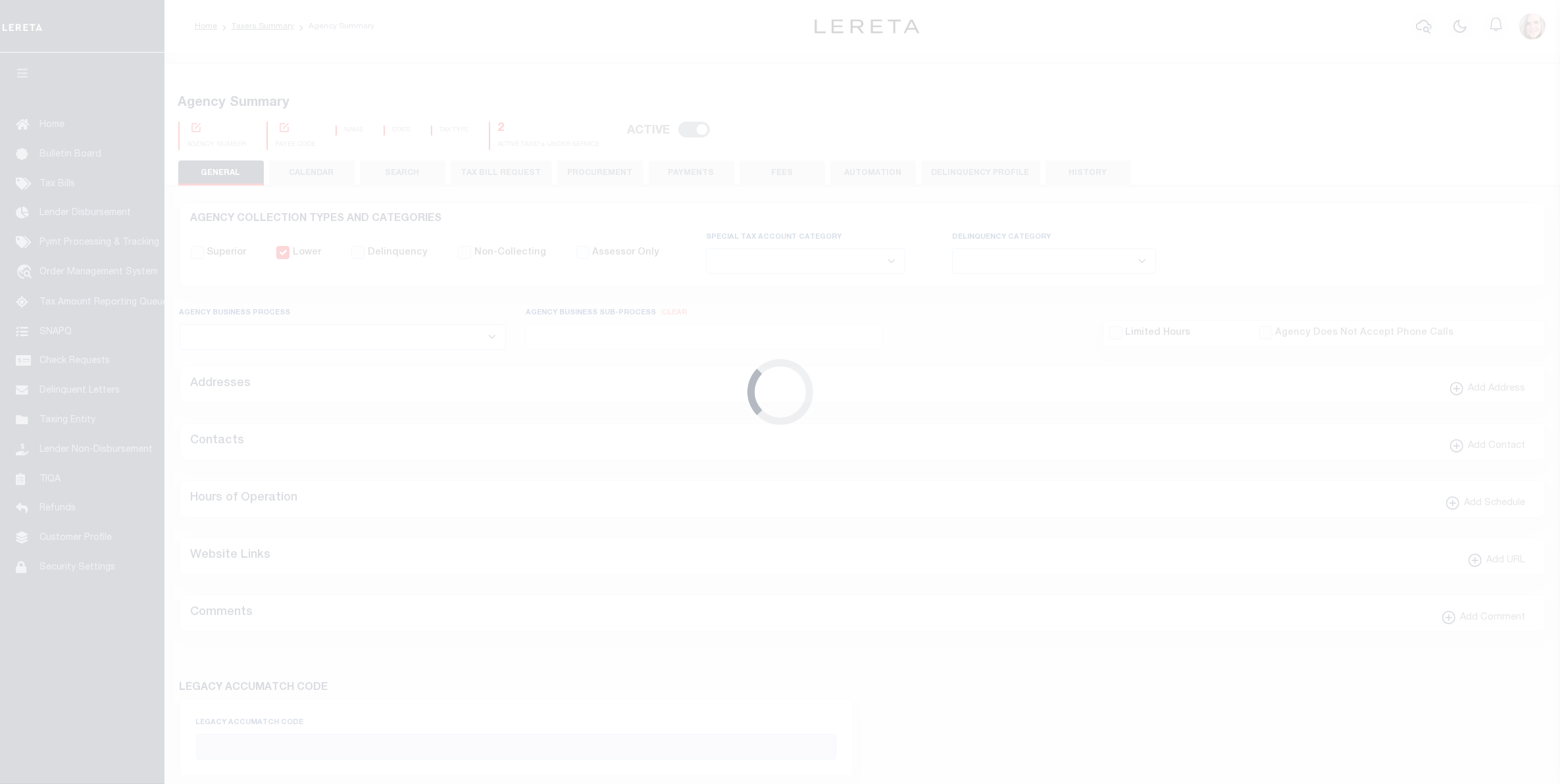
checkbox input "false"
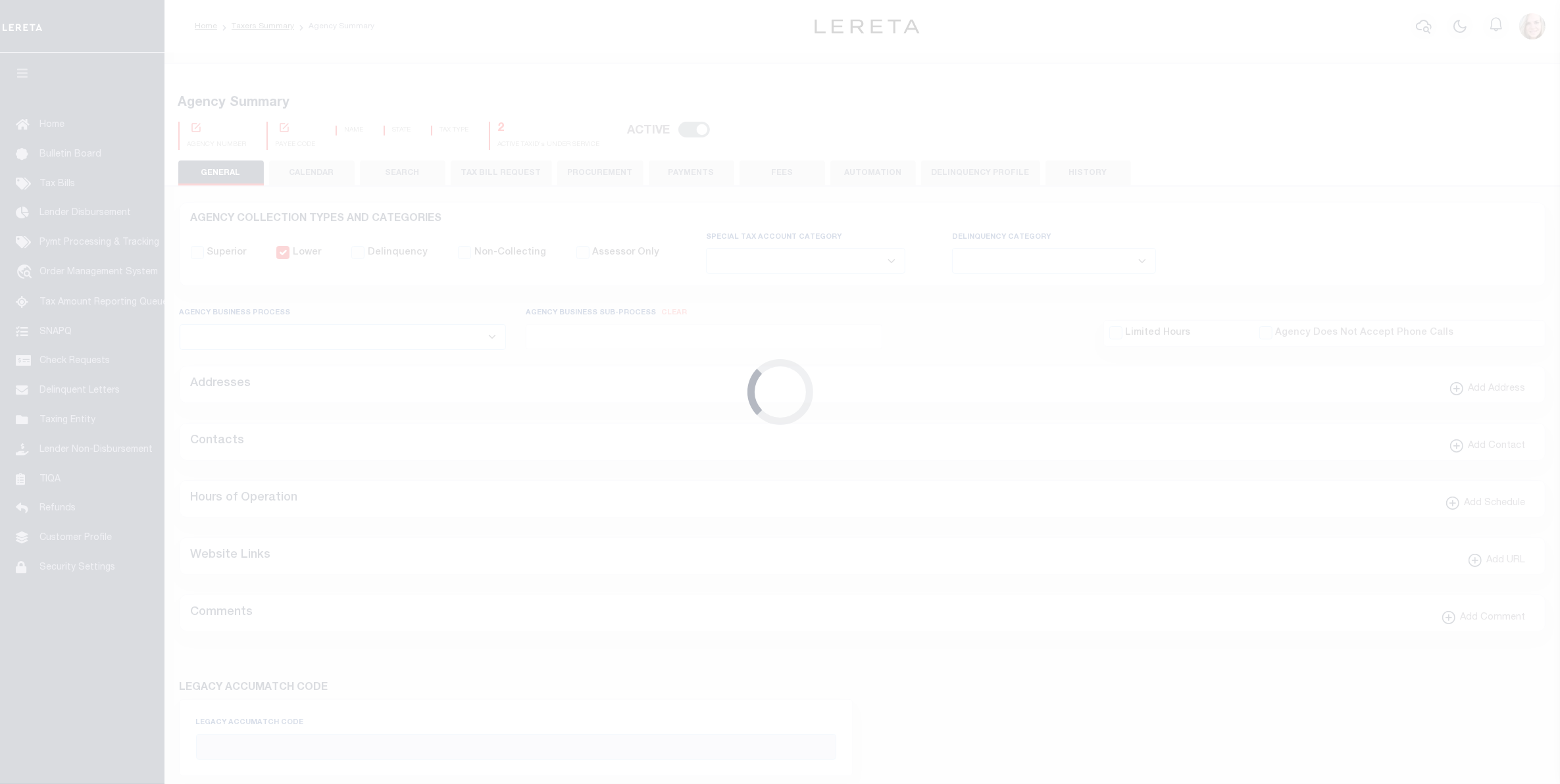
type input "4200316097"
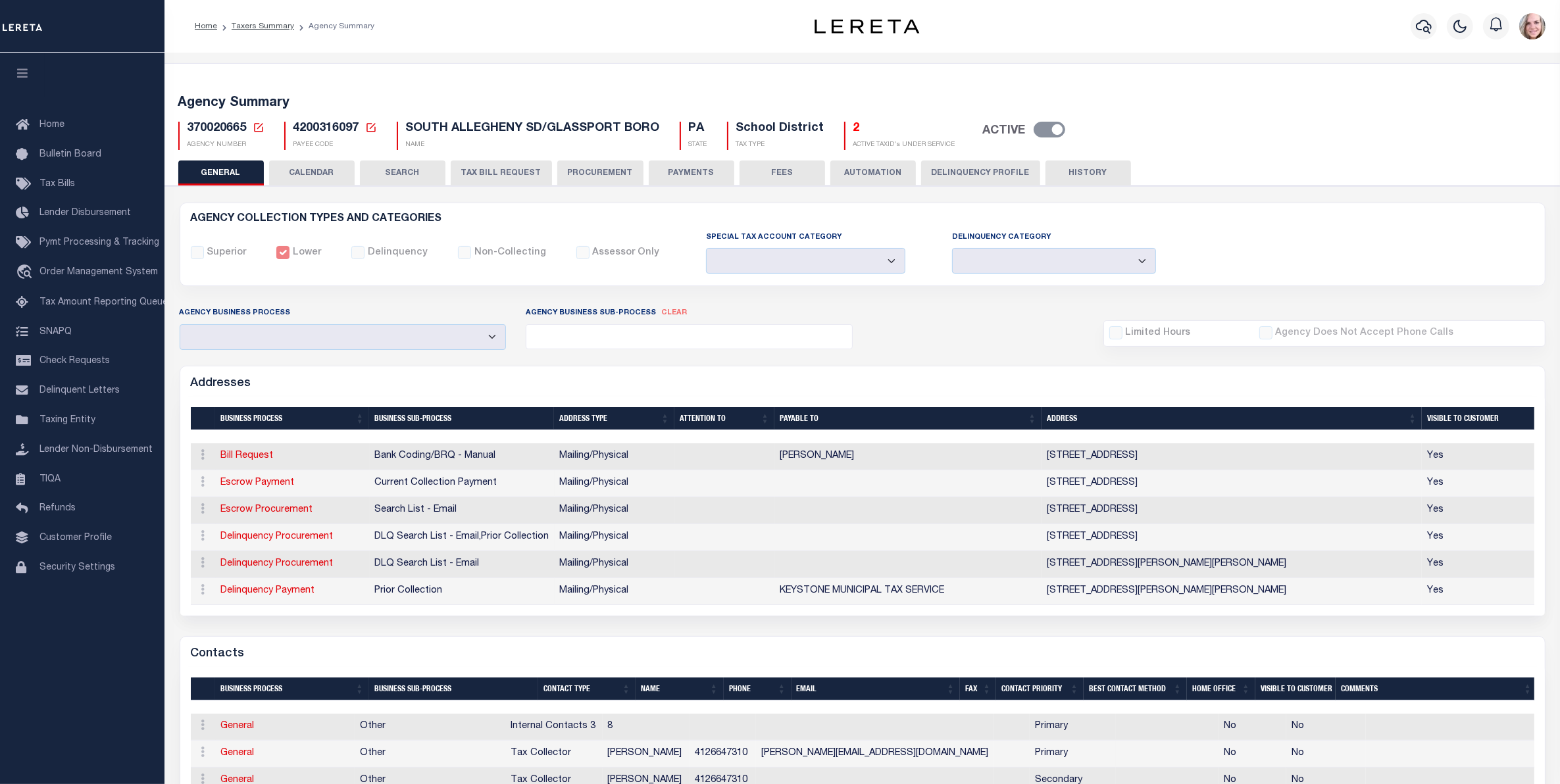
click at [329, 170] on button "CALENDAR" at bounding box center [312, 172] width 86 height 25
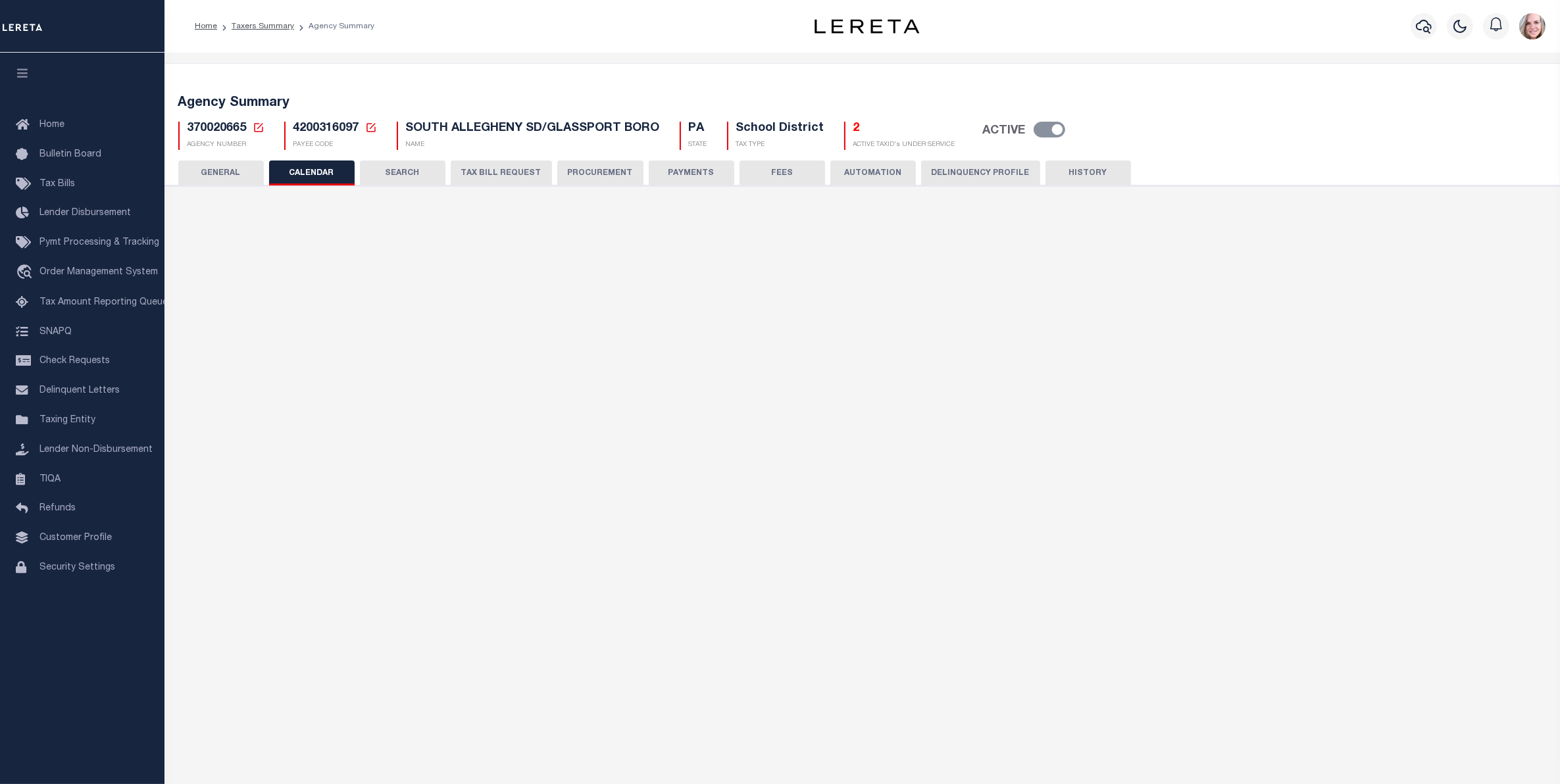
checkbox input "false"
type input "1"
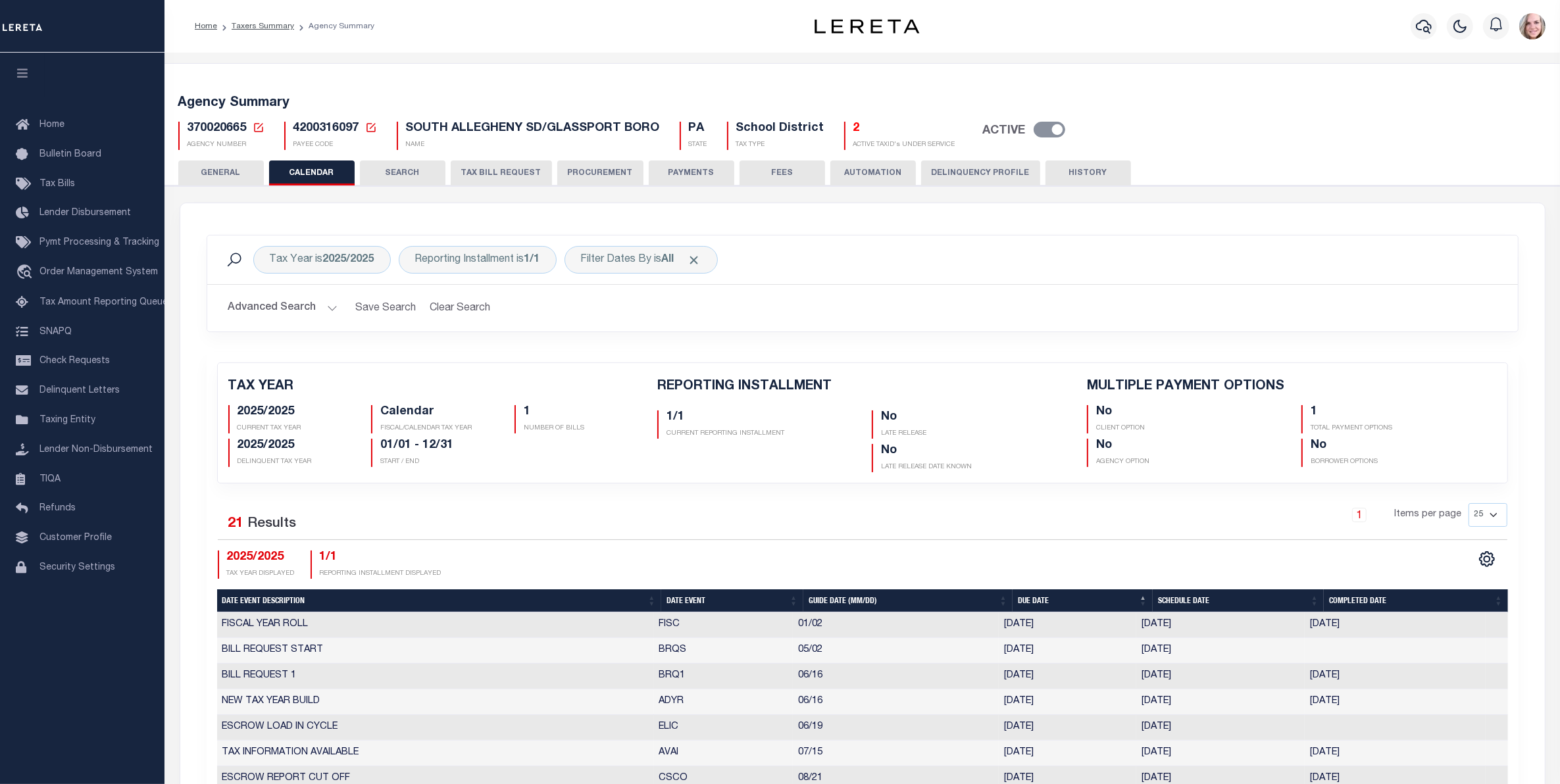
click at [580, 168] on button "PROCUREMENT" at bounding box center [601, 172] width 87 height 25
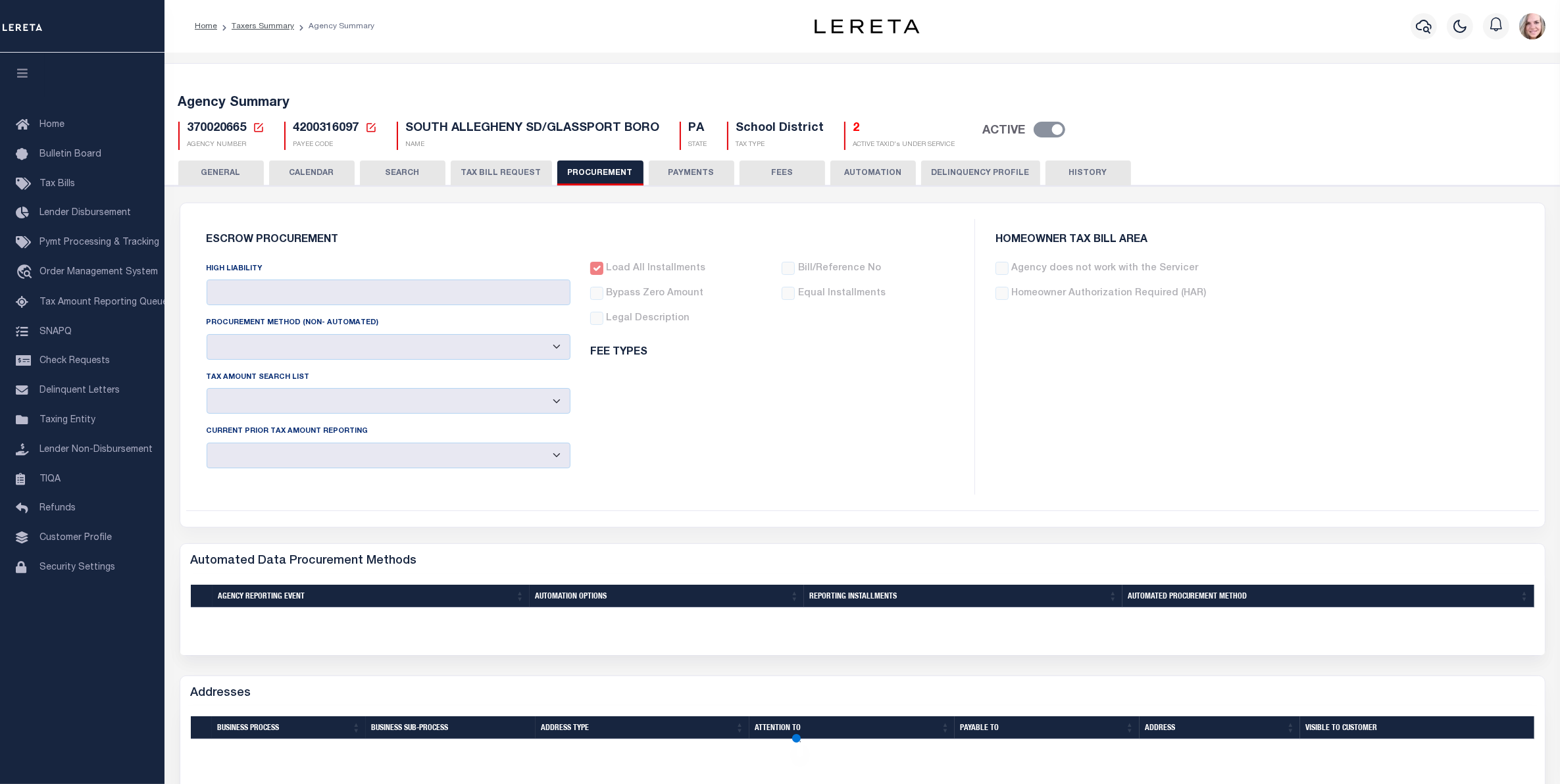
type input "$10,000"
select select "3"
select select "6"
select select "3"
checkbox input "true"
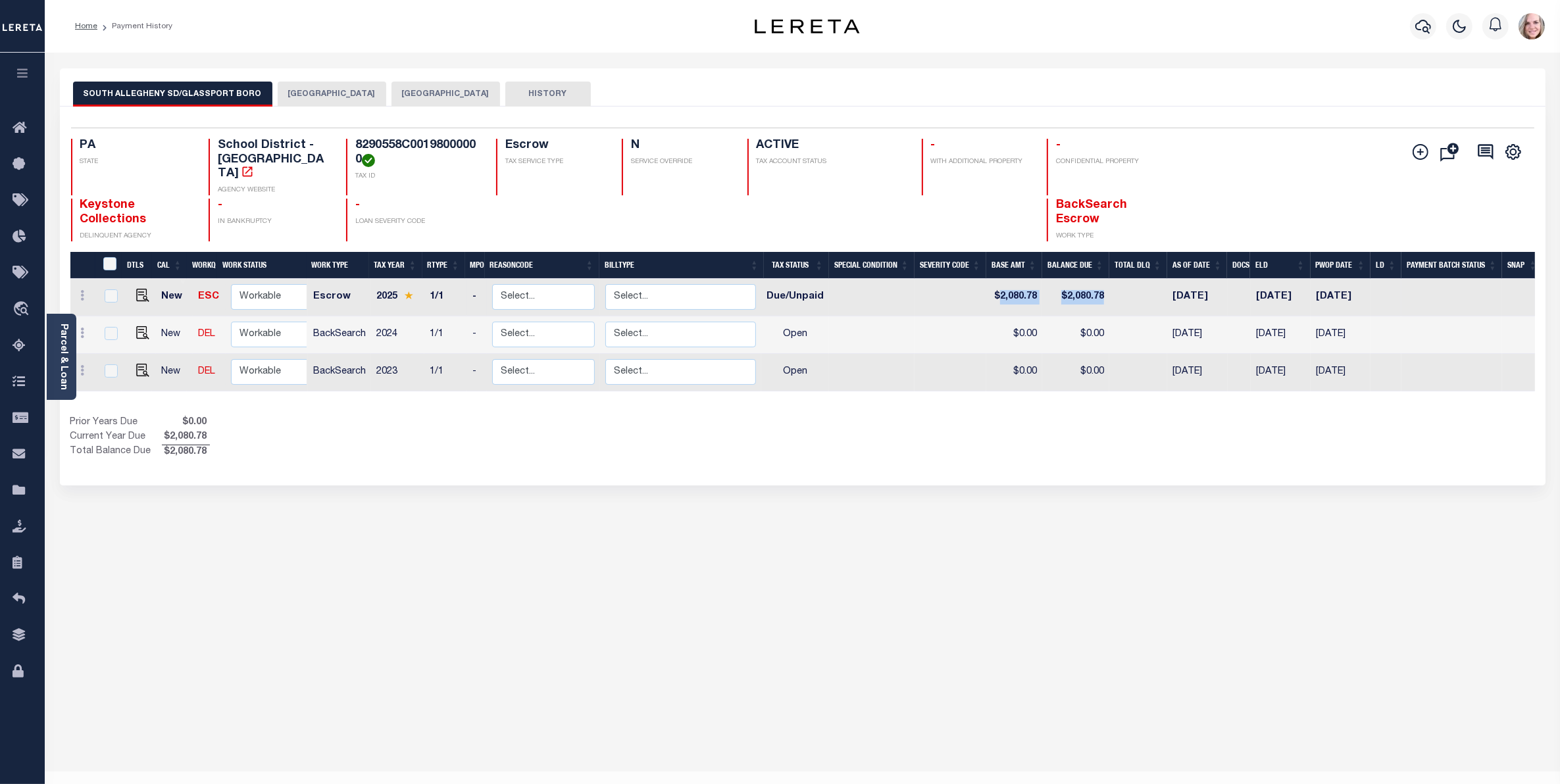
drag, startPoint x: 1004, startPoint y: 288, endPoint x: 1127, endPoint y: 286, distance: 123.0
click at [1127, 286] on tr "New ESC Non Workable Workable Escrow 2025 1/1 - Select... Payment Reversal Taxa…" at bounding box center [807, 298] width 1473 height 37
click at [142, 289] on img "" at bounding box center [143, 295] width 13 height 13
checkbox input "true"
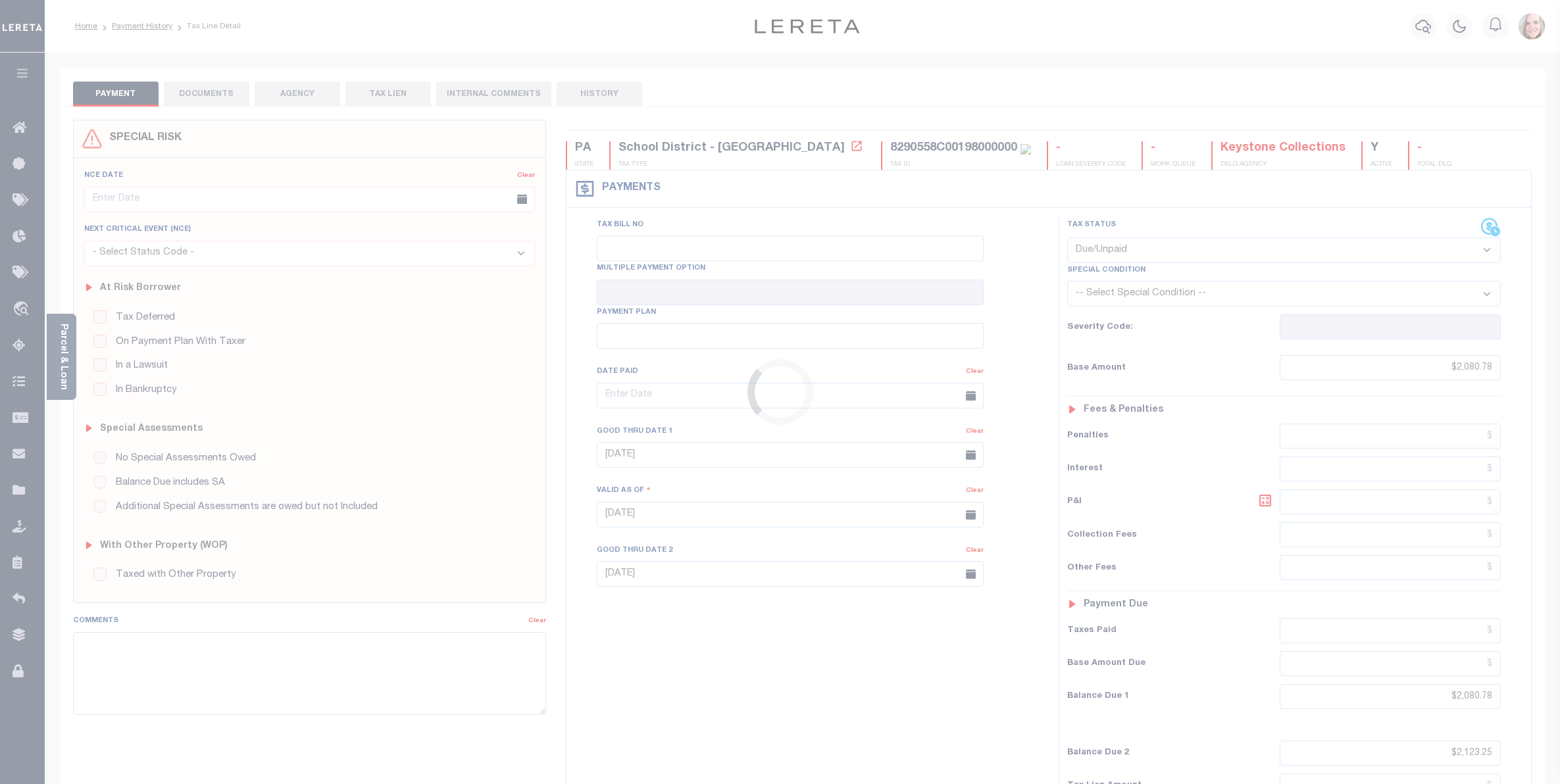
select select "DUE"
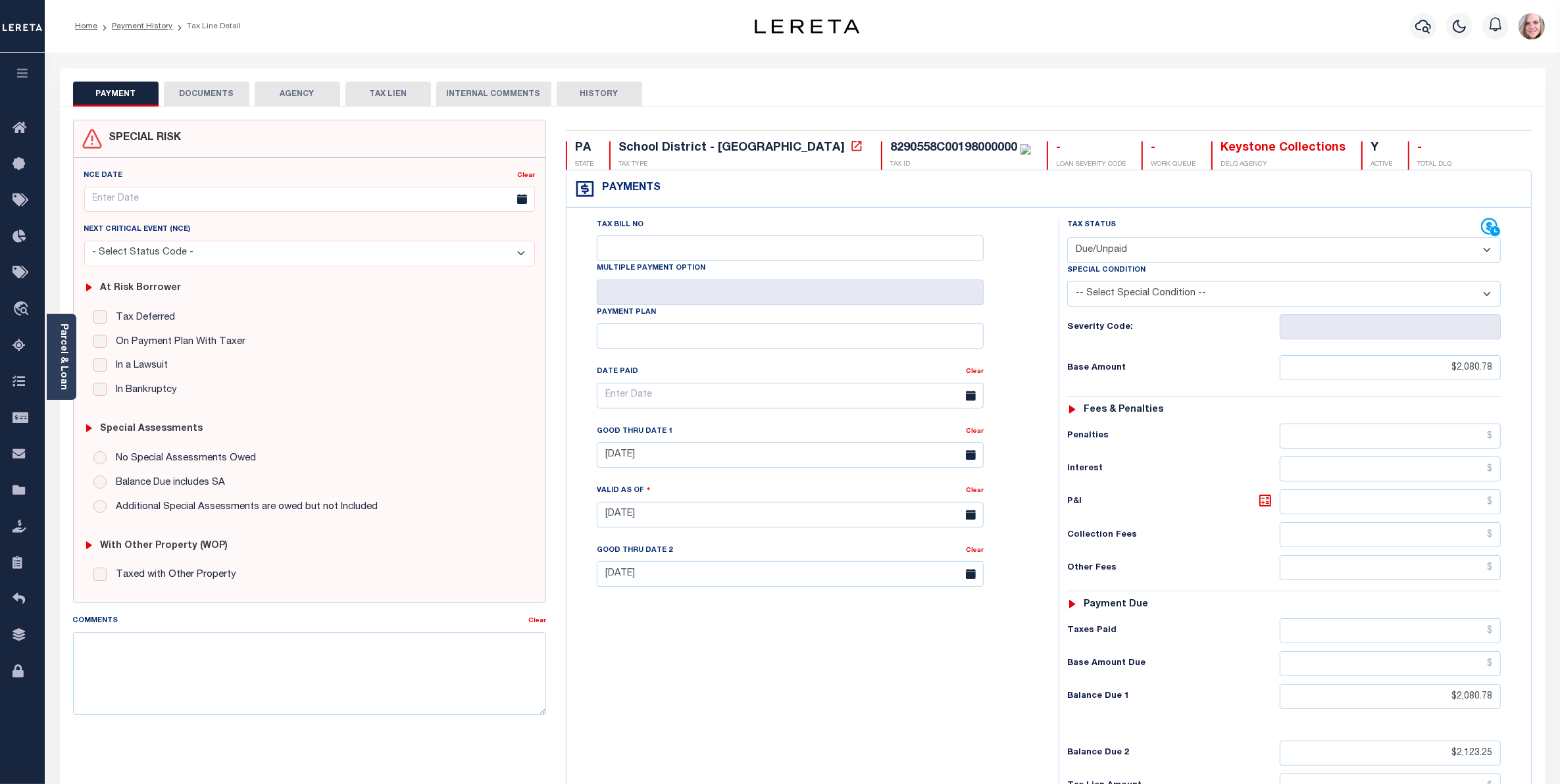
click at [218, 102] on button "DOCUMENTS" at bounding box center [206, 93] width 86 height 25
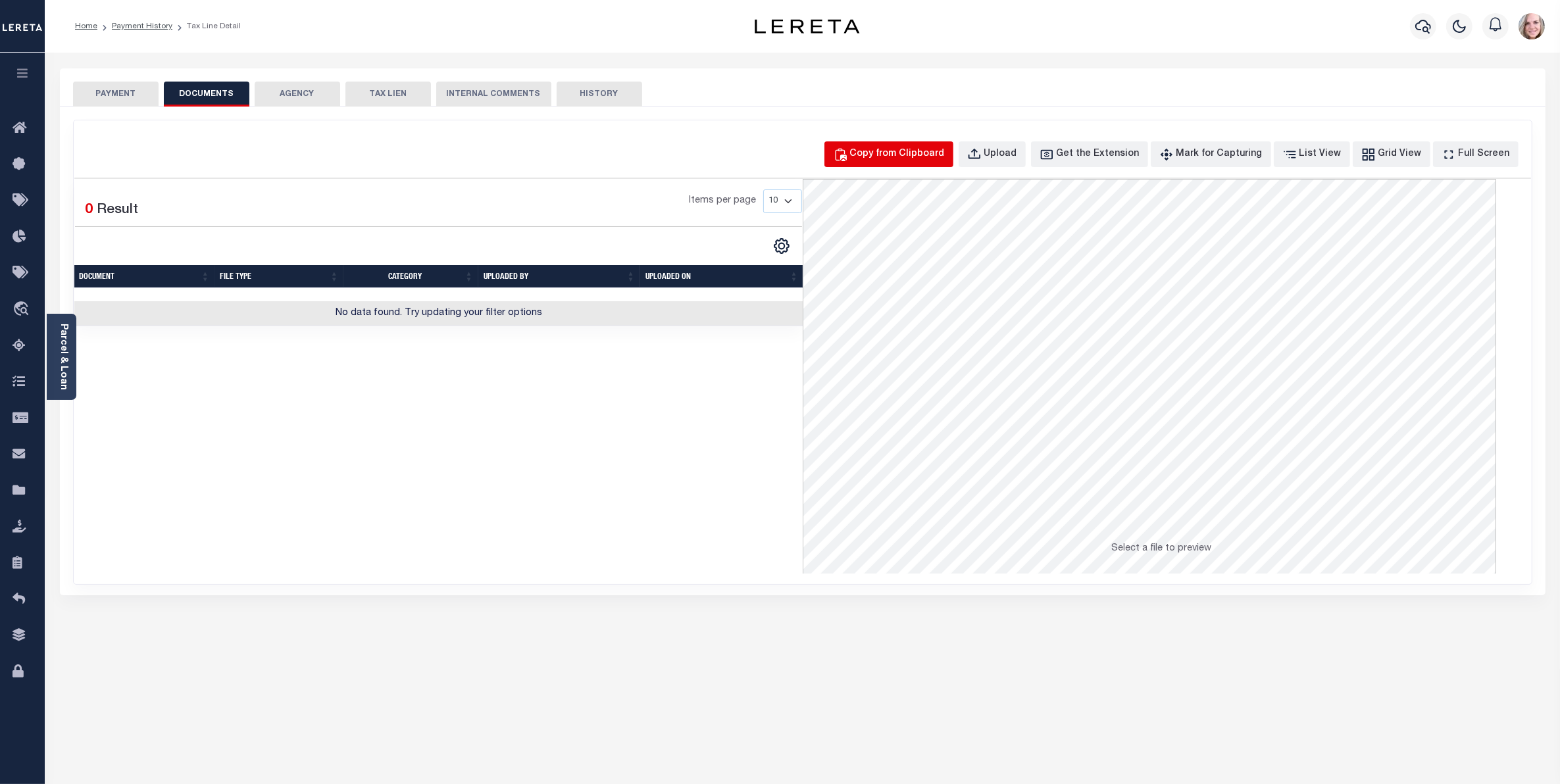
click at [919, 160] on div "Copy from Clipboard" at bounding box center [897, 154] width 94 height 15
select select "POP"
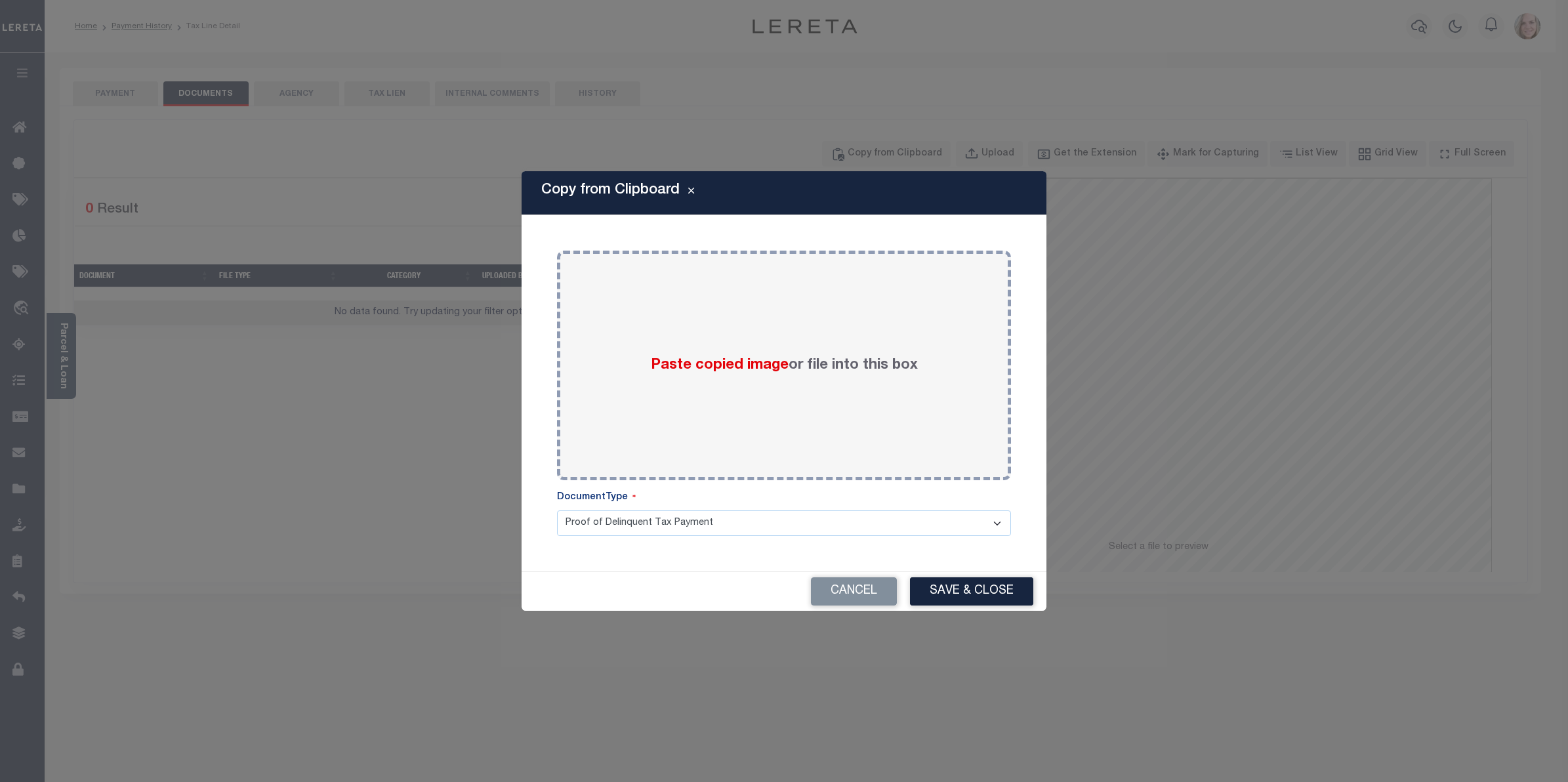
click at [779, 522] on select "Proof of Delinquent Tax Payment" at bounding box center [783, 523] width 454 height 25
click at [694, 572] on div "Cancel Save & Close" at bounding box center [784, 591] width 525 height 38
click at [858, 595] on button "Cancel" at bounding box center [854, 591] width 86 height 28
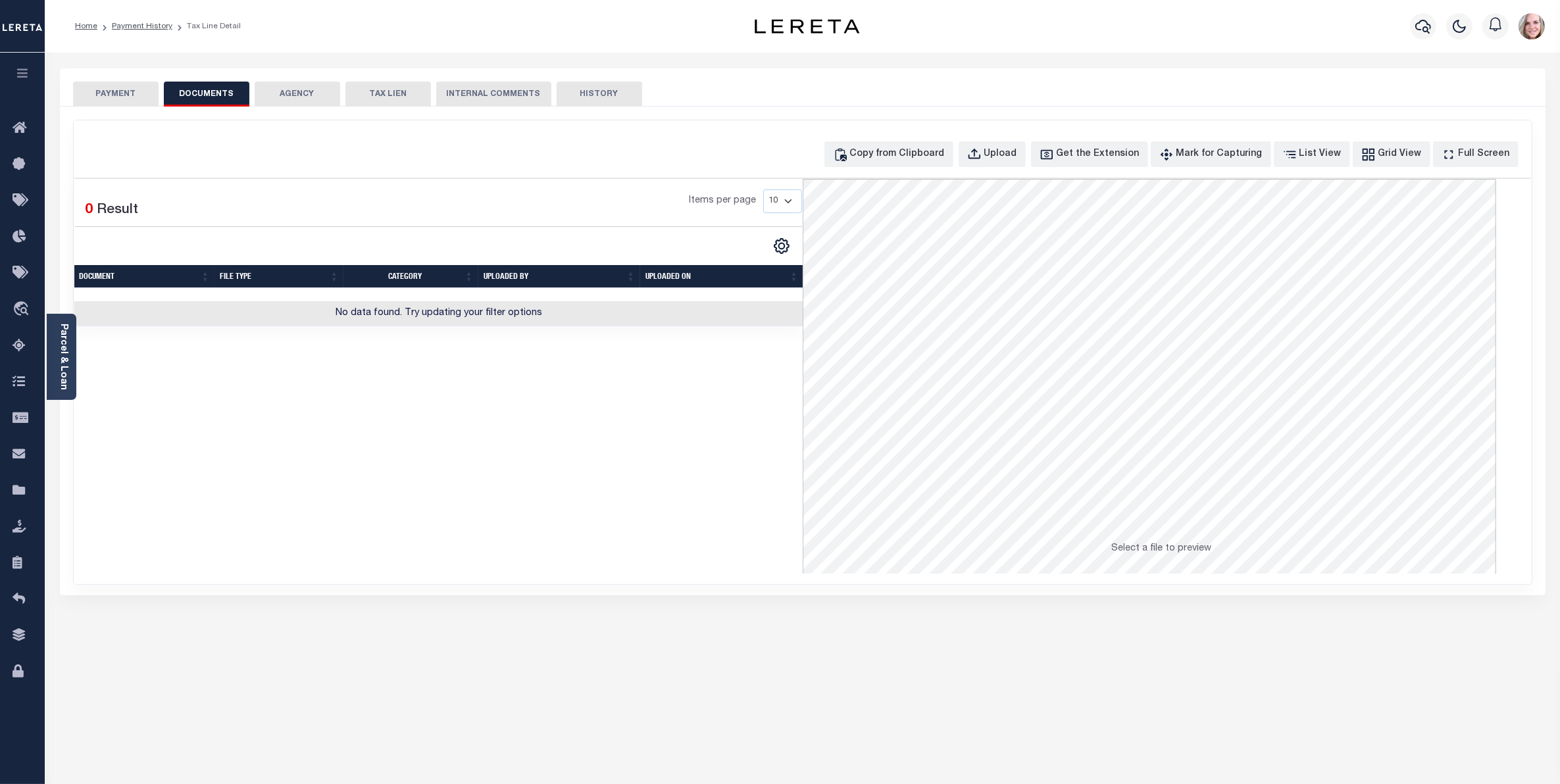
click at [134, 94] on button "PAYMENT" at bounding box center [115, 93] width 86 height 25
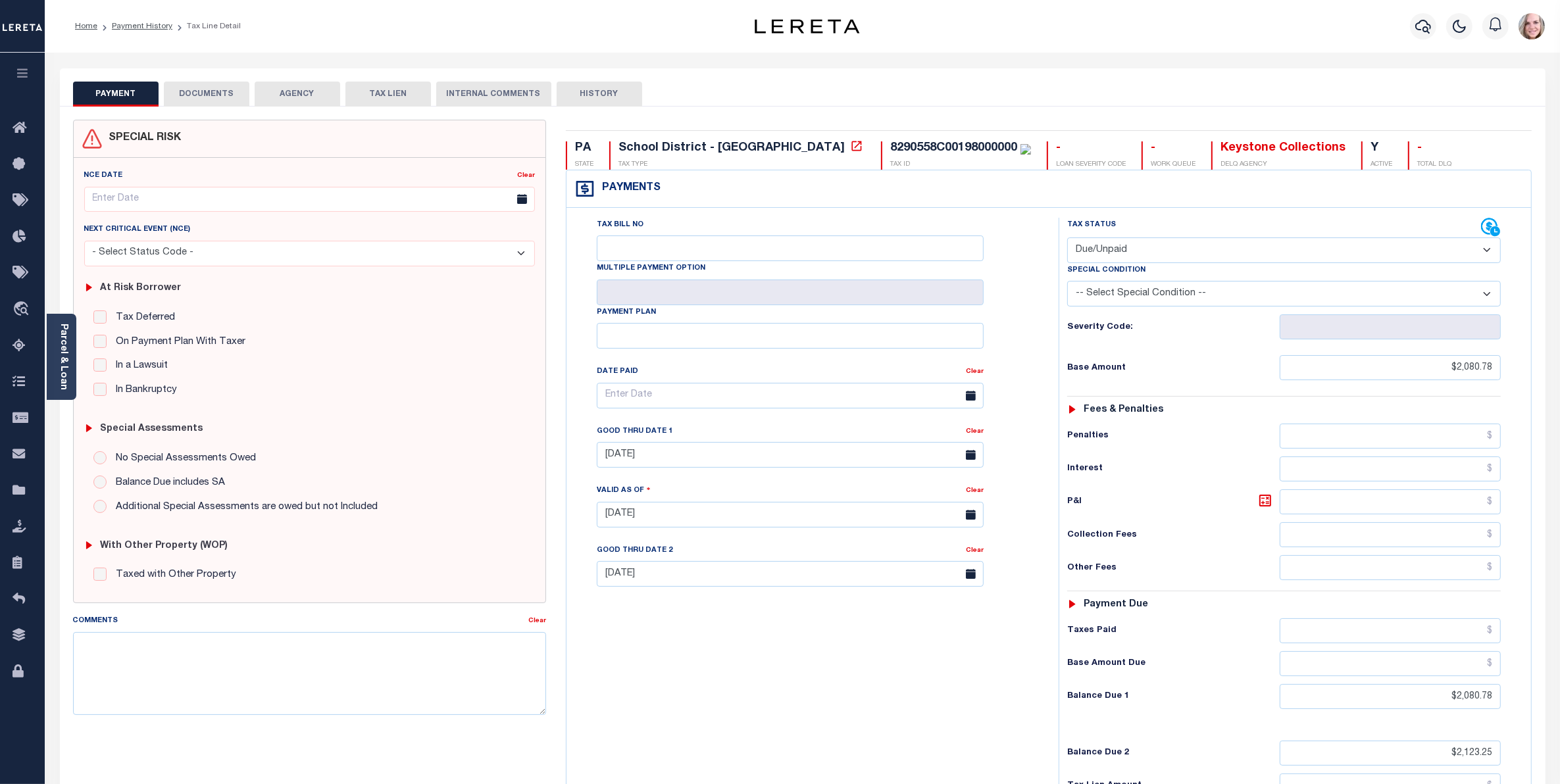
click at [227, 95] on button "DOCUMENTS" at bounding box center [206, 93] width 86 height 25
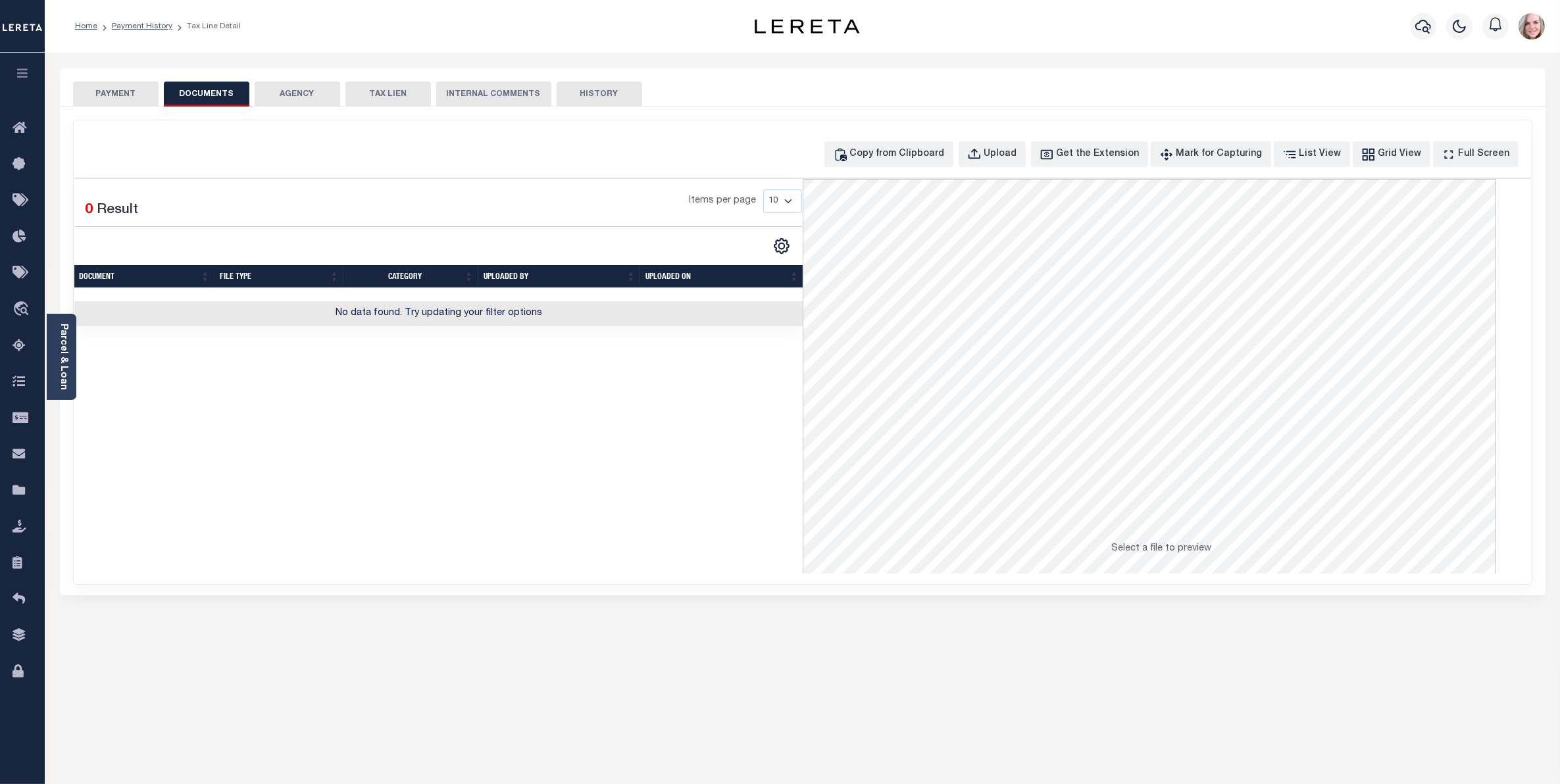
click at [112, 102] on button "PAYMENT" at bounding box center [115, 93] width 86 height 25
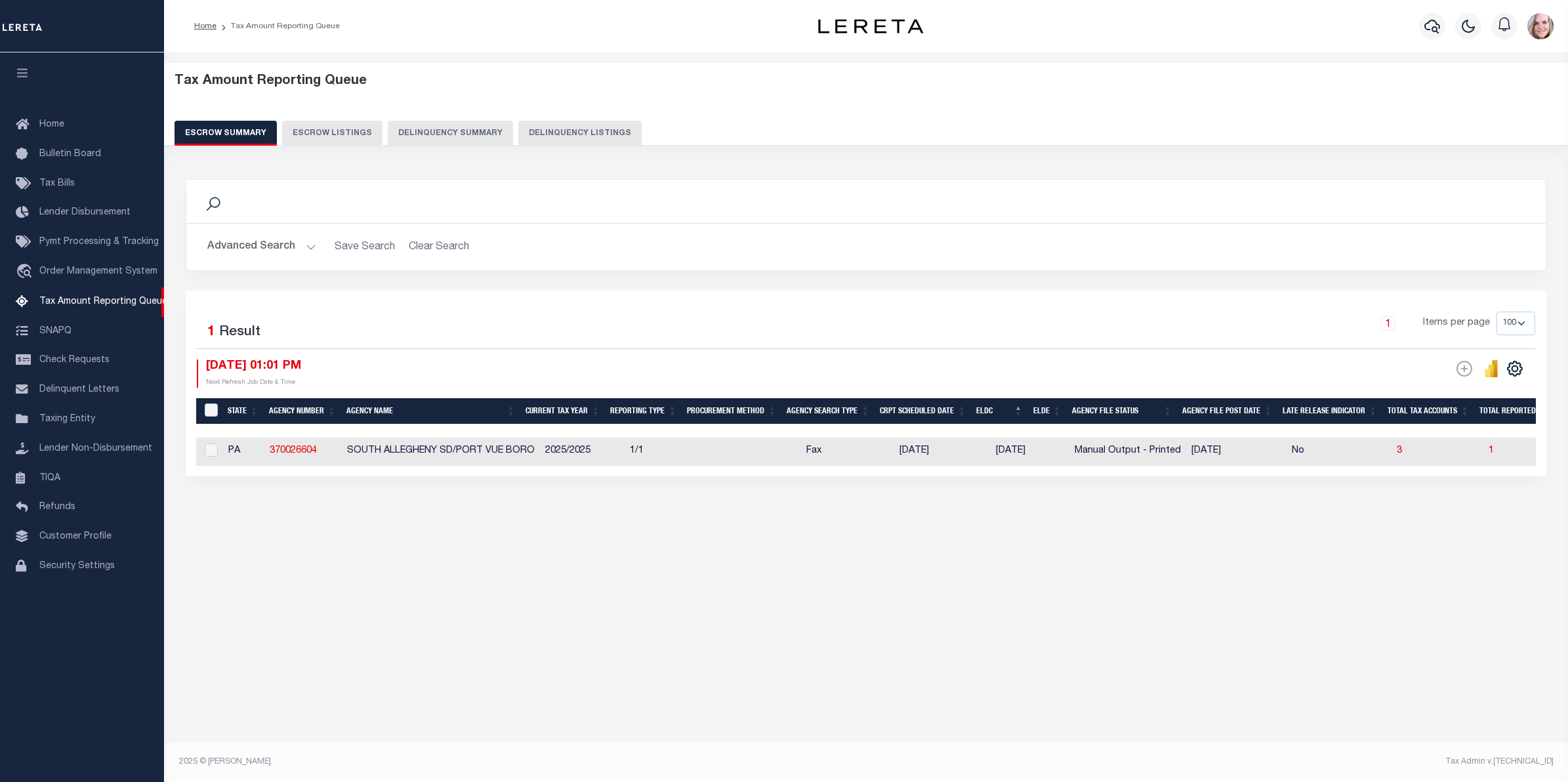
select select "100"
click at [277, 249] on button "Advanced Search" at bounding box center [262, 247] width 109 height 25
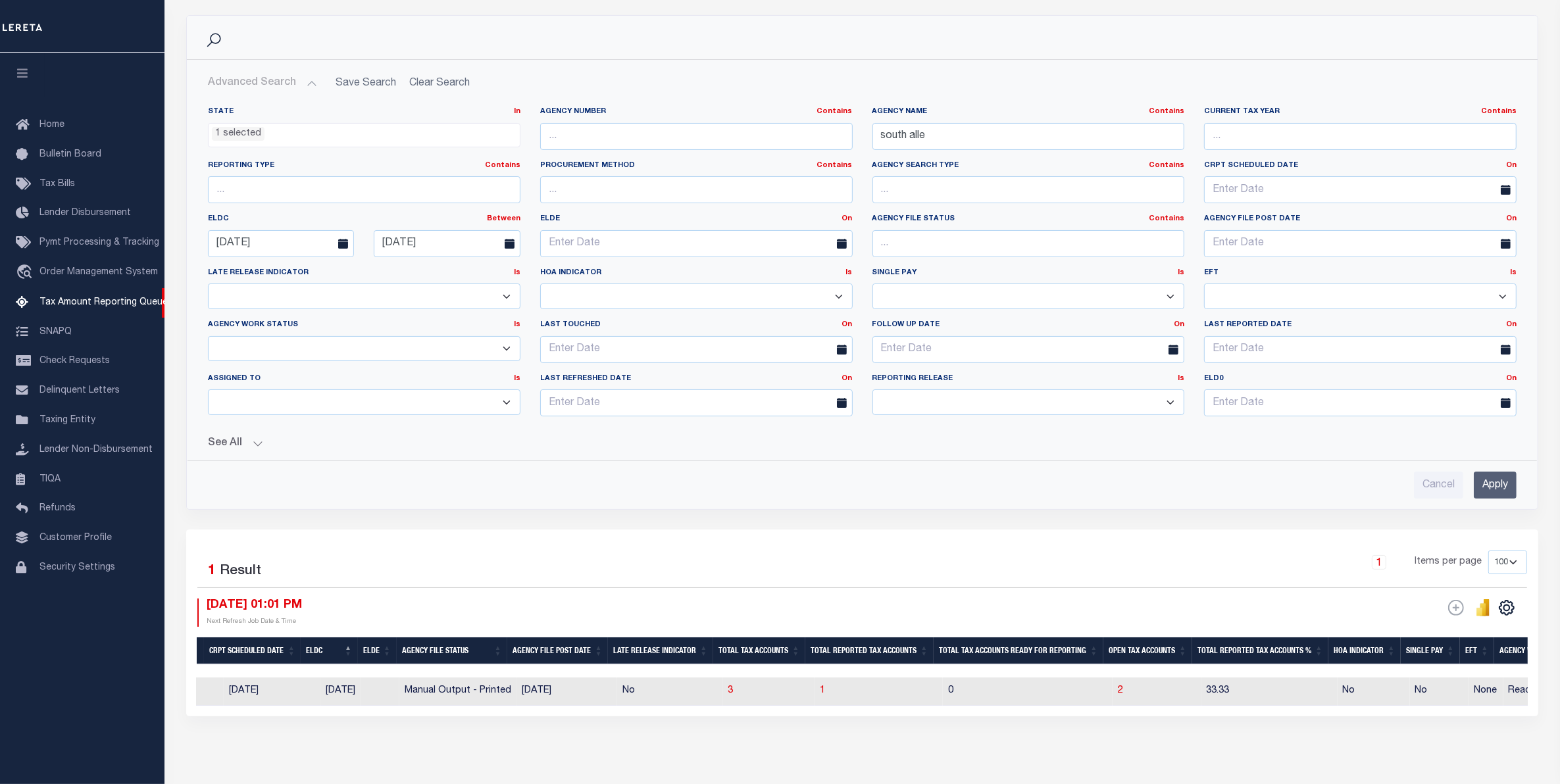
scroll to position [0, 803]
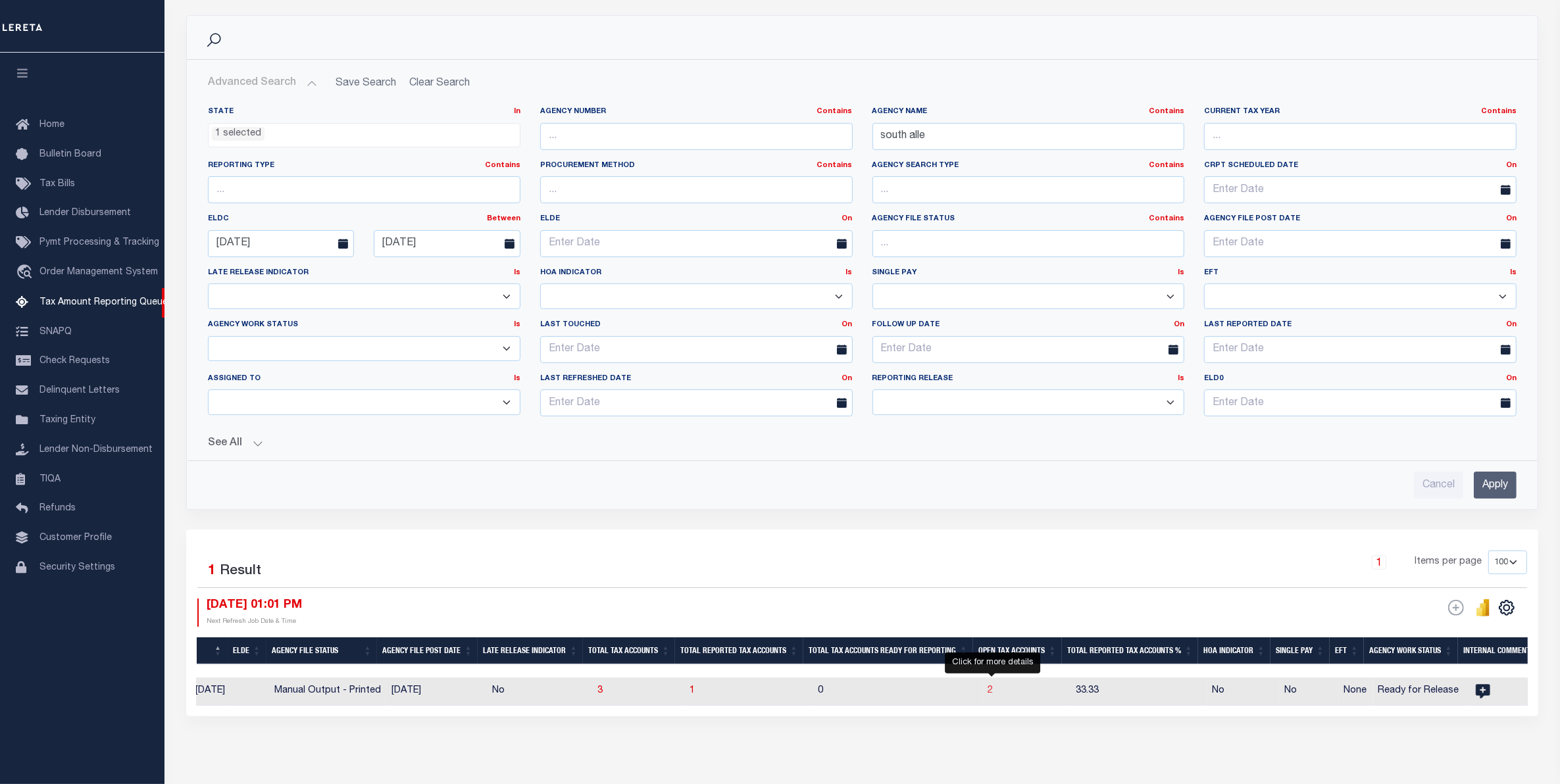
click at [990, 695] on span "2" at bounding box center [990, 690] width 5 height 9
select select "100"
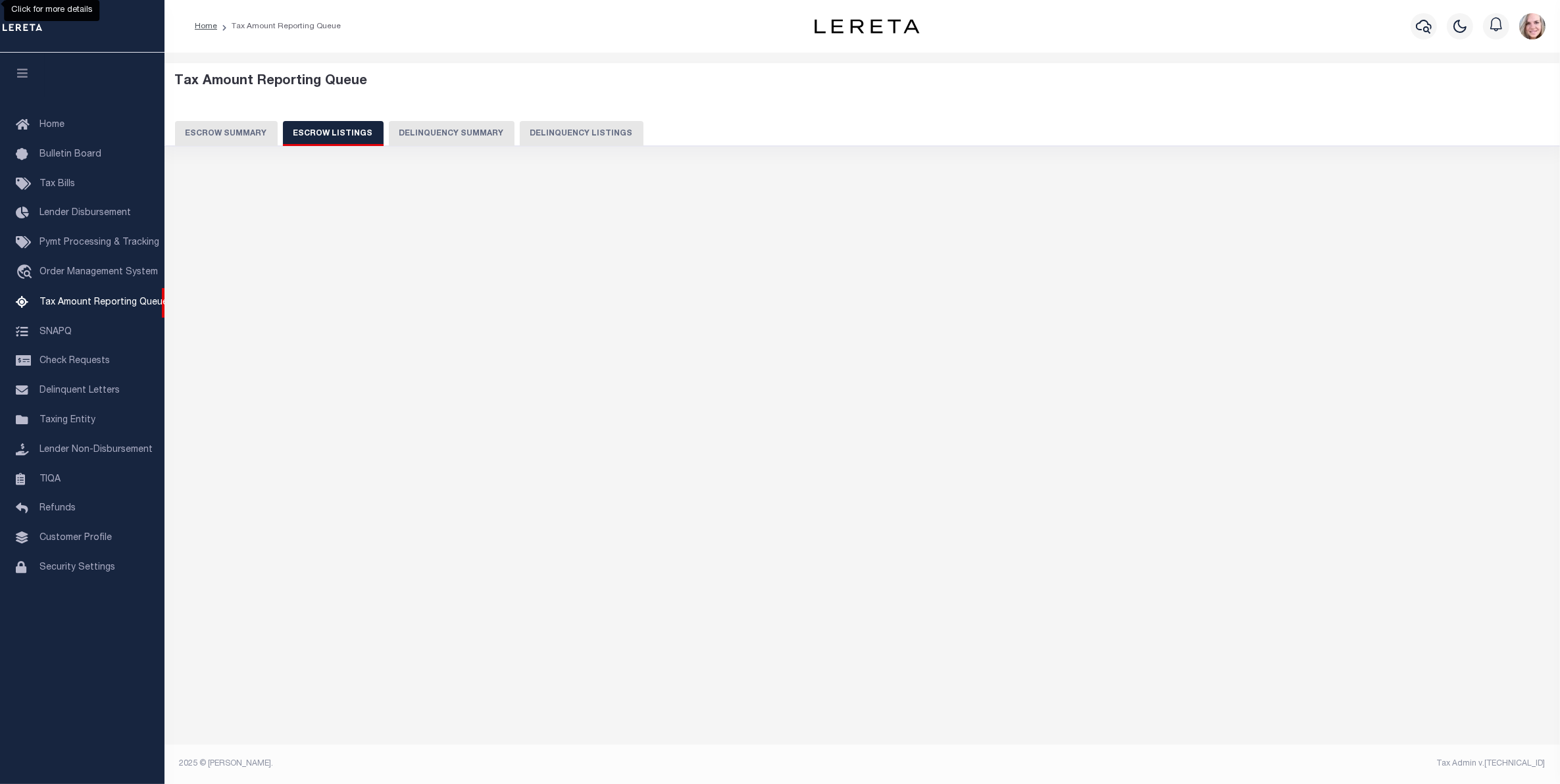
select select "100"
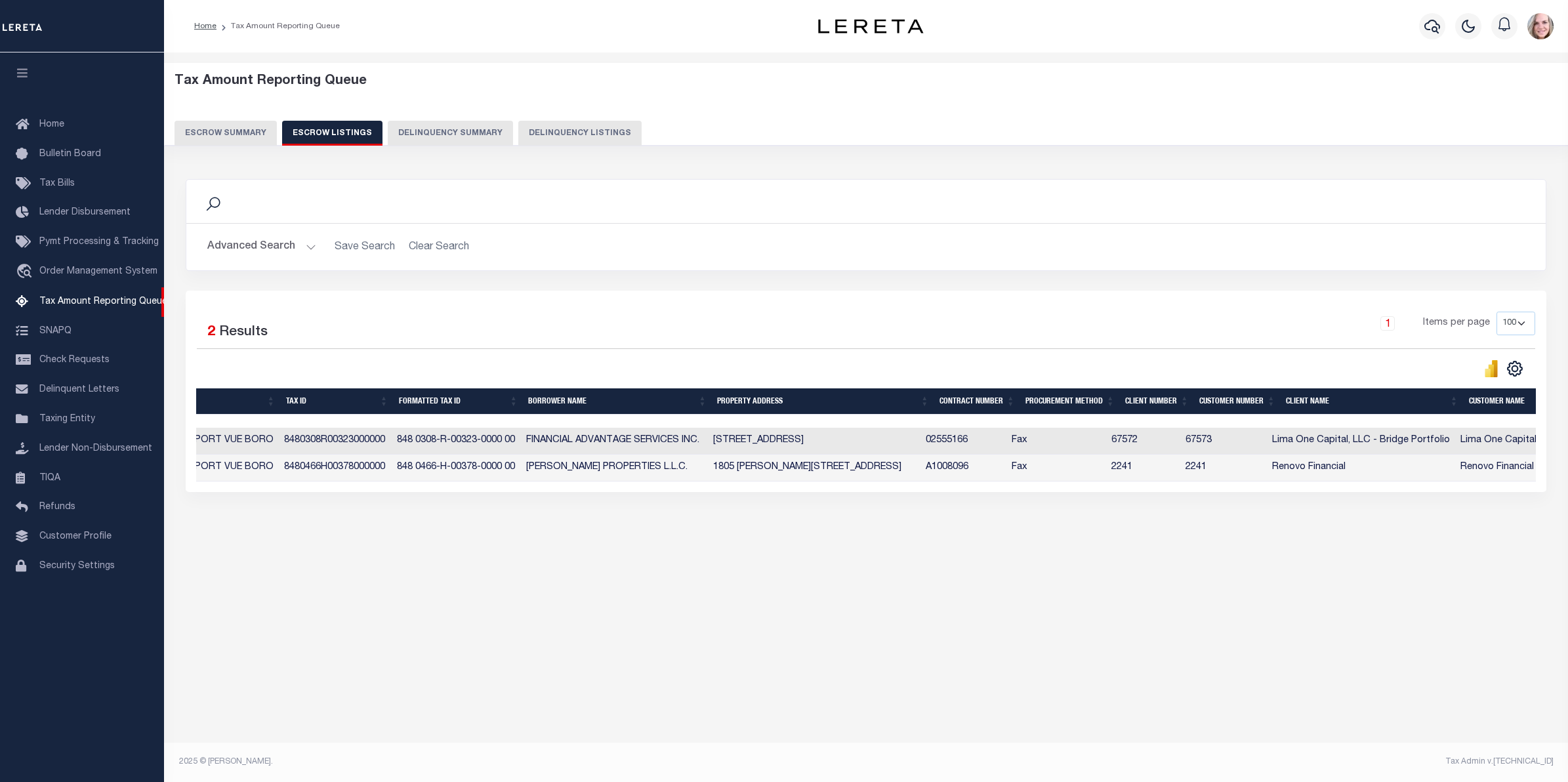
scroll to position [0, 0]
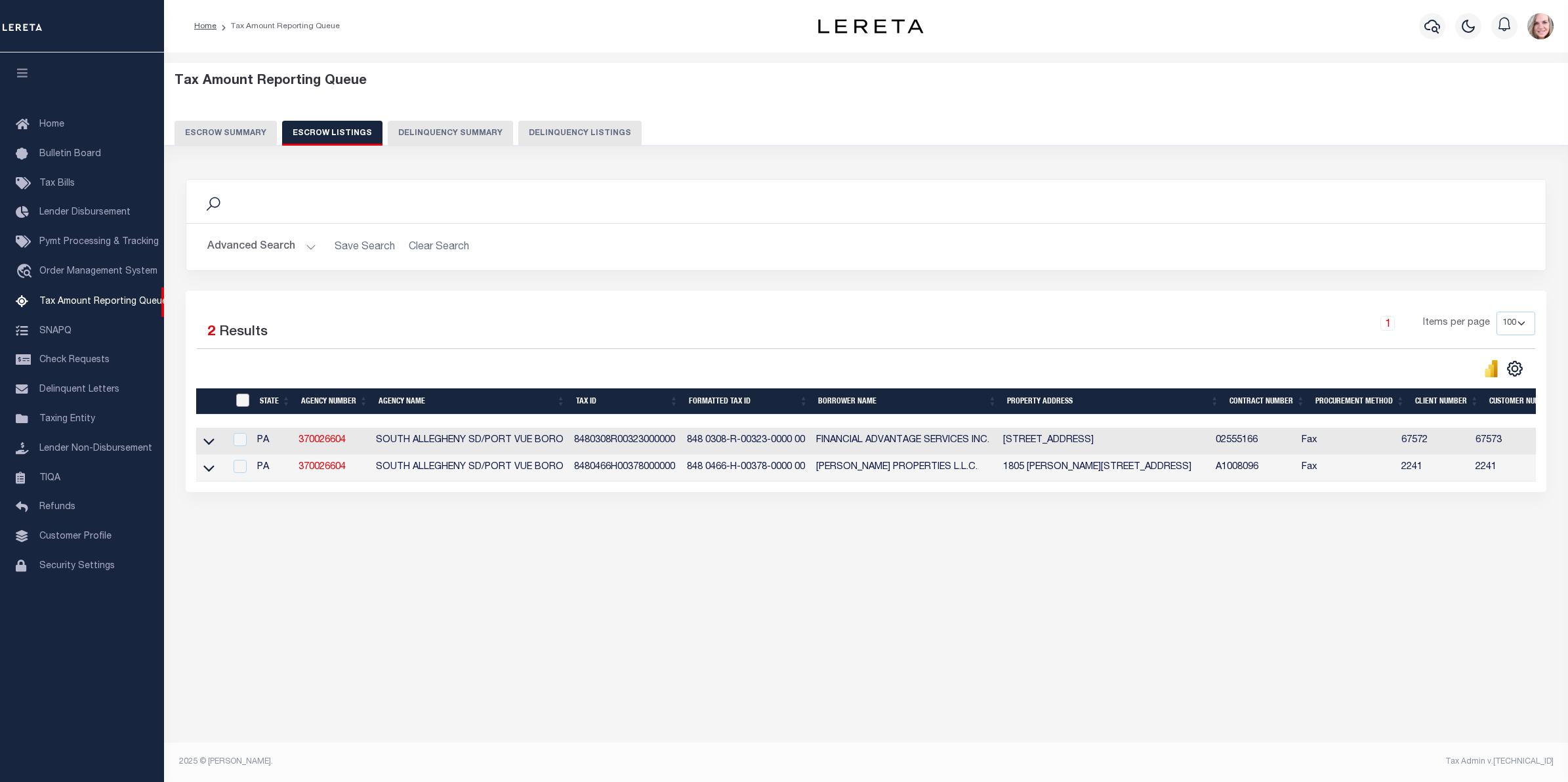
click at [247, 404] on input "ID" at bounding box center [242, 400] width 13 height 13
checkbox input "true"
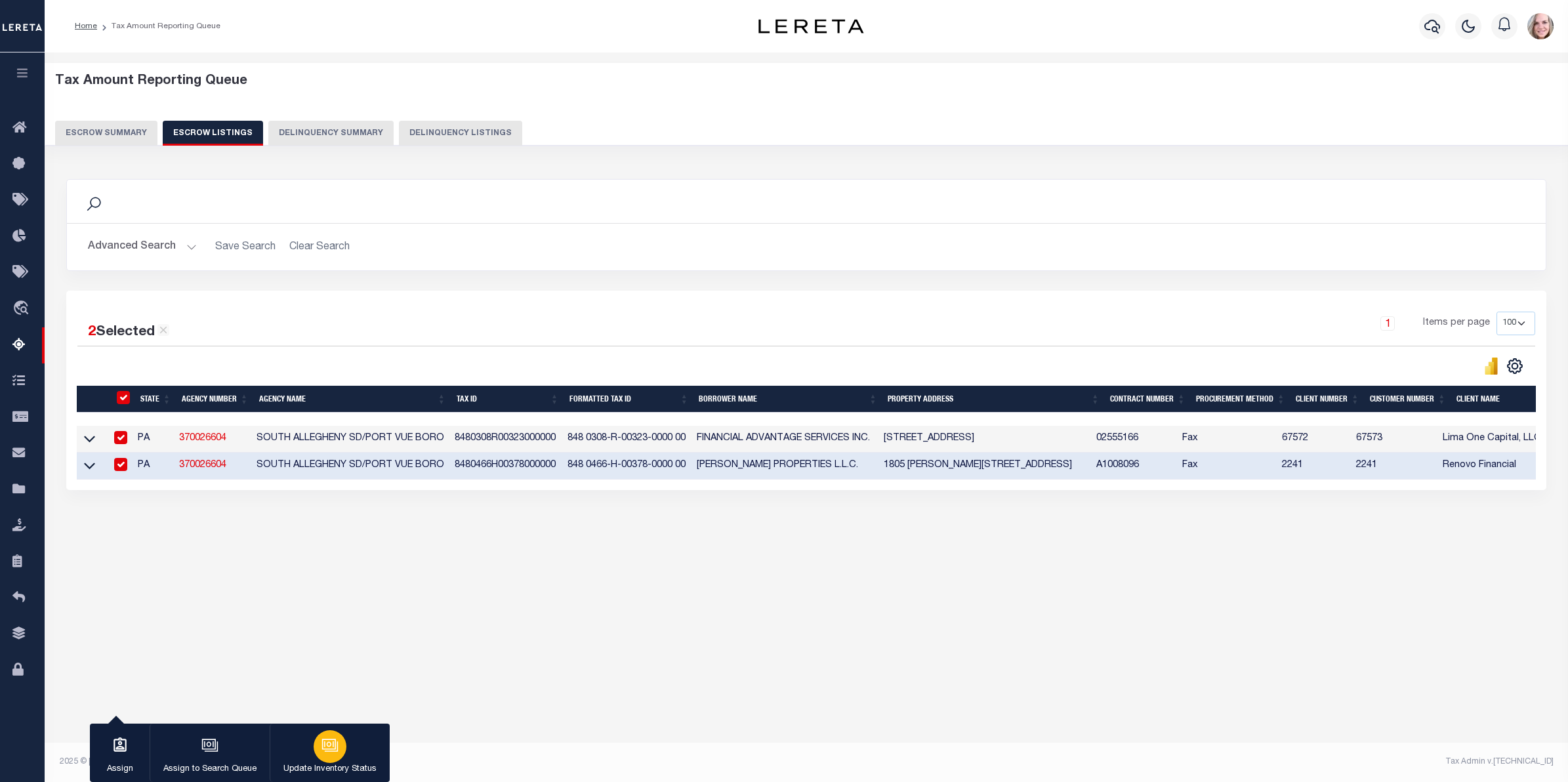
click at [330, 735] on div "button" at bounding box center [329, 746] width 32 height 32
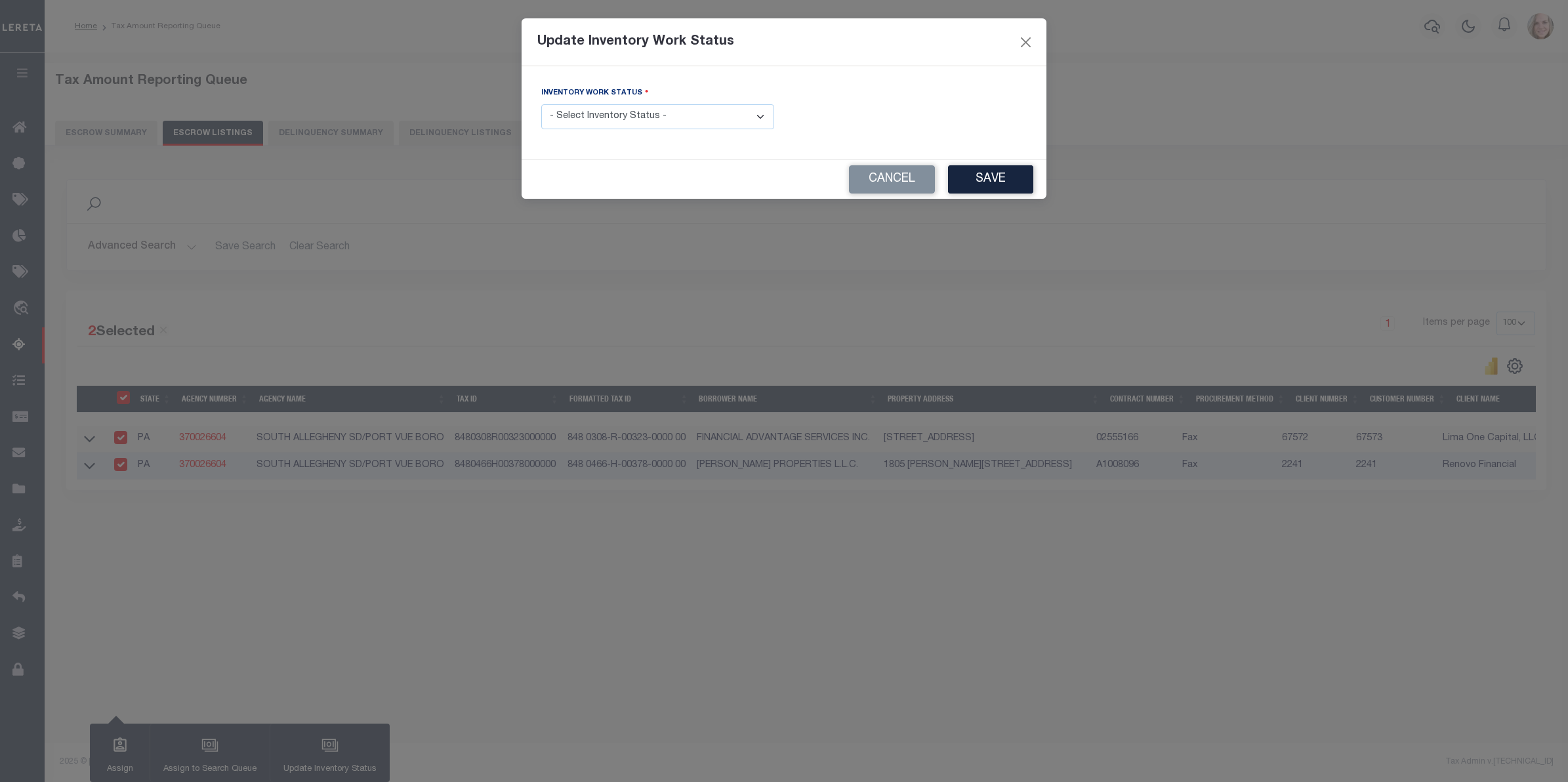
click at [746, 89] on div "Inventory Work Status - Select Inventory Status - Manual - Exception Pended - A…" at bounding box center [658, 108] width 233 height 43
click at [736, 114] on select "- Select Inventory Status - Manual - Exception Pended - Awaiting Search Late Ad…" at bounding box center [658, 117] width 233 height 25
click at [953, 78] on div "Inventory Work Status - Select Inventory Status - Manual - Exception Pended - A…" at bounding box center [784, 113] width 525 height 93
click at [870, 187] on button "Cancel" at bounding box center [892, 179] width 86 height 28
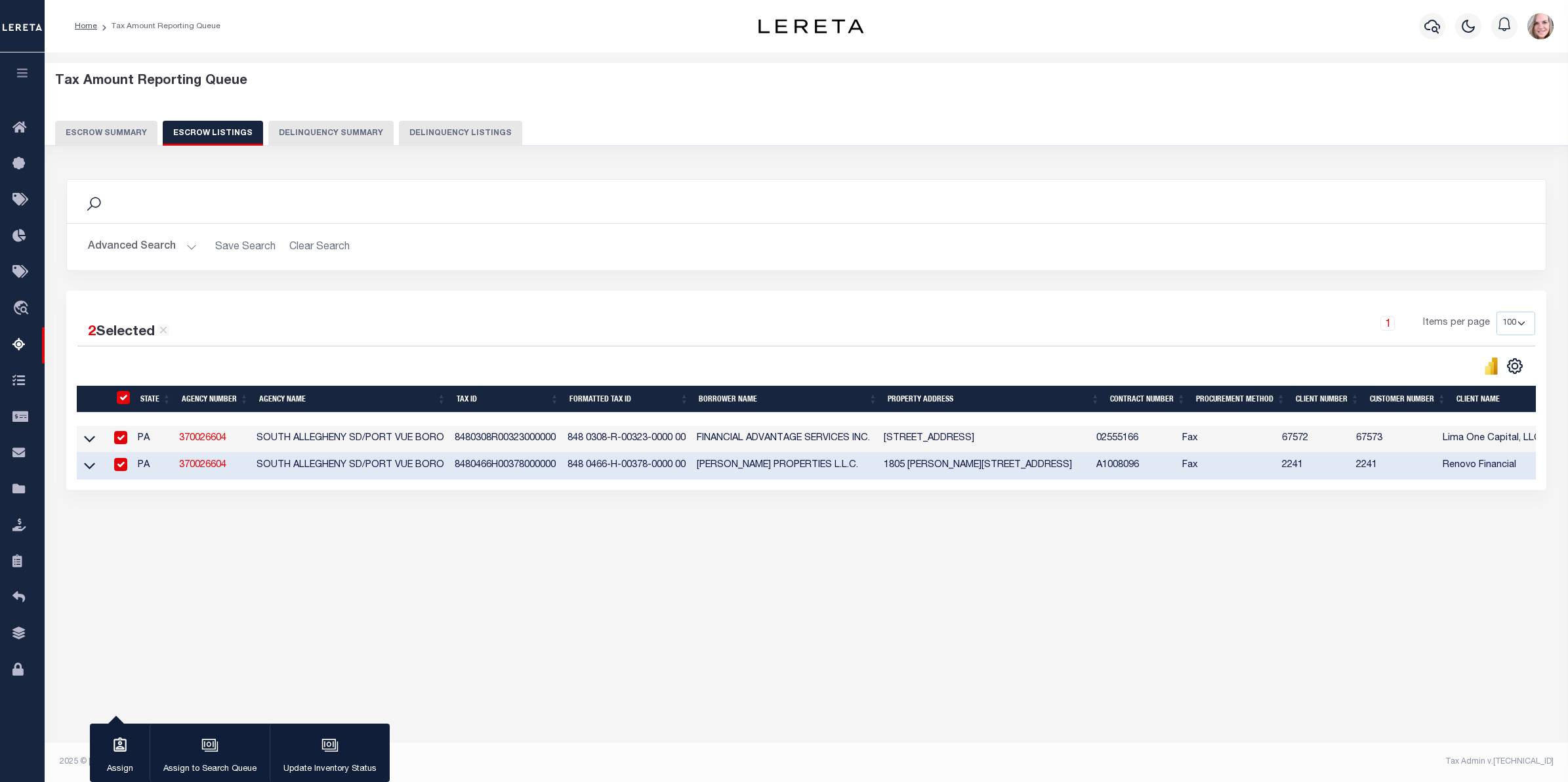
click at [125, 399] on input "ID" at bounding box center [122, 397] width 13 height 13
checkbox input "false"
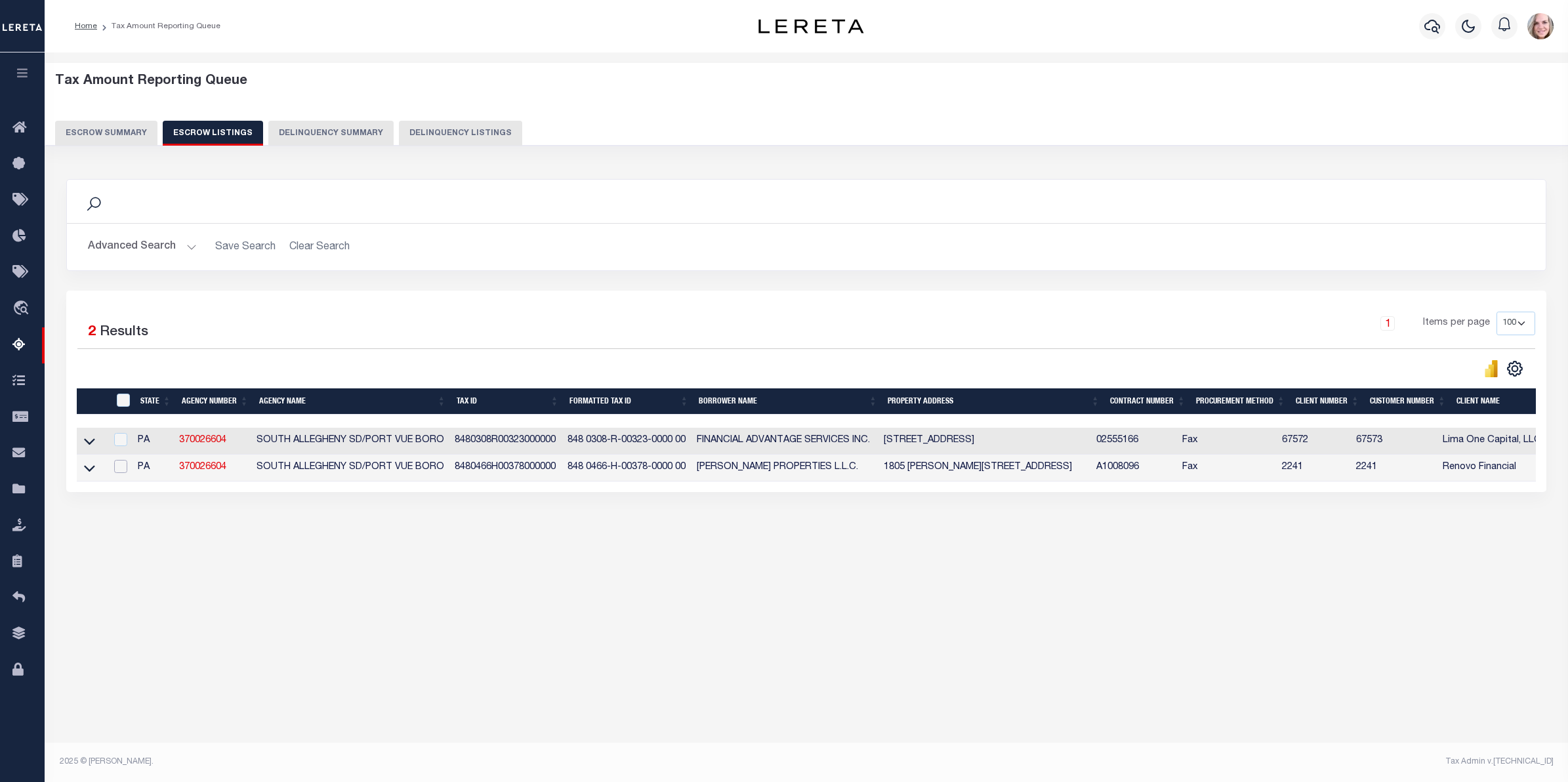
click at [124, 466] on input "checkbox" at bounding box center [120, 465] width 13 height 13
checkbox input "true"
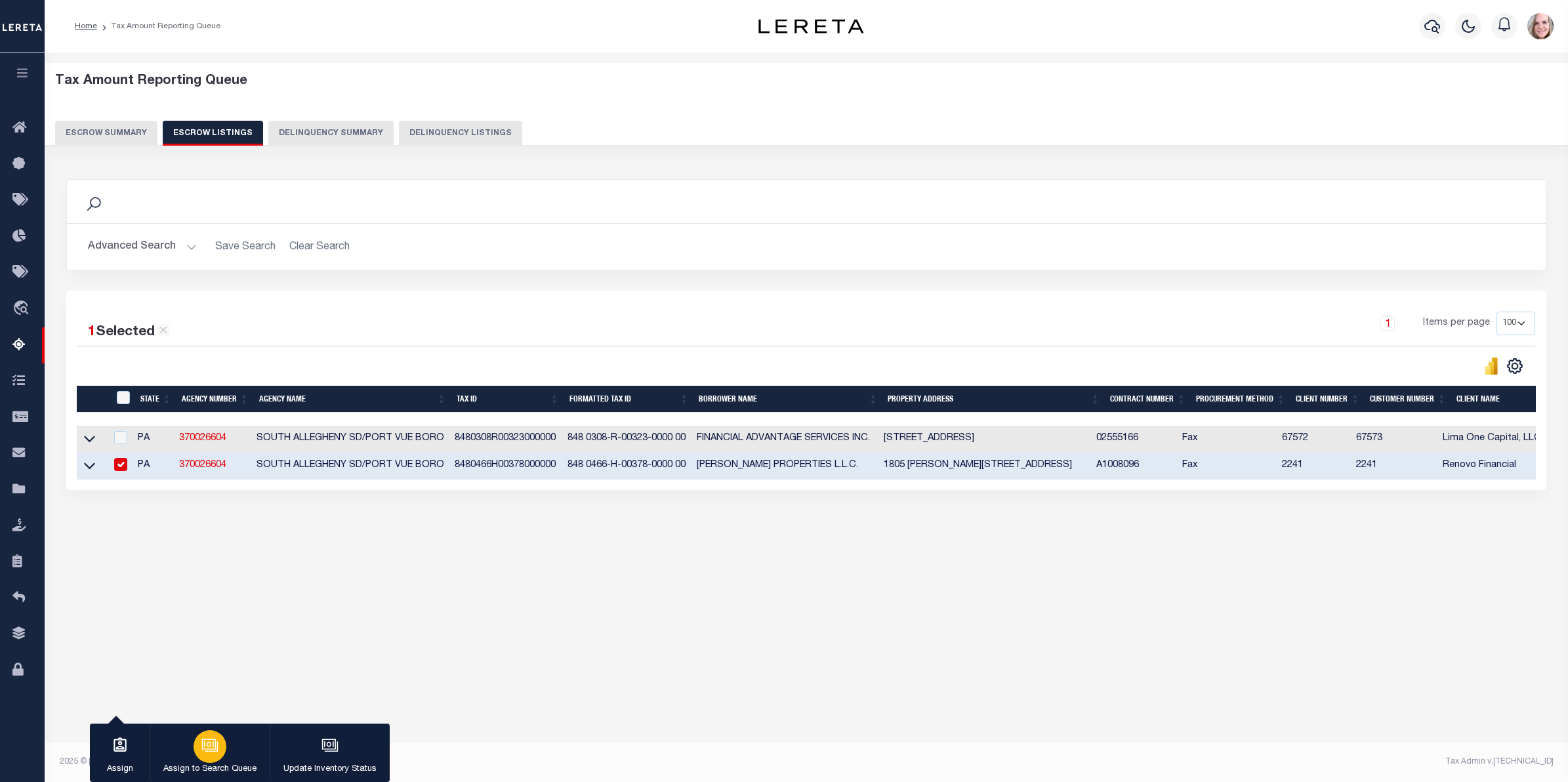
click at [205, 751] on icon "button" at bounding box center [210, 745] width 17 height 17
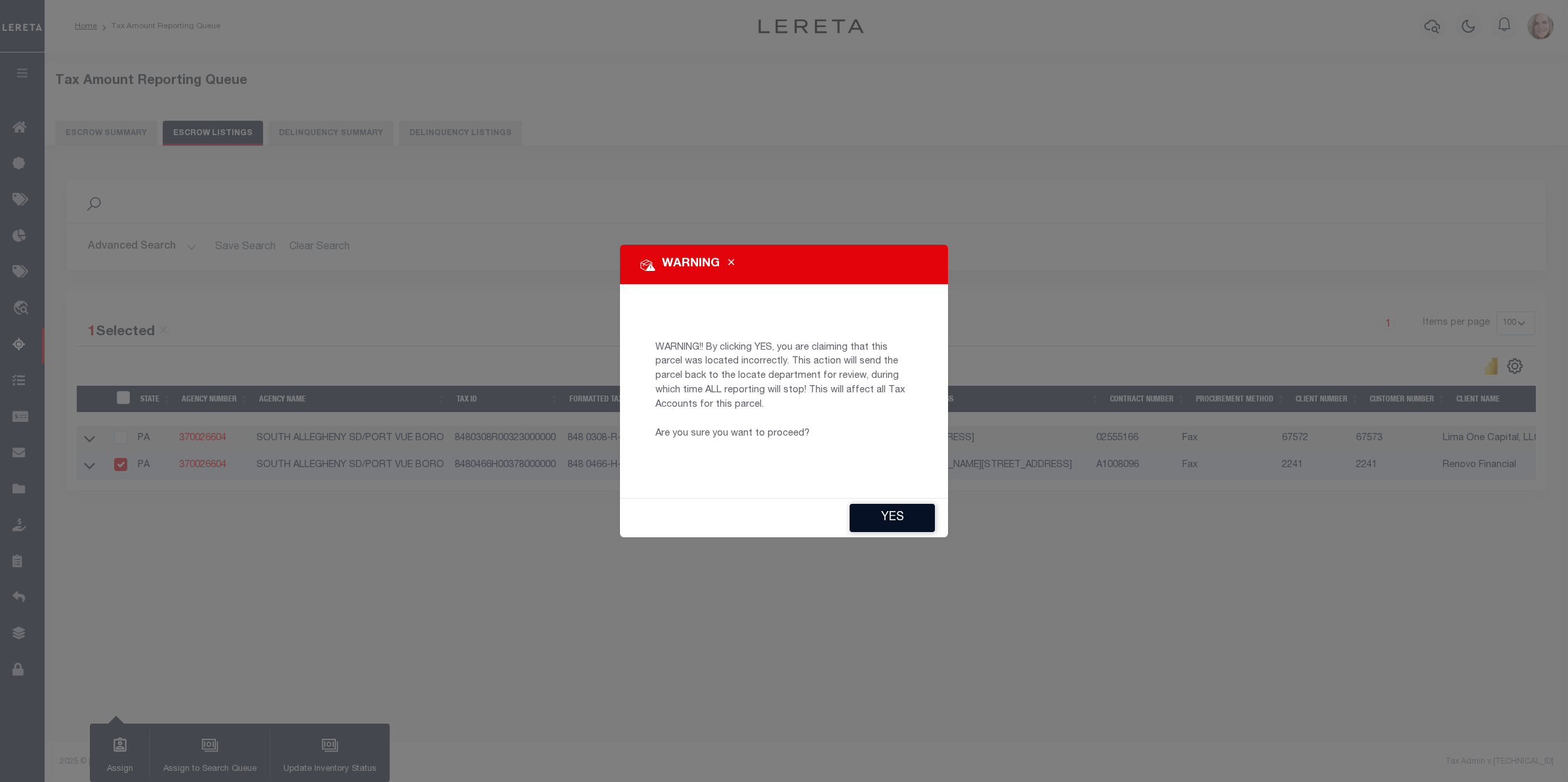
click at [886, 516] on button "YES" at bounding box center [892, 517] width 85 height 28
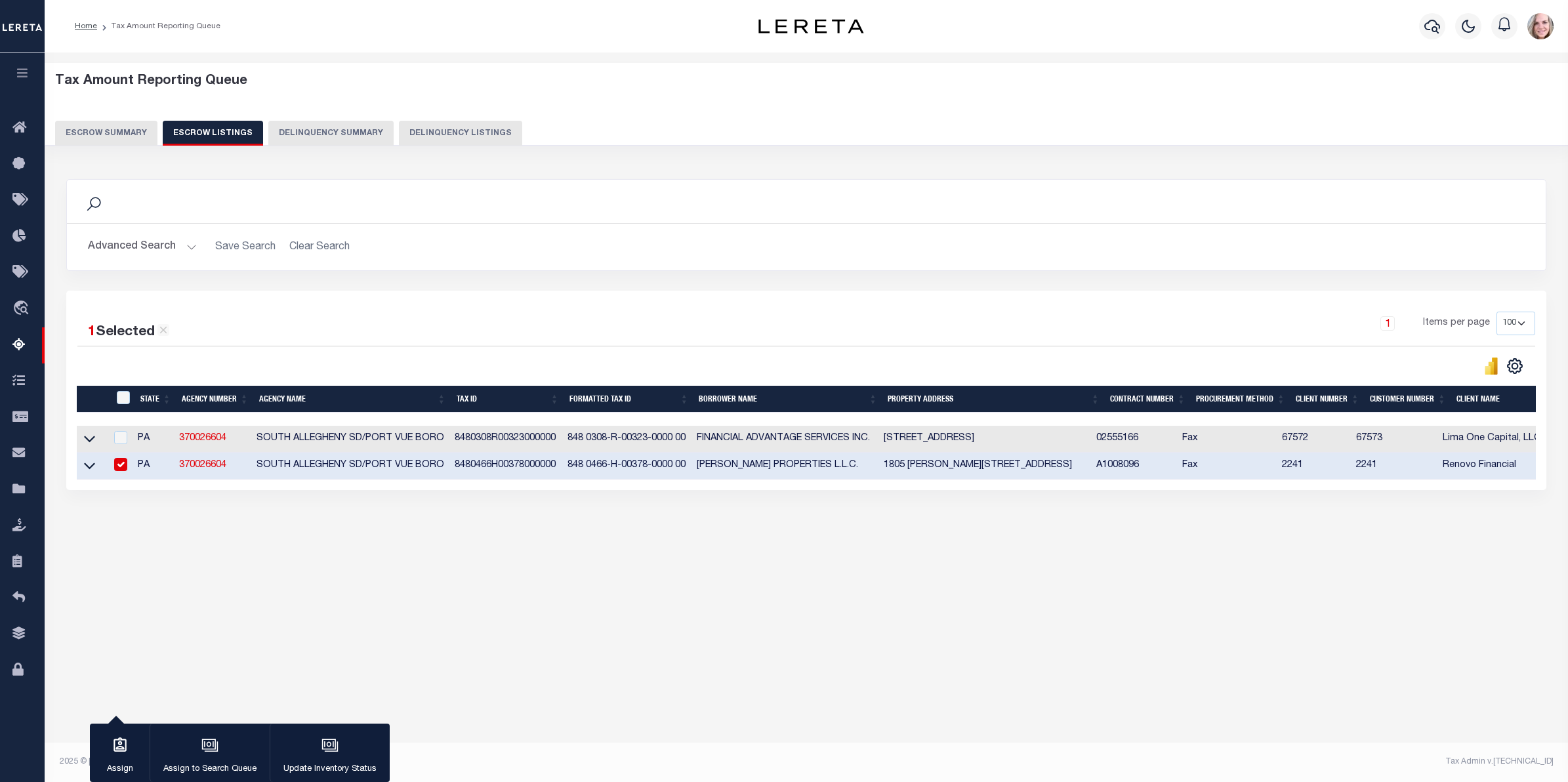
type input "dgraham@lereta.net"
type input "[DATE]"
type input "BP"
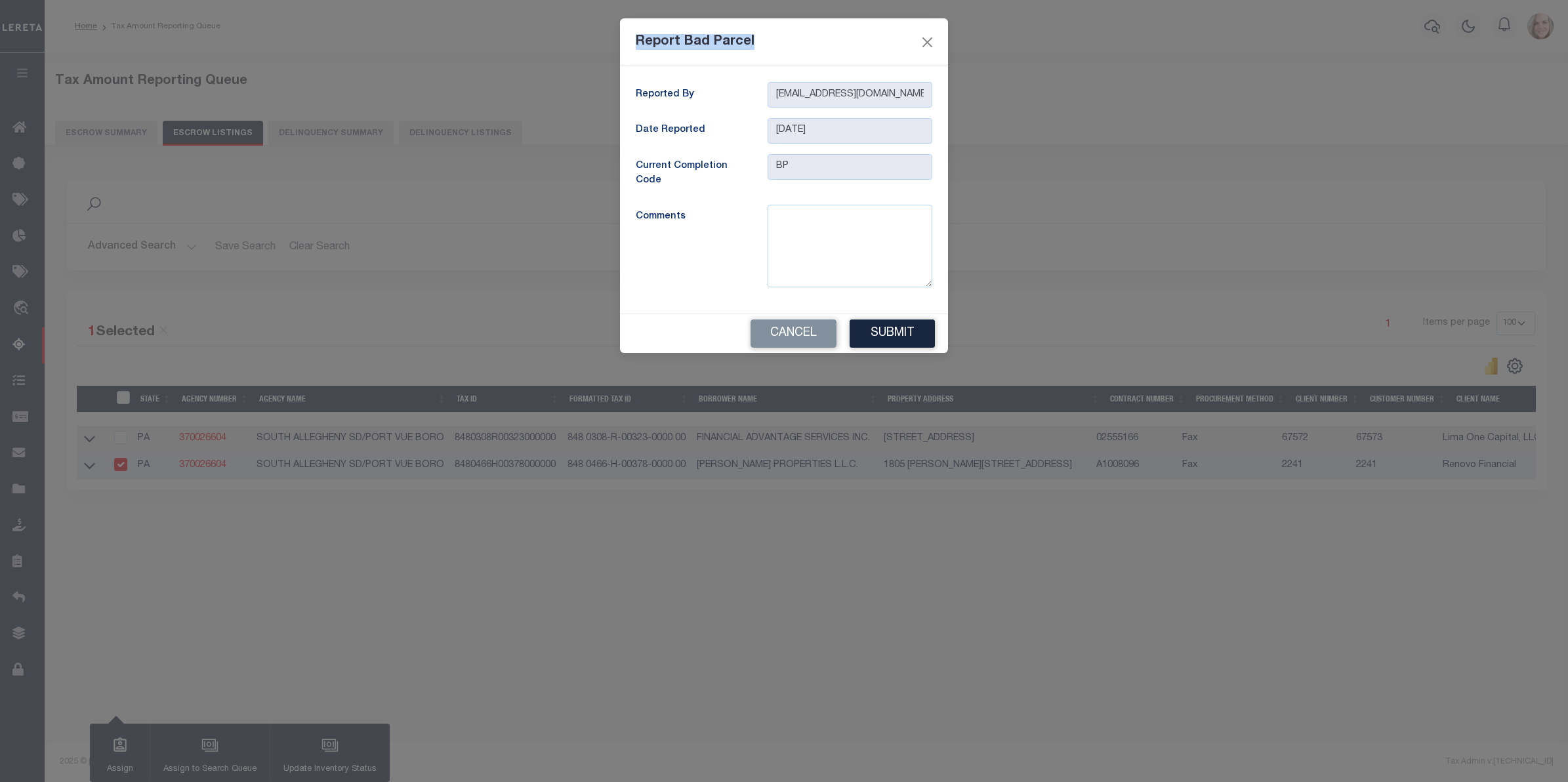
drag, startPoint x: 640, startPoint y: 47, endPoint x: 750, endPoint y: 33, distance: 110.9
click at [750, 33] on div "Report Bad Parcel" at bounding box center [784, 42] width 328 height 48
click at [824, 249] on textarea at bounding box center [850, 246] width 165 height 82
drag, startPoint x: 824, startPoint y: 249, endPoint x: 818, endPoint y: 285, distance: 36.5
drag, startPoint x: 818, startPoint y: 285, endPoint x: 805, endPoint y: 330, distance: 46.8
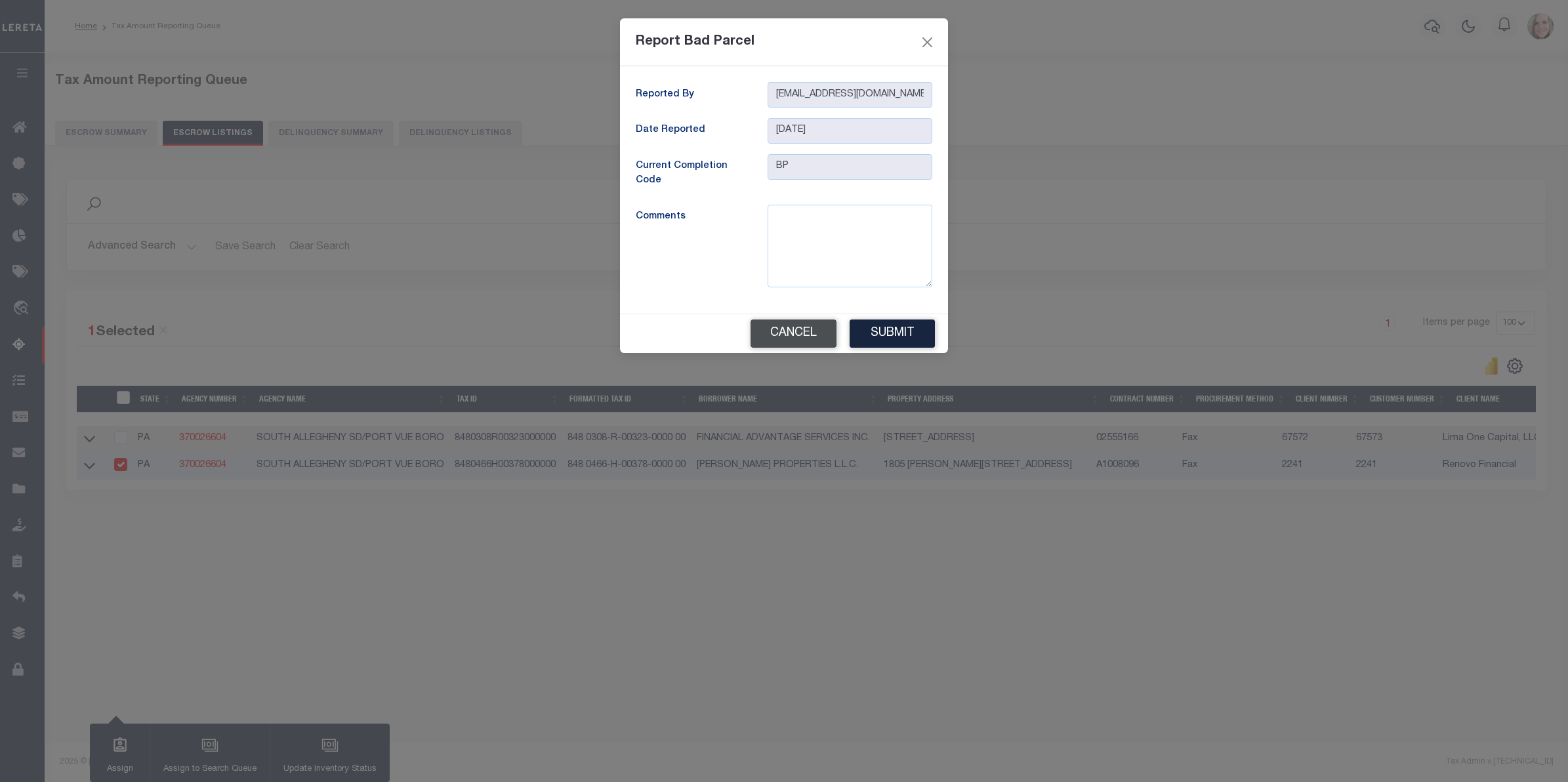
click at [805, 330] on button "Cancel" at bounding box center [794, 333] width 86 height 28
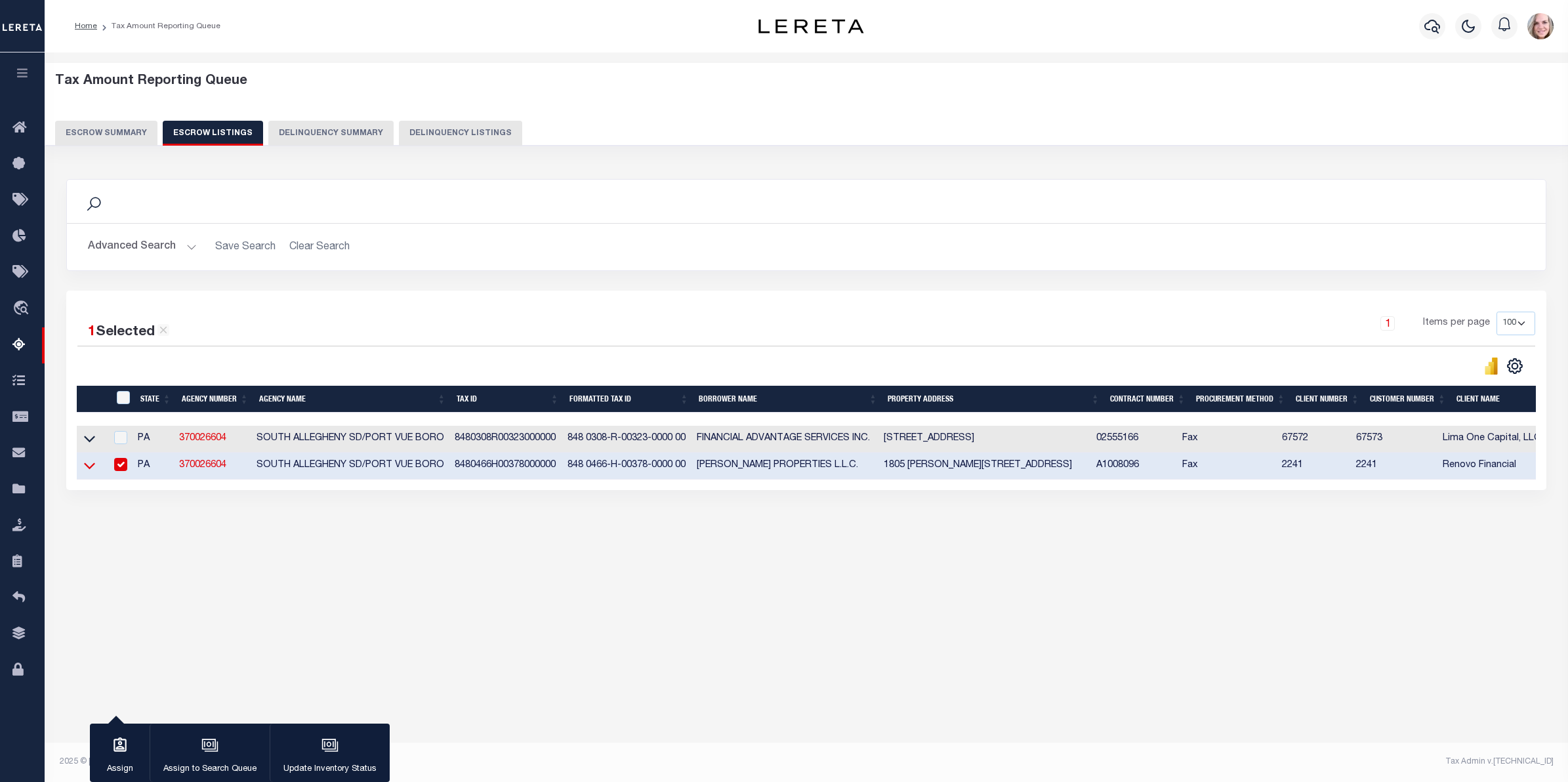
click at [86, 472] on icon at bounding box center [89, 465] width 11 height 14
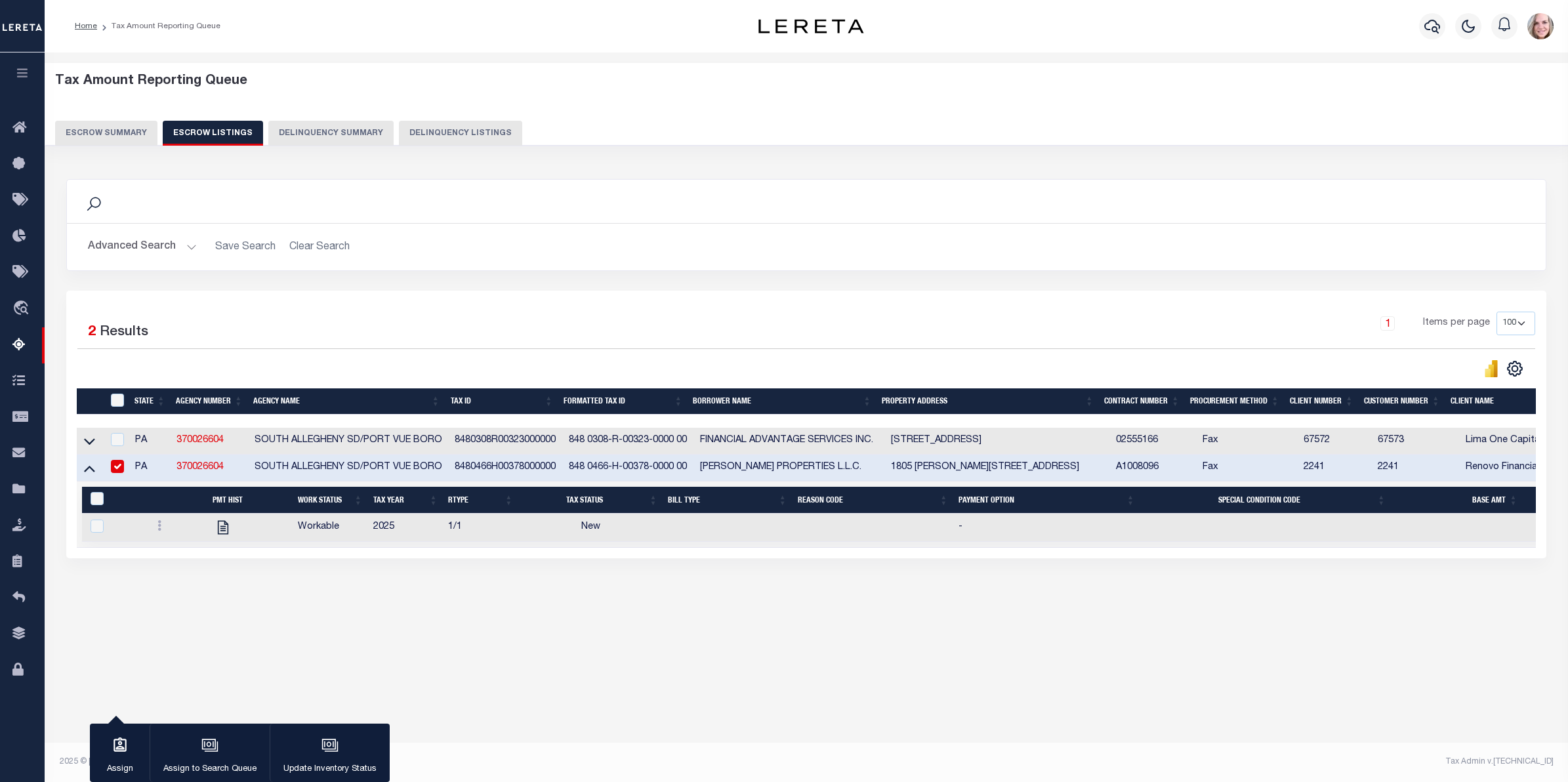
click at [193, 580] on div "Search Advanced Search Save Search Clear Search In In AK AL AR AZ CA CO CT" at bounding box center [807, 381] width 1497 height 431
drag, startPoint x: 219, startPoint y: 542, endPoint x: 328, endPoint y: 644, distance: 149.3
click at [326, 637] on div "Tax Amount Reporting Queue Escrow Summary Escrow Listings In" at bounding box center [807, 351] width 1515 height 571
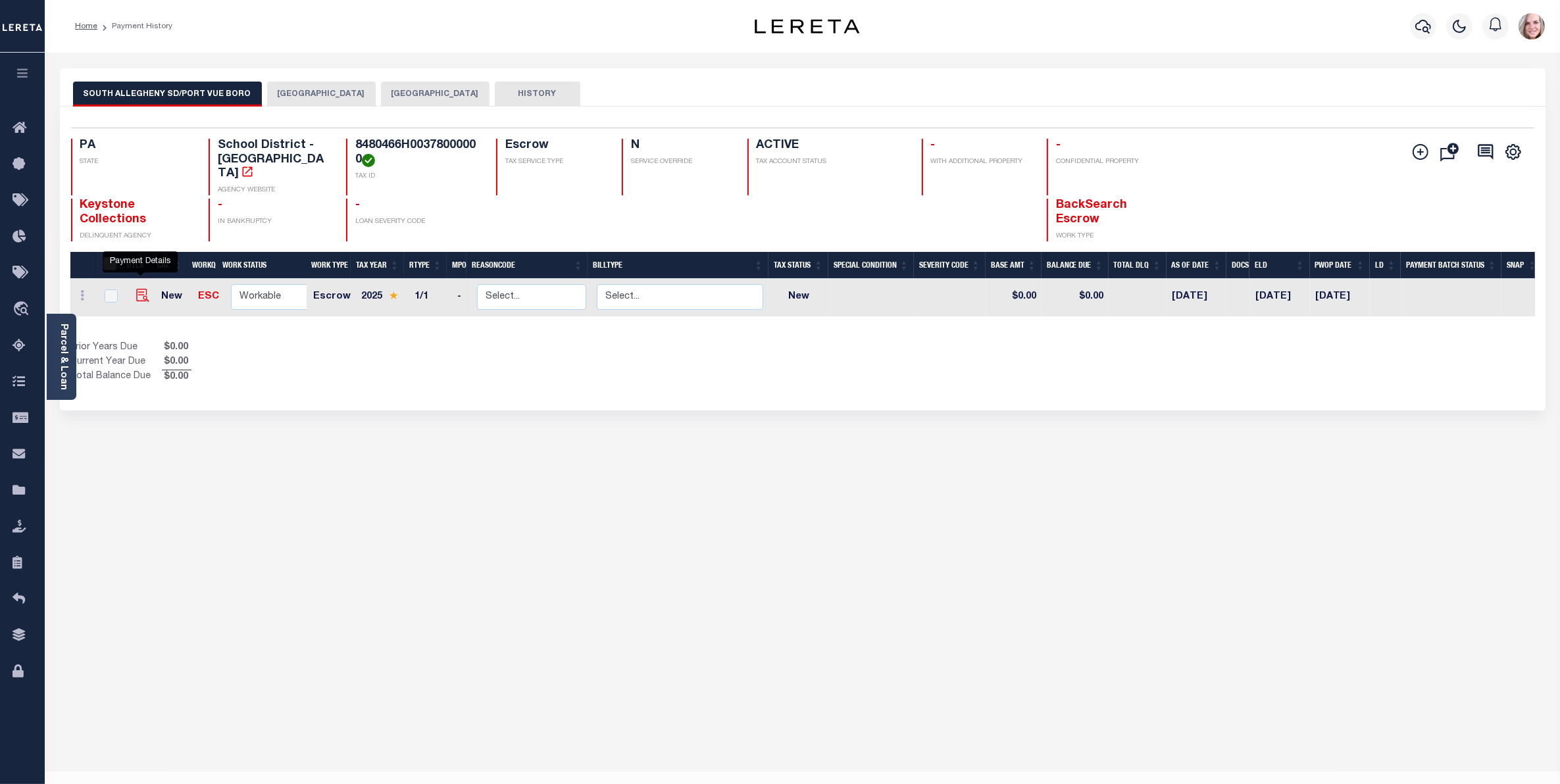
click at [144, 289] on img "" at bounding box center [143, 295] width 13 height 13
checkbox input "true"
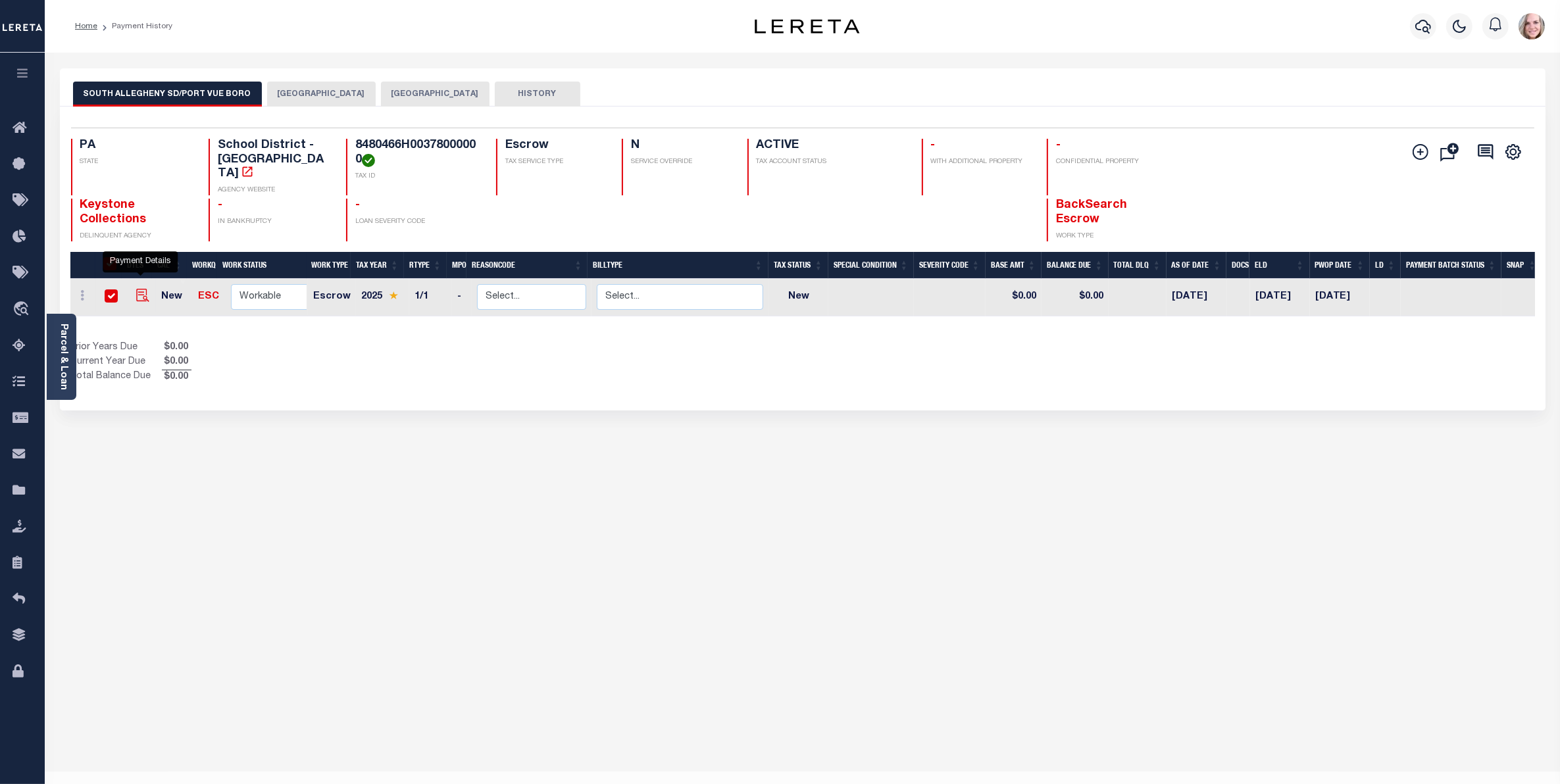
checkbox input "true"
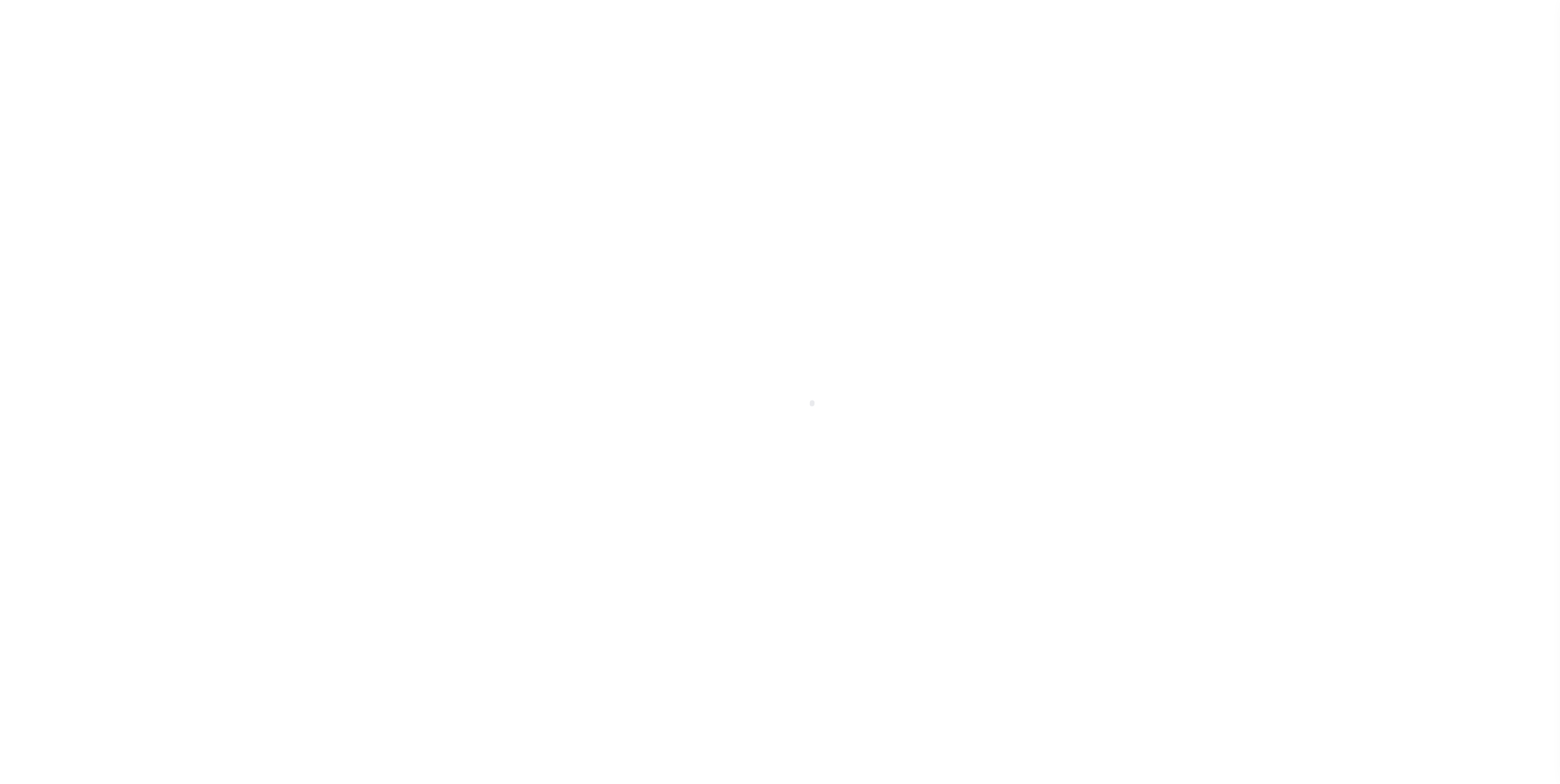
select select "NW2"
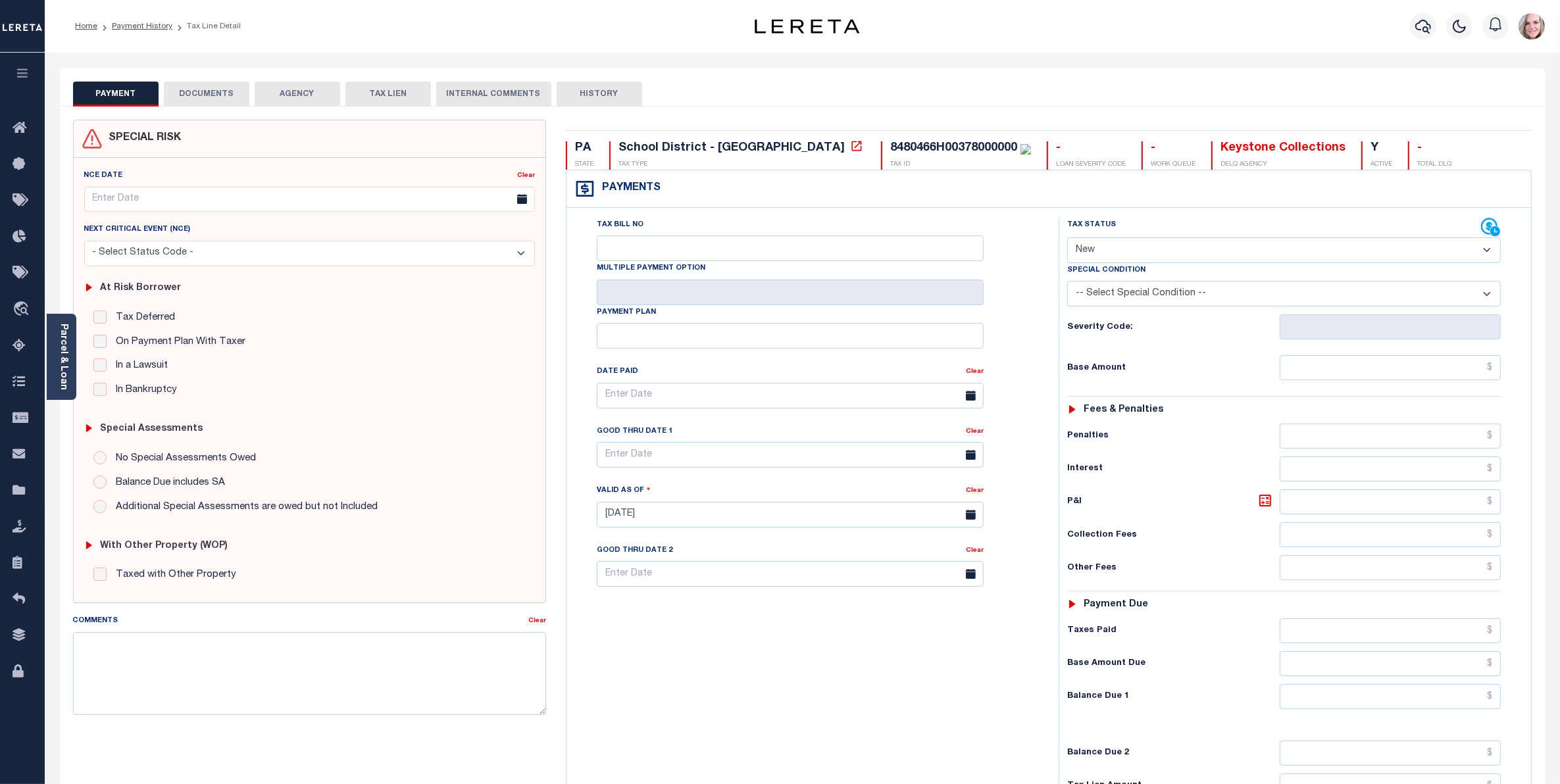
click at [1182, 525] on div "Tax Status Status - Select Status Code -" at bounding box center [1288, 508] width 459 height 581
click at [146, 27] on link "Payment History" at bounding box center [143, 27] width 61 height 8
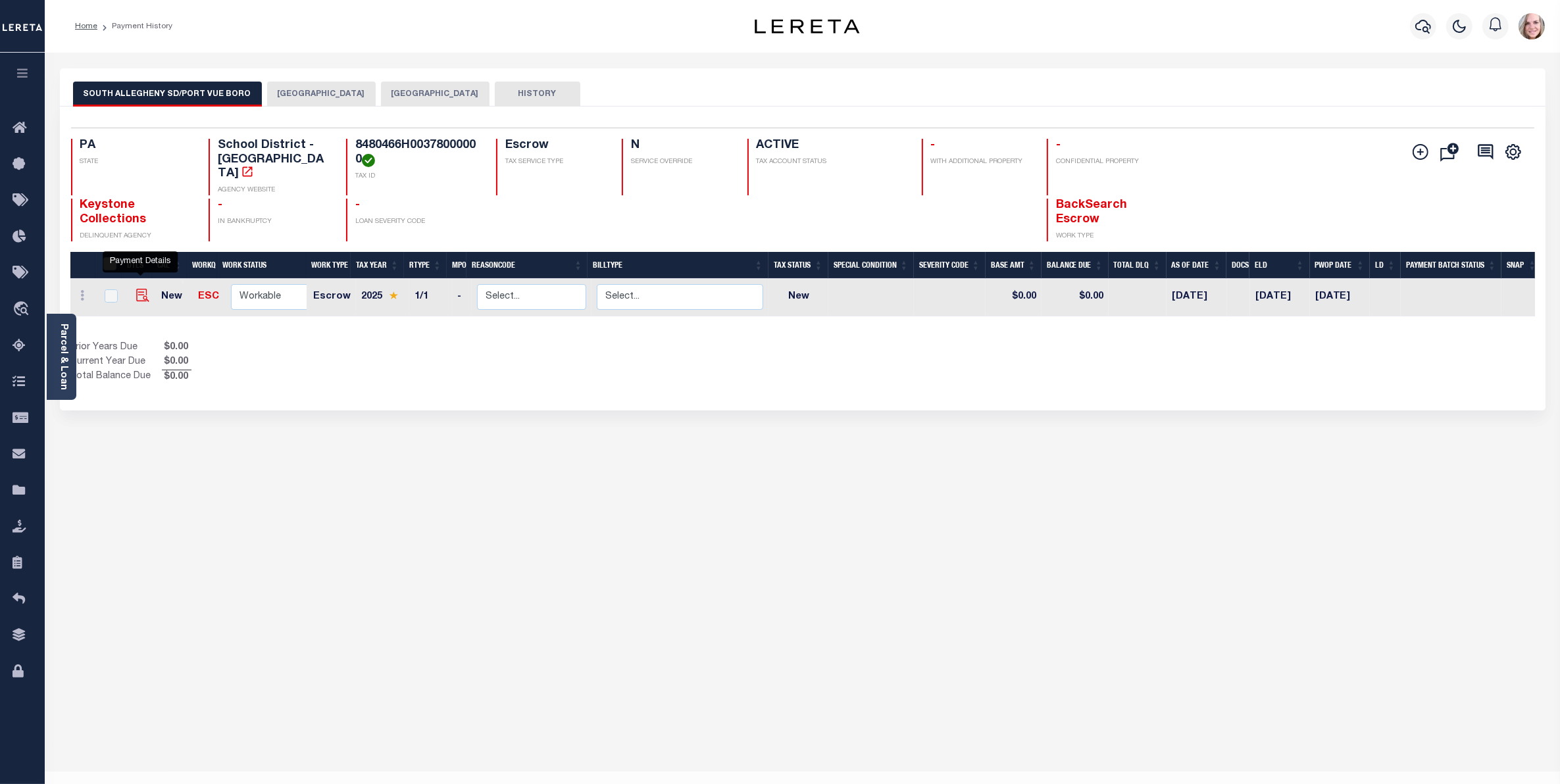
click at [142, 290] on img "" at bounding box center [143, 295] width 13 height 13
checkbox input "true"
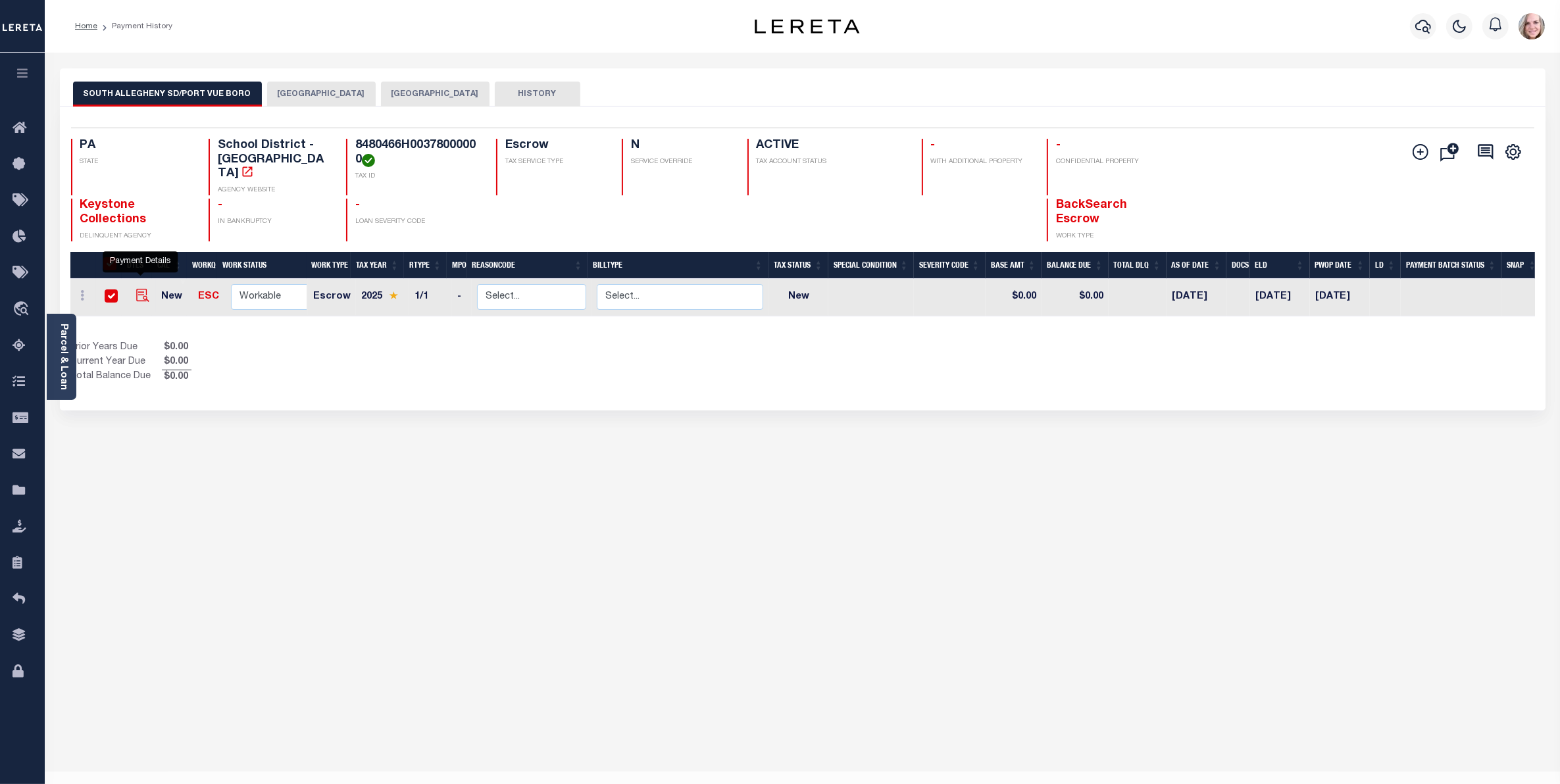
checkbox input "true"
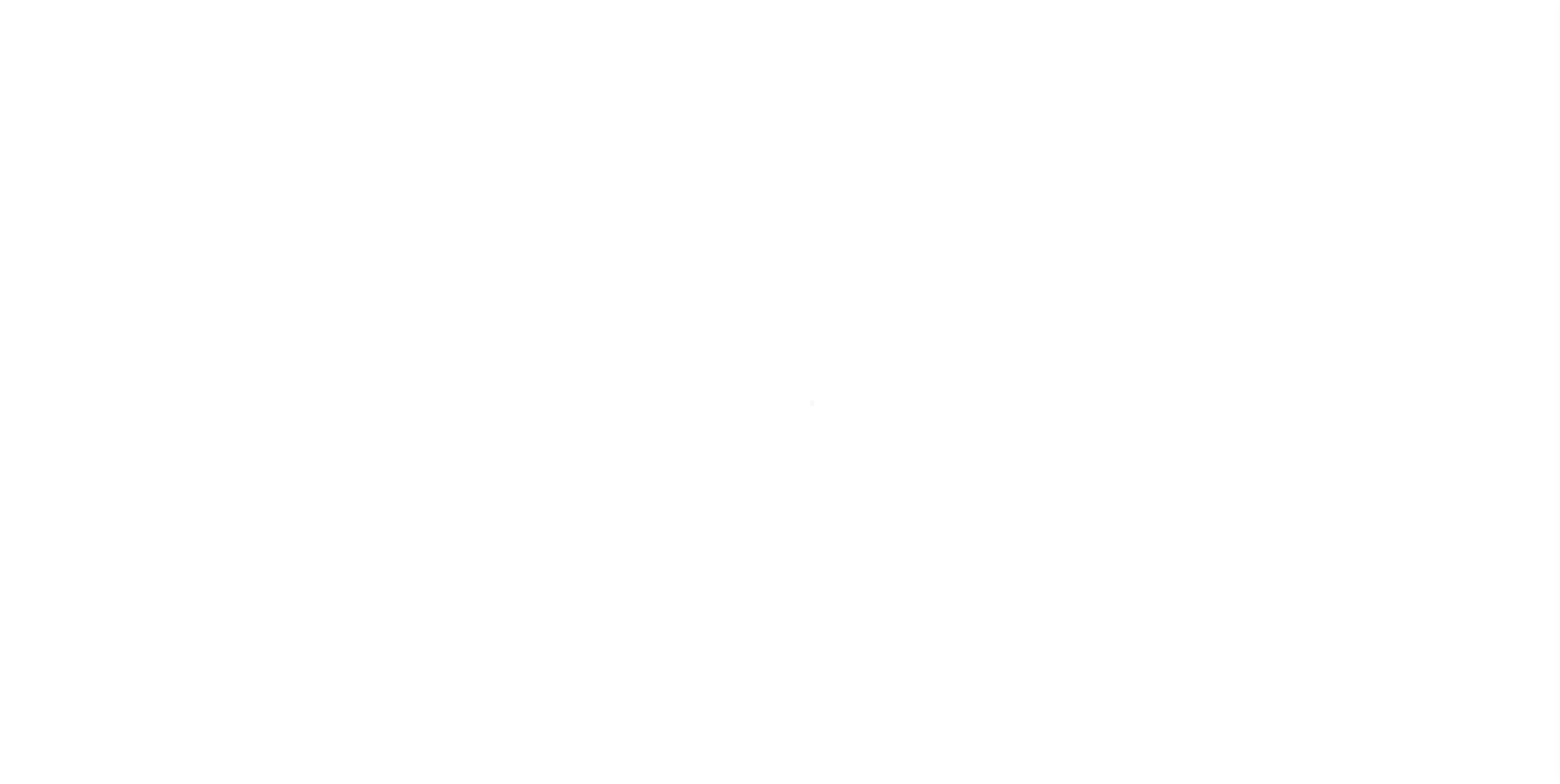
checkbox input "false"
type input "[DATE]"
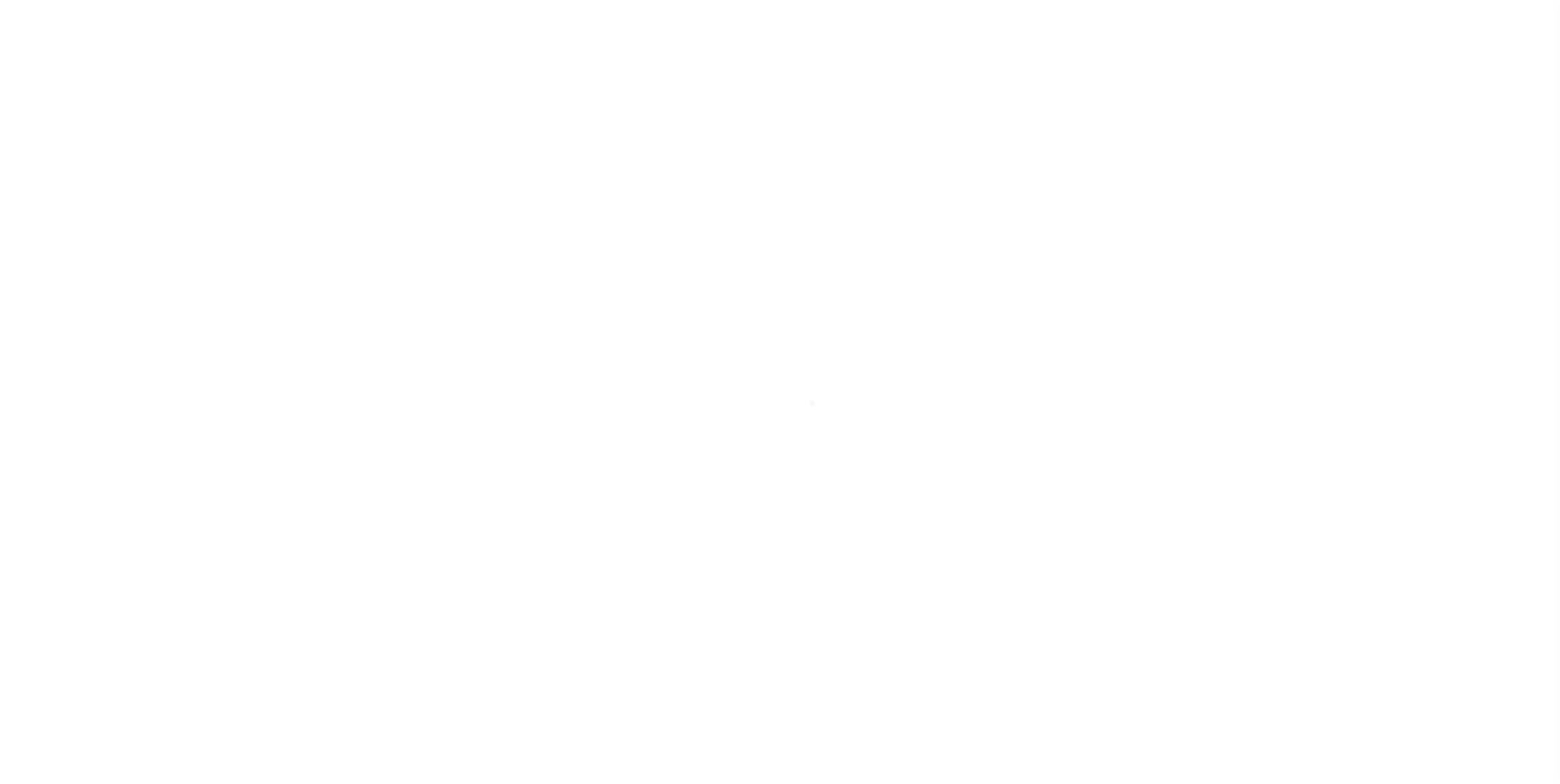
select select "NW2"
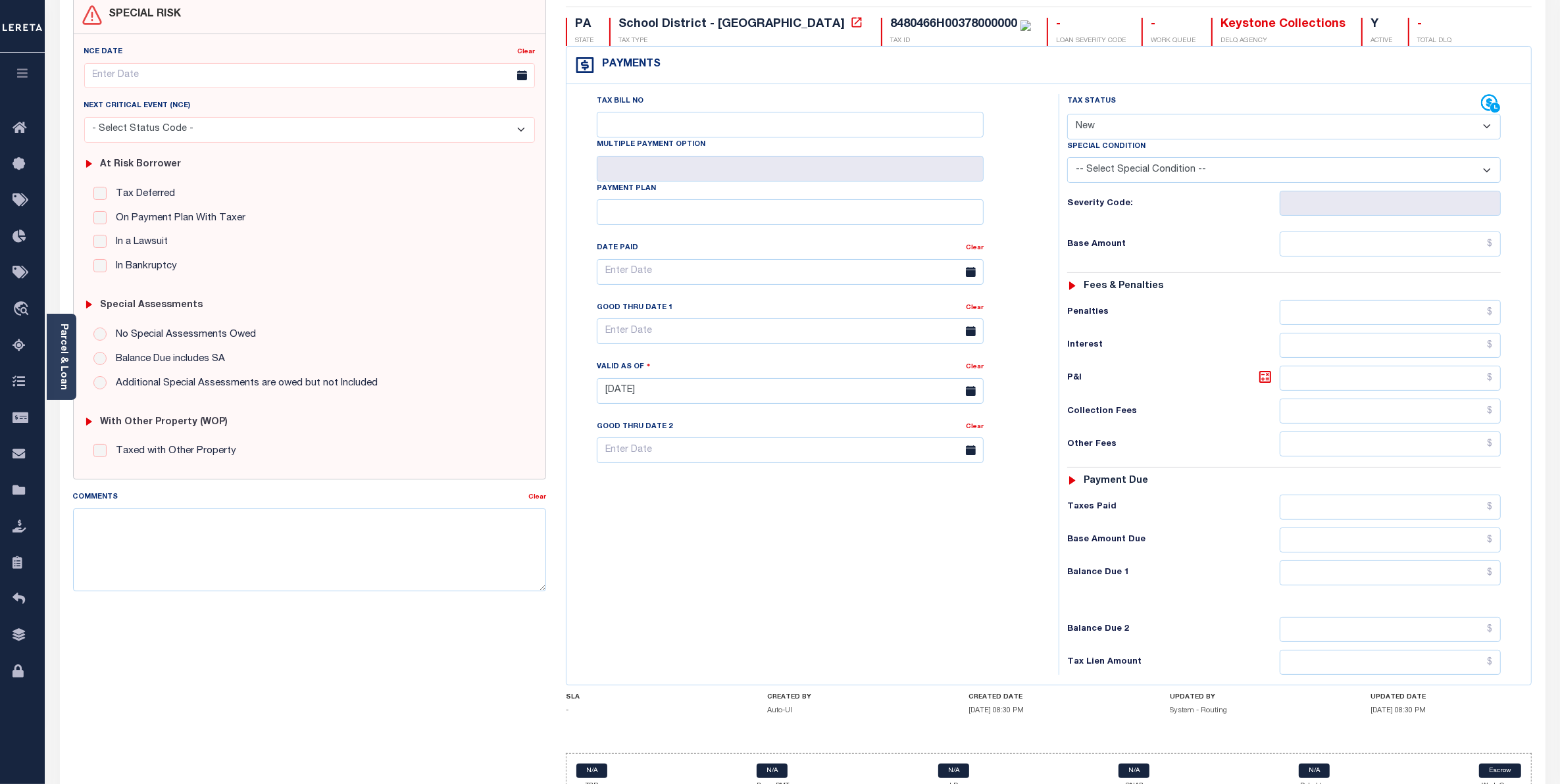
scroll to position [164, 0]
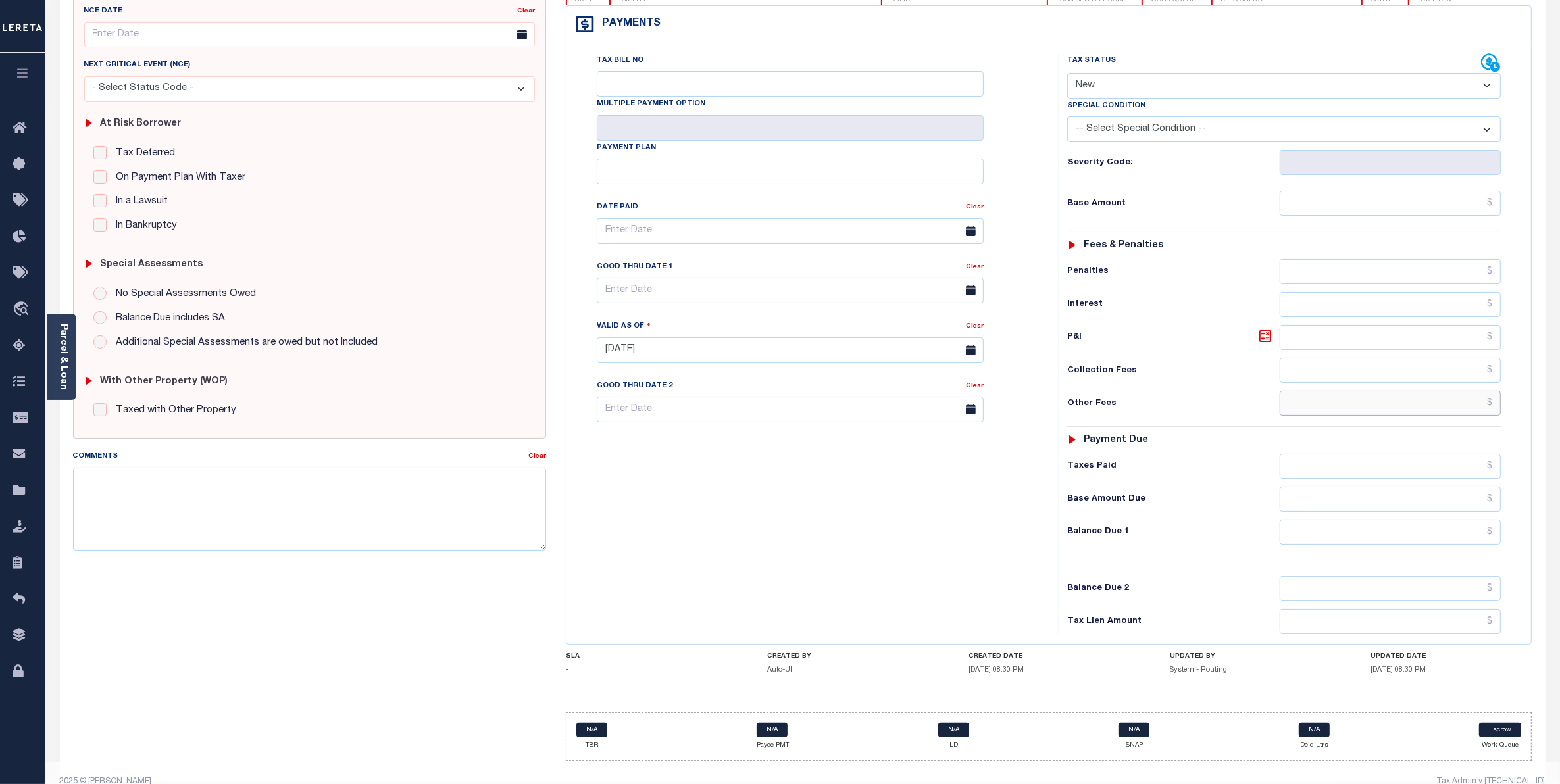
click at [1308, 413] on input "text" at bounding box center [1390, 403] width 221 height 25
type input "$5.00"
click at [1315, 504] on input "text" at bounding box center [1390, 498] width 221 height 25
type input "[DATE]"
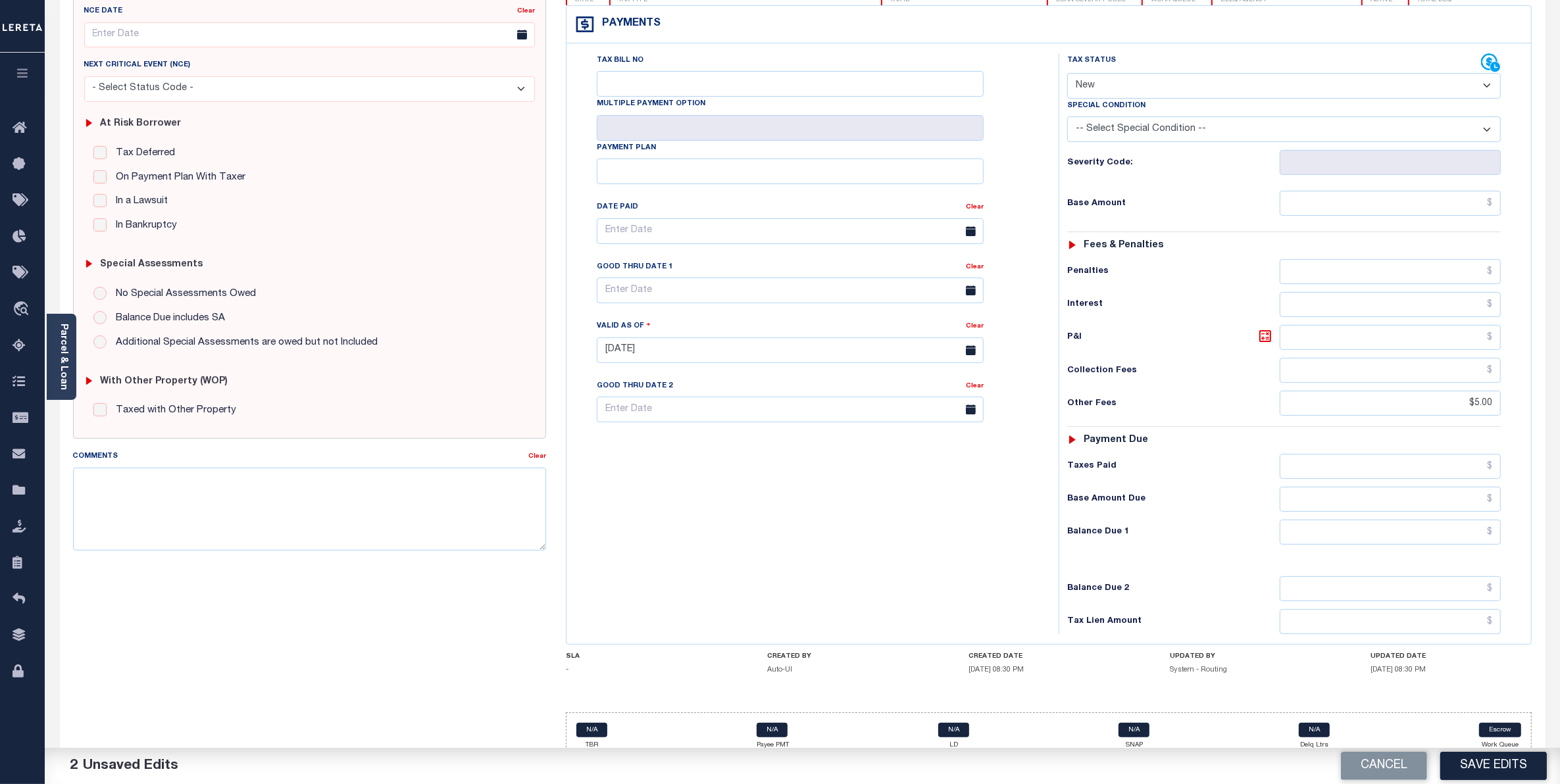
click at [1395, 446] on div "Payment due" at bounding box center [1284, 439] width 433 height 11
click at [1393, 544] on input "text" at bounding box center [1390, 532] width 221 height 25
click at [178, 498] on textarea "Comments" at bounding box center [309, 509] width 473 height 83
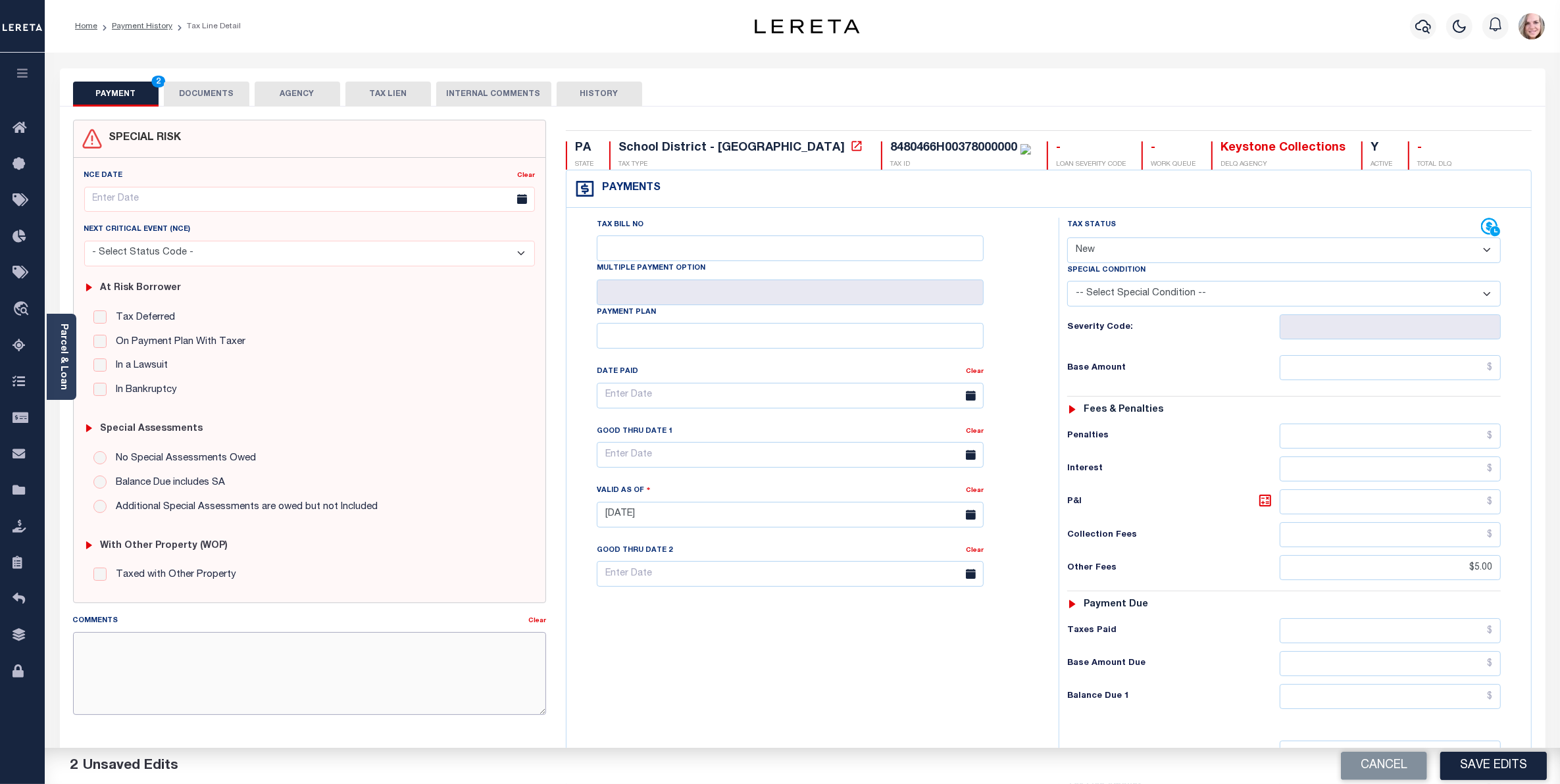
scroll to position [83, 0]
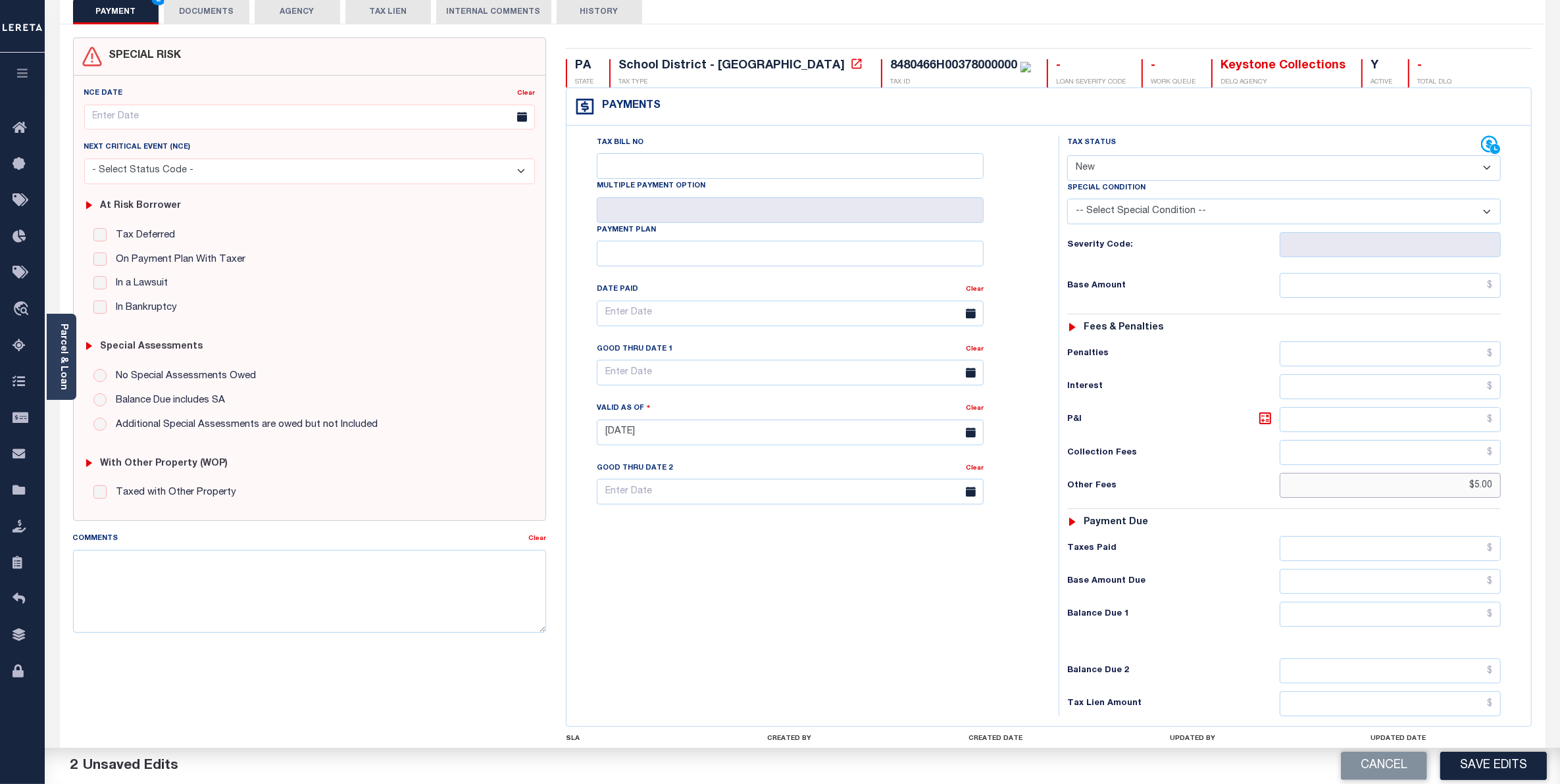
click at [1492, 491] on input "$5.00" at bounding box center [1390, 484] width 221 height 25
type input "[DATE]"
click at [248, 607] on textarea "Comments" at bounding box center [309, 591] width 473 height 83
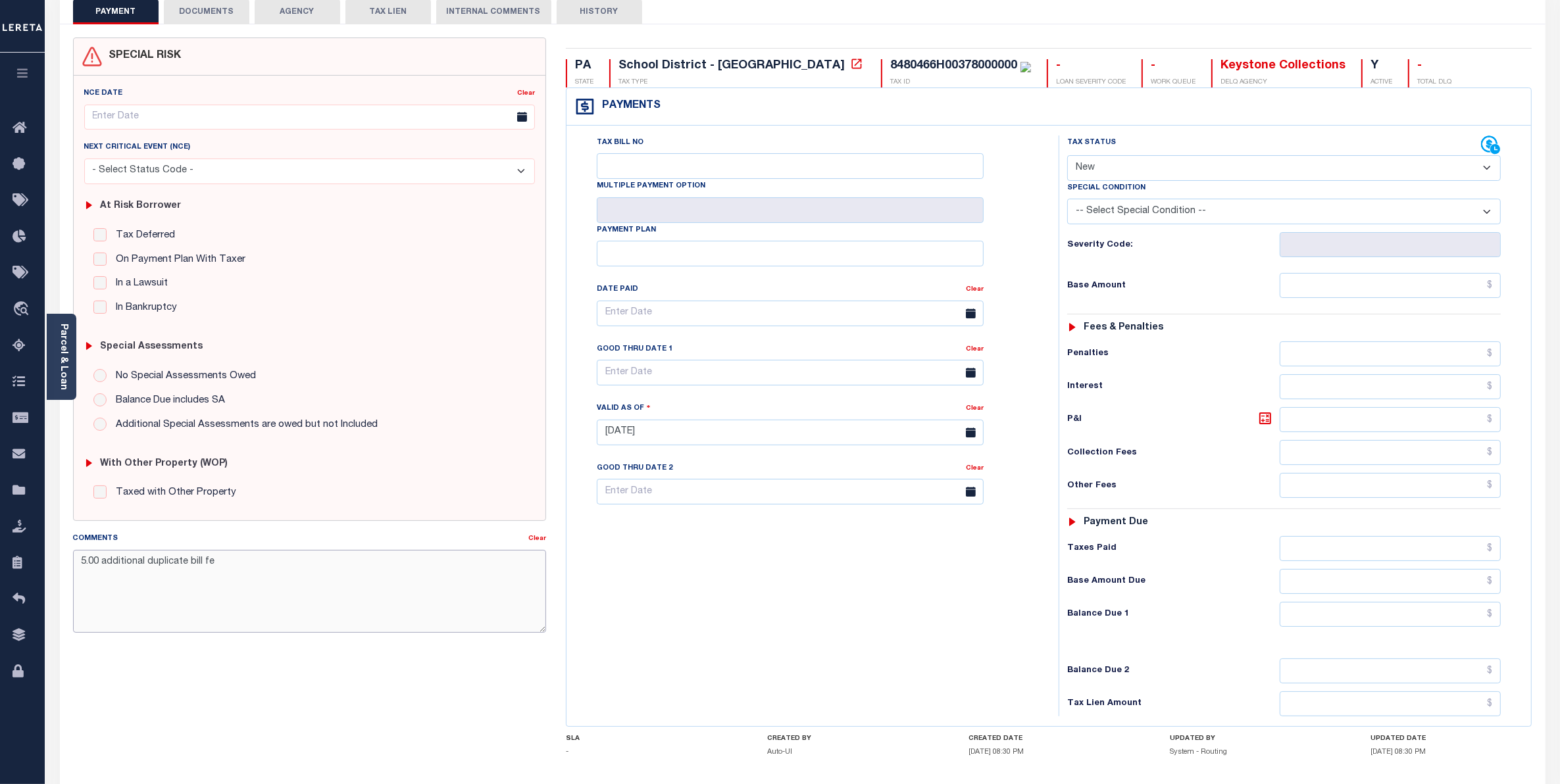
type textarea "5.00 additional duplicate bill fee"
click at [255, 564] on textarea "5.00 additional duplicate bill fee" at bounding box center [309, 591] width 473 height 83
click at [691, 622] on div "Tax Bill No Multiple Payment Option Payment Plan Clear" at bounding box center [809, 425] width 479 height 581
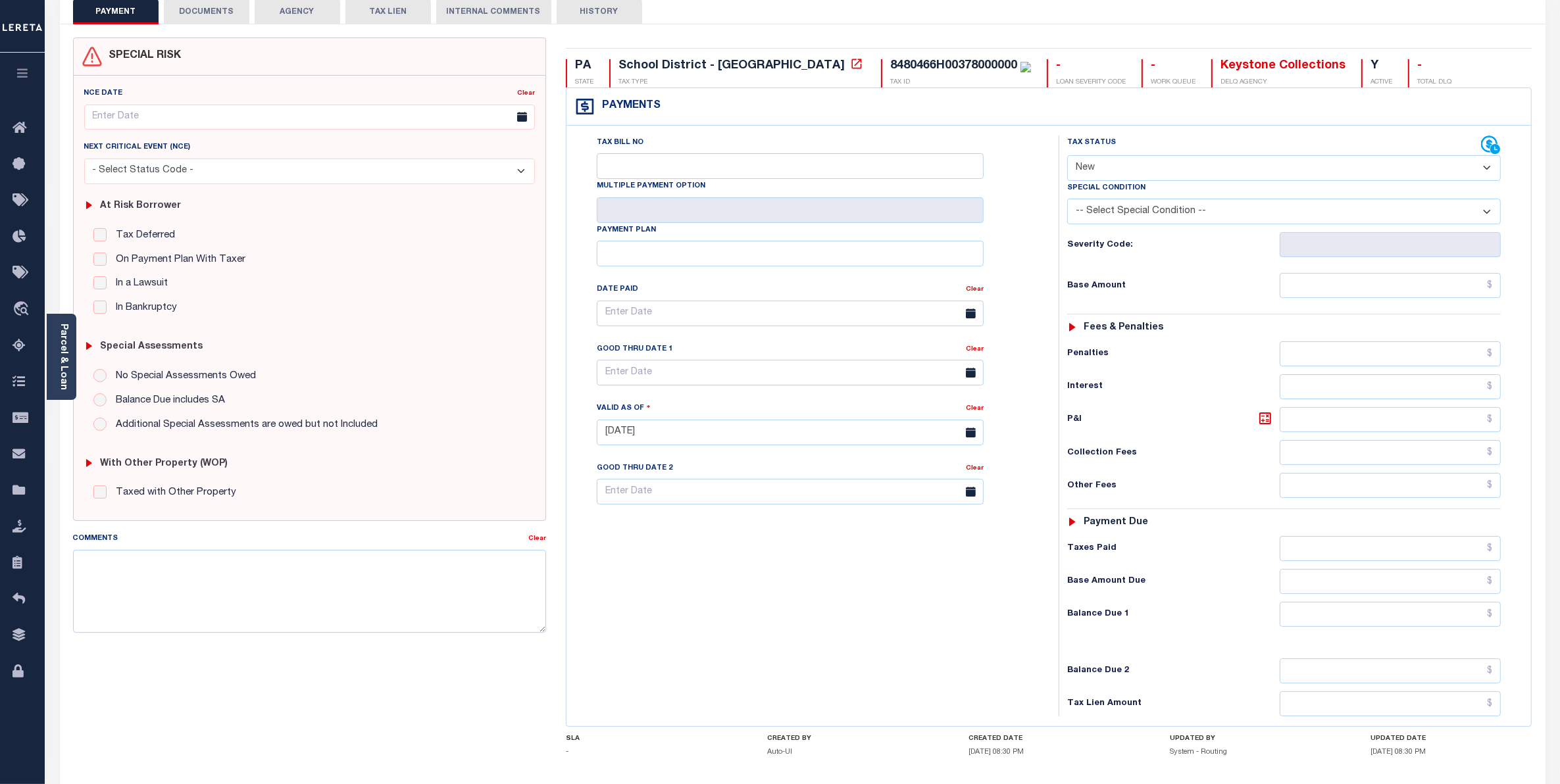
scroll to position [0, 0]
